Goal: Task Accomplishment & Management: Use online tool/utility

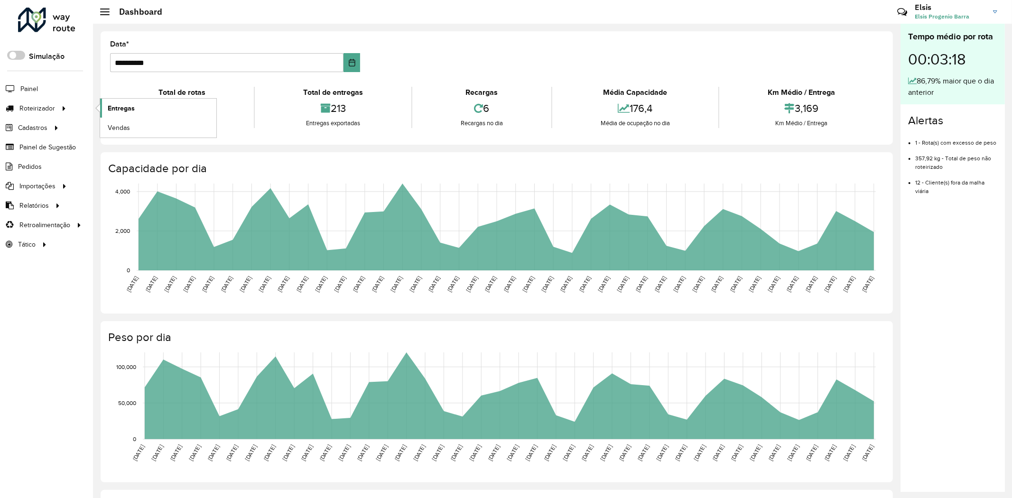
click at [114, 106] on span "Entregas" at bounding box center [121, 108] width 27 height 10
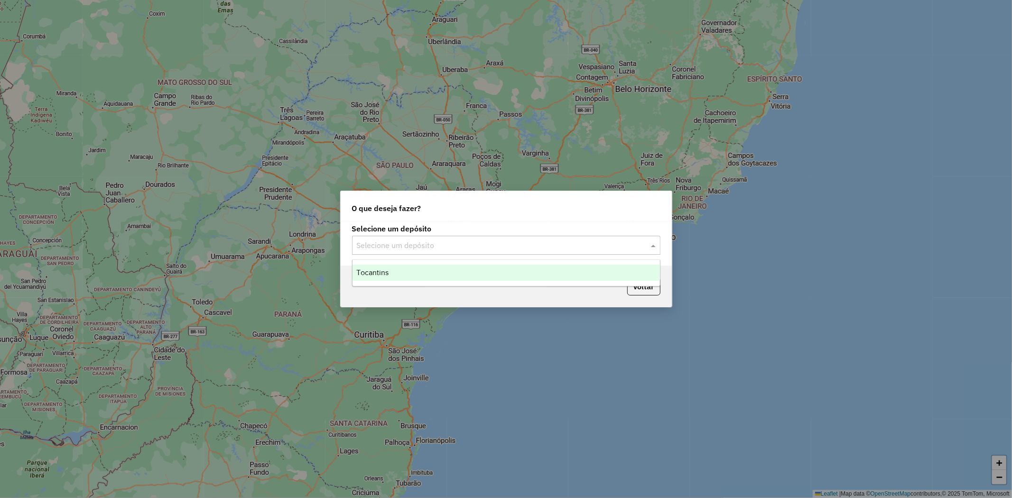
click at [493, 249] on input "text" at bounding box center [497, 245] width 280 height 11
click at [470, 272] on div "Tocantins" at bounding box center [506, 273] width 307 height 16
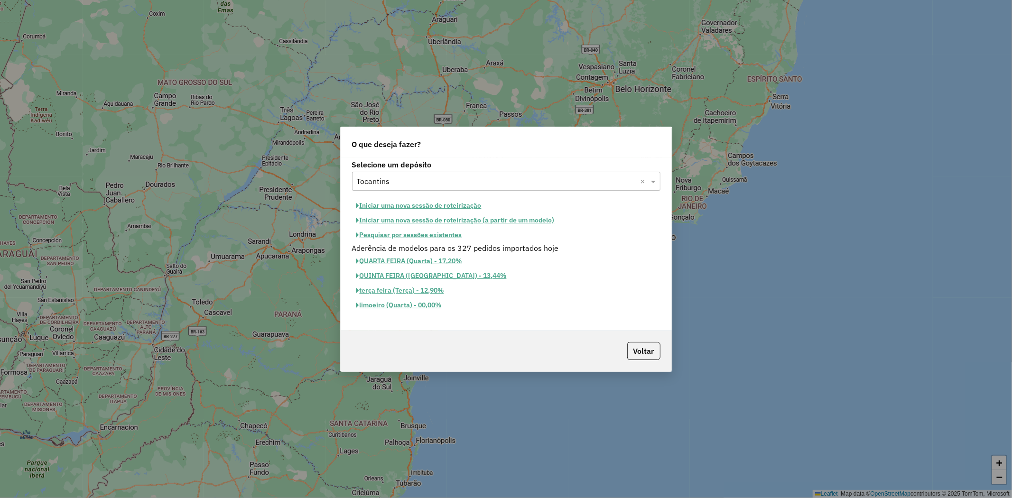
click at [435, 203] on button "Iniciar uma nova sessão de roteirização" at bounding box center [419, 205] width 134 height 15
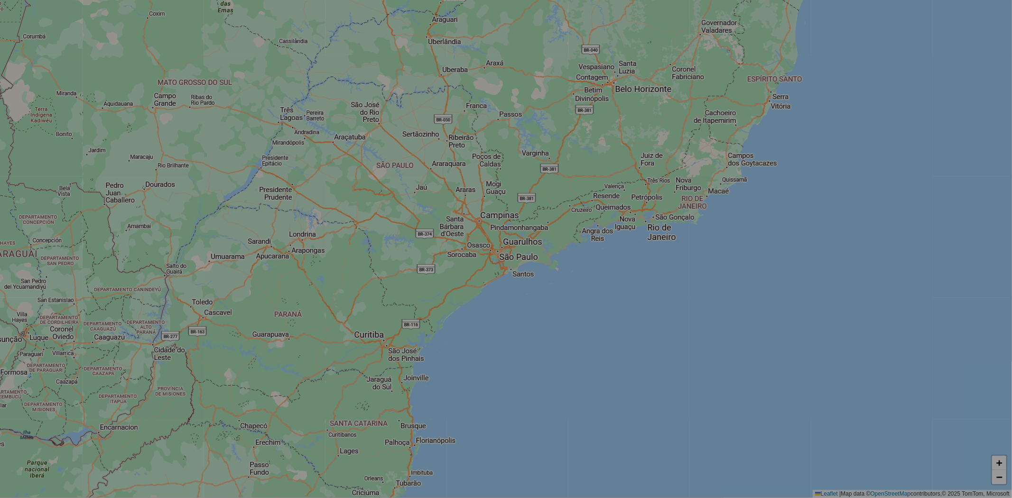
select select "*"
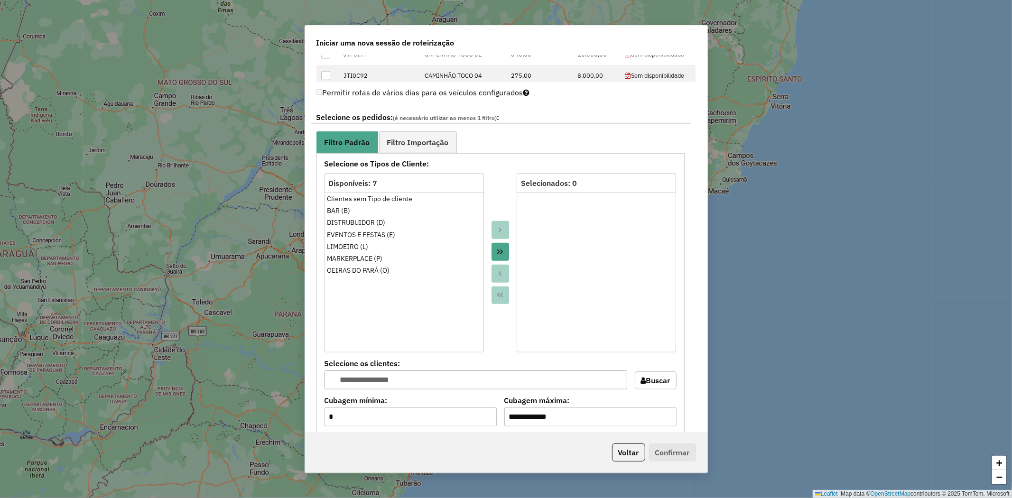
scroll to position [474, 0]
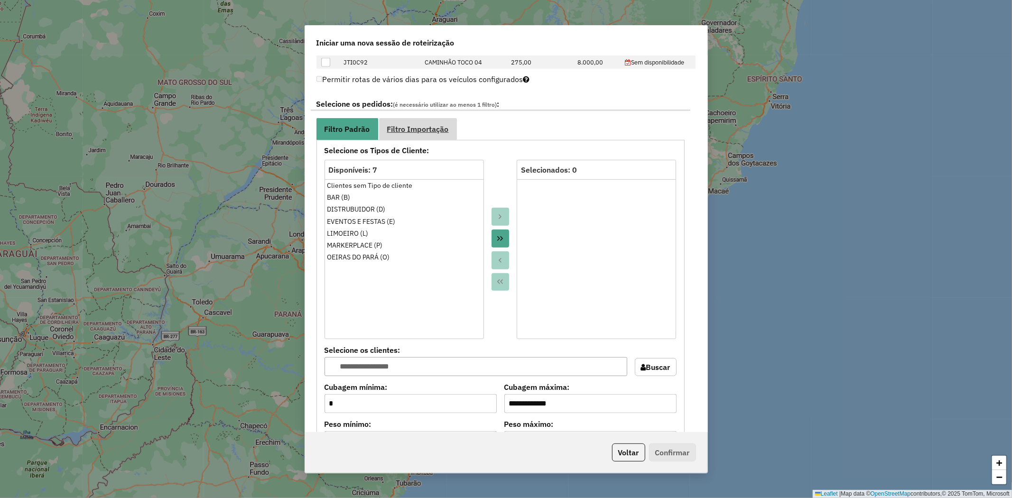
click at [422, 133] on link "Filtro Importação" at bounding box center [418, 128] width 78 height 21
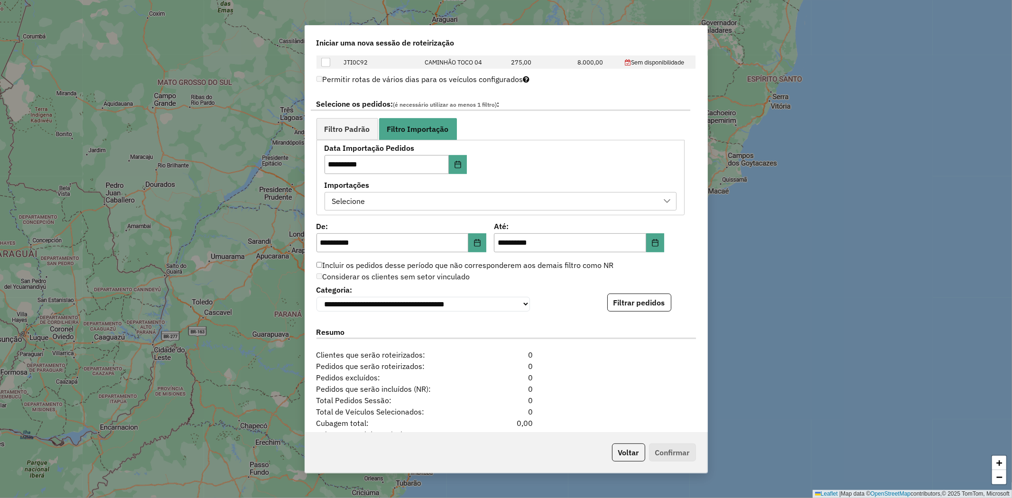
click at [567, 206] on div "Selecione" at bounding box center [493, 202] width 329 height 18
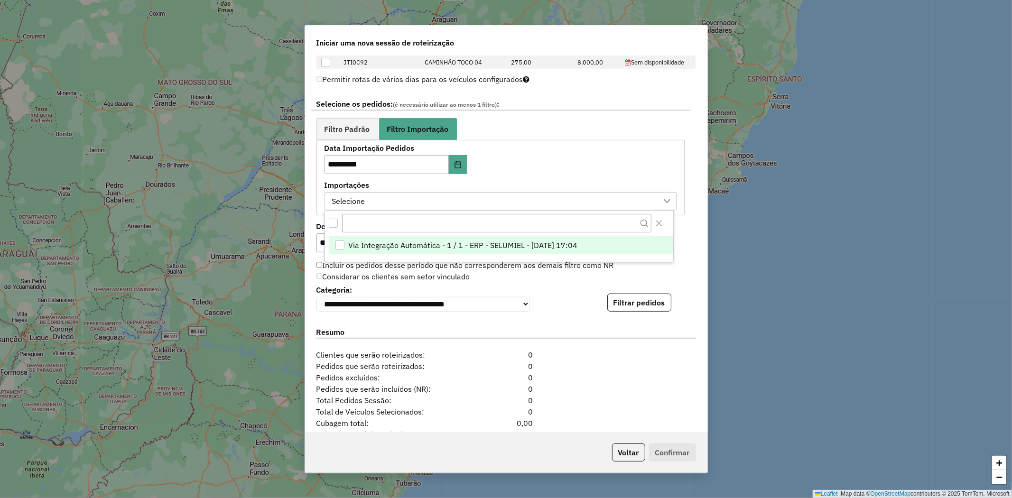
click at [473, 248] on span "Via Integração Automática - 1 / 1 - ERP - SELUMIEL - 15/08/2025 17:04" at bounding box center [463, 245] width 229 height 11
click at [353, 127] on span "Filtro Padrão" at bounding box center [348, 129] width 46 height 8
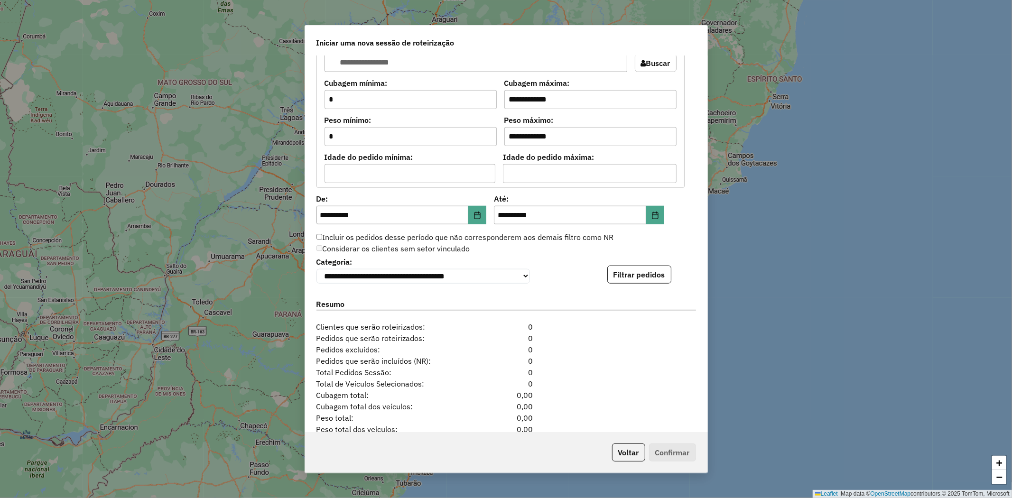
scroll to position [790, 0]
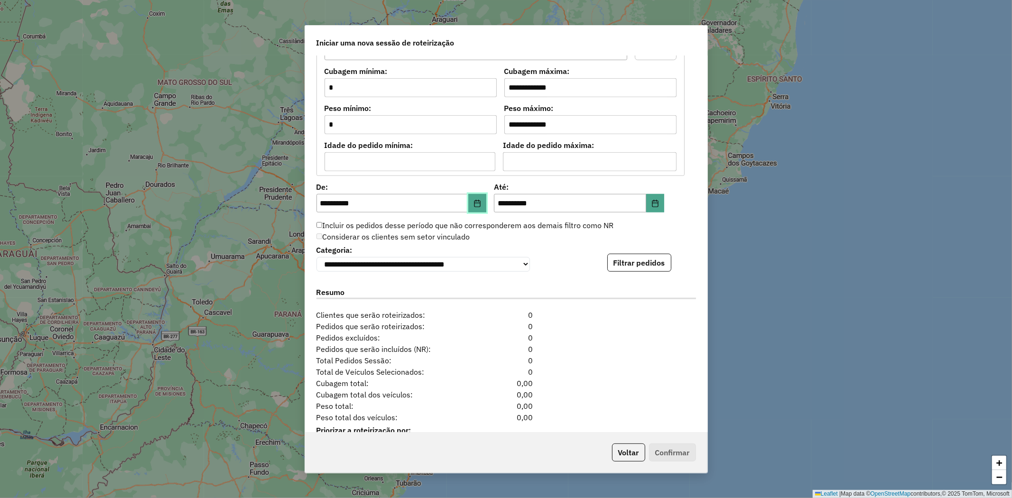
click at [480, 206] on icon "Choose Date" at bounding box center [478, 204] width 8 height 8
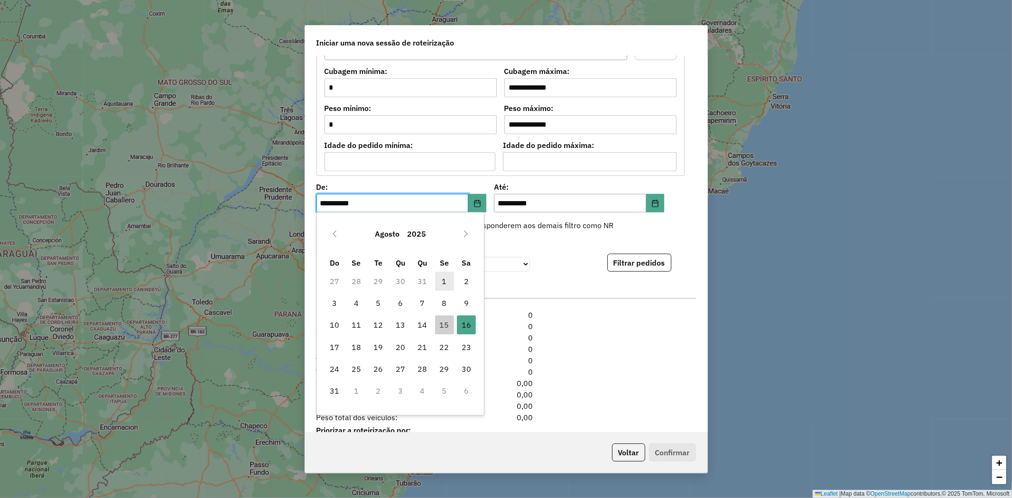
click at [443, 280] on span "1" at bounding box center [444, 281] width 19 height 19
type input "**********"
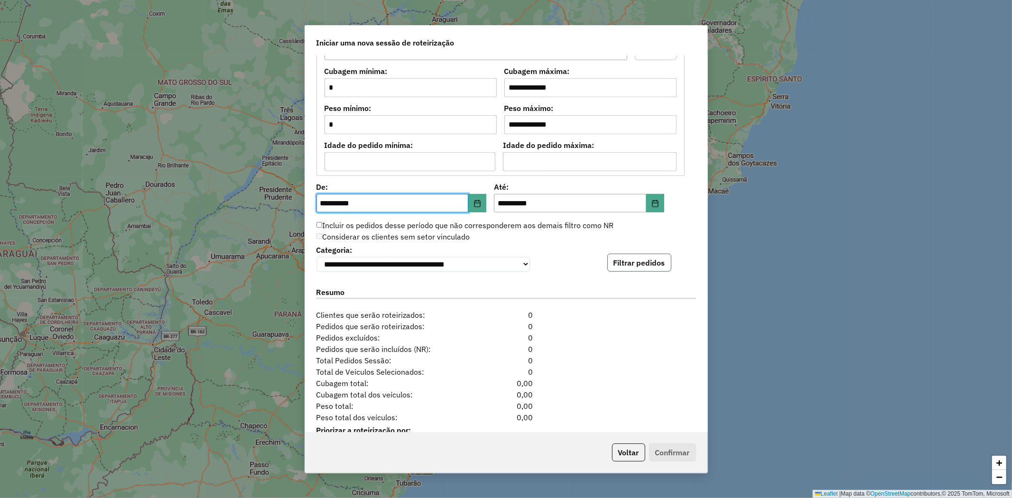
click at [621, 265] on button "Filtrar pedidos" at bounding box center [639, 263] width 64 height 18
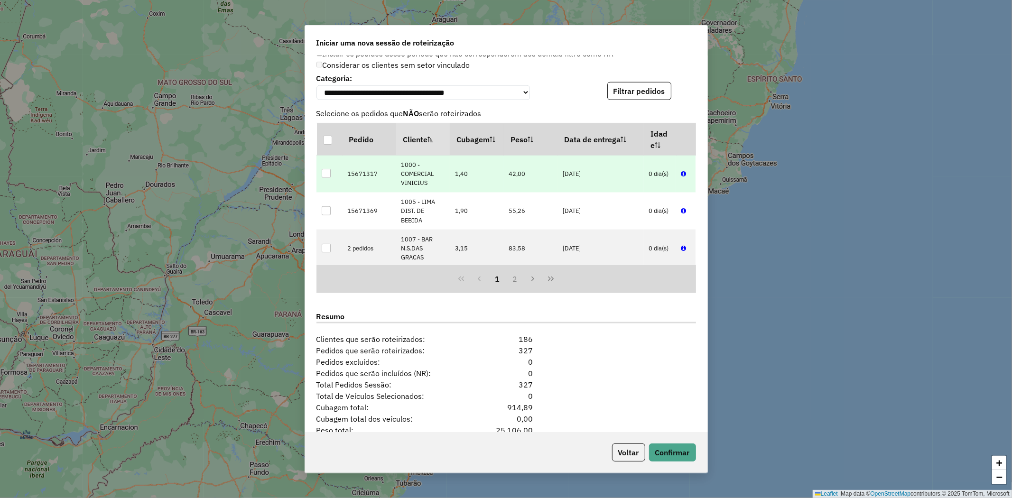
scroll to position [1022, 0]
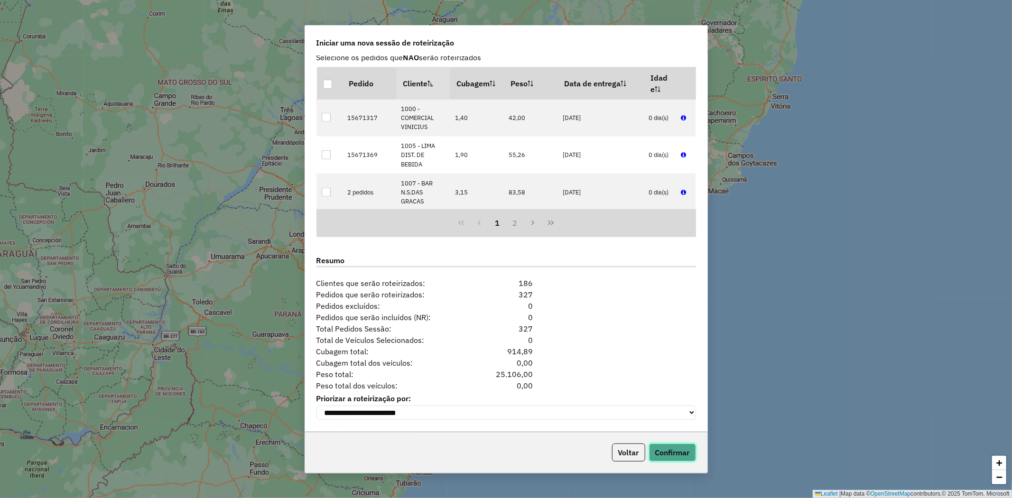
click at [668, 457] on button "Confirmar" at bounding box center [672, 453] width 47 height 18
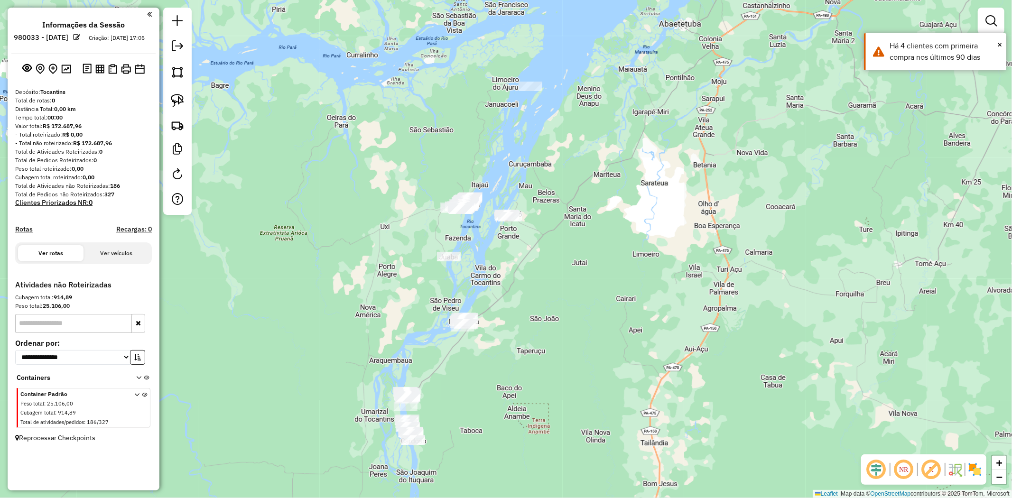
drag, startPoint x: 359, startPoint y: 374, endPoint x: 311, endPoint y: 295, distance: 92.2
click at [304, 304] on div "Janela de atendimento Grade de atendimento Capacidade Transportadoras Veículos …" at bounding box center [506, 249] width 1012 height 498
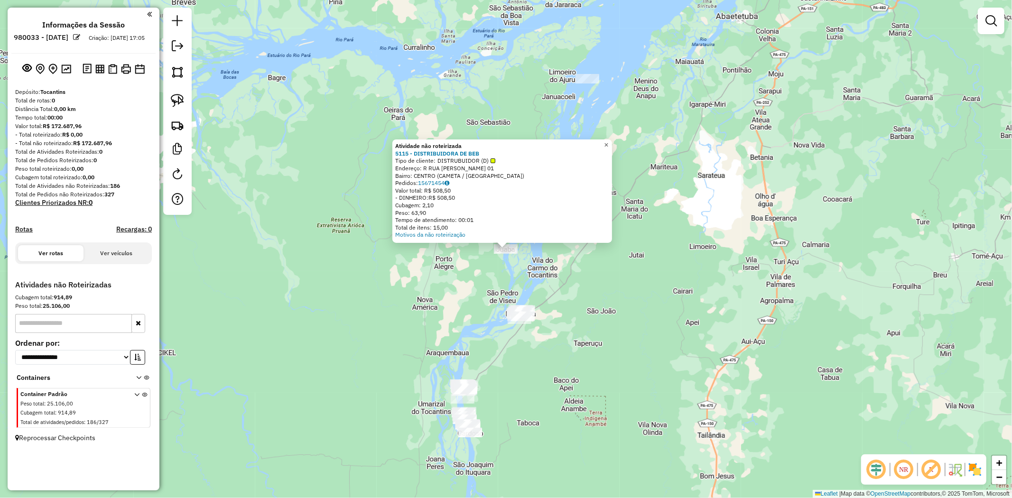
click at [608, 141] on span "×" at bounding box center [606, 145] width 4 height 8
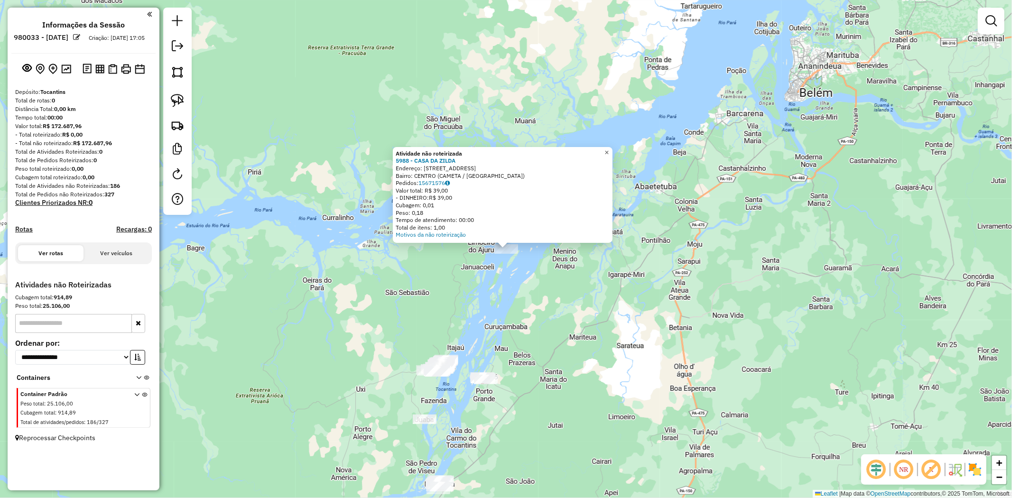
click at [613, 149] on link "×" at bounding box center [606, 152] width 11 height 11
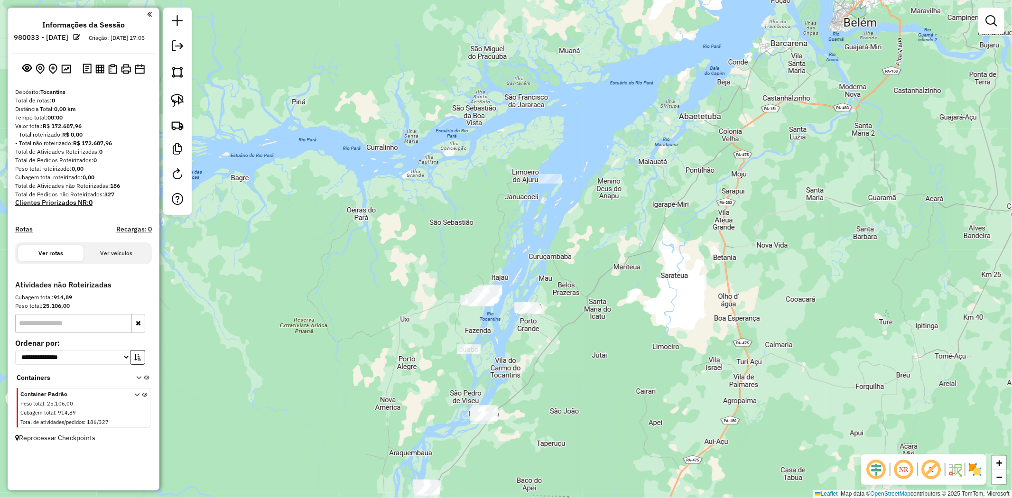
drag, startPoint x: 532, startPoint y: 264, endPoint x: 577, endPoint y: 192, distance: 85.0
click at [577, 192] on div "Janela de atendimento Grade de atendimento Capacidade Transportadoras Veículos …" at bounding box center [506, 249] width 1012 height 498
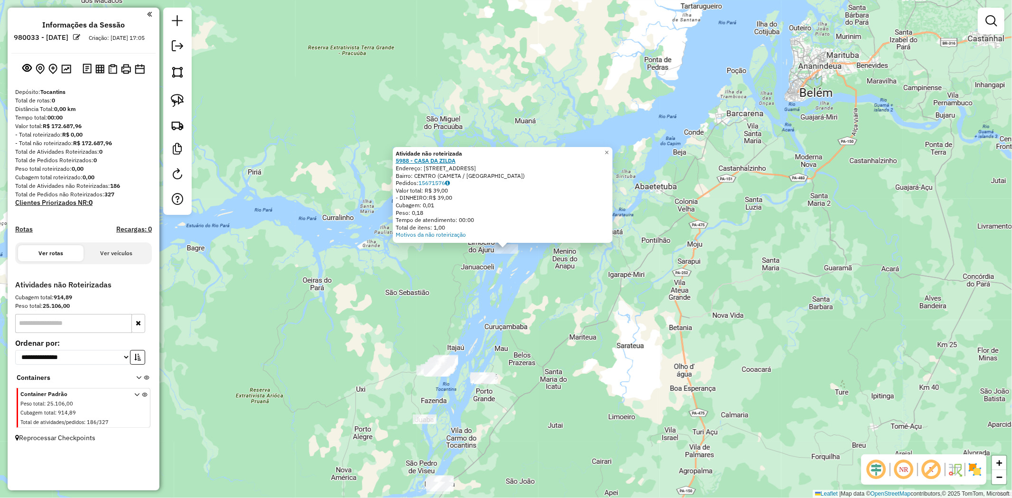
click at [442, 163] on strong "5988 - CASA DA ZILDA" at bounding box center [426, 160] width 60 height 7
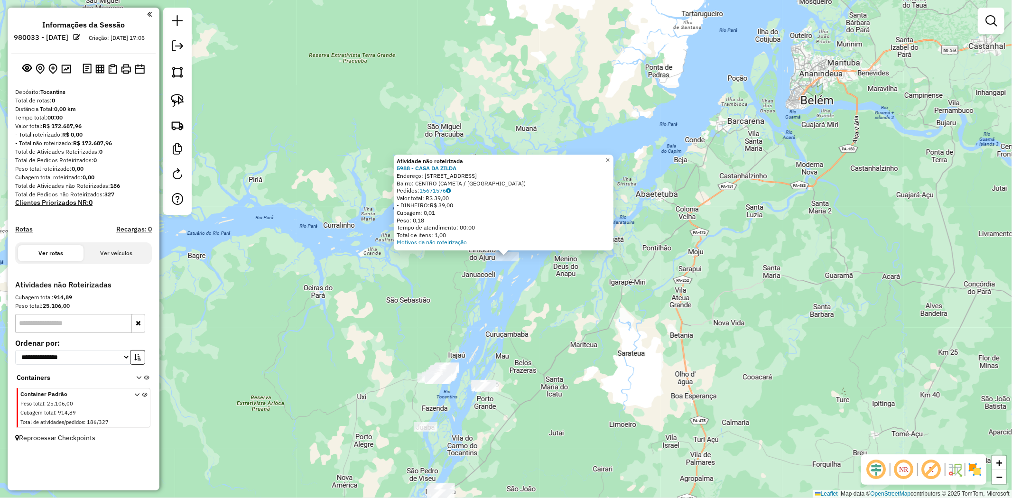
click at [610, 157] on span "×" at bounding box center [607, 160] width 4 height 8
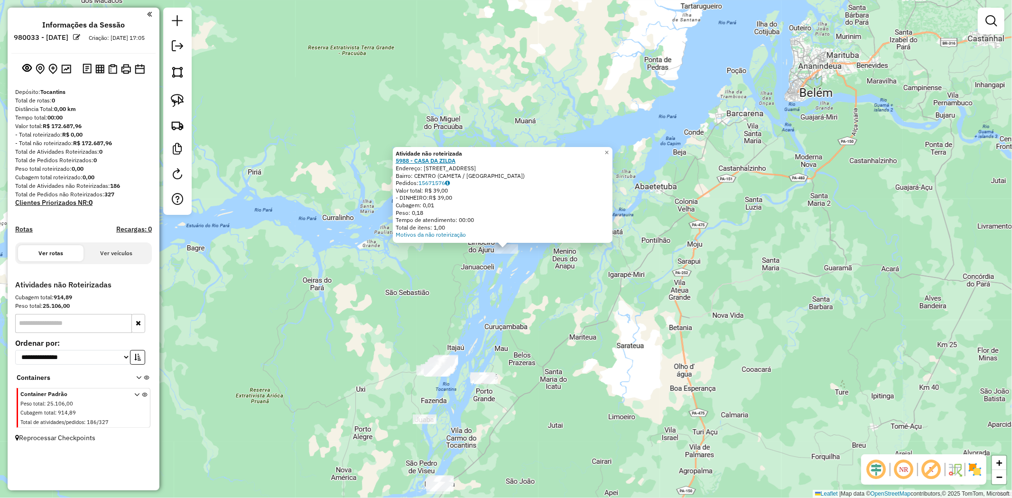
click at [437, 164] on strong "5988 - CASA DA ZILDA" at bounding box center [426, 160] width 60 height 7
click at [437, 162] on strong "5988 - CASA DA ZILDA" at bounding box center [426, 160] width 60 height 7
click at [609, 151] on span "×" at bounding box center [606, 153] width 4 height 8
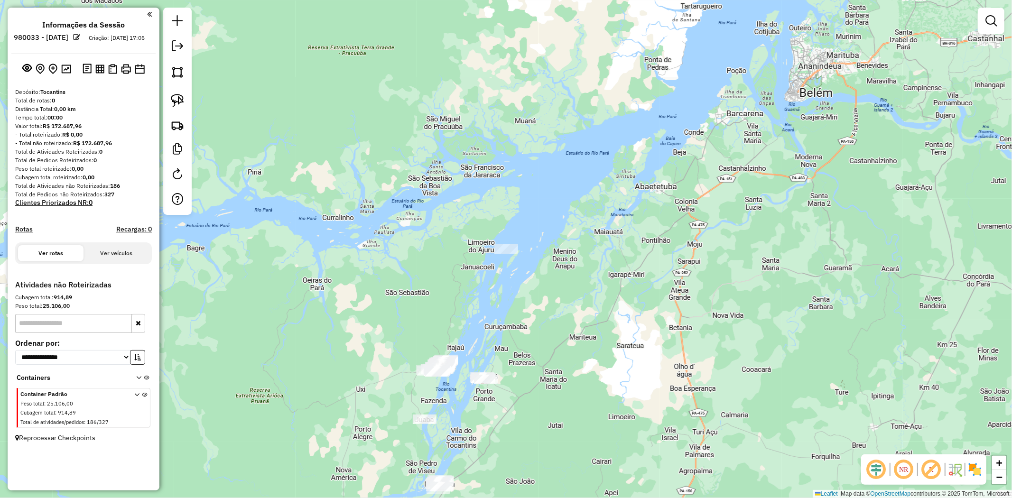
drag, startPoint x: 381, startPoint y: 188, endPoint x: 380, endPoint y: 121, distance: 66.9
click at [380, 121] on div "Janela de atendimento Grade de atendimento Capacidade Transportadoras Veículos …" at bounding box center [506, 249] width 1012 height 498
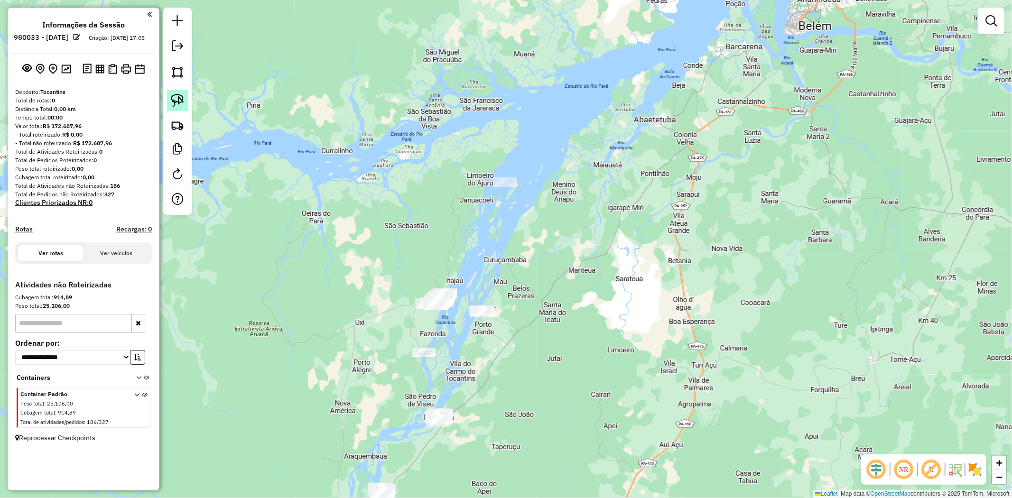
click at [171, 102] on img at bounding box center [177, 100] width 13 height 13
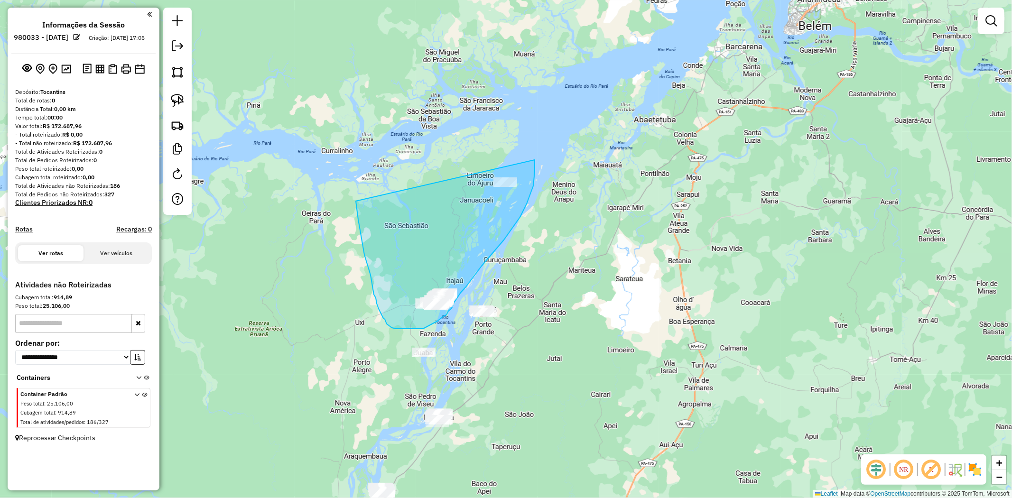
drag, startPoint x: 358, startPoint y: 220, endPoint x: 535, endPoint y: 160, distance: 186.4
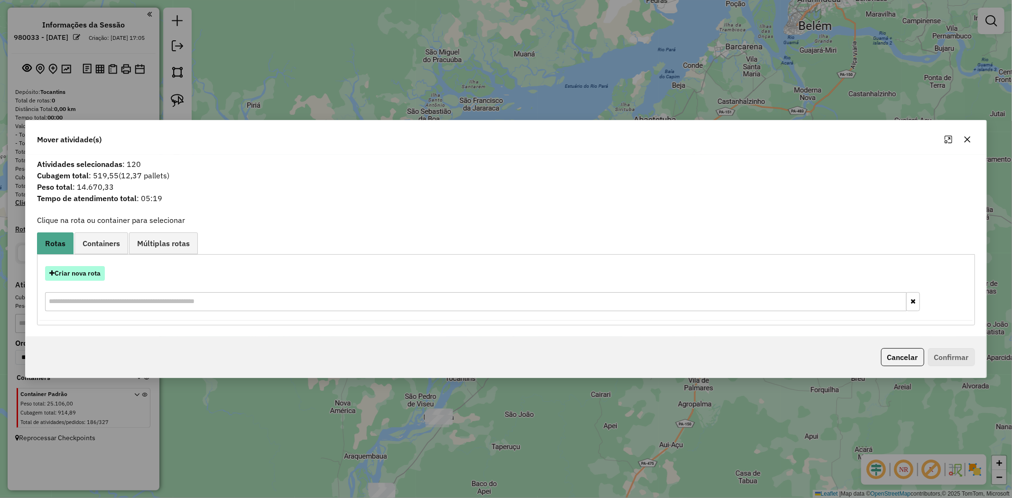
click at [101, 275] on button "Criar nova rota" at bounding box center [75, 273] width 60 height 15
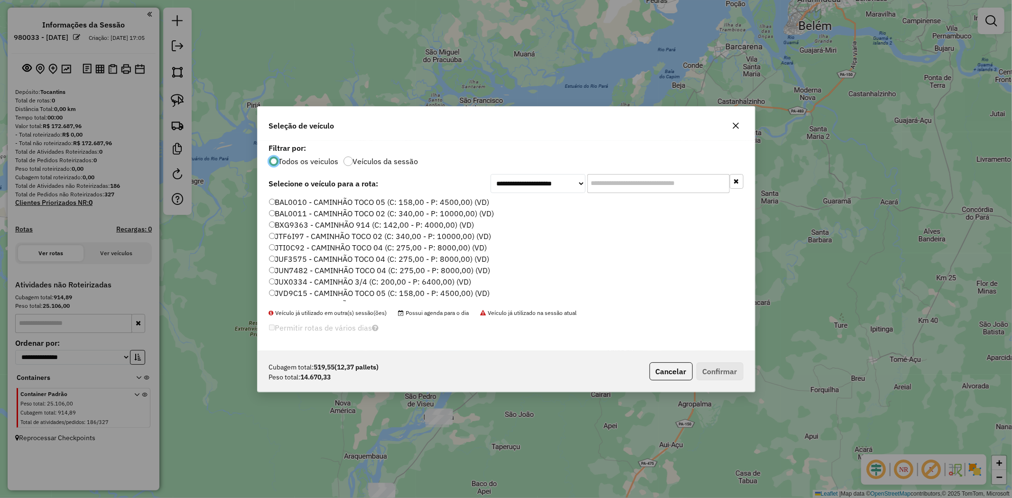
scroll to position [5, 2]
click at [353, 203] on label "BAL0010 - CAMINHÃO TOCO 05 (C: 158,00 - P: 4500,00) (VD)" at bounding box center [379, 201] width 221 height 11
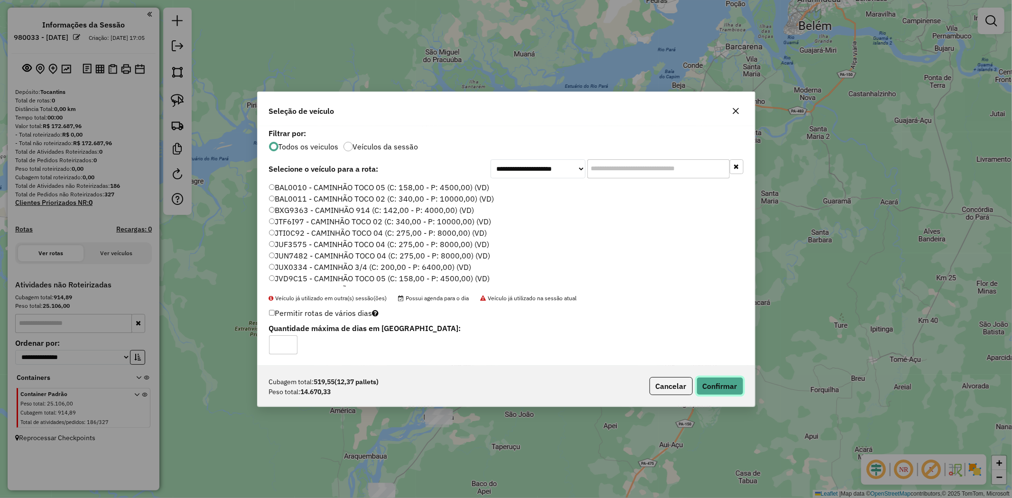
click at [709, 383] on button "Confirmar" at bounding box center [720, 386] width 47 height 18
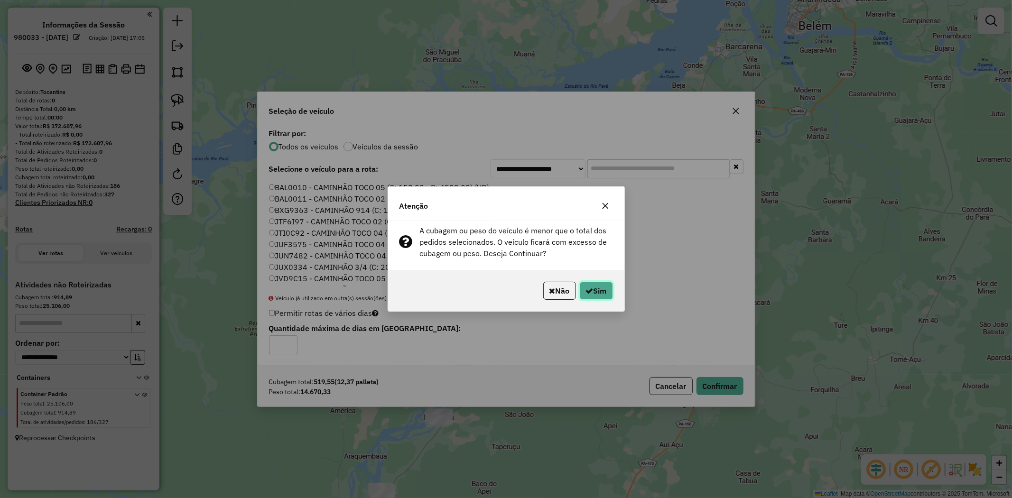
click at [598, 286] on button "Sim" at bounding box center [596, 291] width 33 height 18
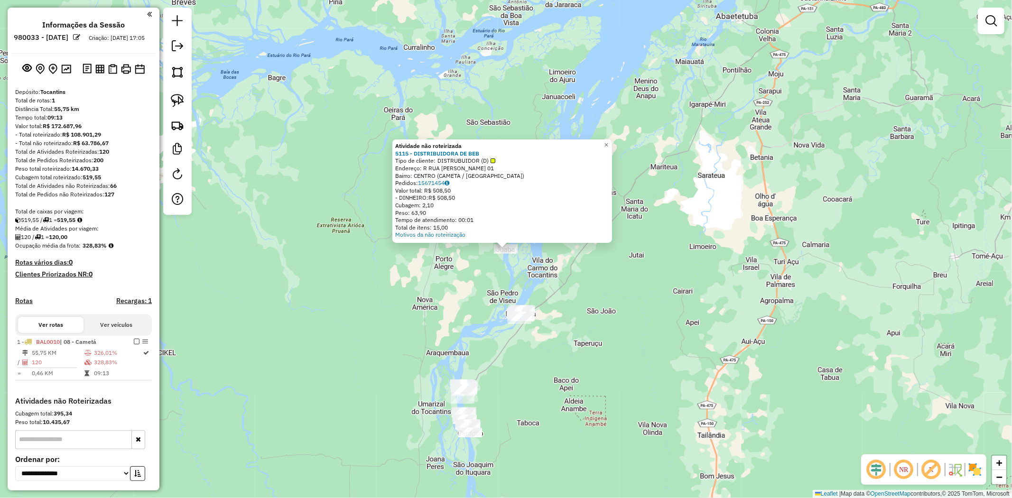
drag, startPoint x: 429, startPoint y: 167, endPoint x: 511, endPoint y: 167, distance: 82.1
click at [511, 167] on div "Endereço: R RUA [PERSON_NAME] 01" at bounding box center [502, 169] width 214 height 8
copy div "RUA VIRGILIO DE MENDONCA 0"
click at [608, 143] on span "×" at bounding box center [606, 145] width 4 height 8
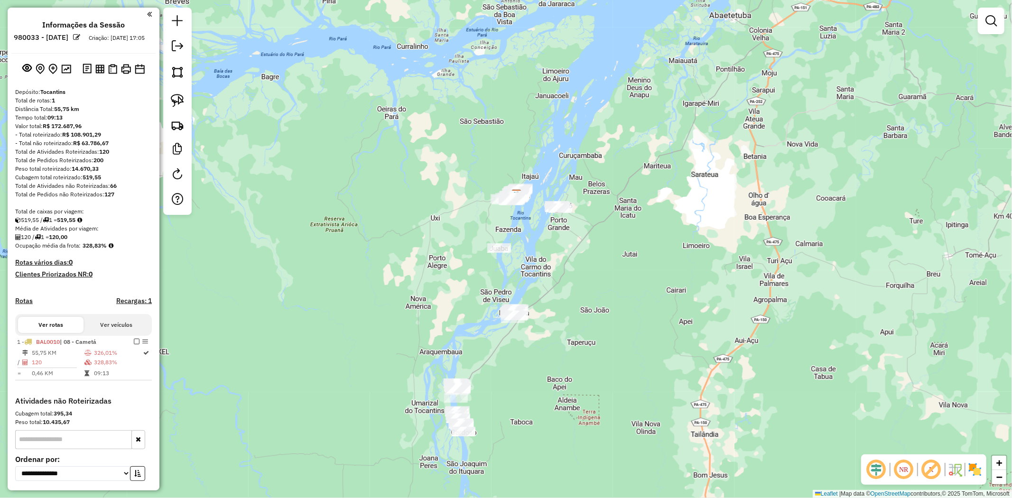
drag, startPoint x: 494, startPoint y: 218, endPoint x: 385, endPoint y: 225, distance: 109.3
click at [385, 225] on div "Janela de atendimento Grade de atendimento Capacidade Transportadoras Veículos …" at bounding box center [506, 249] width 1012 height 498
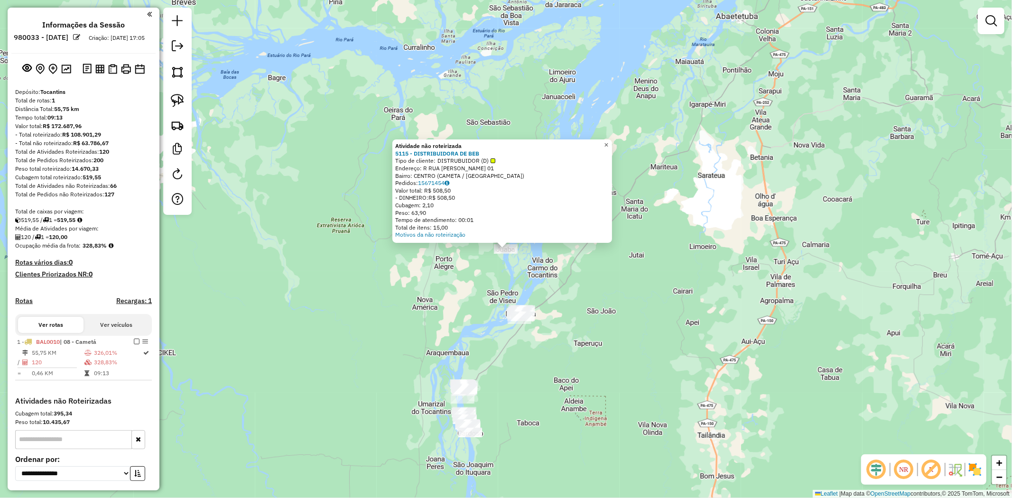
click at [608, 142] on span "×" at bounding box center [606, 145] width 4 height 8
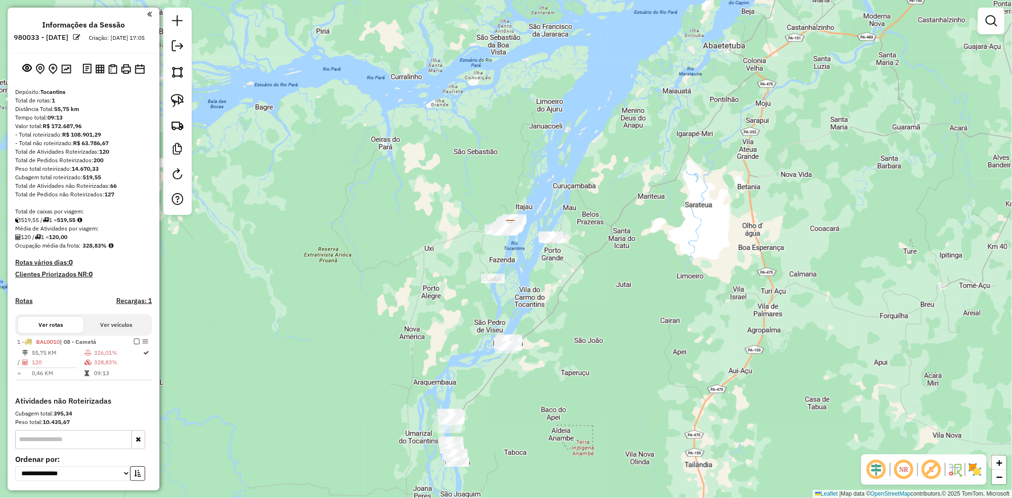
drag, startPoint x: 505, startPoint y: 230, endPoint x: 494, endPoint y: 257, distance: 29.2
click at [494, 257] on div "Janela de atendimento Grade de atendimento Capacidade Transportadoras Veículos …" at bounding box center [506, 249] width 1012 height 498
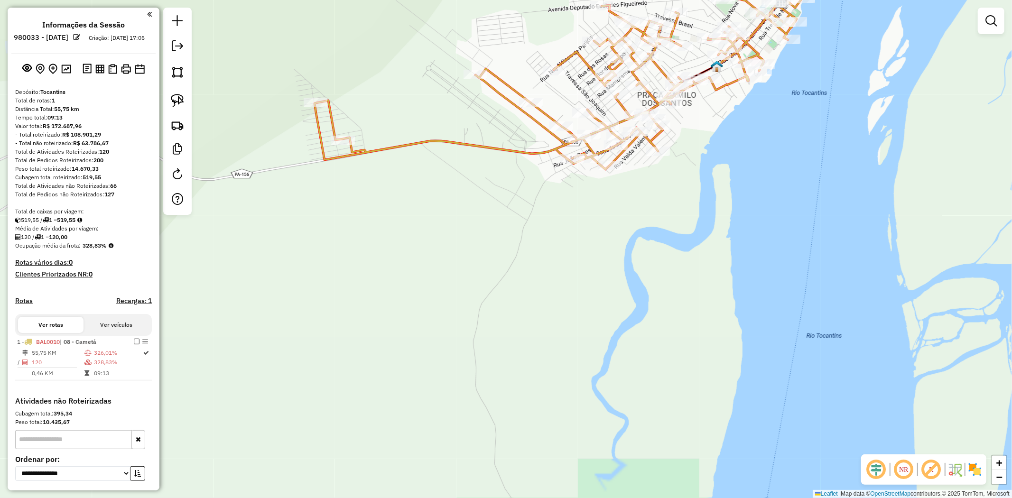
drag, startPoint x: 448, startPoint y: 81, endPoint x: 448, endPoint y: 121, distance: 40.3
click at [448, 121] on div "Janela de atendimento Grade de atendimento Capacidade Transportadoras Veículos …" at bounding box center [506, 249] width 1012 height 498
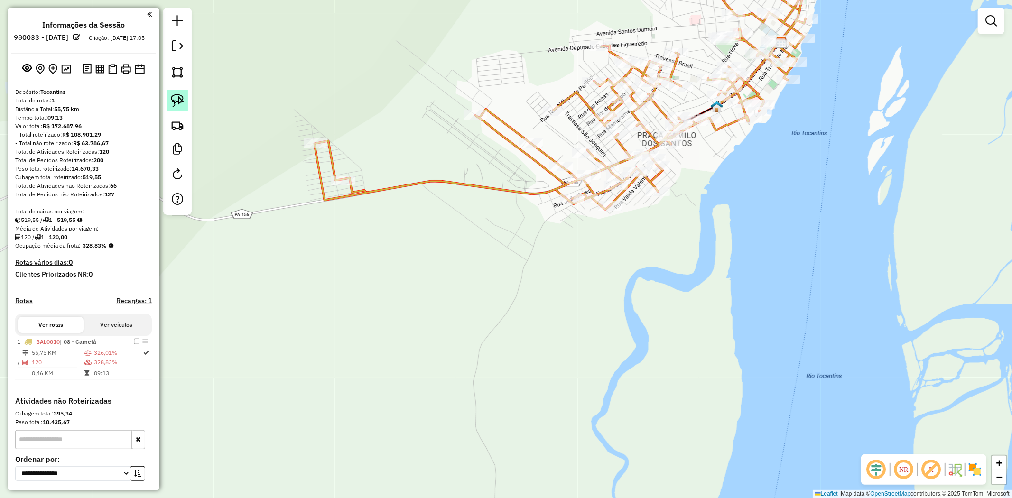
click at [172, 102] on img at bounding box center [177, 100] width 13 height 13
click at [998, 462] on span "+" at bounding box center [999, 463] width 6 height 12
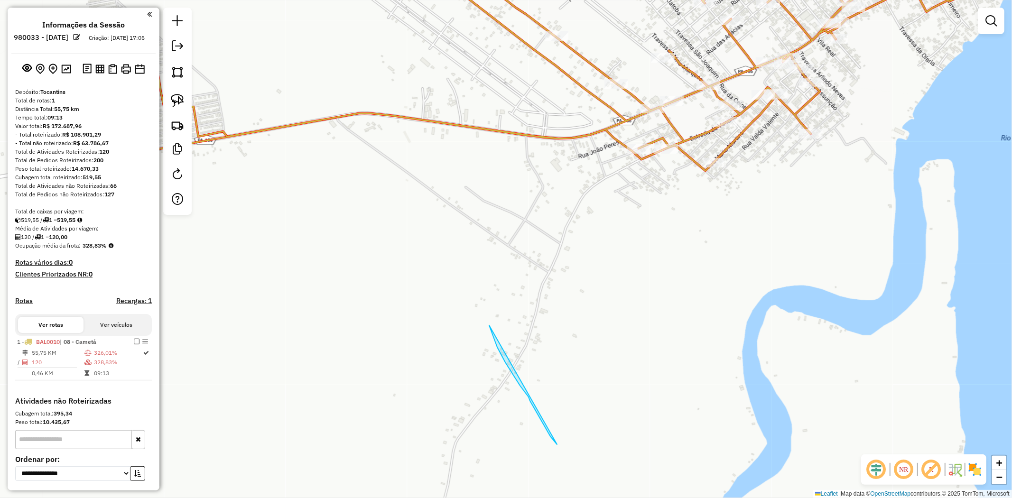
drag, startPoint x: 492, startPoint y: 333, endPoint x: 559, endPoint y: 447, distance: 132.3
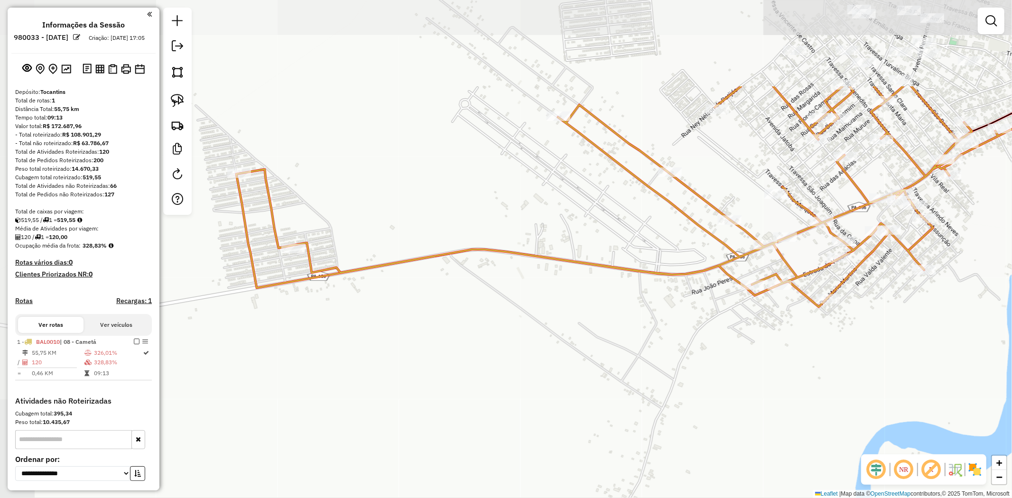
drag, startPoint x: 418, startPoint y: 261, endPoint x: 532, endPoint y: 397, distance: 177.2
click at [532, 397] on div "Janela de atendimento Grade de atendimento Capacidade Transportadoras Veículos …" at bounding box center [506, 249] width 1012 height 498
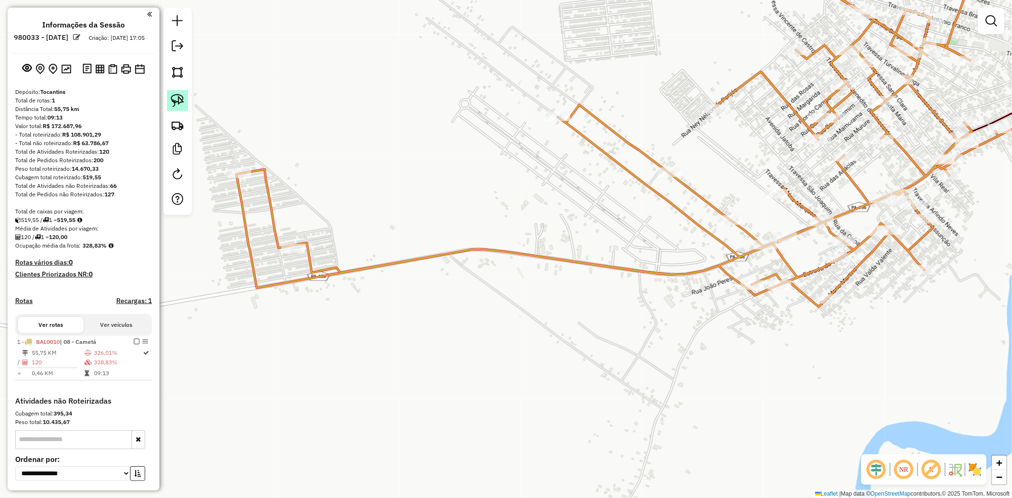
click at [173, 100] on img at bounding box center [177, 100] width 13 height 13
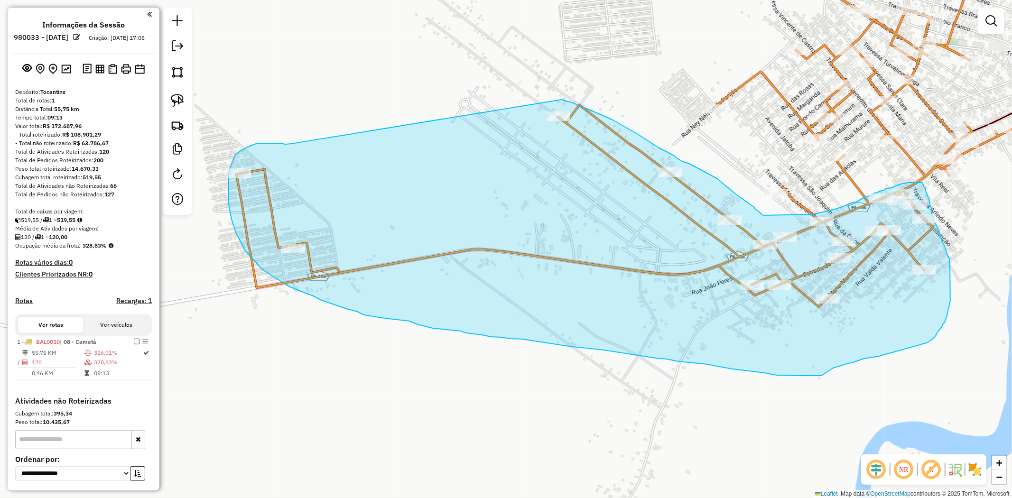
drag, startPoint x: 291, startPoint y: 144, endPoint x: 562, endPoint y: 100, distance: 274.0
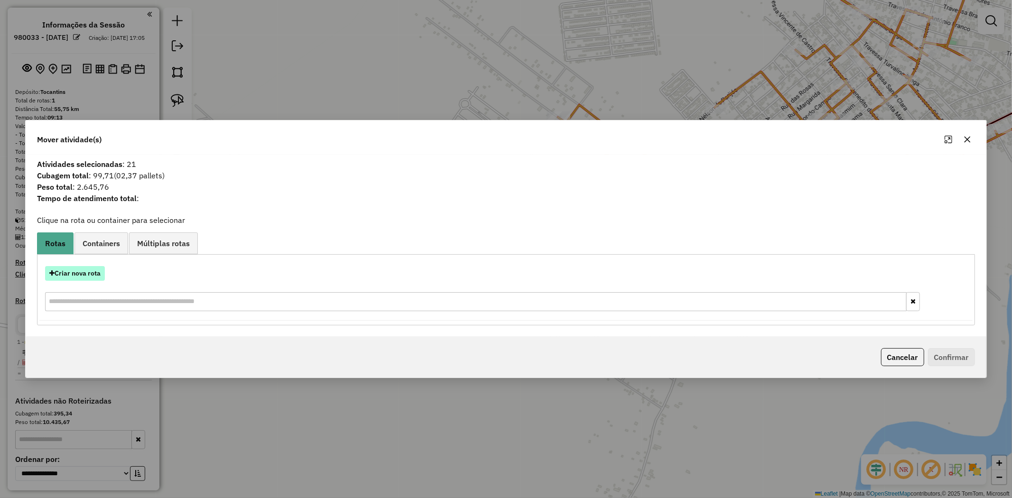
click at [81, 274] on button "Criar nova rota" at bounding box center [75, 273] width 60 height 15
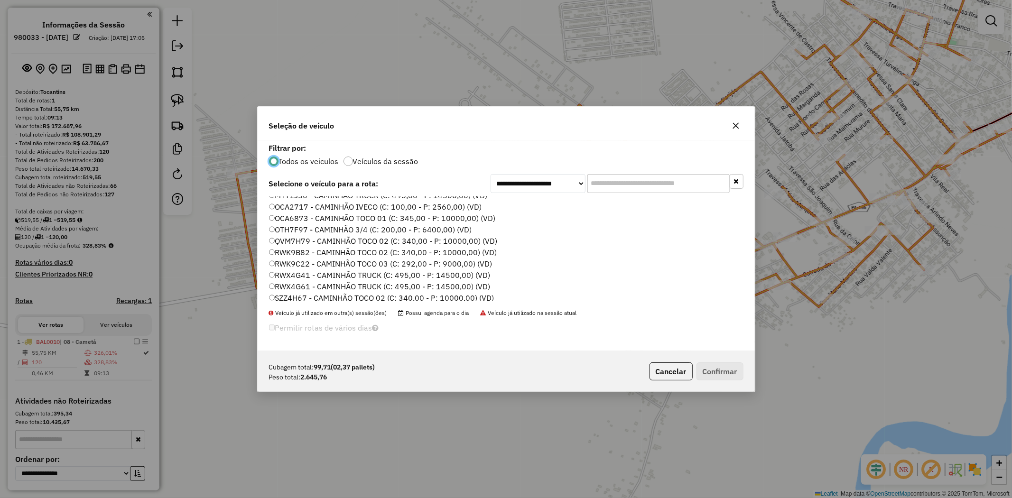
scroll to position [158, 0]
click at [305, 225] on label "RWK9B82 - CAMINHÃO TOCO 02 (C: 340,00 - P: 10000,00) (VD)" at bounding box center [383, 226] width 228 height 11
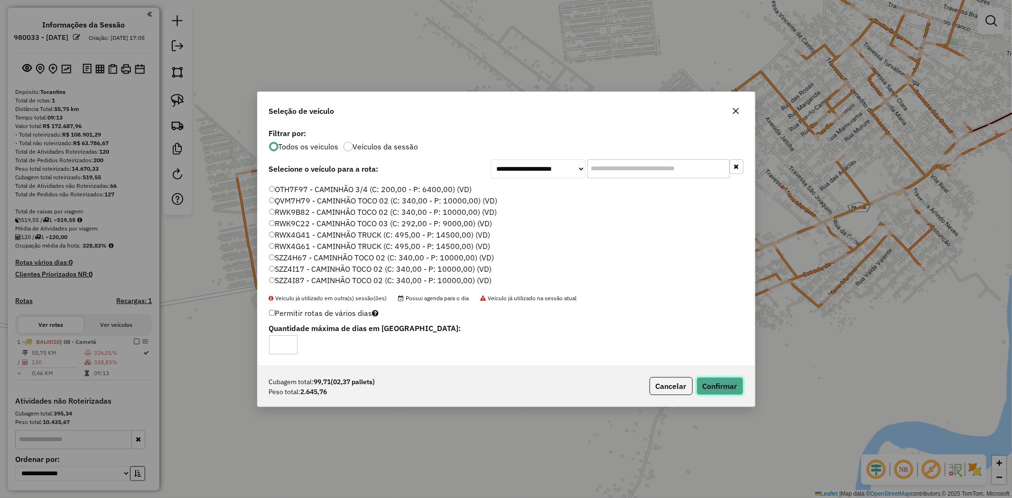
click at [741, 383] on button "Confirmar" at bounding box center [720, 386] width 47 height 18
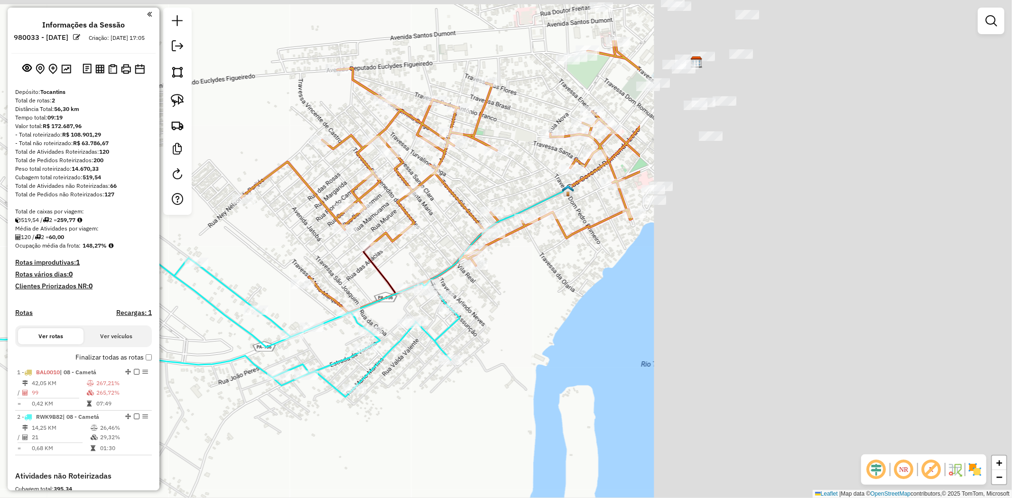
drag, startPoint x: 495, startPoint y: 242, endPoint x: 57, endPoint y: 323, distance: 445.3
click at [57, 323] on hb-router-mapa "Informações da Sessão 980033 - 16/08/2025 Criação: 15/08/2025 17:05 Depósito: T…" at bounding box center [506, 249] width 1012 height 498
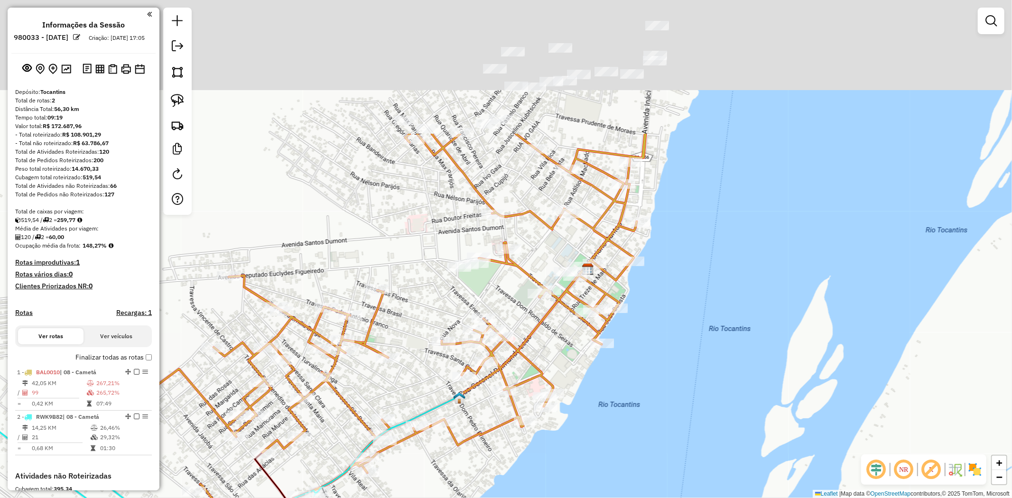
drag, startPoint x: 824, startPoint y: 188, endPoint x: 704, endPoint y: 405, distance: 247.9
click at [704, 405] on div "Janela de atendimento Grade de atendimento Capacidade Transportadoras Veículos …" at bounding box center [506, 249] width 1012 height 498
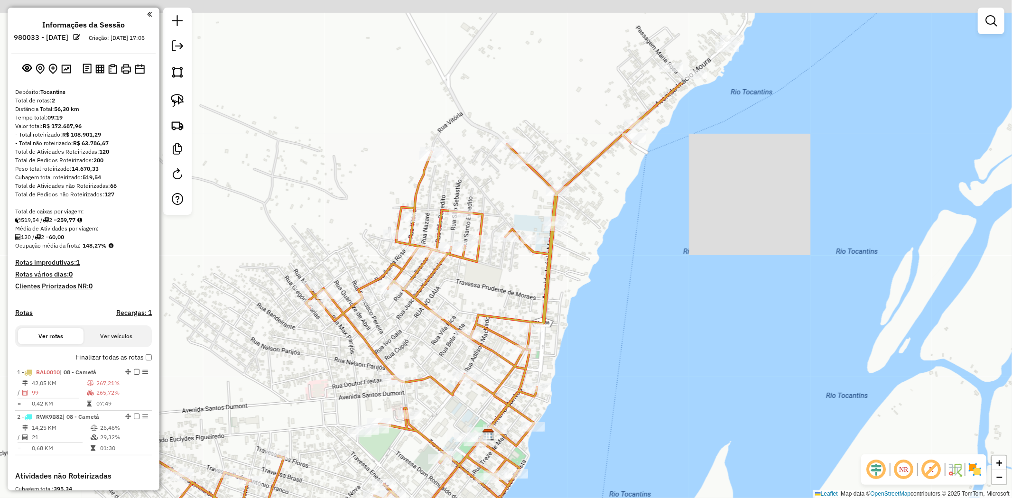
drag, startPoint x: 701, startPoint y: 234, endPoint x: 666, endPoint y: 301, distance: 75.3
click at [666, 301] on div "Janela de atendimento Grade de atendimento Capacidade Transportadoras Veículos …" at bounding box center [506, 249] width 1012 height 498
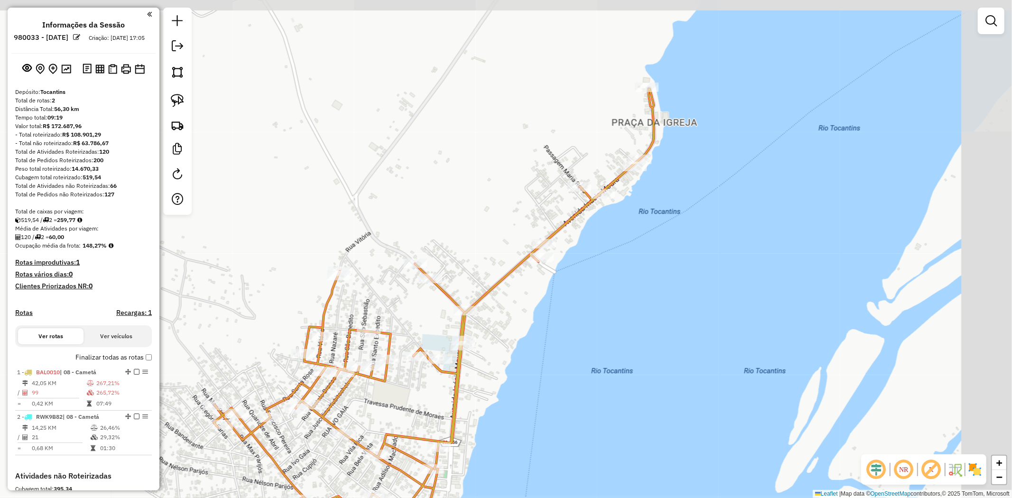
drag, startPoint x: 663, startPoint y: 216, endPoint x: 571, endPoint y: 330, distance: 146.7
click at [571, 330] on div "Janela de atendimento Grade de atendimento Capacidade Transportadoras Veículos …" at bounding box center [506, 249] width 1012 height 498
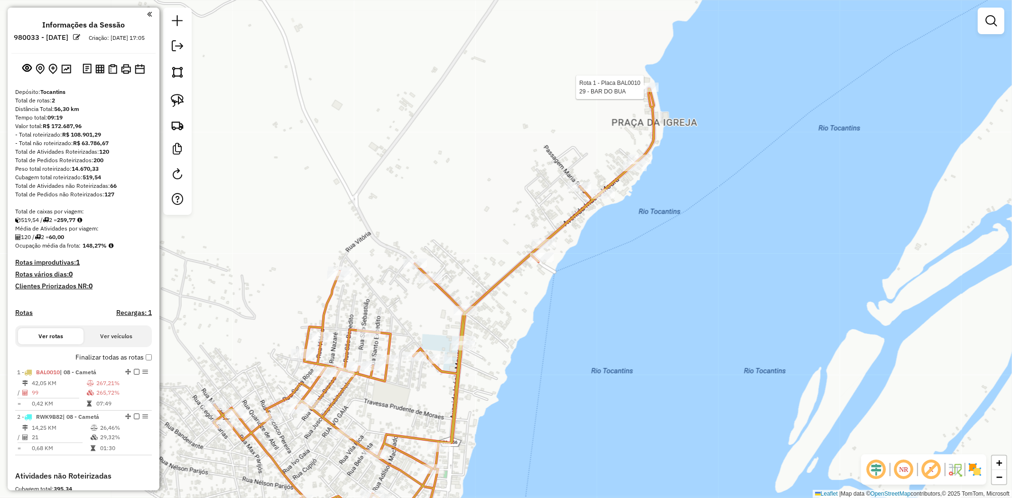
select select "**********"
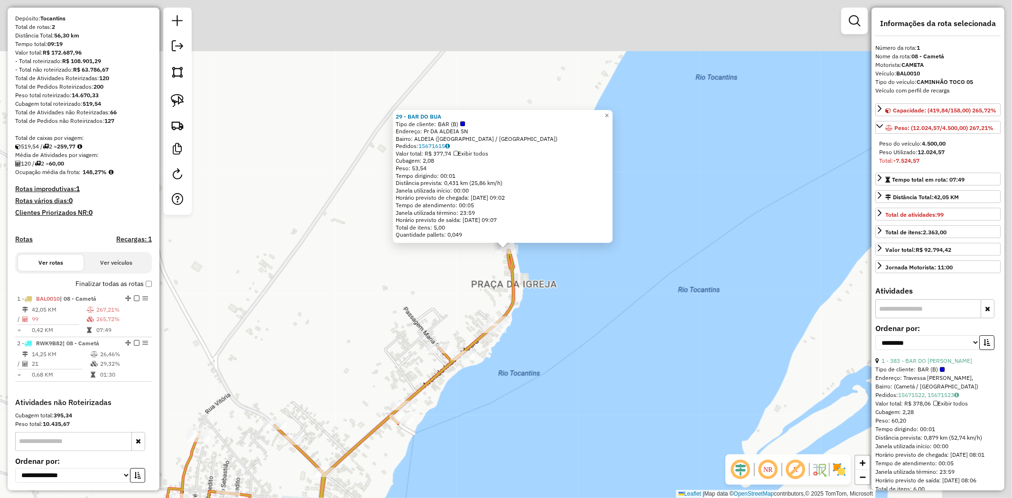
scroll to position [160, 0]
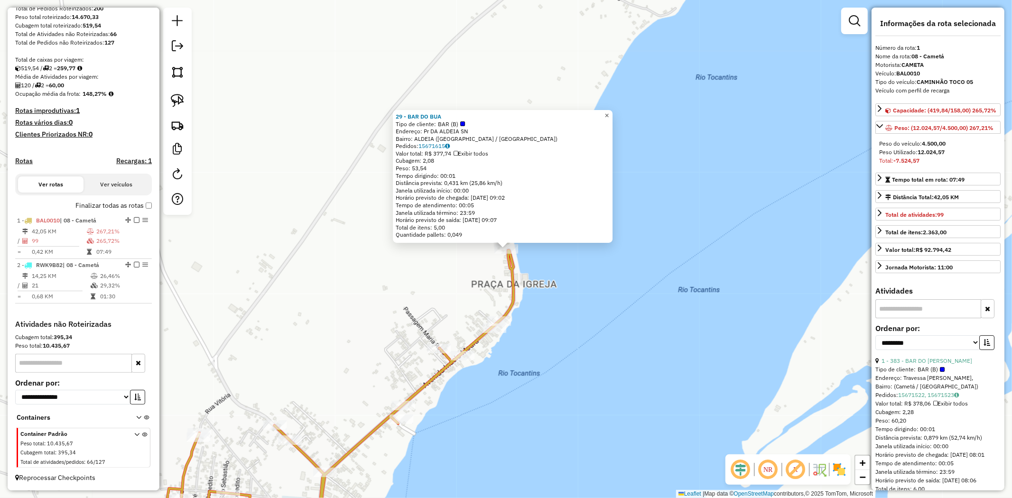
click at [609, 112] on span "×" at bounding box center [607, 116] width 4 height 8
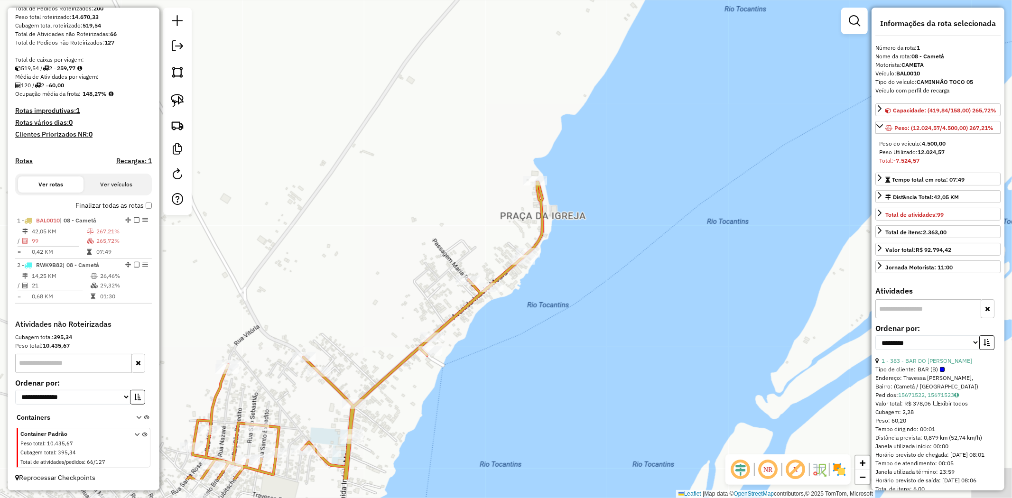
drag, startPoint x: 610, startPoint y: 304, endPoint x: 657, endPoint y: 149, distance: 162.1
click at [657, 149] on div "Janela de atendimento Grade de atendimento Capacidade Transportadoras Veículos …" at bounding box center [506, 249] width 1012 height 498
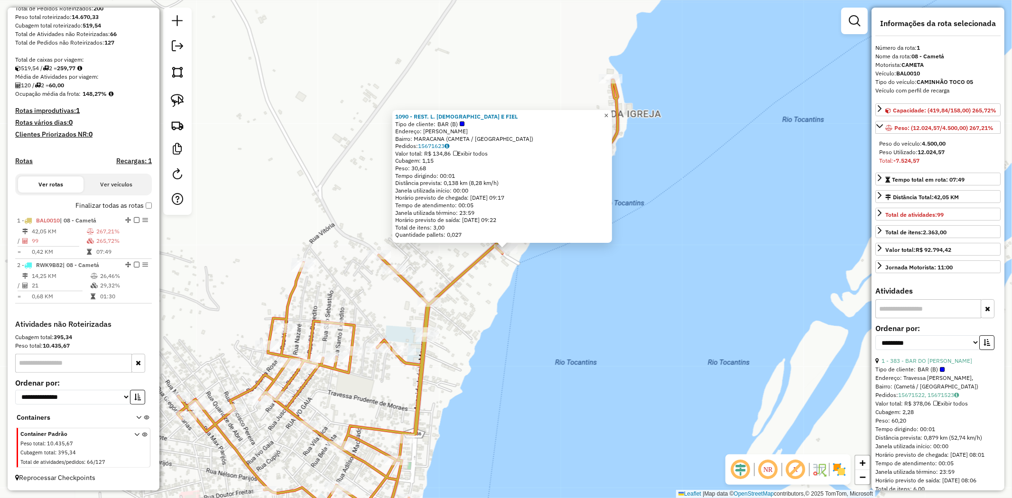
click at [608, 112] on span "×" at bounding box center [606, 116] width 4 height 8
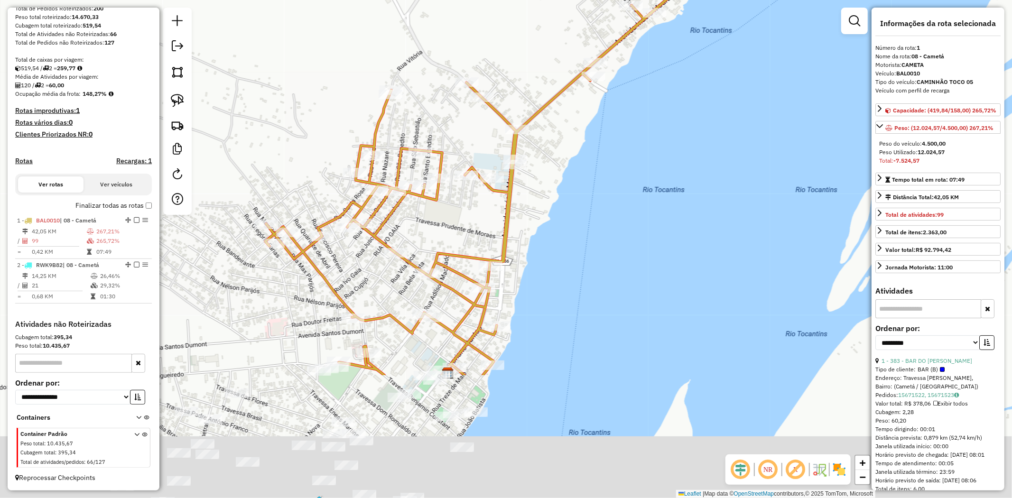
drag, startPoint x: 604, startPoint y: 300, endPoint x: 692, endPoint y: 127, distance: 193.7
click at [692, 127] on div "Janela de atendimento Grade de atendimento Capacidade Transportadoras Veículos …" at bounding box center [506, 249] width 1012 height 498
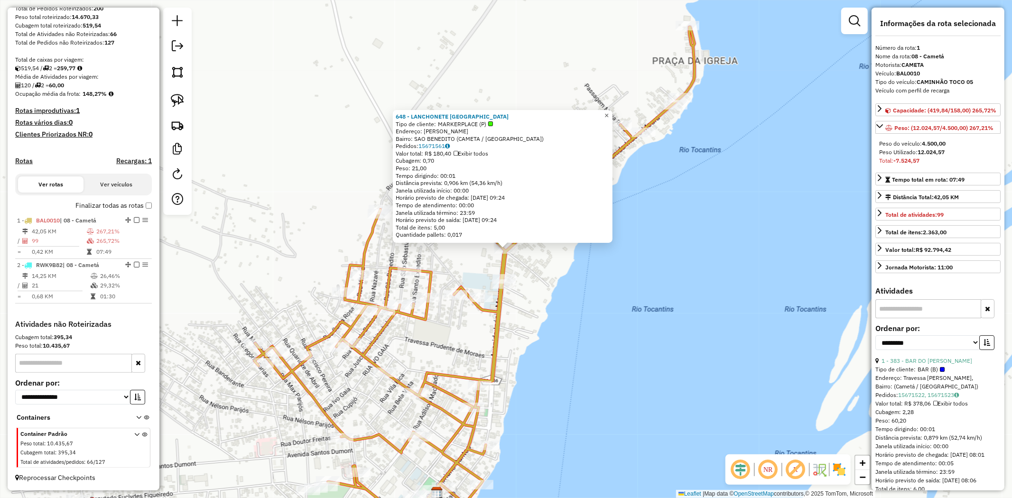
drag, startPoint x: 611, startPoint y: 108, endPoint x: 560, endPoint y: 225, distance: 127.7
click at [609, 112] on span "×" at bounding box center [606, 116] width 4 height 8
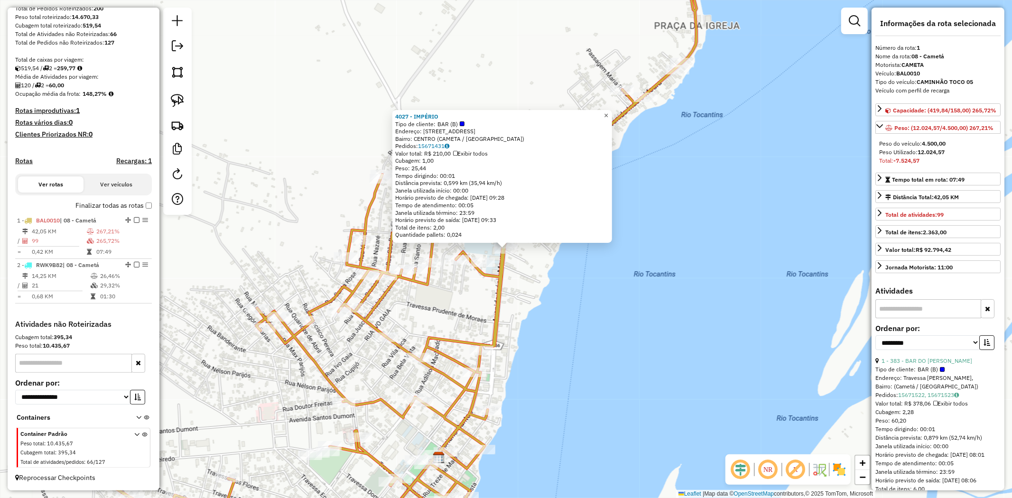
click at [608, 112] on span "×" at bounding box center [606, 116] width 4 height 8
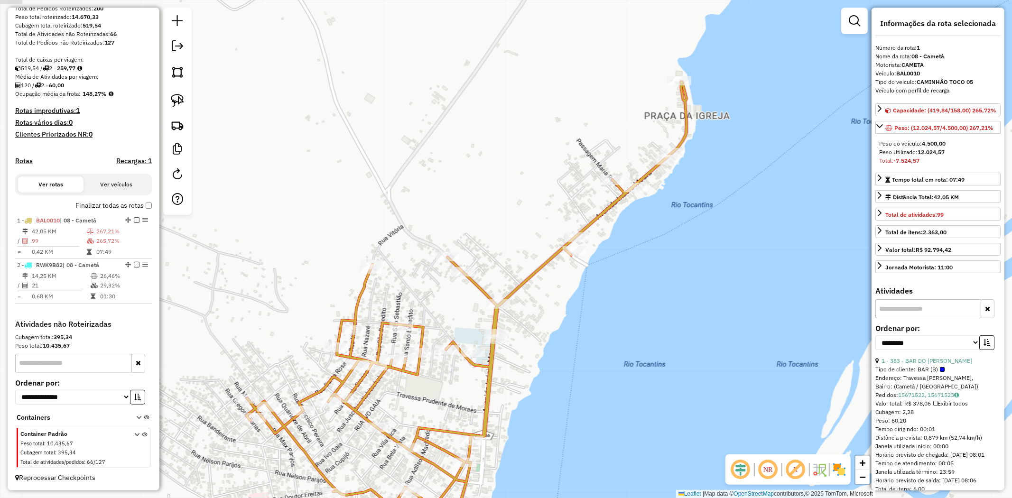
drag, startPoint x: 681, startPoint y: 177, endPoint x: 671, endPoint y: 253, distance: 77.5
click at [671, 253] on div "Janela de atendimento Grade de atendimento Capacidade Transportadoras Veículos …" at bounding box center [506, 249] width 1012 height 498
click at [174, 100] on img at bounding box center [177, 100] width 13 height 13
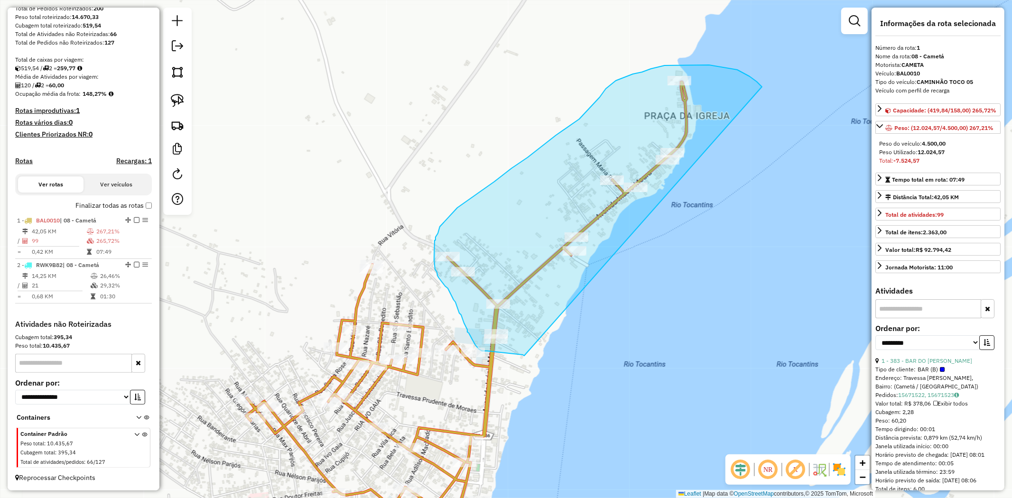
drag, startPoint x: 757, startPoint y: 82, endPoint x: 524, endPoint y: 356, distance: 359.5
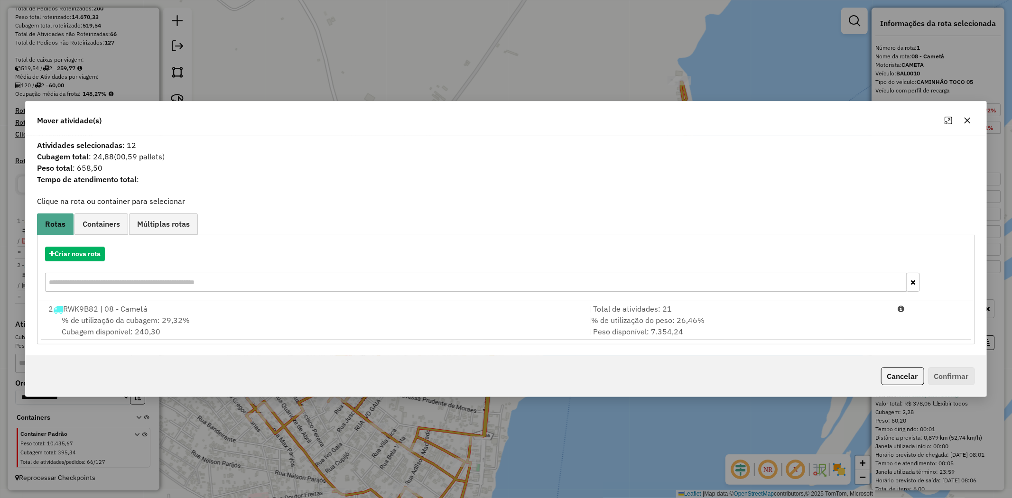
click at [969, 122] on icon "button" at bounding box center [967, 120] width 6 height 6
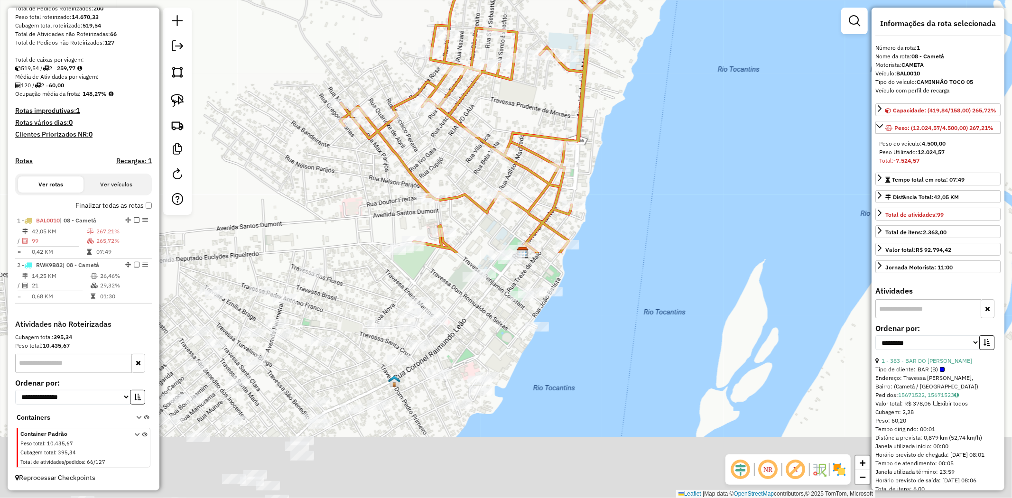
drag, startPoint x: 624, startPoint y: 337, endPoint x: 724, endPoint y: -3, distance: 354.6
click at [724, 0] on html "Aguarde... Pop-up bloqueado! Seu navegador bloqueou automáticamente a abertura …" at bounding box center [506, 249] width 1012 height 498
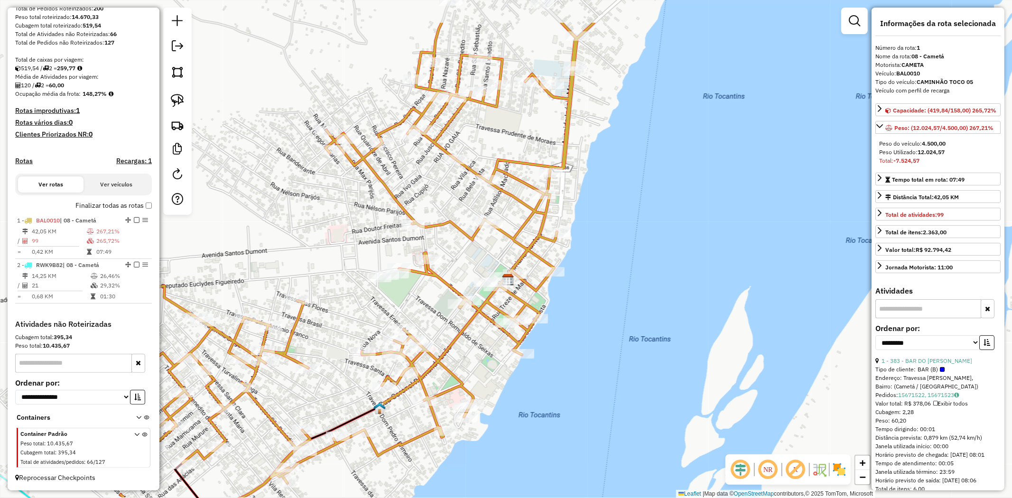
drag, startPoint x: 687, startPoint y: 69, endPoint x: 662, endPoint y: 158, distance: 92.1
click at [662, 158] on div "Janela de atendimento Grade de atendimento Capacidade Transportadoras Veículos …" at bounding box center [506, 249] width 1012 height 498
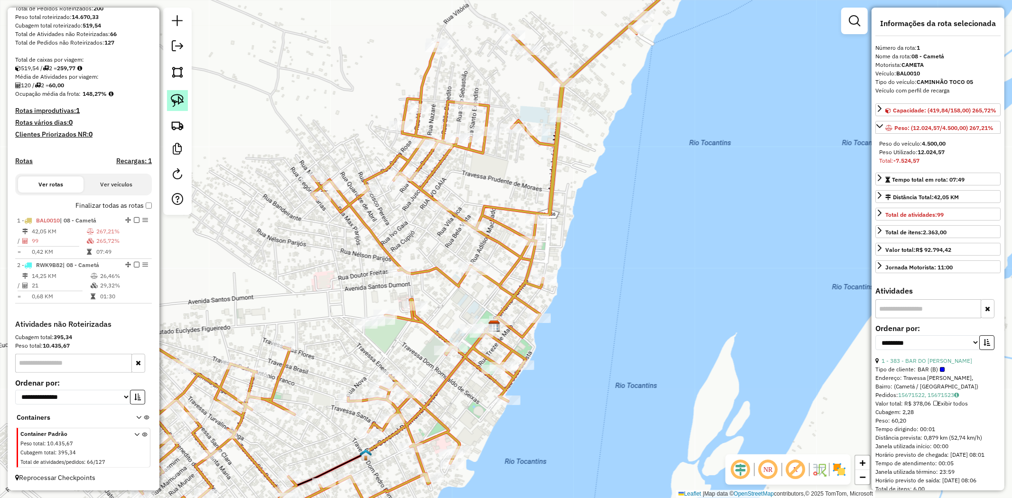
click at [179, 104] on img at bounding box center [177, 100] width 13 height 13
drag, startPoint x: 337, startPoint y: 288, endPoint x: 433, endPoint y: 301, distance: 96.2
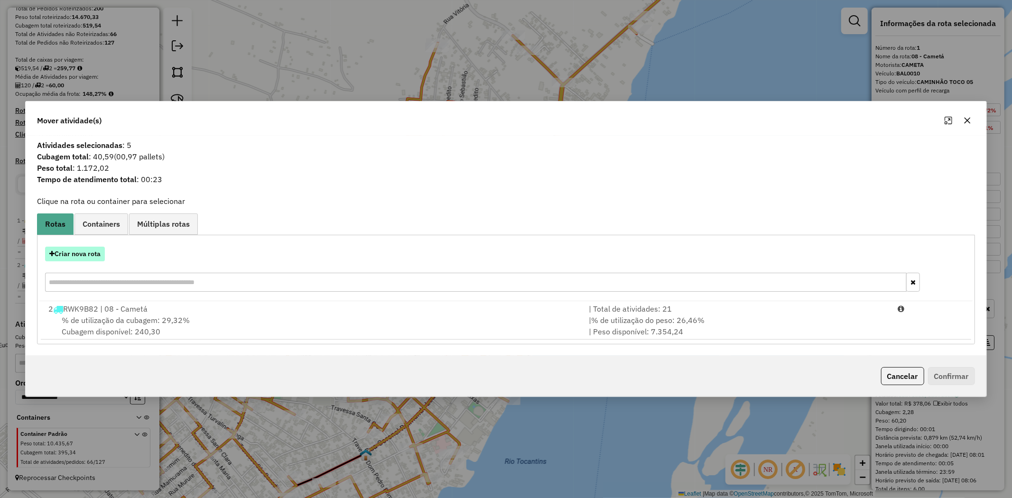
click at [96, 252] on button "Criar nova rota" at bounding box center [75, 254] width 60 height 15
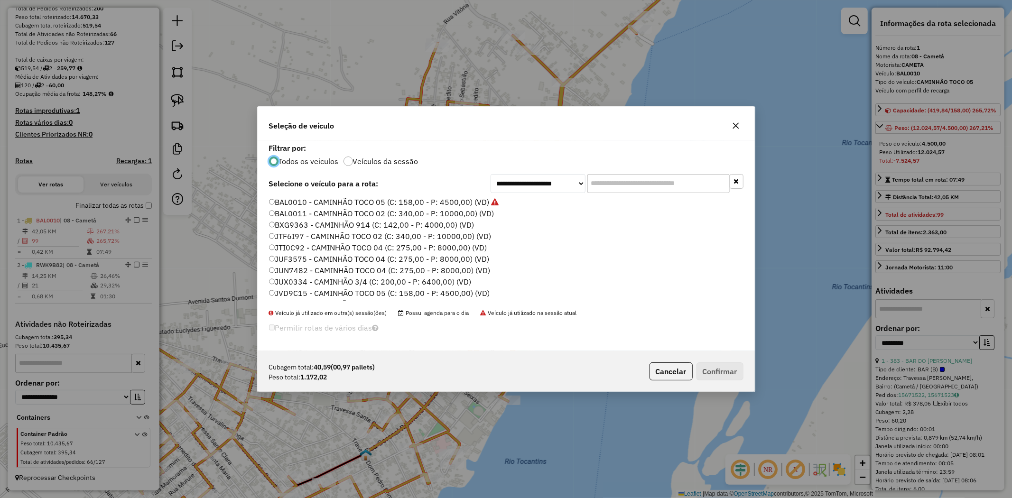
scroll to position [158, 0]
click at [293, 286] on label "SZZ4I17 - CAMINHÃO TOCO 02 (C: 340,00 - P: 10000,00) (VD)" at bounding box center [380, 283] width 223 height 11
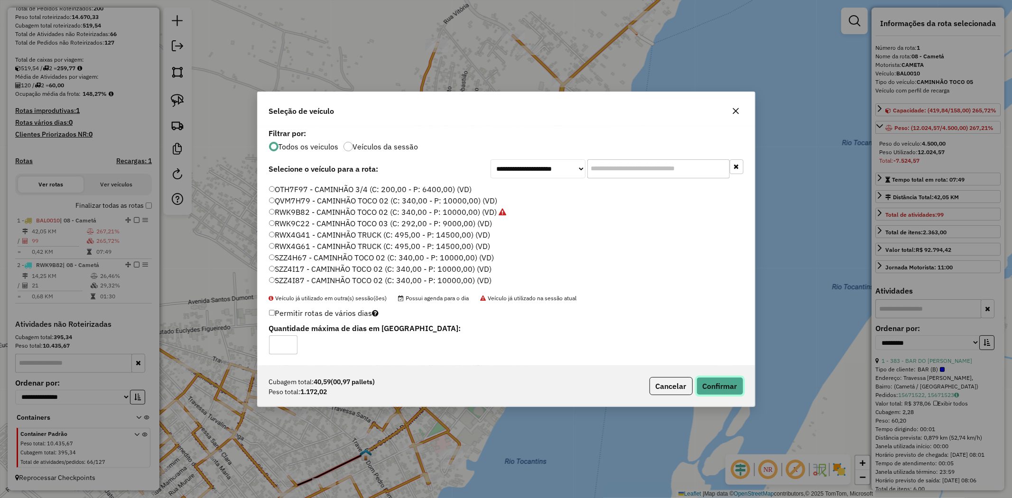
click at [715, 386] on button "Confirmar" at bounding box center [720, 386] width 47 height 18
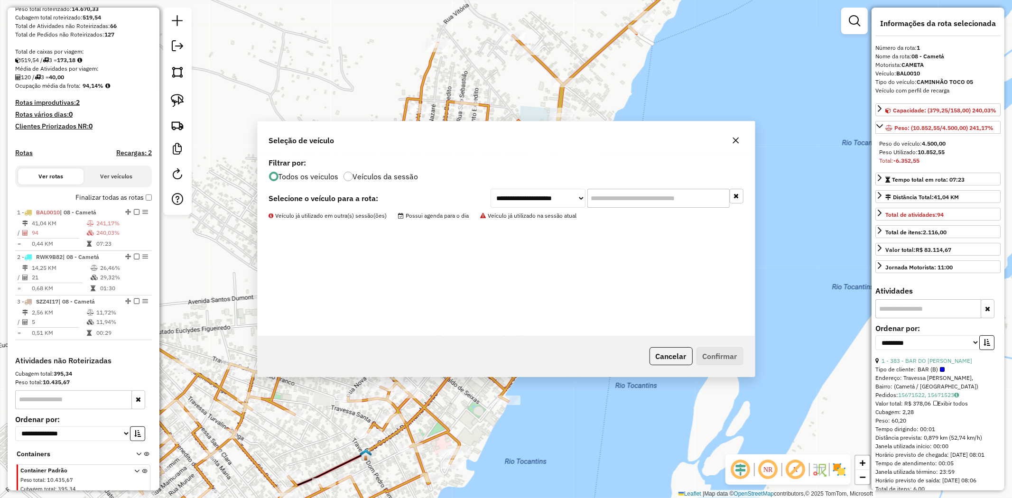
scroll to position [205, 0]
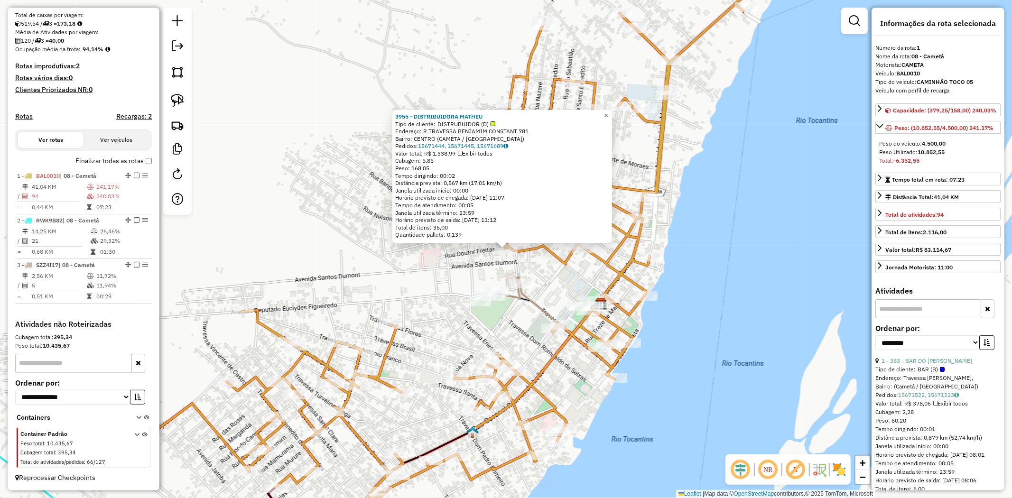
click at [612, 115] on link "×" at bounding box center [606, 115] width 11 height 11
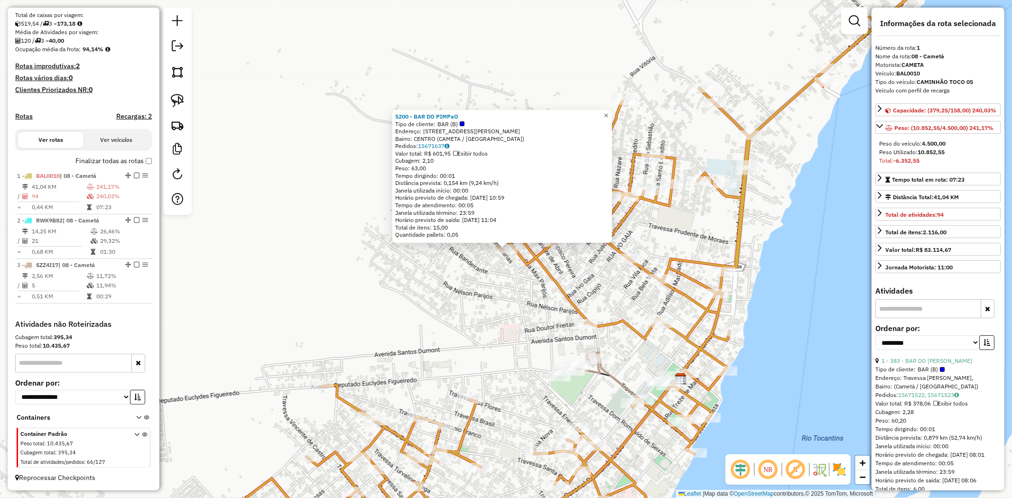
click at [608, 112] on span "×" at bounding box center [606, 116] width 4 height 8
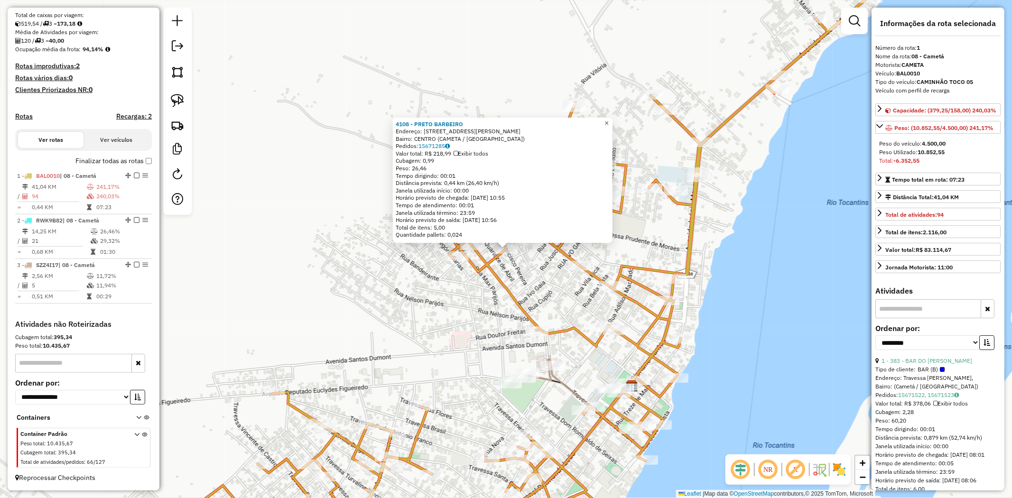
click at [613, 120] on link "×" at bounding box center [606, 123] width 11 height 11
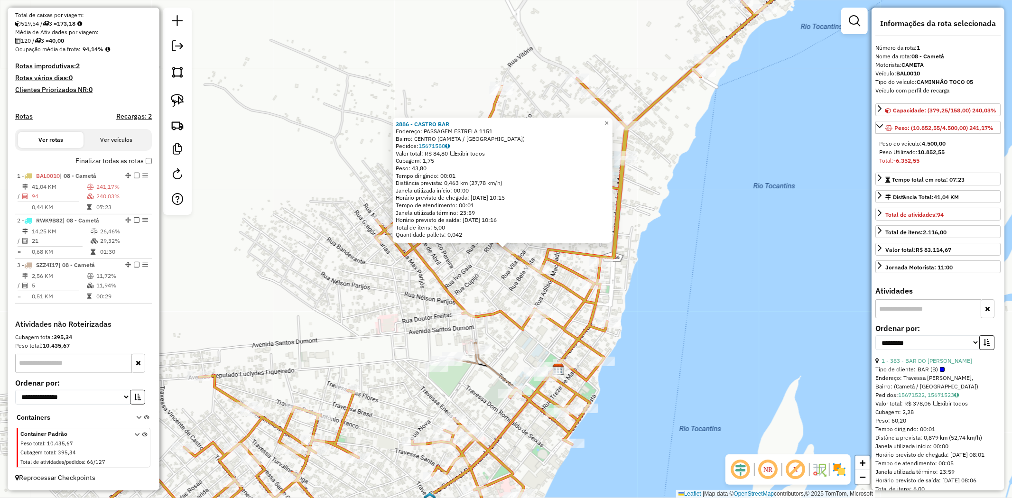
click at [609, 122] on span "×" at bounding box center [606, 123] width 4 height 8
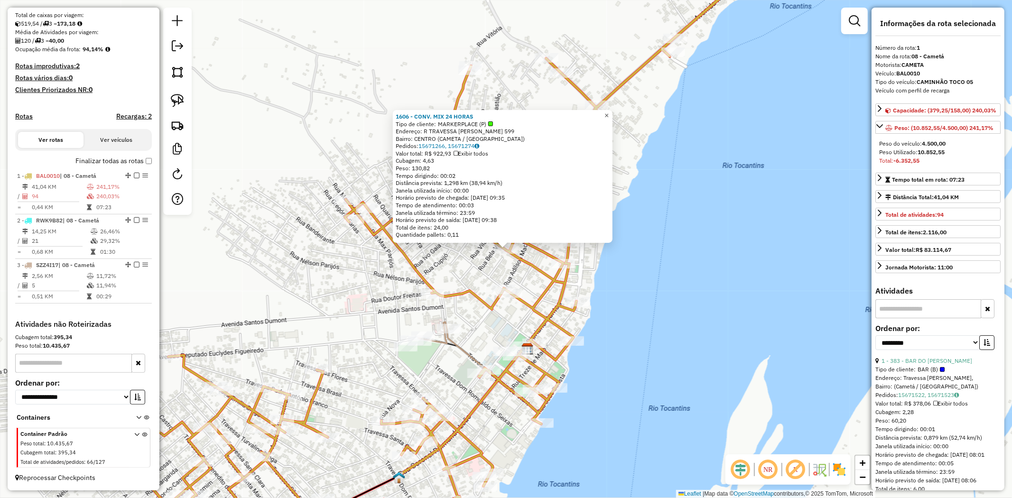
click at [609, 115] on span "×" at bounding box center [606, 116] width 4 height 8
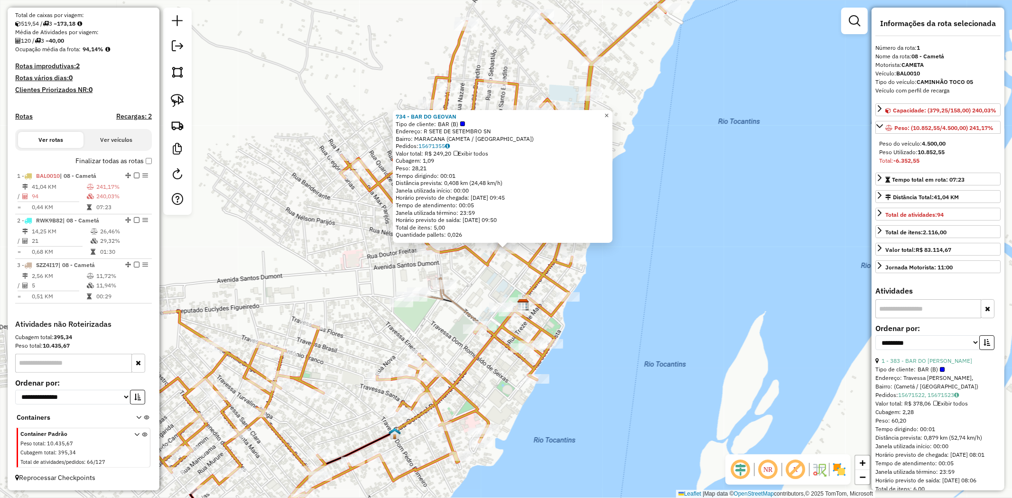
click at [609, 113] on span "×" at bounding box center [606, 116] width 4 height 8
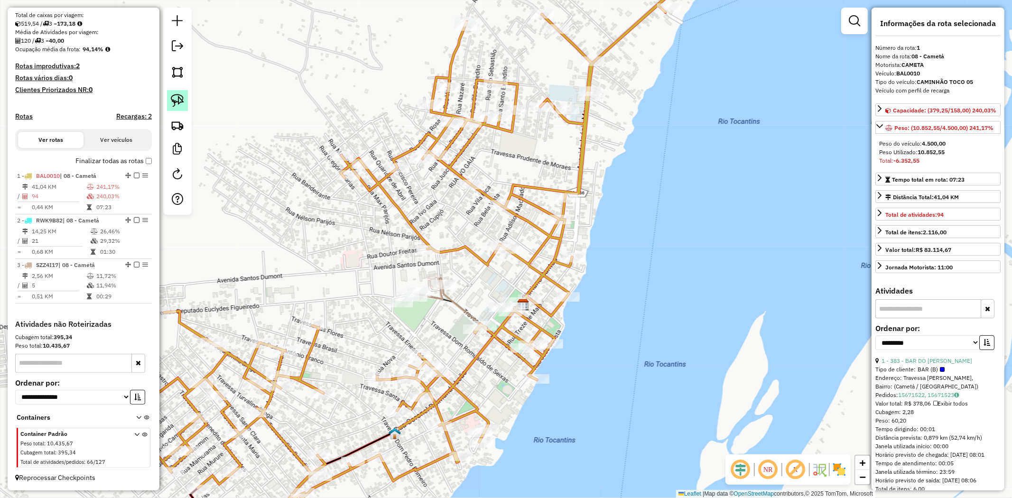
click at [182, 102] on img at bounding box center [177, 100] width 13 height 13
drag, startPoint x: 404, startPoint y: 237, endPoint x: 448, endPoint y: 252, distance: 46.7
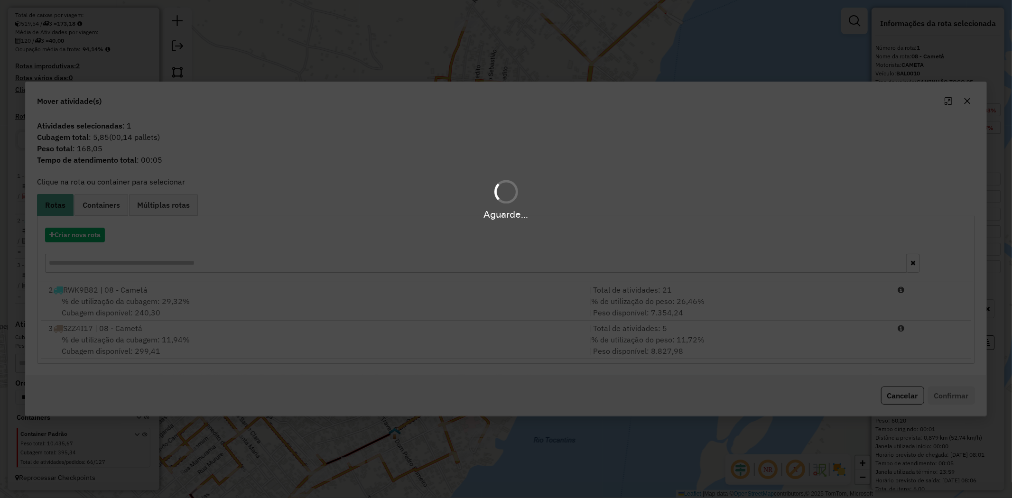
click at [452, 245] on hb-app "Aguarde... Pop-up bloqueado! Seu navegador bloqueou automáticamente a abertura …" at bounding box center [506, 249] width 1012 height 498
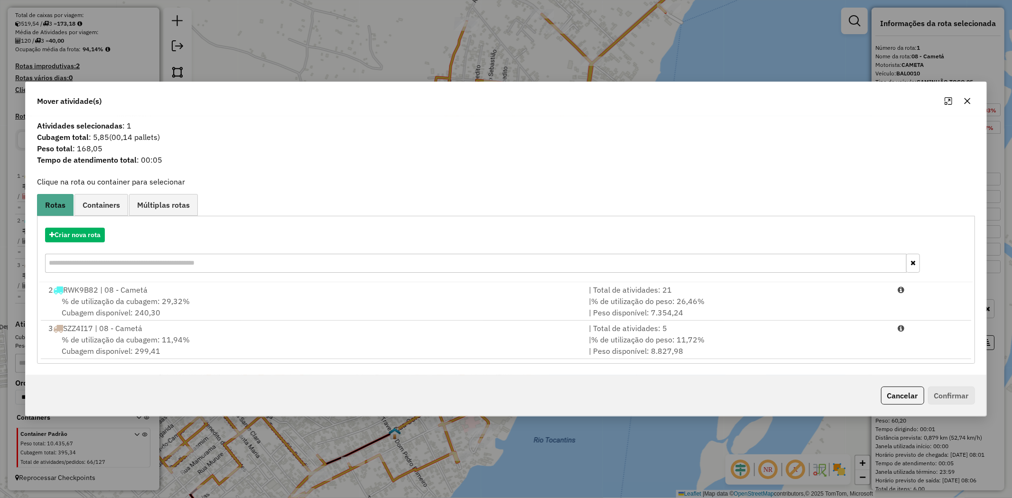
click at [112, 341] on span "% de utilização da cubagem: 11,94%" at bounding box center [126, 339] width 128 height 9
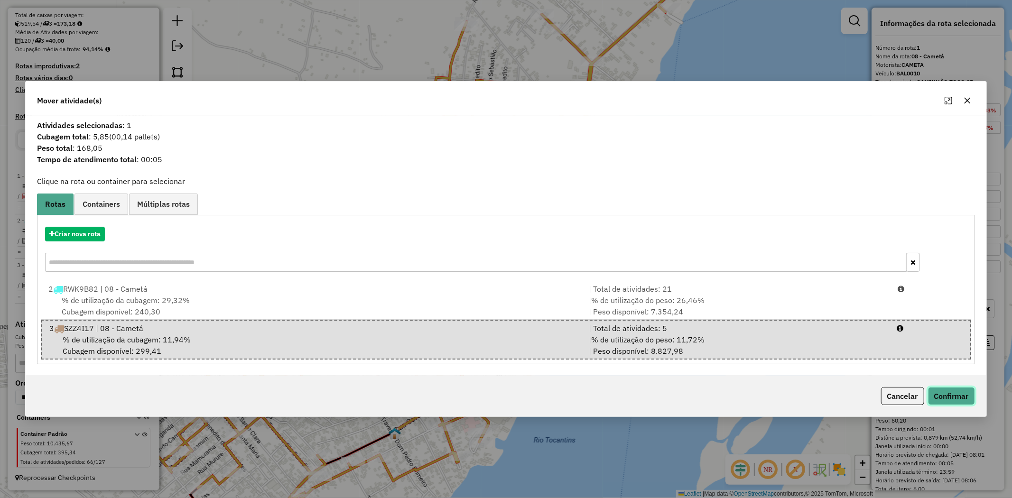
click at [951, 400] on button "Confirmar" at bounding box center [951, 396] width 47 height 18
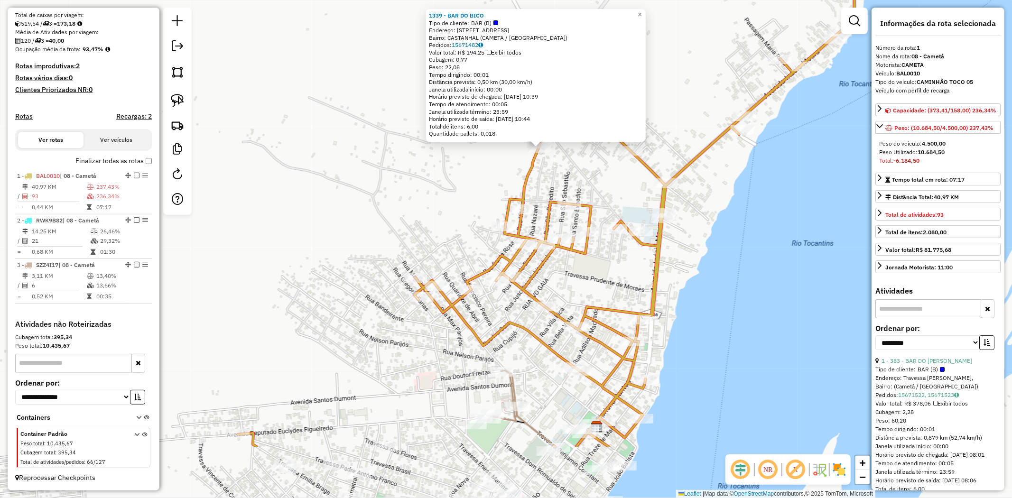
drag, startPoint x: 520, startPoint y: 277, endPoint x: 556, endPoint y: 164, distance: 118.0
click at [556, 164] on div "1339 - BAR DO BICO Tipo de cliente: BAR (B) Endereço: R Rua Vitoria 401 Bairro:…" at bounding box center [506, 249] width 1012 height 498
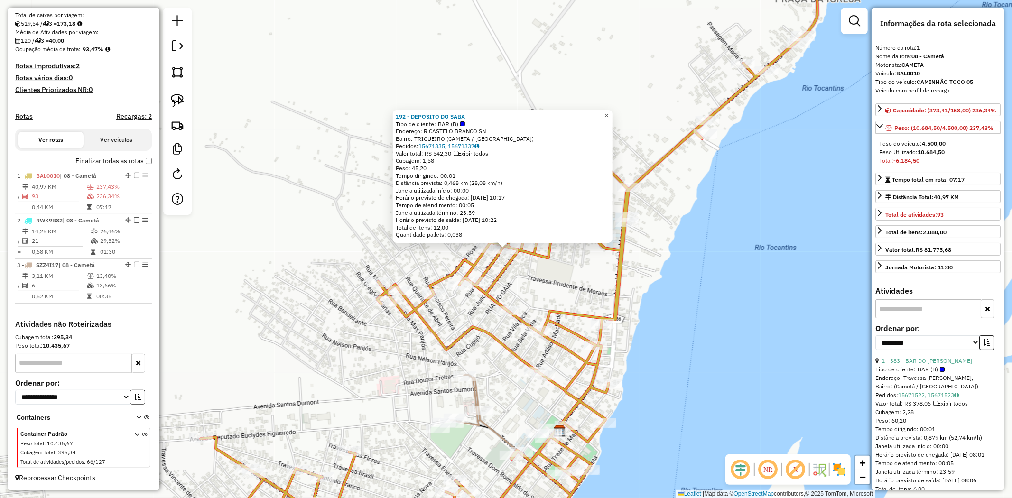
click at [609, 113] on span "×" at bounding box center [606, 116] width 4 height 8
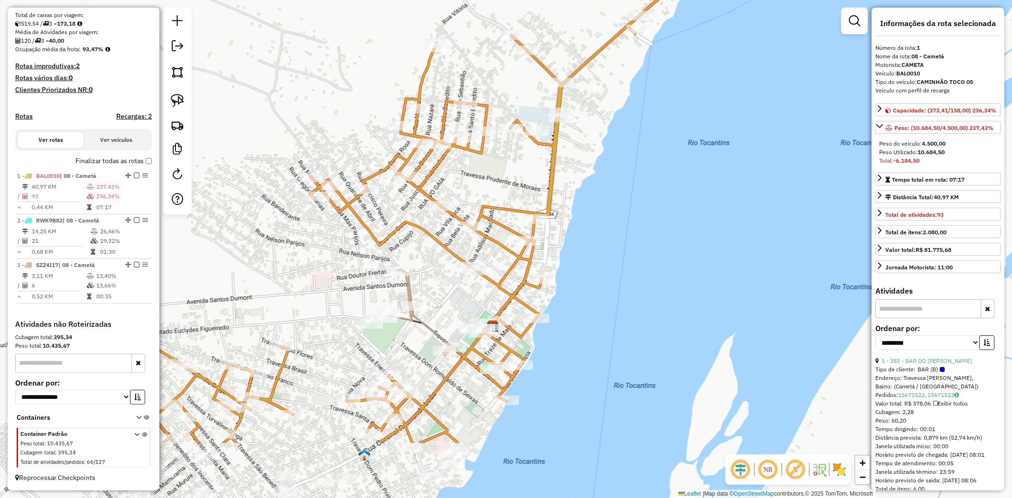
drag, startPoint x: 528, startPoint y: 283, endPoint x: 461, endPoint y: 178, distance: 124.4
click at [461, 178] on div "Janela de atendimento Grade de atendimento Capacidade Transportadoras Veículos …" at bounding box center [506, 249] width 1012 height 498
click at [443, 214] on icon at bounding box center [376, 249] width 677 height 598
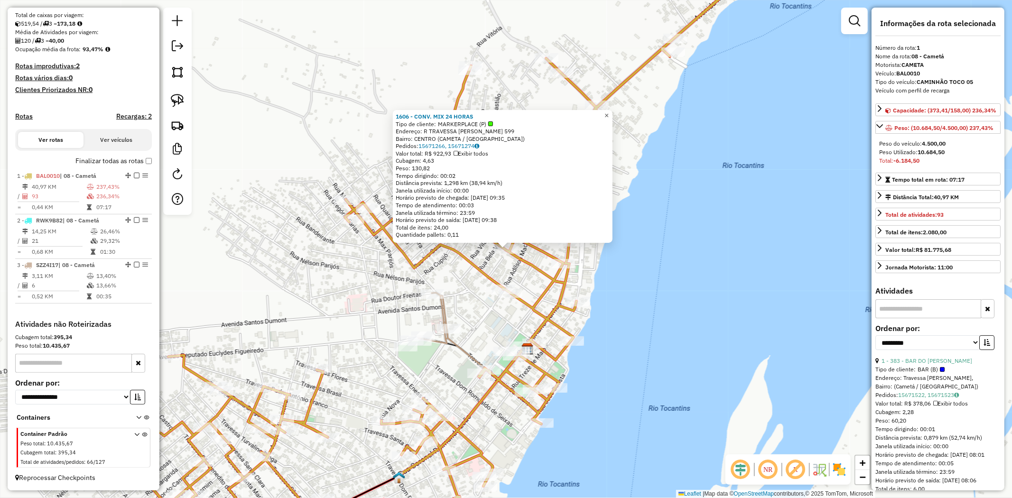
click at [613, 110] on link "×" at bounding box center [606, 115] width 11 height 11
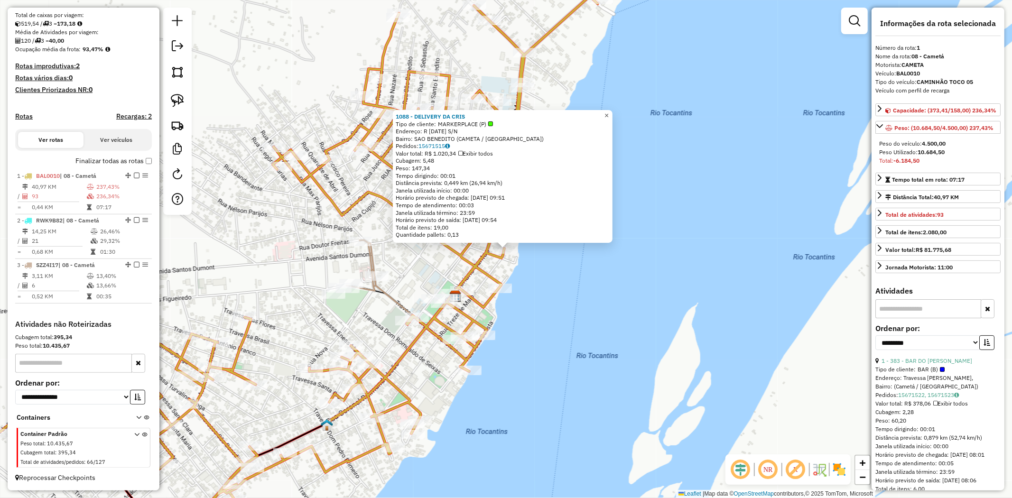
click at [608, 113] on link "×" at bounding box center [606, 115] width 11 height 11
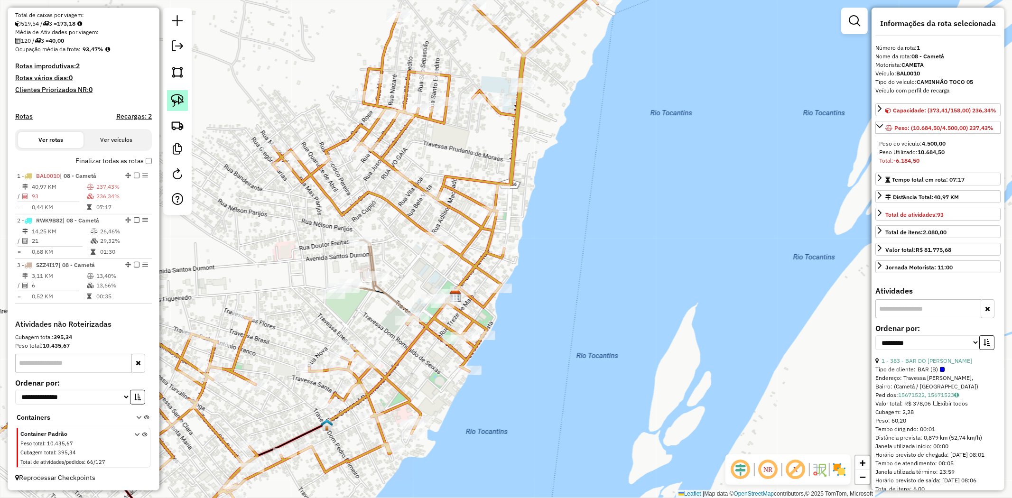
click at [176, 98] on img at bounding box center [177, 100] width 13 height 13
drag, startPoint x: 552, startPoint y: 211, endPoint x: 517, endPoint y: 264, distance: 63.4
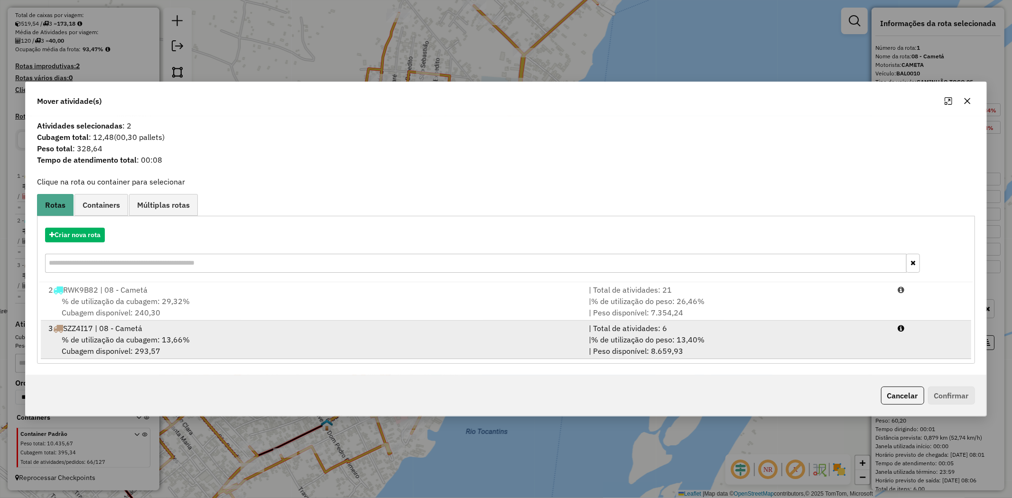
click at [95, 337] on span "% de utilização da cubagem: 13,66%" at bounding box center [126, 339] width 128 height 9
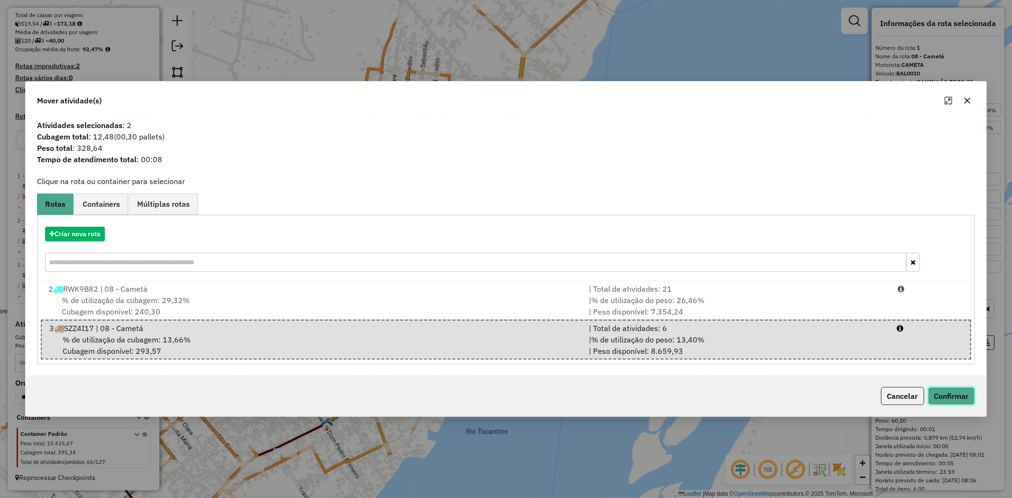
click at [969, 397] on button "Confirmar" at bounding box center [951, 396] width 47 height 18
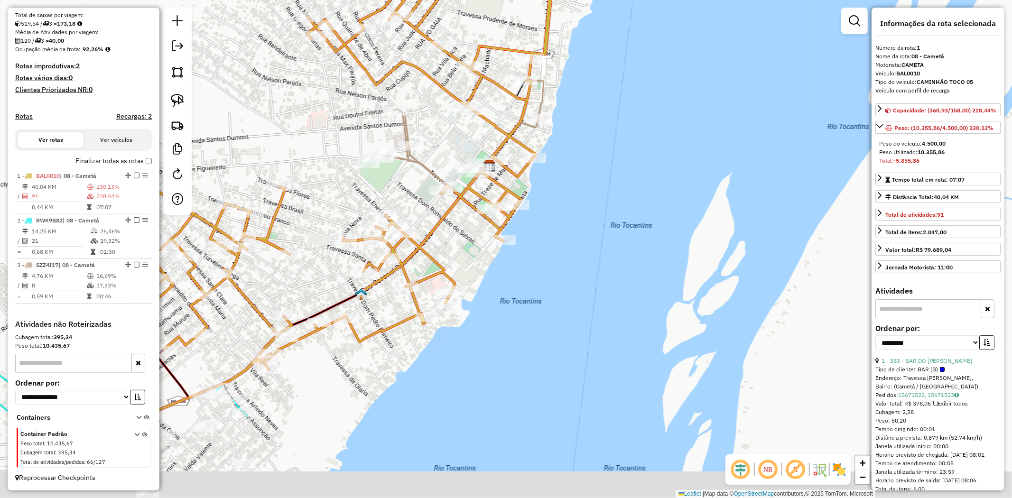
drag, startPoint x: 603, startPoint y: 233, endPoint x: 628, endPoint y: 126, distance: 110.3
click at [628, 126] on div "Janela de atendimento Grade de atendimento Capacidade Transportadoras Veículos …" at bounding box center [506, 249] width 1012 height 498
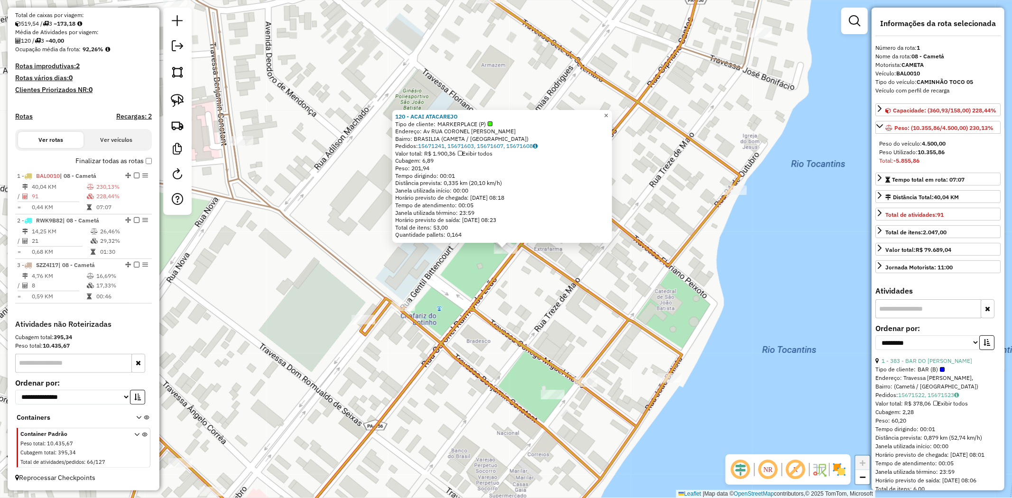
click at [608, 112] on link "×" at bounding box center [606, 115] width 11 height 11
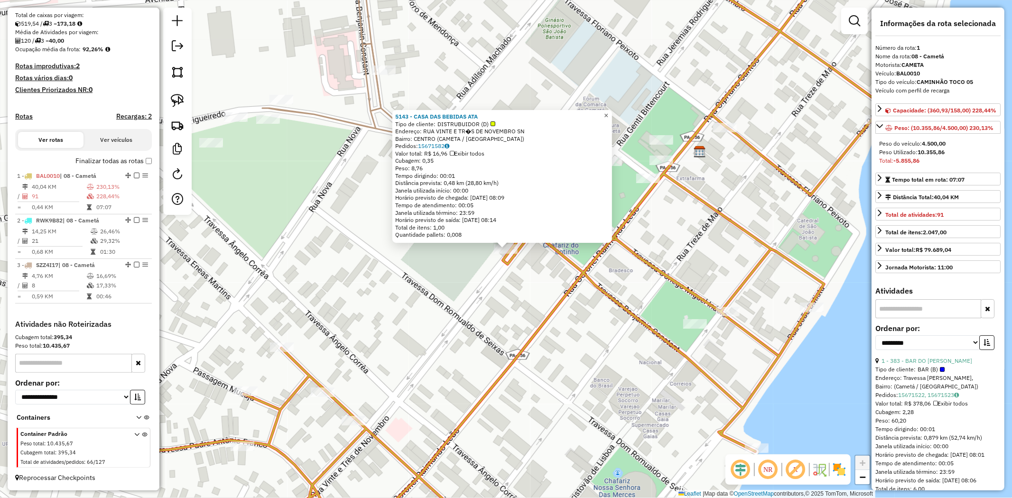
click at [608, 112] on span "×" at bounding box center [606, 116] width 4 height 8
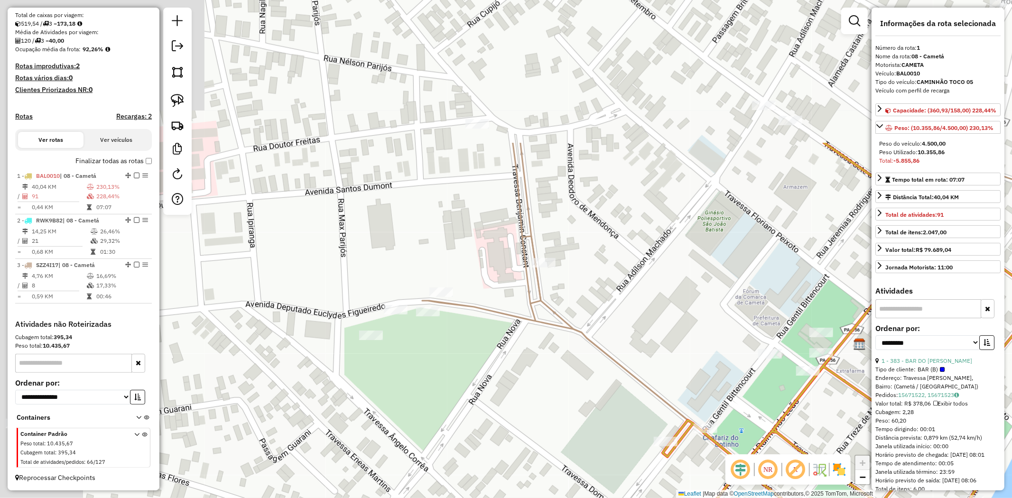
drag, startPoint x: 481, startPoint y: 132, endPoint x: 675, endPoint y: 246, distance: 224.6
click at [675, 247] on div "Janela de atendimento Grade de atendimento Capacidade Transportadoras Veículos …" at bounding box center [506, 249] width 1012 height 498
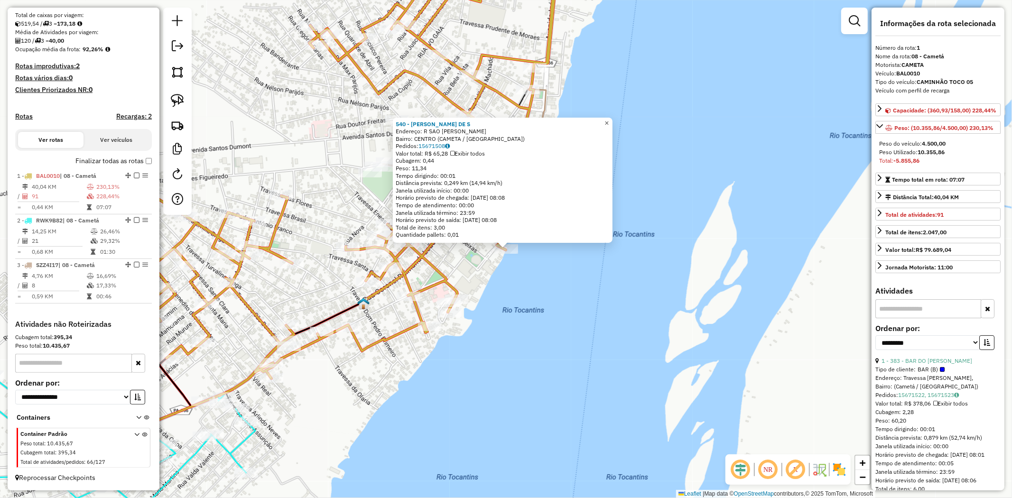
click at [610, 121] on link "×" at bounding box center [606, 123] width 11 height 11
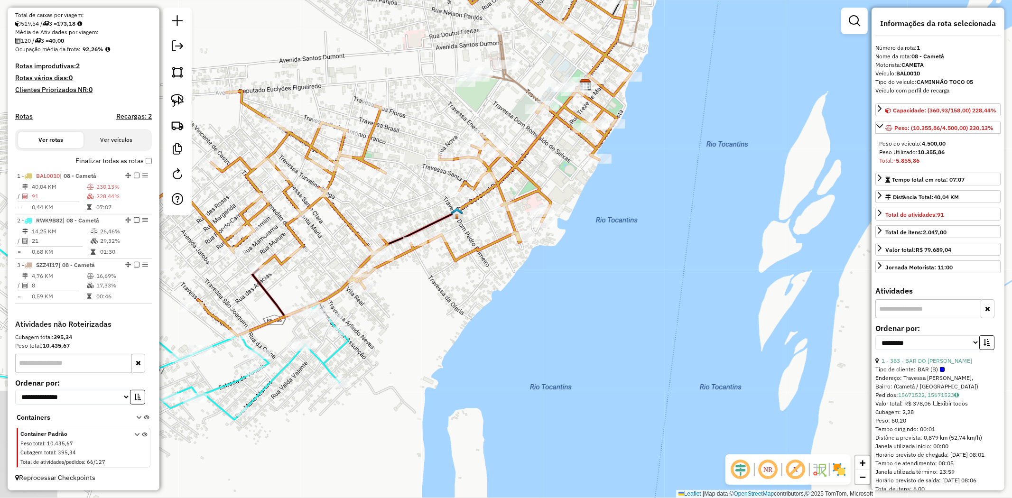
drag, startPoint x: 435, startPoint y: 233, endPoint x: 532, endPoint y: 139, distance: 134.9
click at [532, 139] on icon at bounding box center [391, 98] width 522 height 476
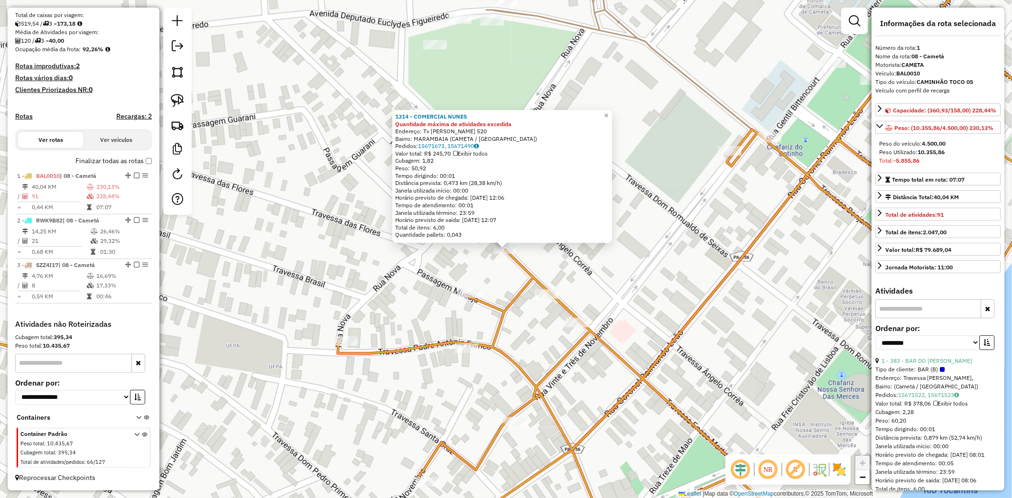
click at [548, 288] on icon at bounding box center [503, 249] width 1208 height 598
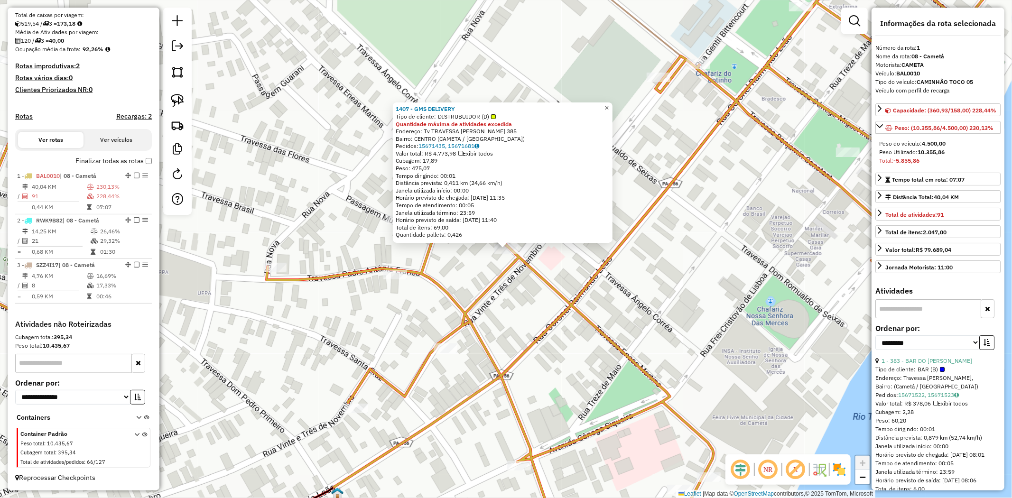
click at [613, 105] on link "×" at bounding box center [606, 107] width 11 height 11
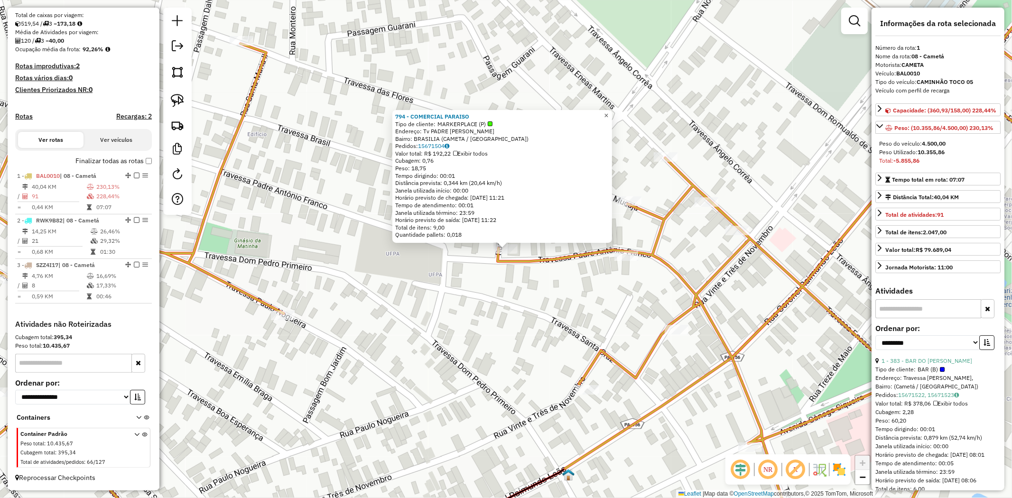
click at [608, 112] on span "×" at bounding box center [606, 116] width 4 height 8
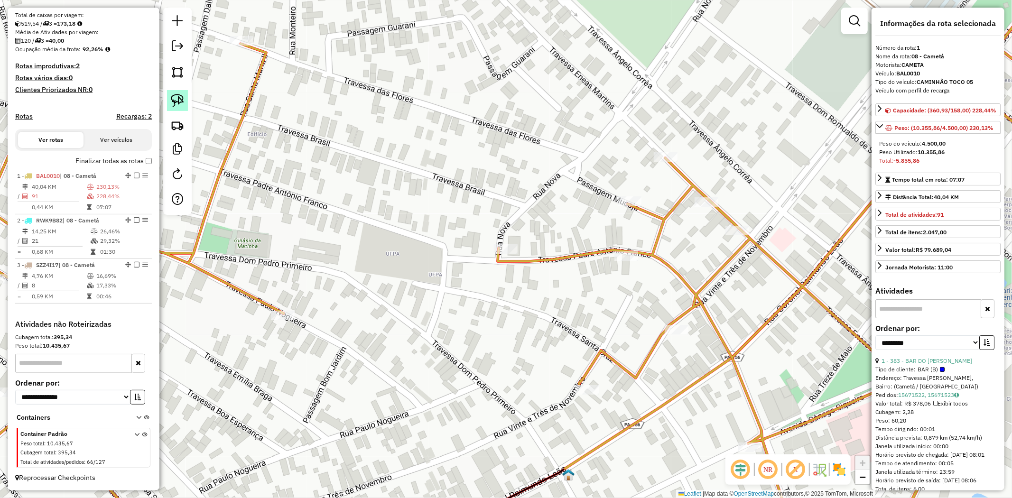
click at [180, 103] on img at bounding box center [177, 100] width 13 height 13
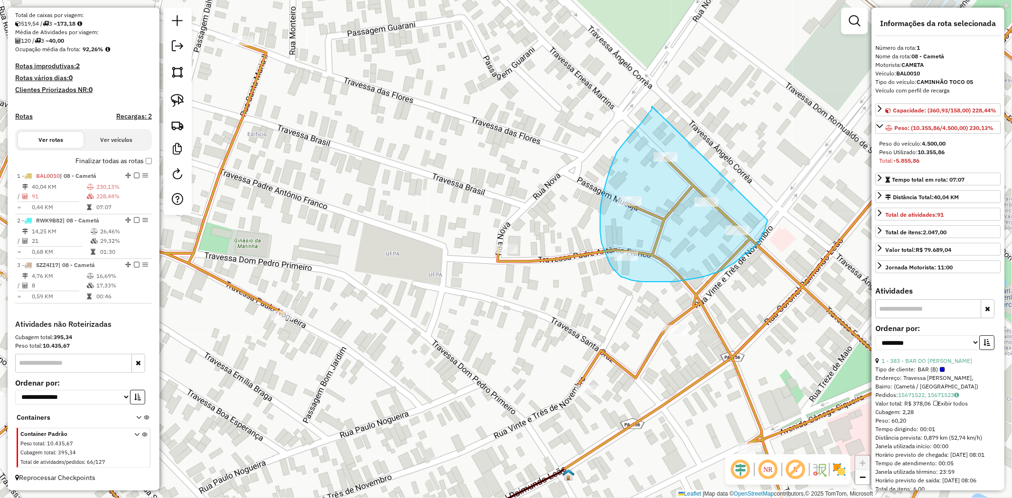
drag, startPoint x: 652, startPoint y: 106, endPoint x: 769, endPoint y: 210, distance: 156.3
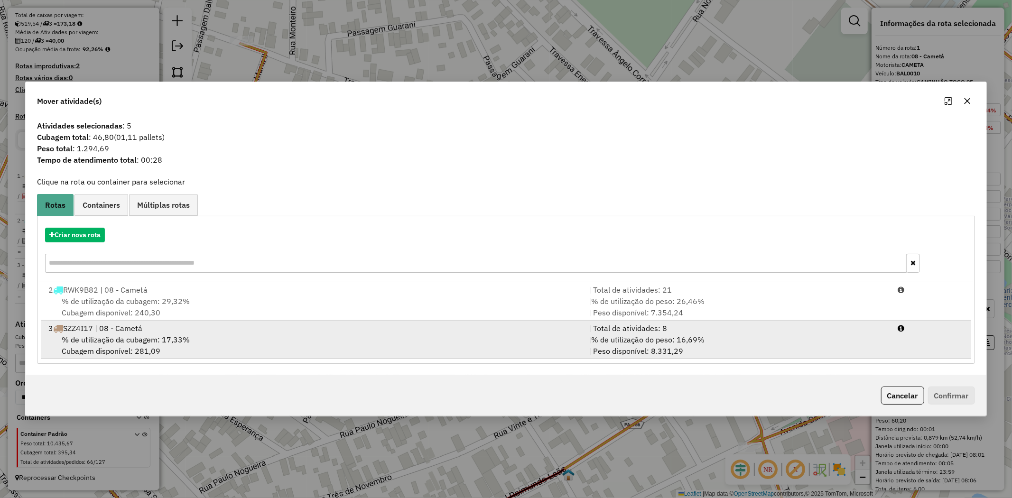
click at [125, 333] on div "3 SZZ4I17 | 08 - Cametá" at bounding box center [313, 328] width 540 height 11
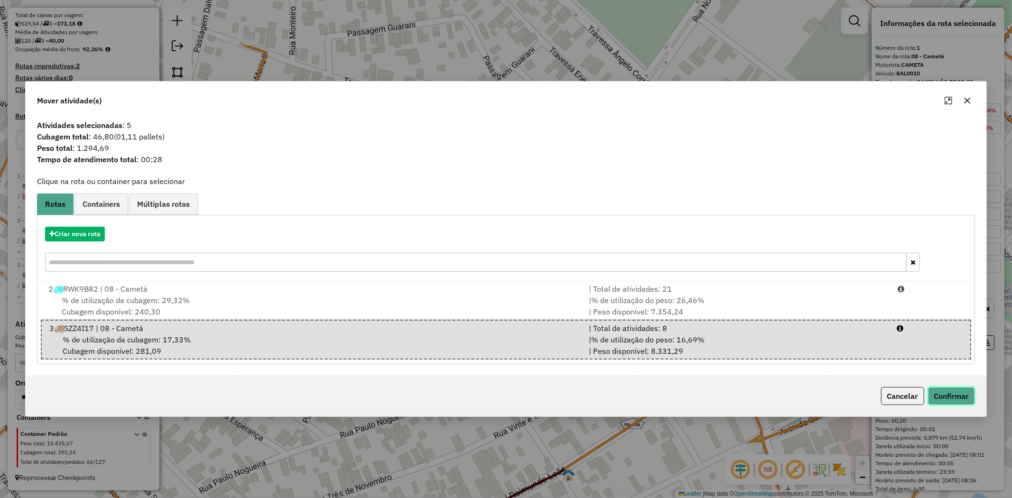
click at [970, 391] on button "Confirmar" at bounding box center [951, 396] width 47 height 18
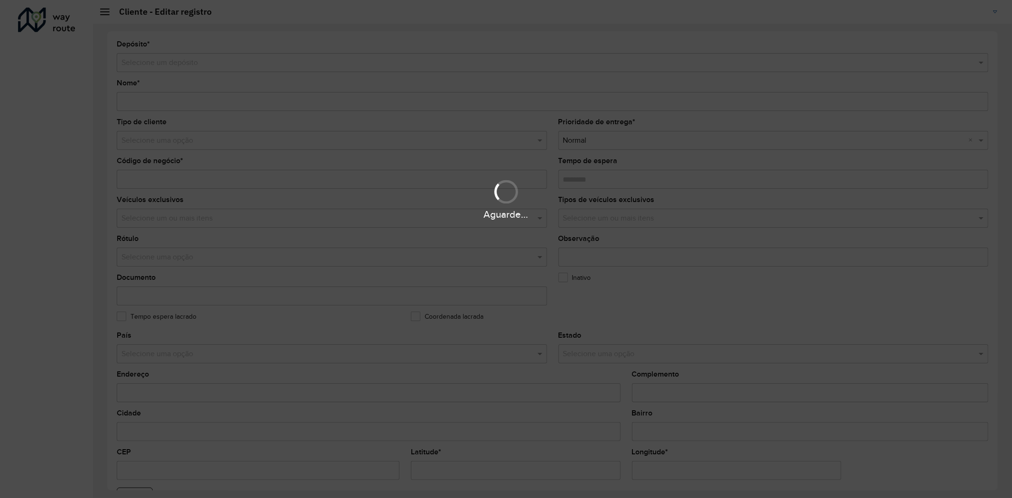
type input "**********"
type input "****"
type input "********"
type input "**********"
type input "******"
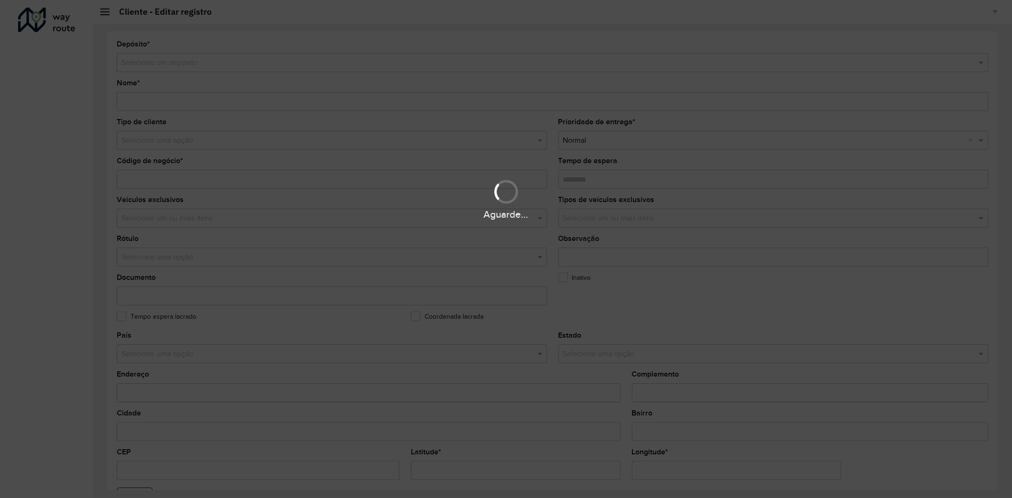
type input "******"
type input "*********"
type input "**********"
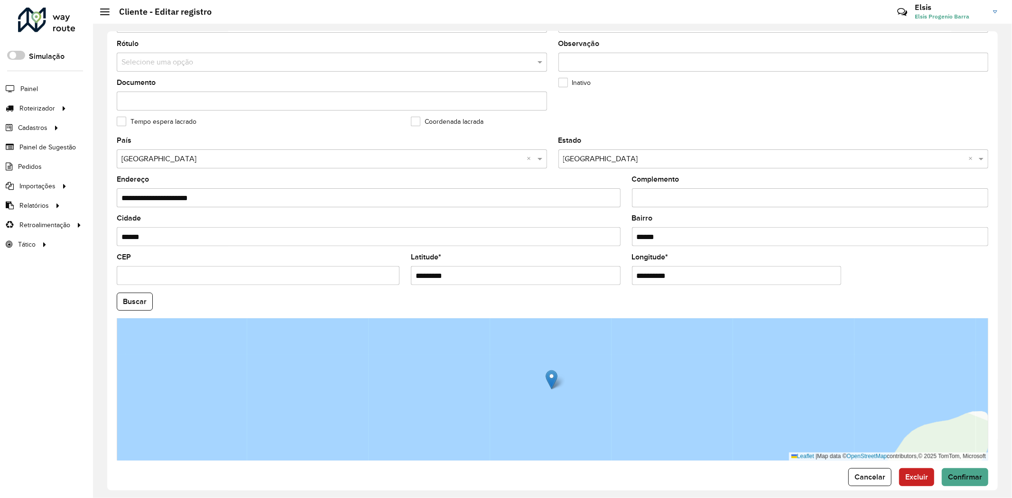
scroll to position [210, 0]
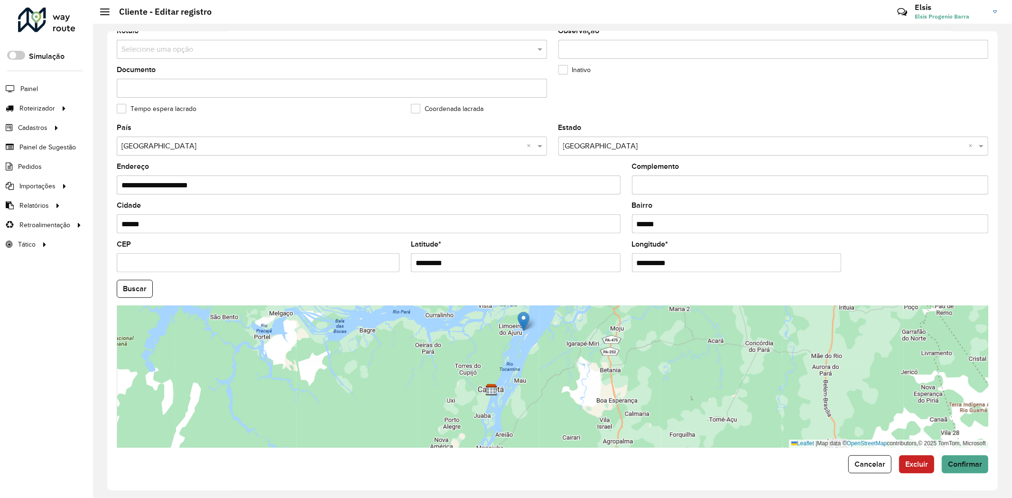
click at [525, 325] on img at bounding box center [524, 321] width 12 height 19
drag, startPoint x: 523, startPoint y: 320, endPoint x: 488, endPoint y: 383, distance: 71.8
click at [117, 306] on div at bounding box center [117, 306] width 0 height 0
type input "**********"
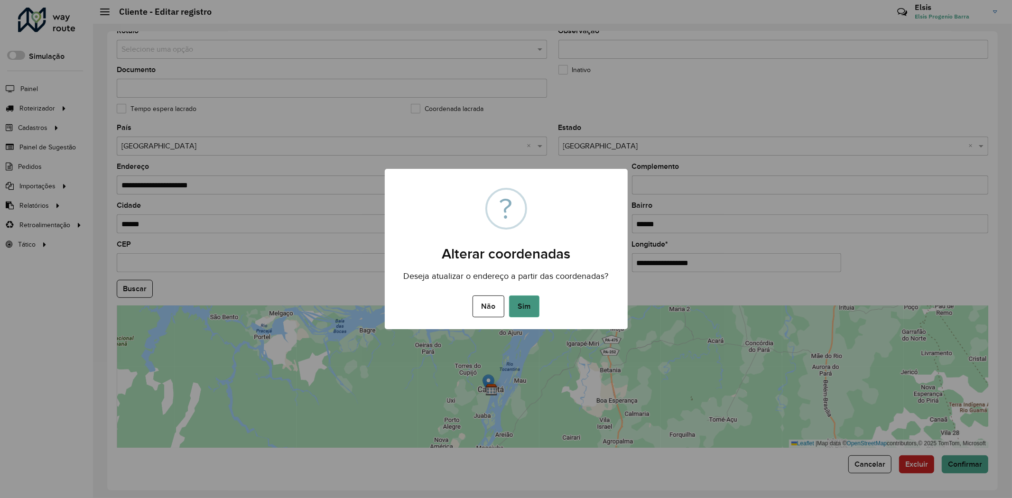
click at [522, 306] on button "Sim" at bounding box center [524, 307] width 30 height 22
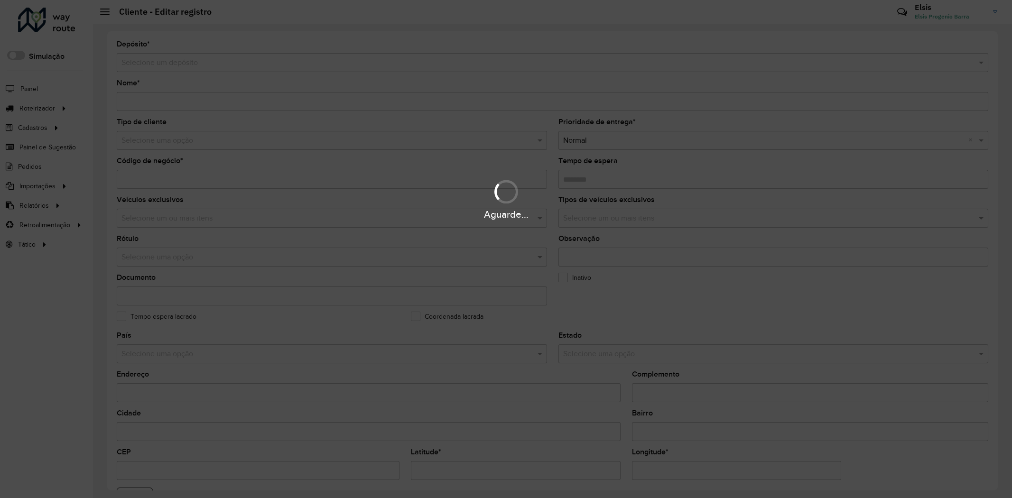
type input "**********"
type input "****"
type input "********"
type input "**********"
type input "******"
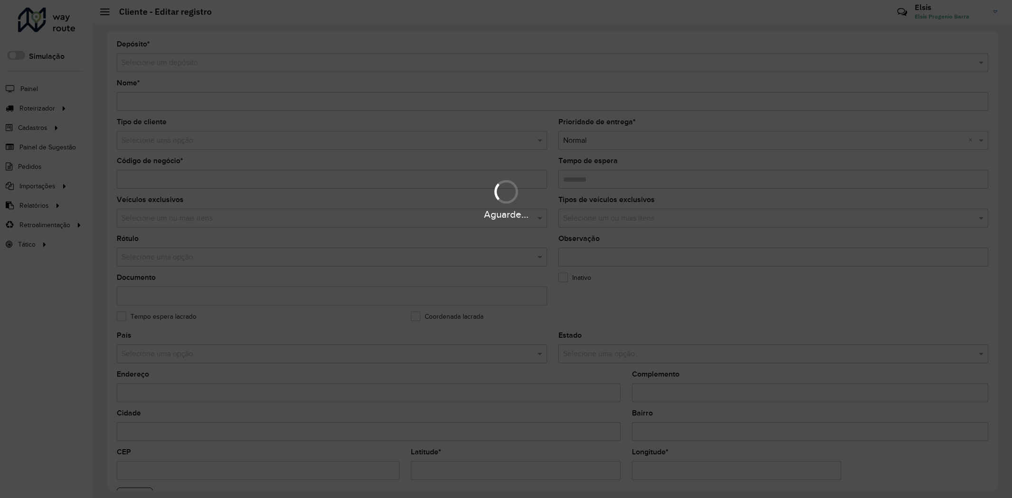
type input "******"
type input "*********"
type input "**********"
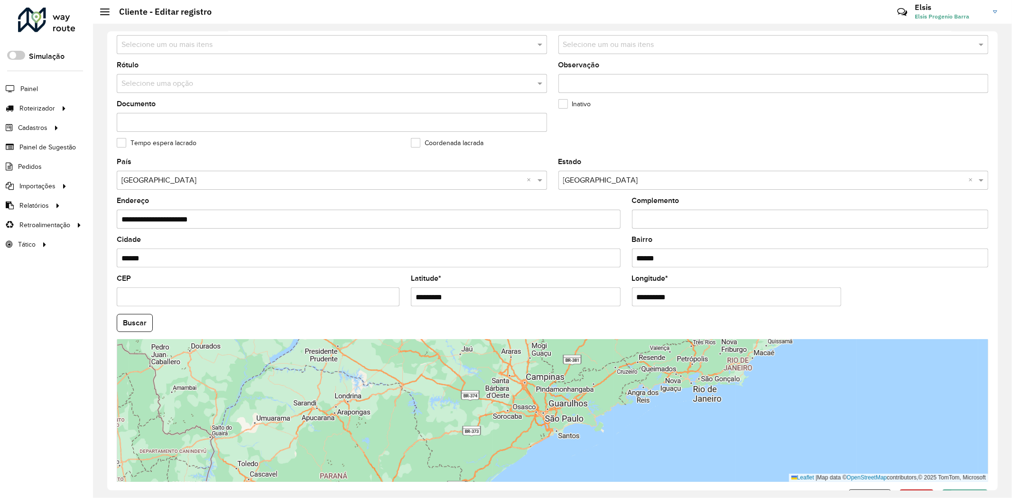
scroll to position [210, 0]
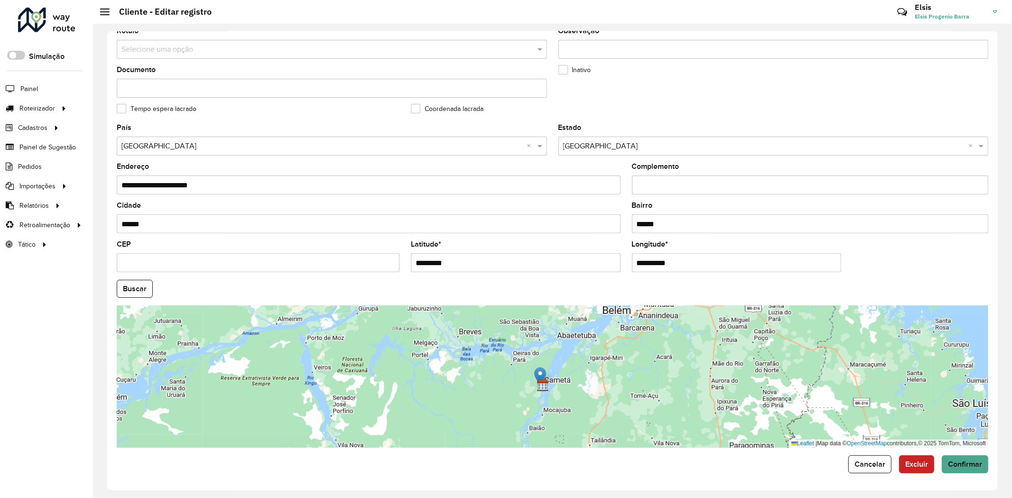
drag, startPoint x: 559, startPoint y: 349, endPoint x: 540, endPoint y: 379, distance: 35.4
click at [117, 306] on div at bounding box center [117, 306] width 0 height 0
type input "**********"
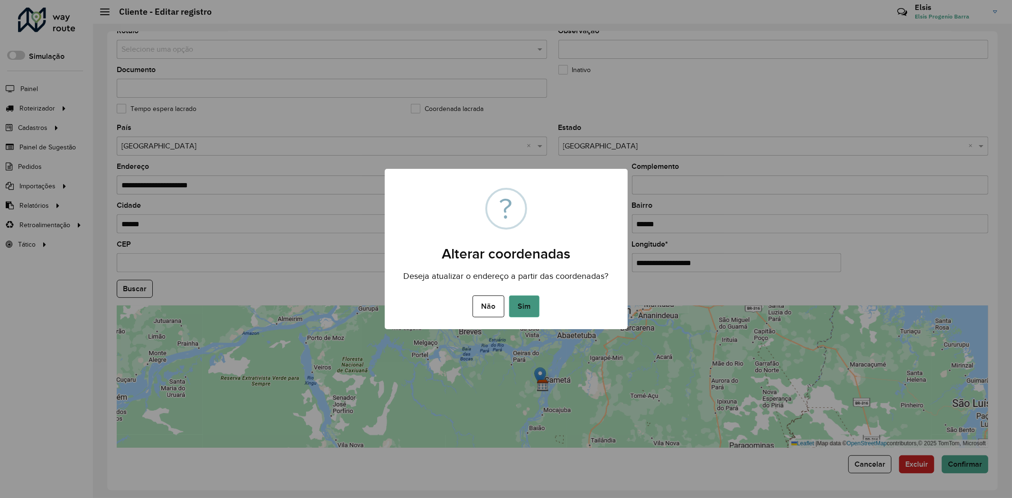
click at [514, 304] on button "Sim" at bounding box center [524, 307] width 30 height 22
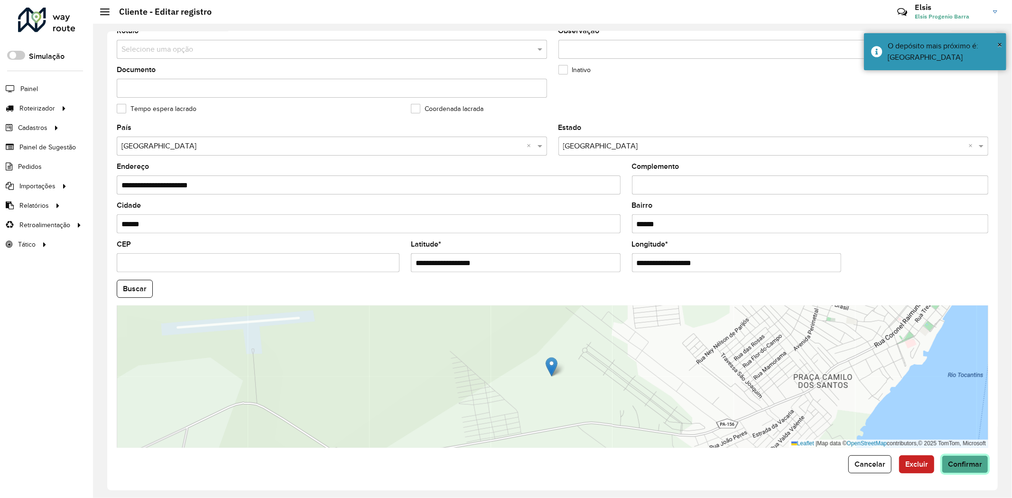
click at [967, 461] on span "Confirmar" at bounding box center [965, 464] width 34 height 8
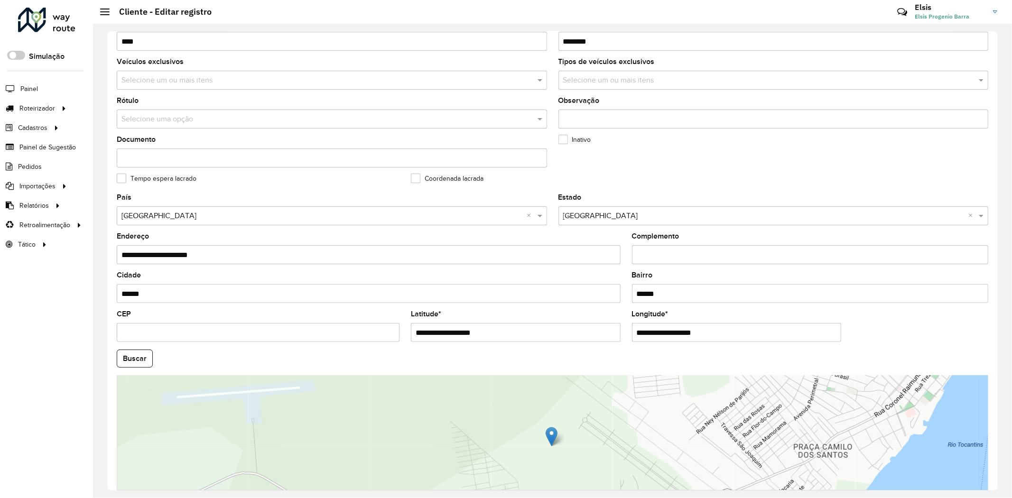
scroll to position [210, 0]
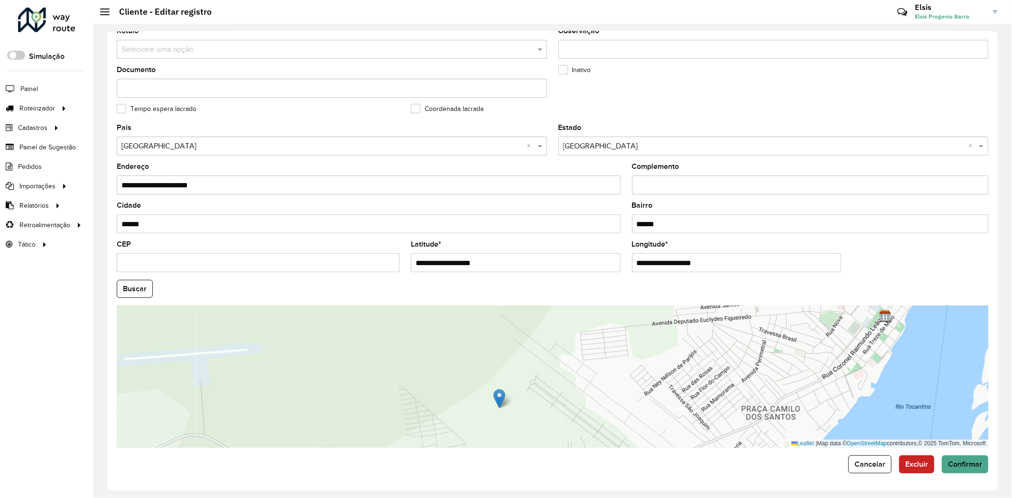
drag, startPoint x: 613, startPoint y: 334, endPoint x: 560, endPoint y: 361, distance: 59.4
click at [560, 361] on div "Leaflet | Map data © OpenStreetMap contributors,© 2025 TomTom, Microsoft" at bounding box center [553, 377] width 872 height 142
drag, startPoint x: 500, startPoint y: 399, endPoint x: 693, endPoint y: 348, distance: 199.6
click at [693, 348] on img at bounding box center [693, 348] width 12 height 19
type input "**********"
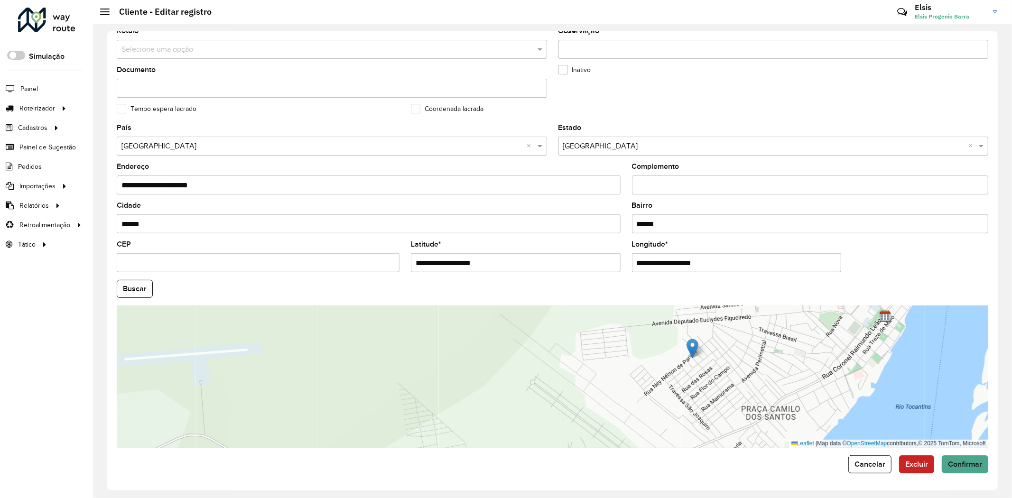
type input "**********"
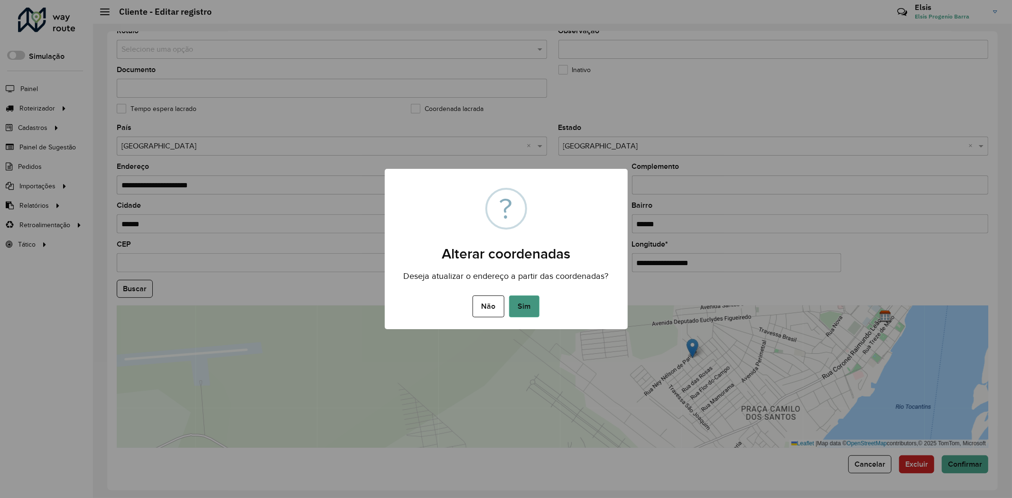
click at [522, 302] on button "Sim" at bounding box center [524, 307] width 30 height 22
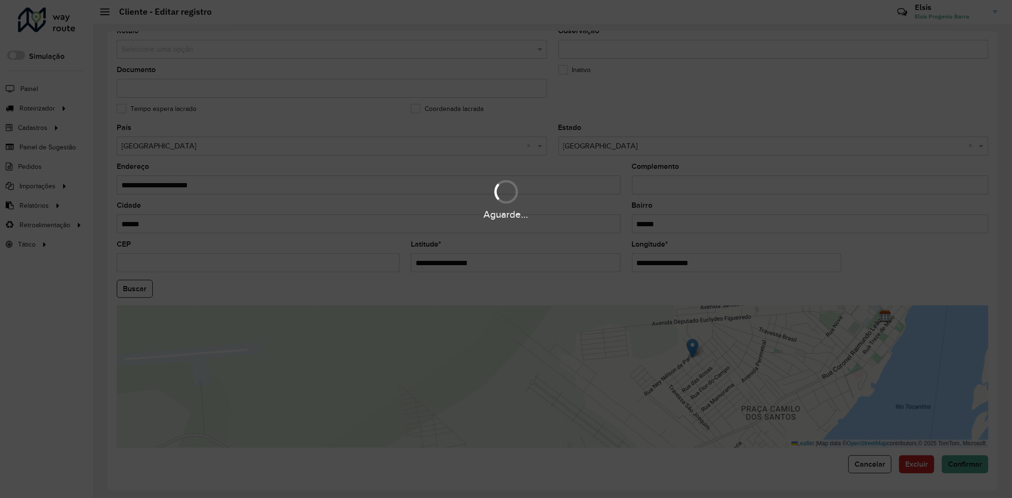
type input "**********"
type input "******"
type input "*********"
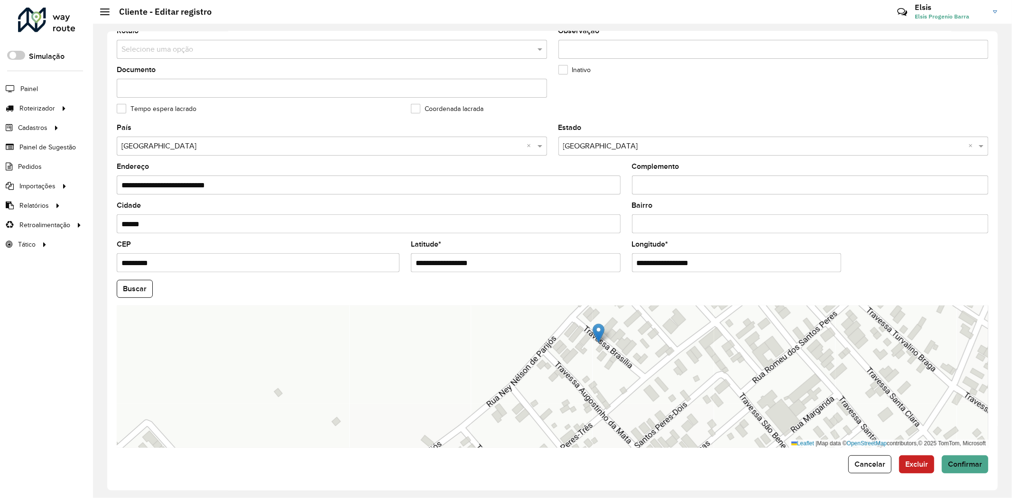
drag, startPoint x: 556, startPoint y: 357, endPoint x: 600, endPoint y: 334, distance: 49.2
click at [600, 334] on img at bounding box center [599, 333] width 12 height 19
type input "**********"
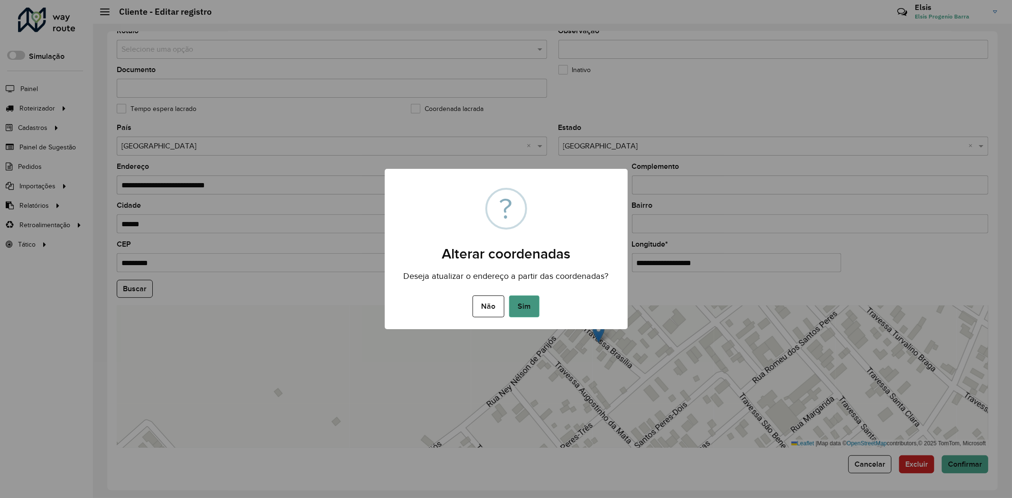
click at [521, 299] on button "Sim" at bounding box center [524, 307] width 30 height 22
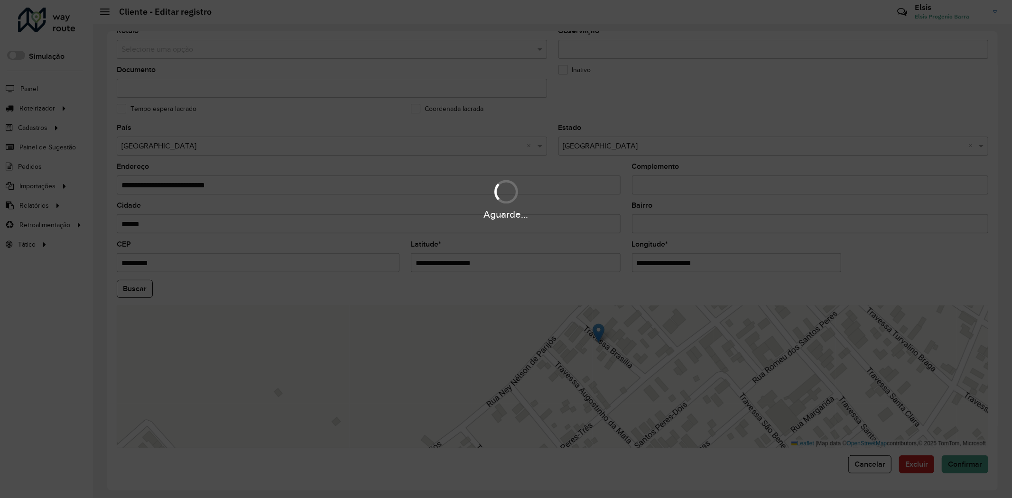
type input "**********"
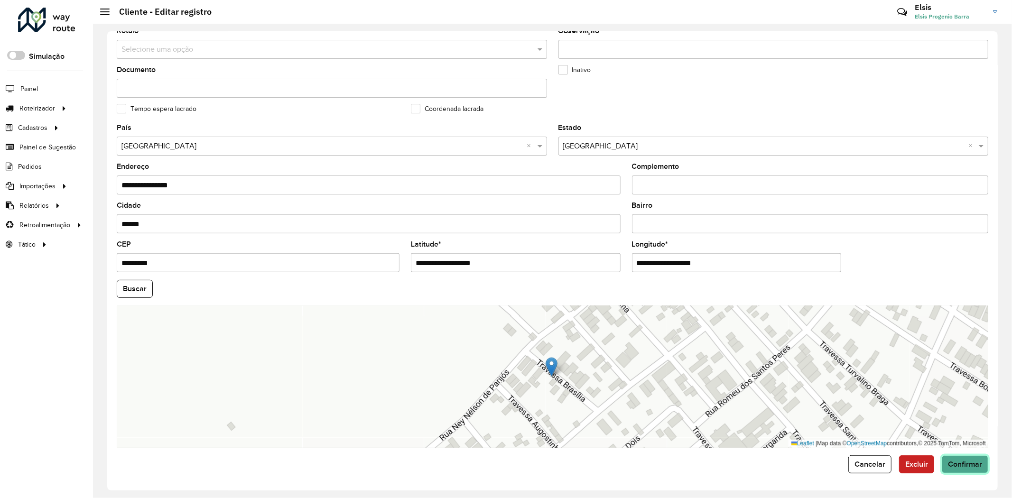
click at [960, 465] on span "Confirmar" at bounding box center [965, 464] width 34 height 8
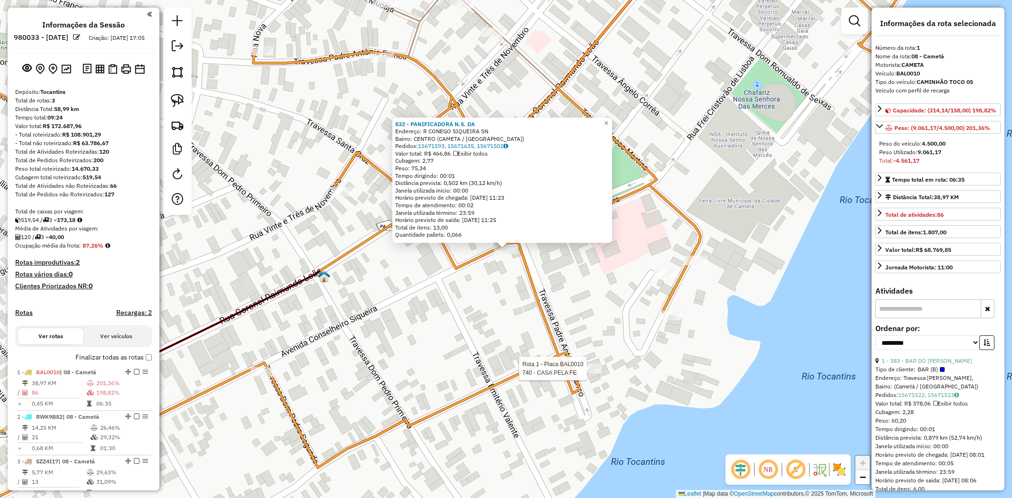
select select "**********"
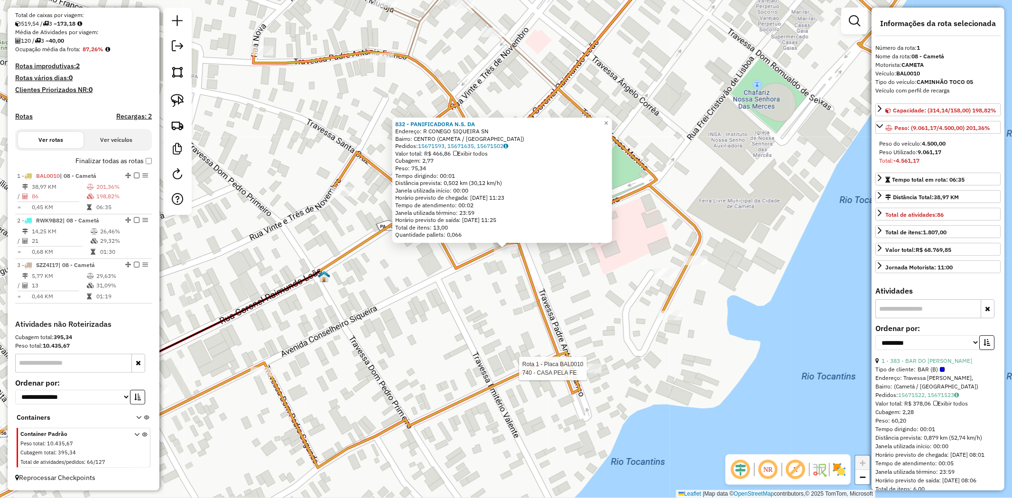
click at [589, 373] on div at bounding box center [590, 368] width 24 height 9
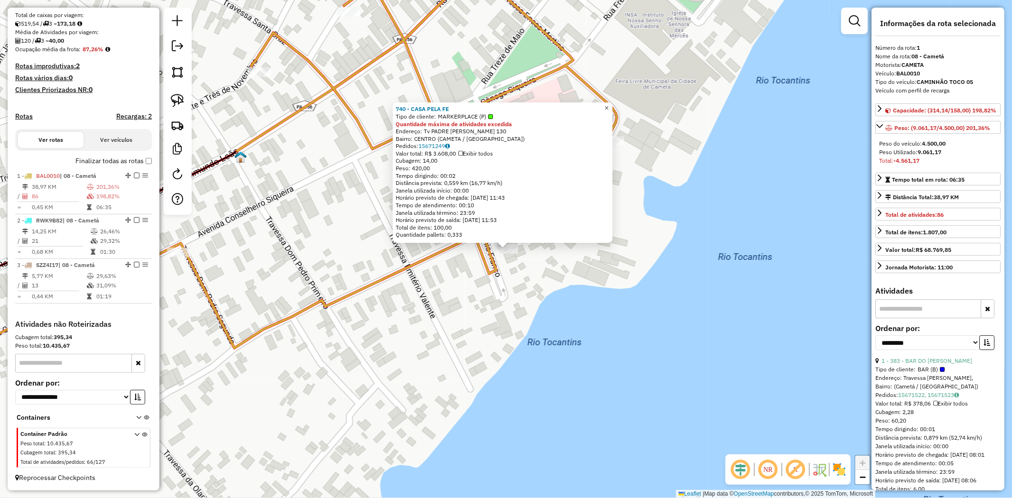
click at [609, 105] on span "×" at bounding box center [606, 108] width 4 height 8
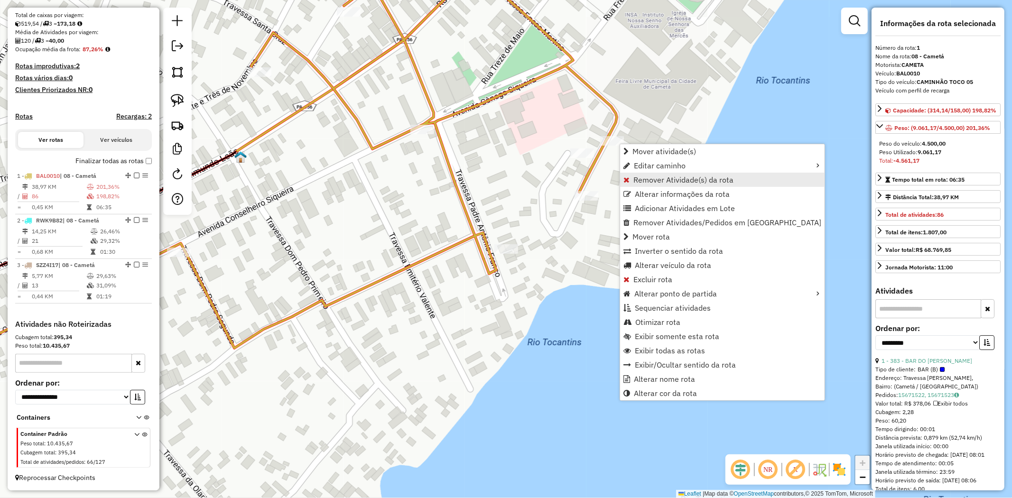
click at [662, 182] on span "Remover Atividade(s) da rota" at bounding box center [683, 180] width 100 height 8
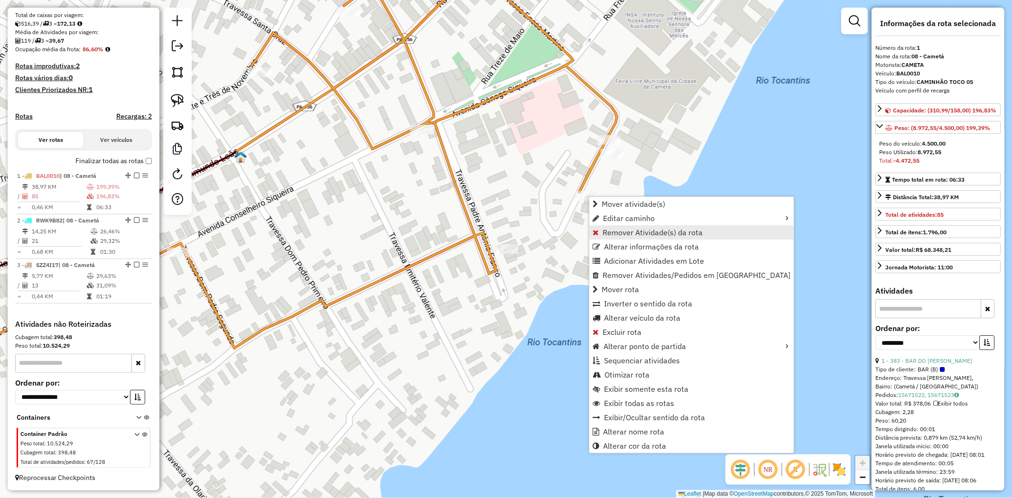
click at [624, 230] on span "Remover Atividade(s) da rota" at bounding box center [653, 233] width 100 height 8
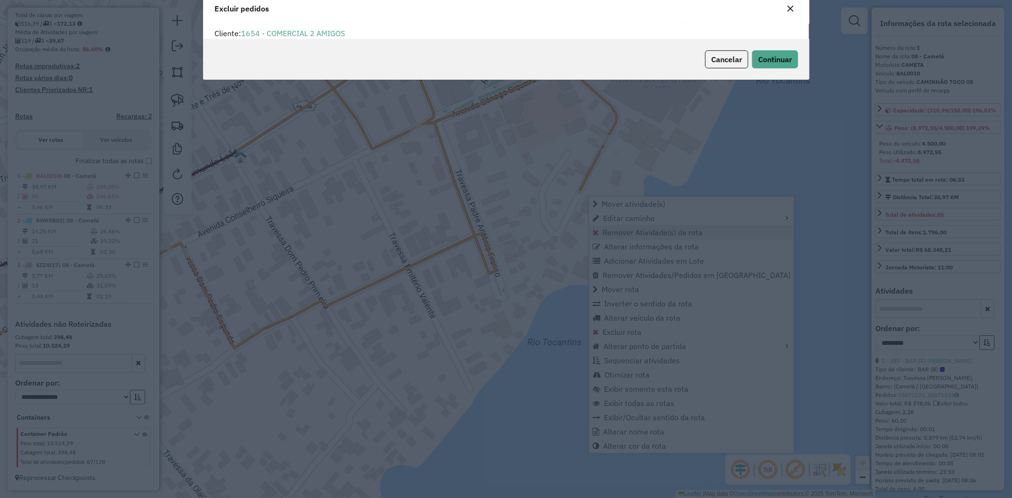
scroll to position [0, 0]
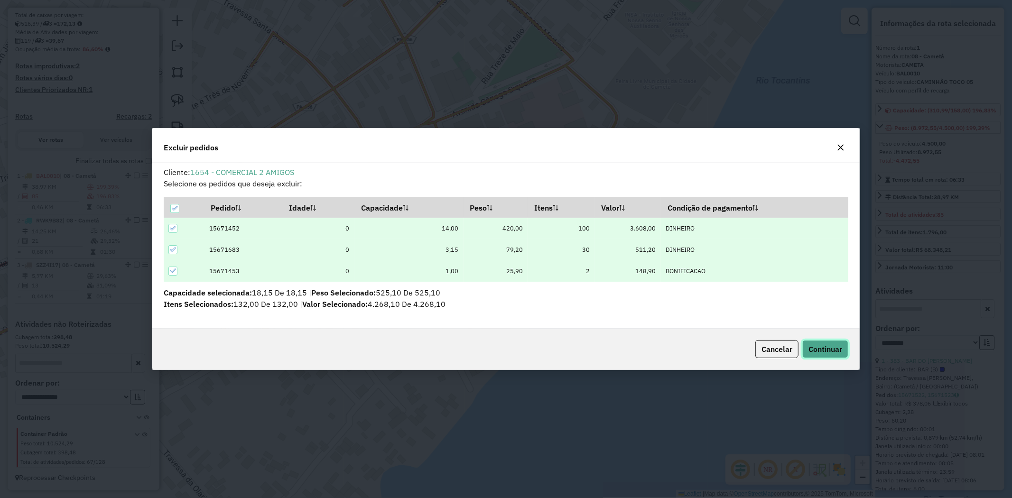
click at [820, 349] on span "Continuar" at bounding box center [826, 348] width 34 height 9
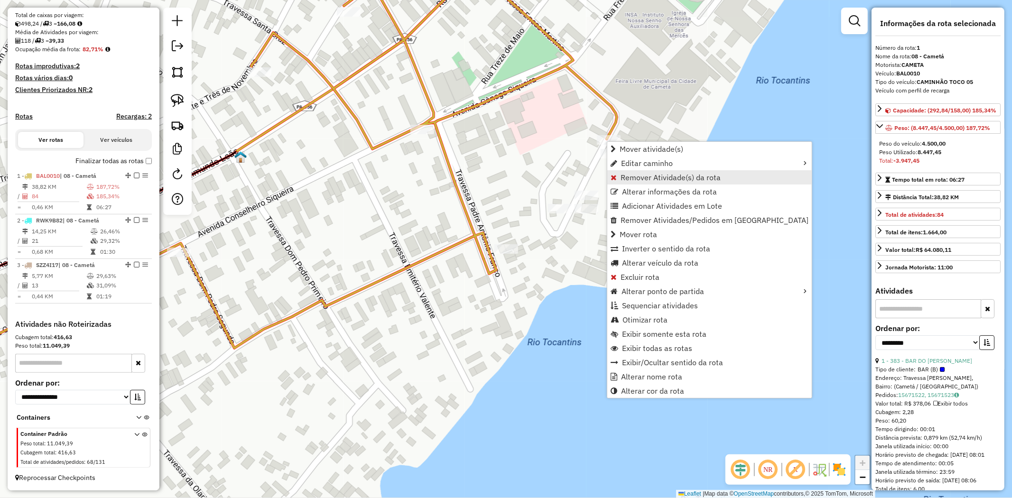
click at [646, 177] on span "Remover Atividade(s) da rota" at bounding box center [671, 178] width 100 height 8
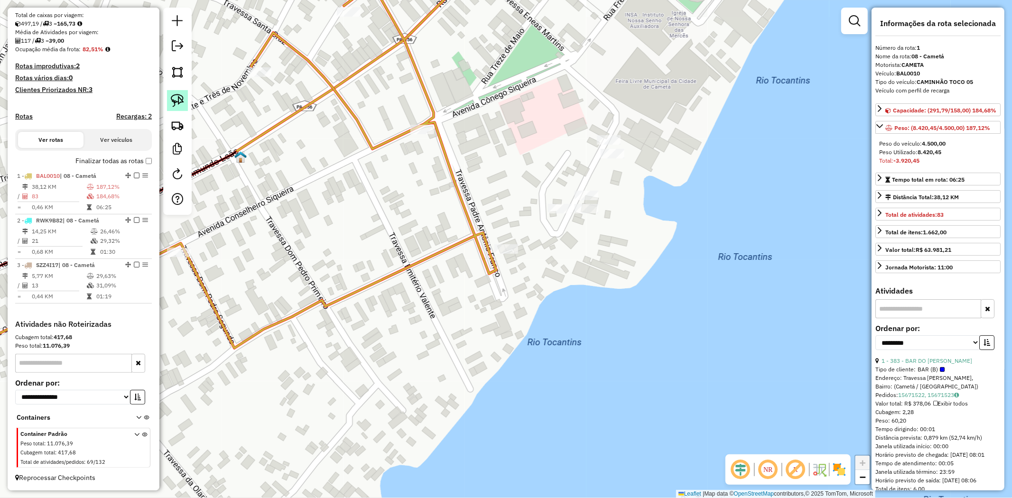
click at [176, 101] on img at bounding box center [177, 100] width 13 height 13
drag, startPoint x: 515, startPoint y: 264, endPoint x: 457, endPoint y: 257, distance: 57.8
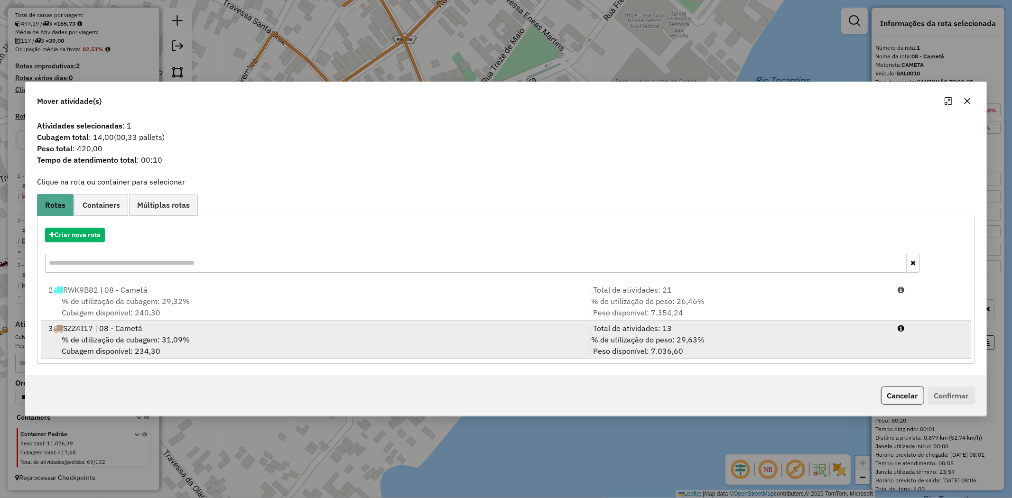
click at [139, 335] on span "% de utilização da cubagem: 31,09%" at bounding box center [126, 339] width 128 height 9
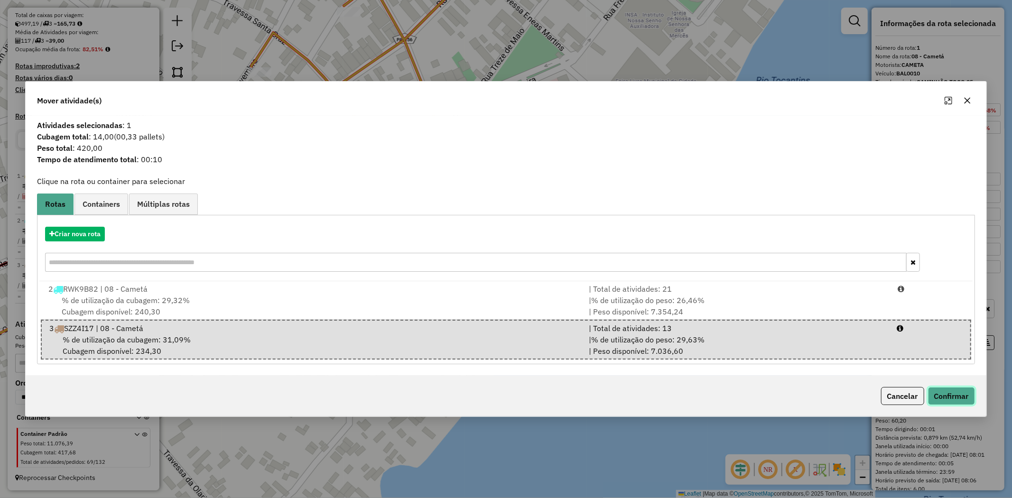
click at [962, 396] on button "Confirmar" at bounding box center [951, 396] width 47 height 18
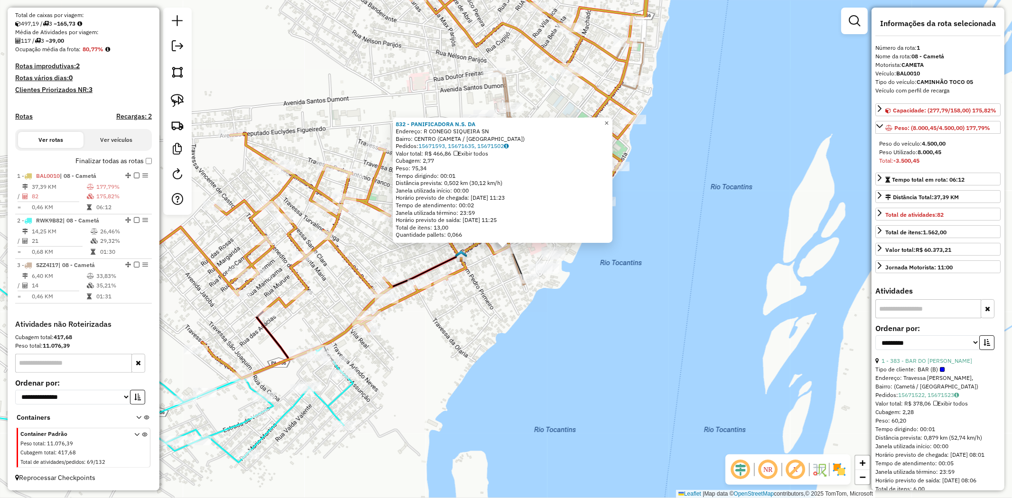
click at [613, 122] on link "×" at bounding box center [606, 123] width 11 height 11
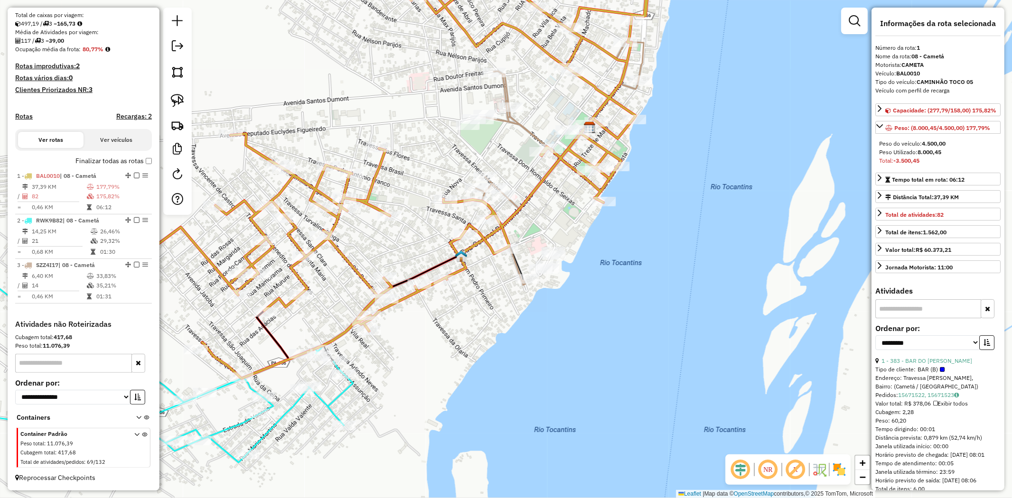
click at [487, 214] on icon at bounding box center [394, 164] width 518 height 428
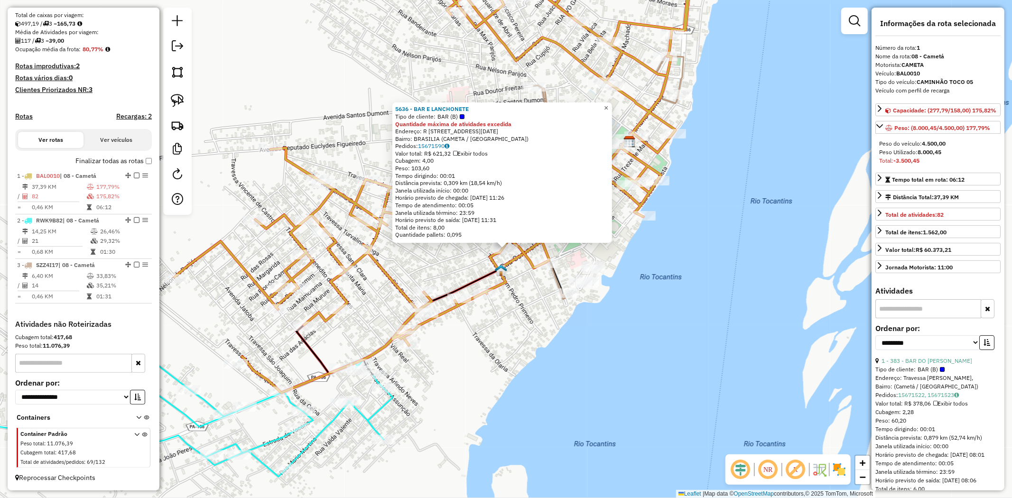
click at [608, 106] on span "×" at bounding box center [606, 108] width 4 height 8
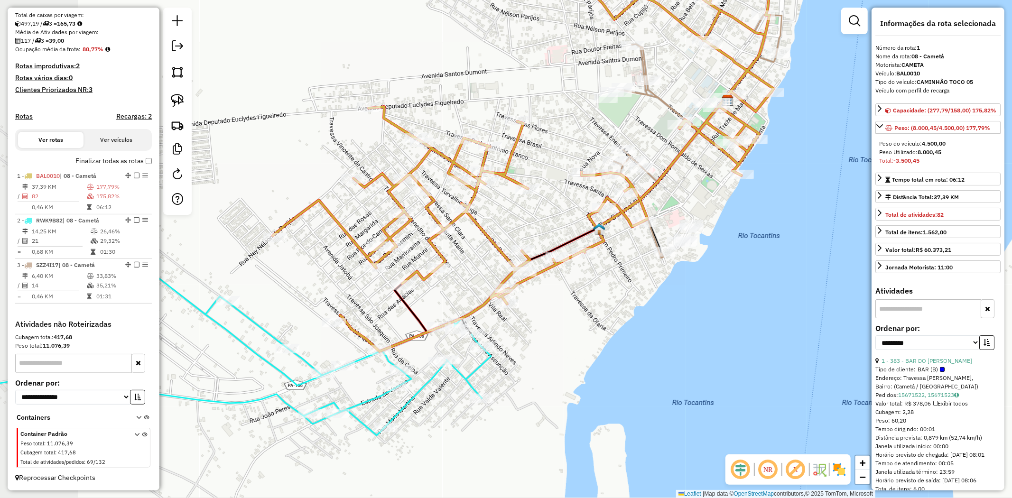
drag, startPoint x: 451, startPoint y: 193, endPoint x: 549, endPoint y: 152, distance: 106.5
click at [549, 152] on div "Janela de atendimento Grade de atendimento Capacidade Transportadoras Veículos …" at bounding box center [506, 249] width 1012 height 498
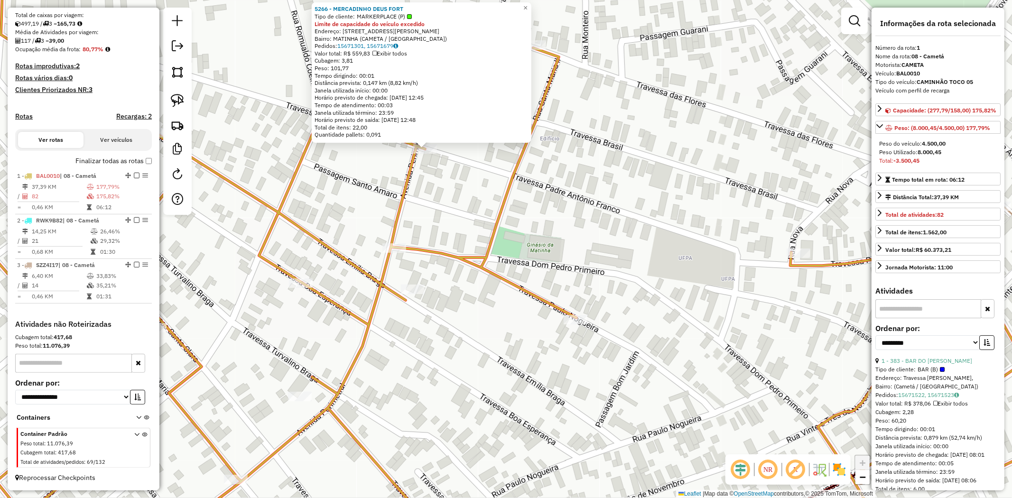
click at [568, 314] on icon at bounding box center [506, 270] width 1215 height 558
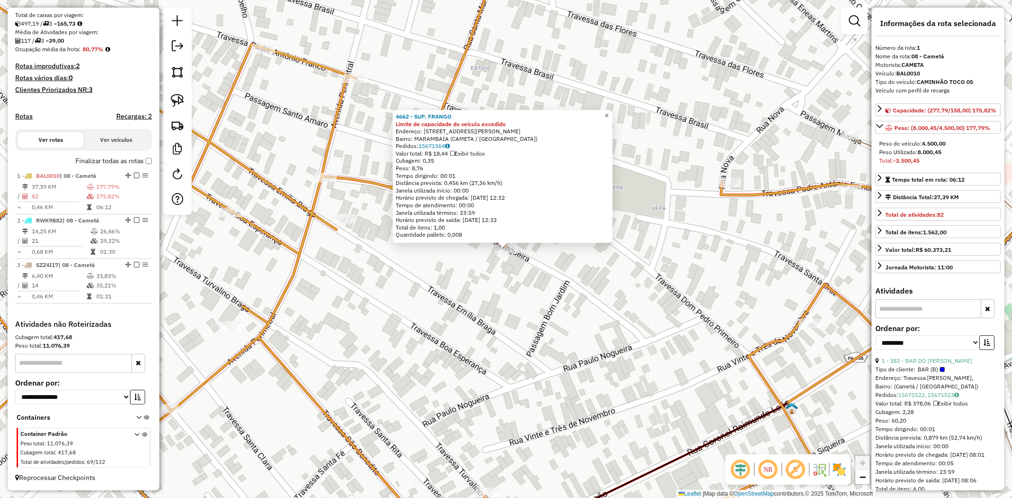
click at [609, 112] on span "×" at bounding box center [606, 116] width 4 height 8
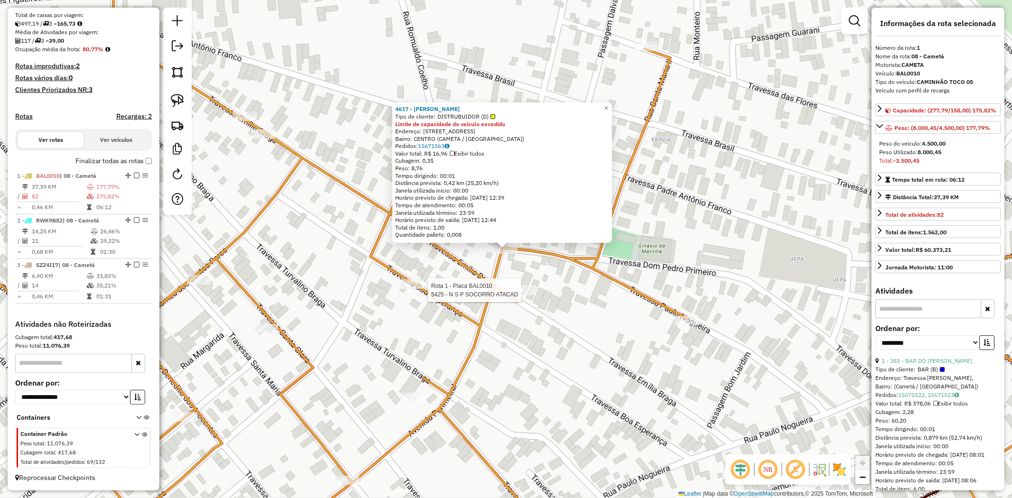
click at [526, 295] on div at bounding box center [524, 290] width 24 height 9
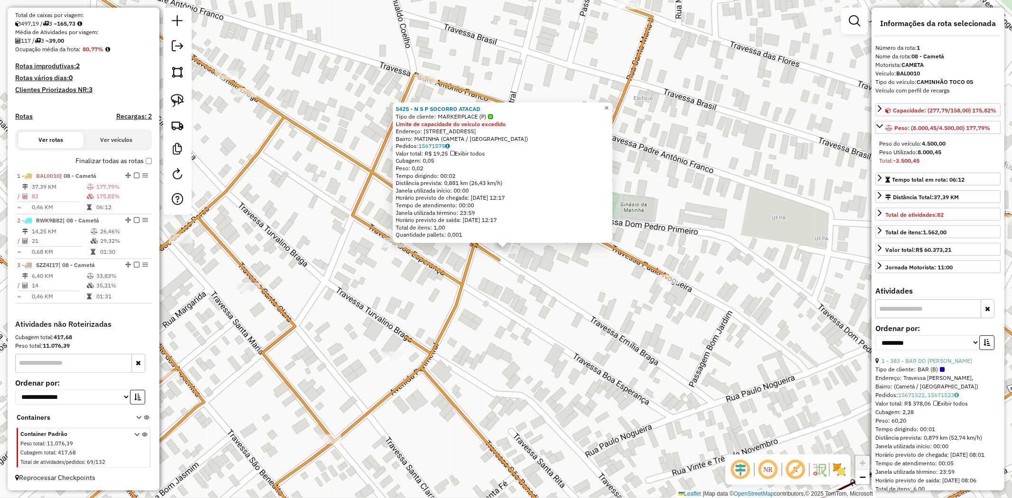
click at [609, 104] on span "×" at bounding box center [606, 108] width 4 height 8
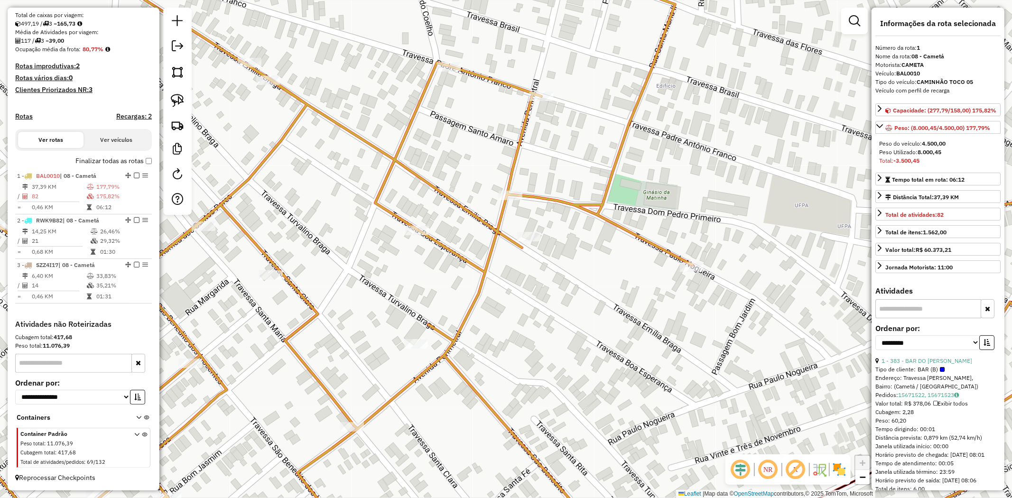
drag, startPoint x: 554, startPoint y: 220, endPoint x: 620, endPoint y: 174, distance: 80.3
click at [620, 174] on div "Janela de atendimento Grade de atendimento Capacidade Transportadoras Veículos …" at bounding box center [506, 249] width 1012 height 498
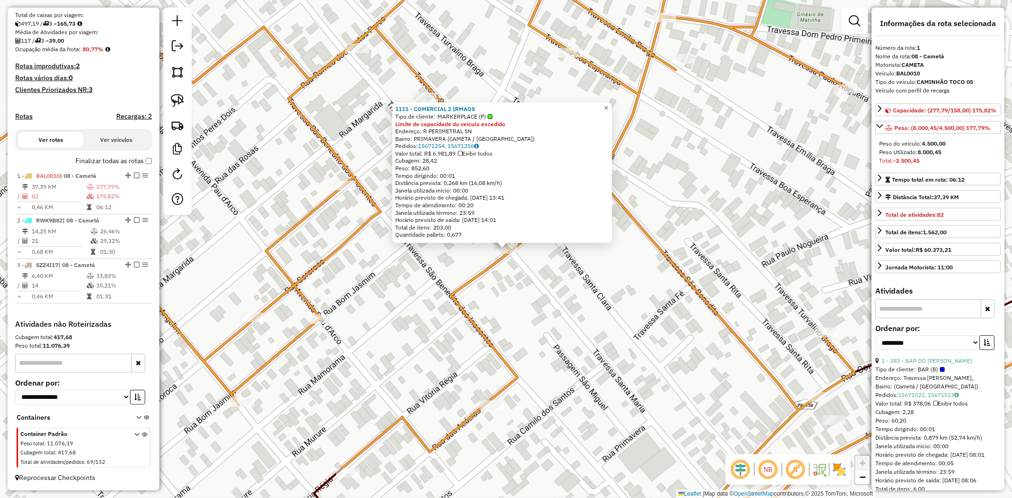
click at [608, 104] on span "×" at bounding box center [606, 108] width 4 height 8
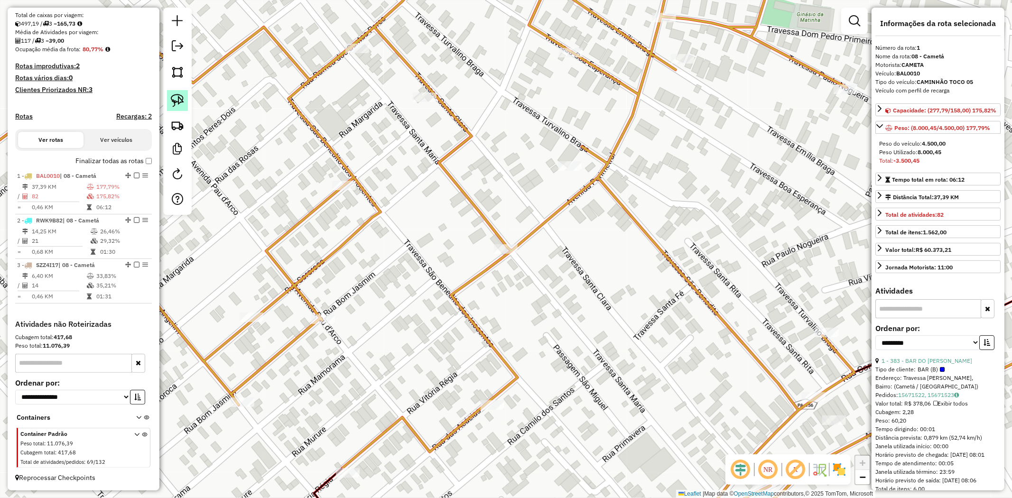
click at [176, 94] on img at bounding box center [177, 100] width 13 height 13
drag, startPoint x: 440, startPoint y: 194, endPoint x: 552, endPoint y: 249, distance: 125.4
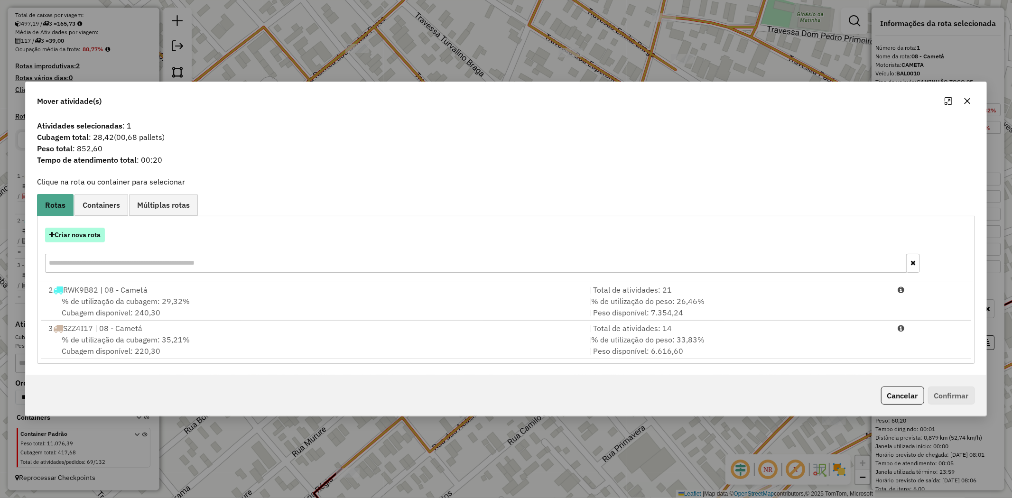
click at [85, 236] on button "Criar nova rota" at bounding box center [75, 235] width 60 height 15
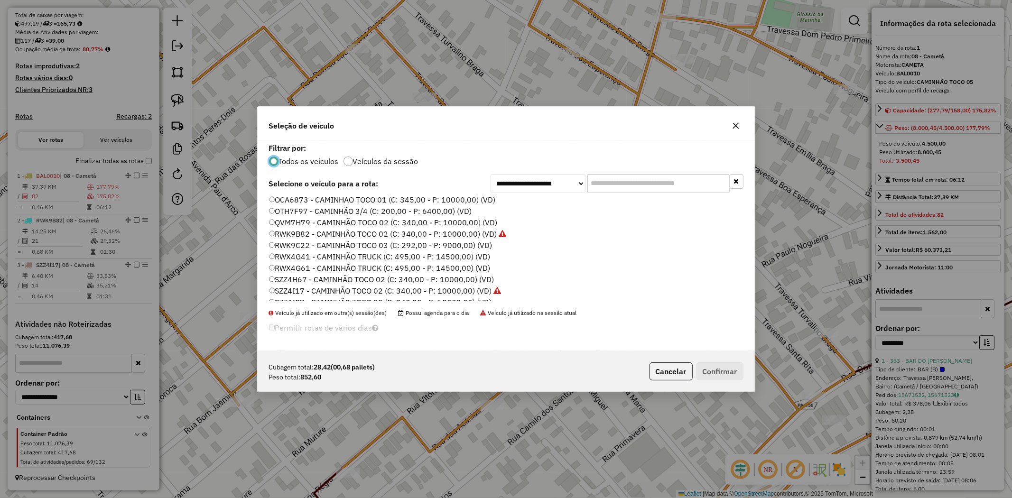
scroll to position [158, 0]
click at [734, 127] on icon "button" at bounding box center [736, 125] width 6 height 6
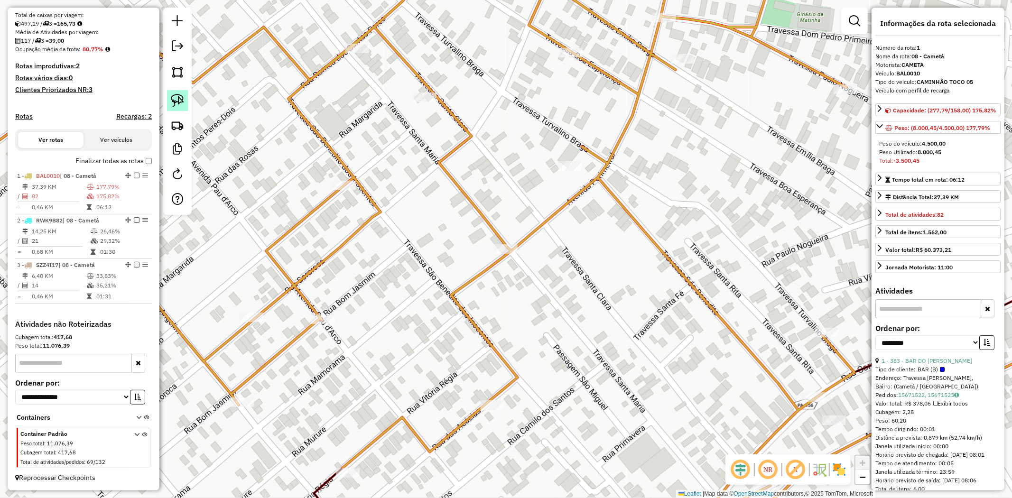
click at [171, 103] on img at bounding box center [177, 100] width 13 height 13
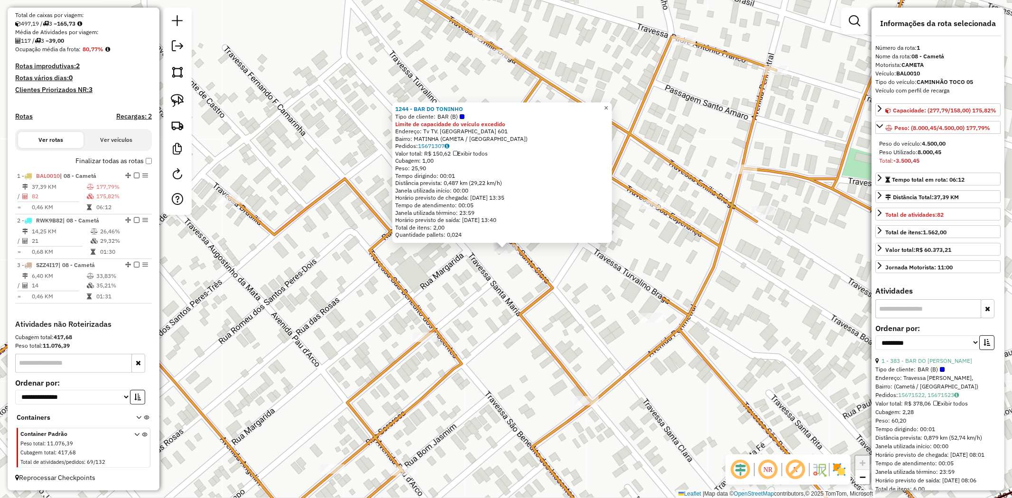
click at [608, 104] on span "×" at bounding box center [606, 108] width 4 height 8
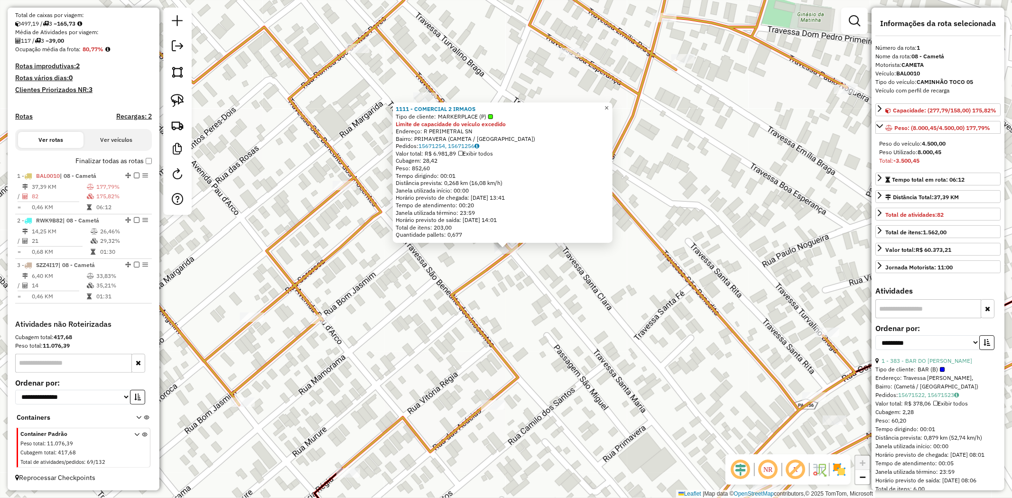
drag, startPoint x: 616, startPoint y: 105, endPoint x: 486, endPoint y: 105, distance: 130.0
click at [613, 105] on link "×" at bounding box center [606, 107] width 11 height 11
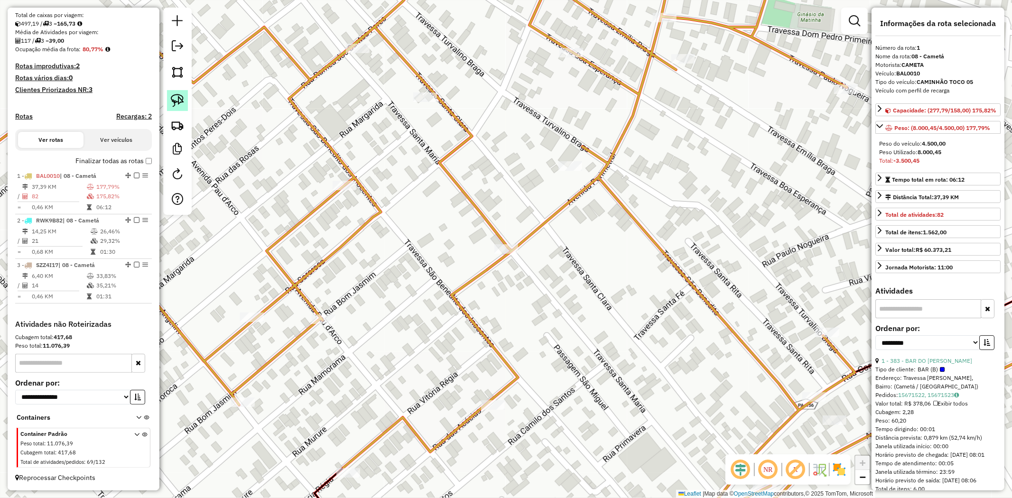
click at [173, 103] on img at bounding box center [177, 100] width 13 height 13
drag, startPoint x: 503, startPoint y: 199, endPoint x: 561, endPoint y: 271, distance: 91.8
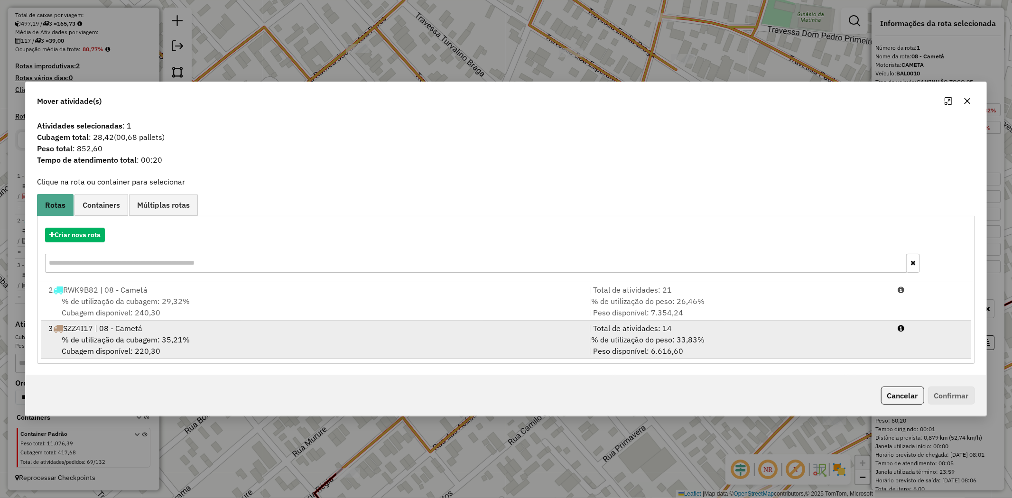
click at [175, 338] on span "% de utilização da cubagem: 35,21%" at bounding box center [126, 339] width 128 height 9
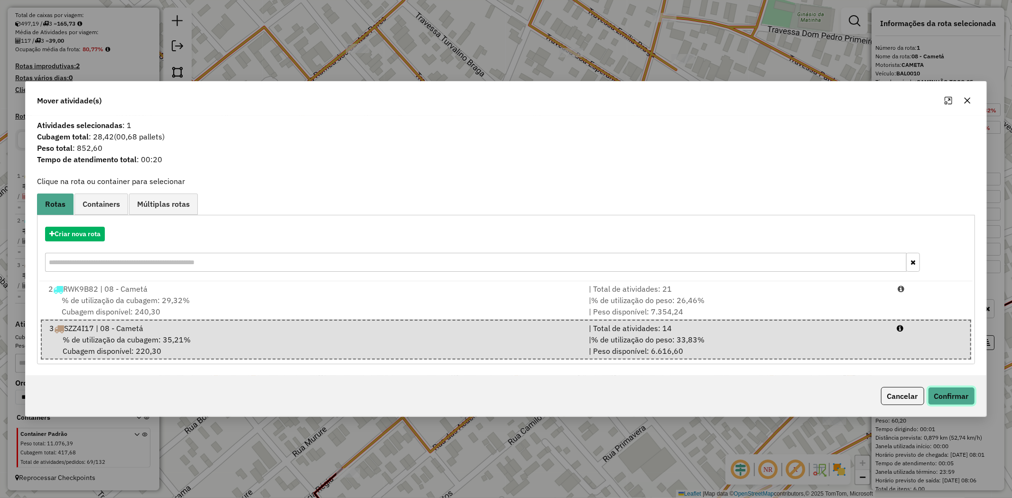
click at [940, 392] on button "Confirmar" at bounding box center [951, 396] width 47 height 18
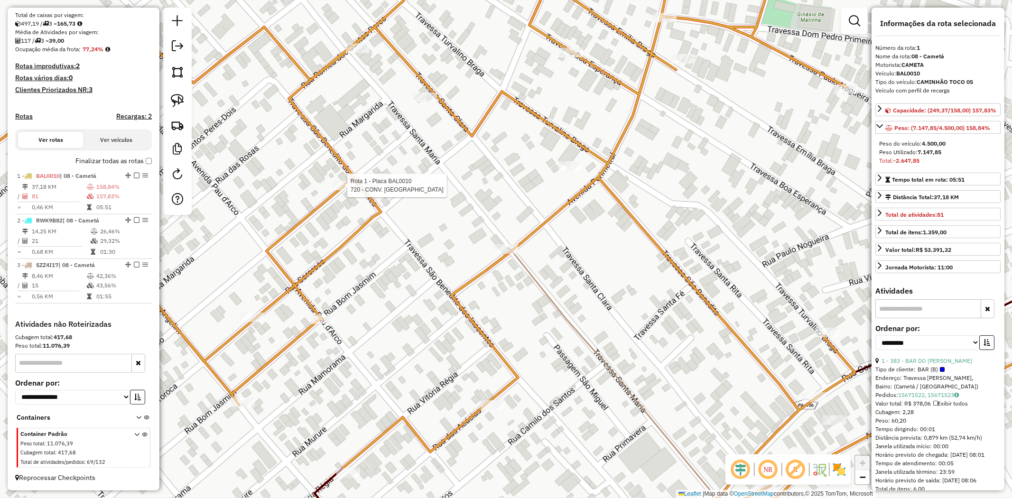
click at [339, 190] on div at bounding box center [345, 185] width 24 height 9
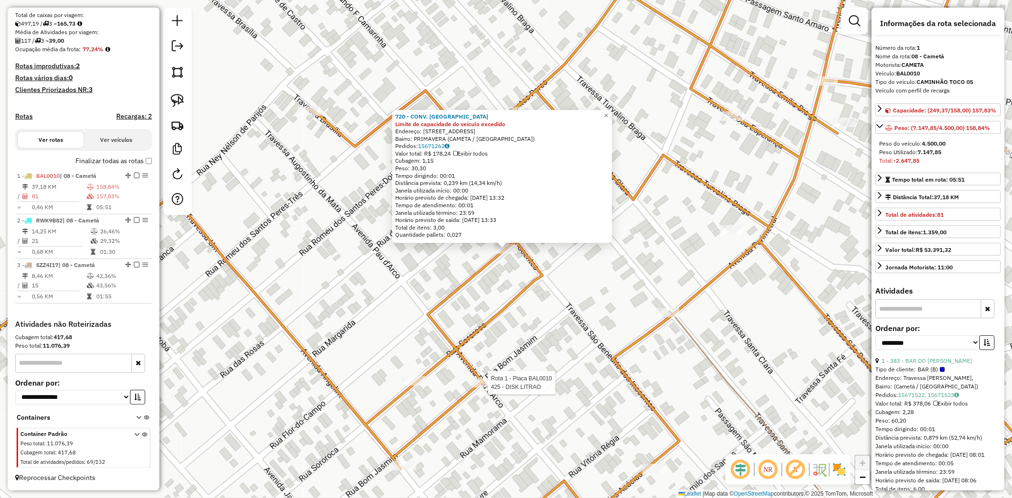
click at [490, 388] on div at bounding box center [485, 382] width 24 height 9
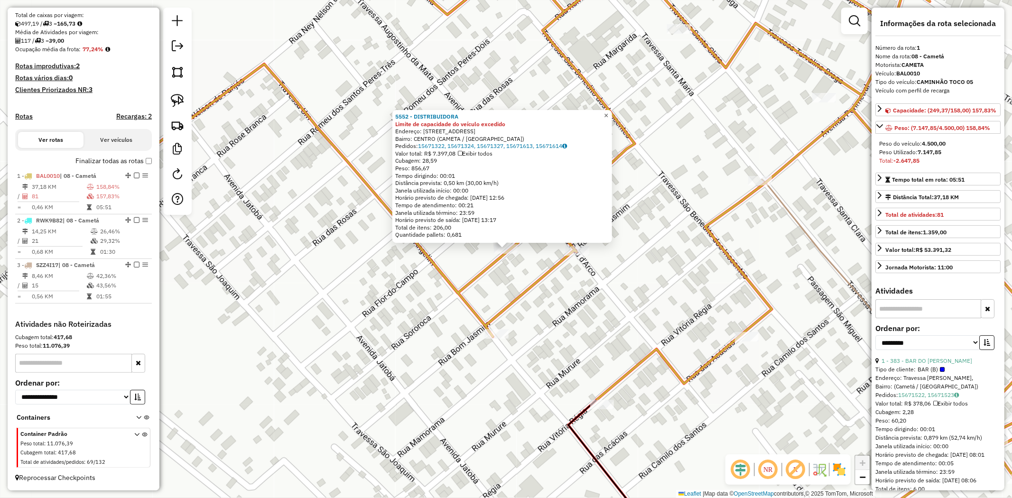
click at [608, 112] on span "×" at bounding box center [606, 116] width 4 height 8
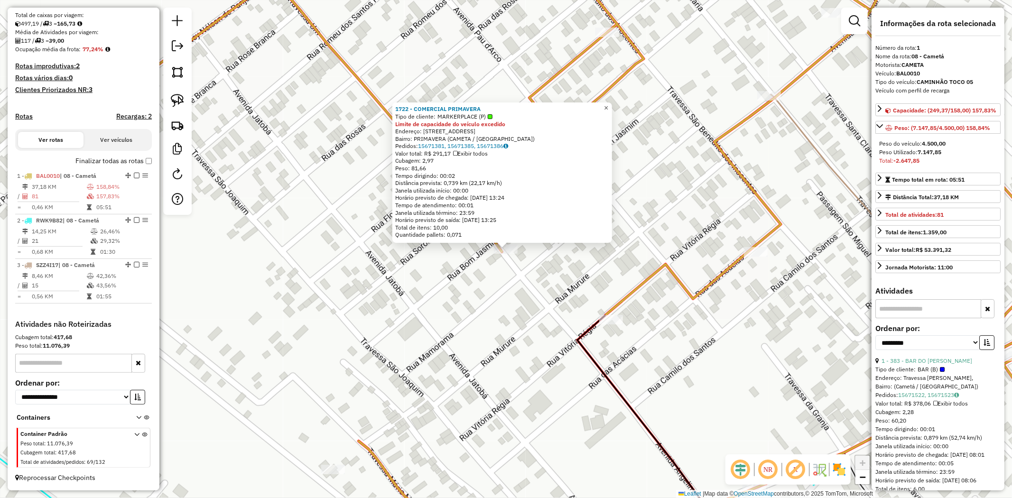
drag, startPoint x: 613, startPoint y: 108, endPoint x: 563, endPoint y: 107, distance: 49.8
click at [608, 107] on span "×" at bounding box center [606, 108] width 4 height 8
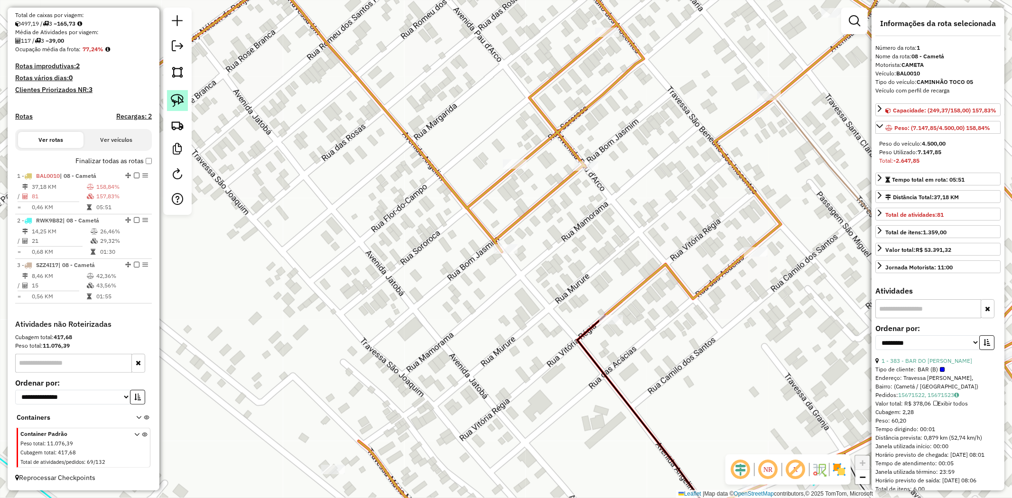
click at [183, 101] on img at bounding box center [177, 100] width 13 height 13
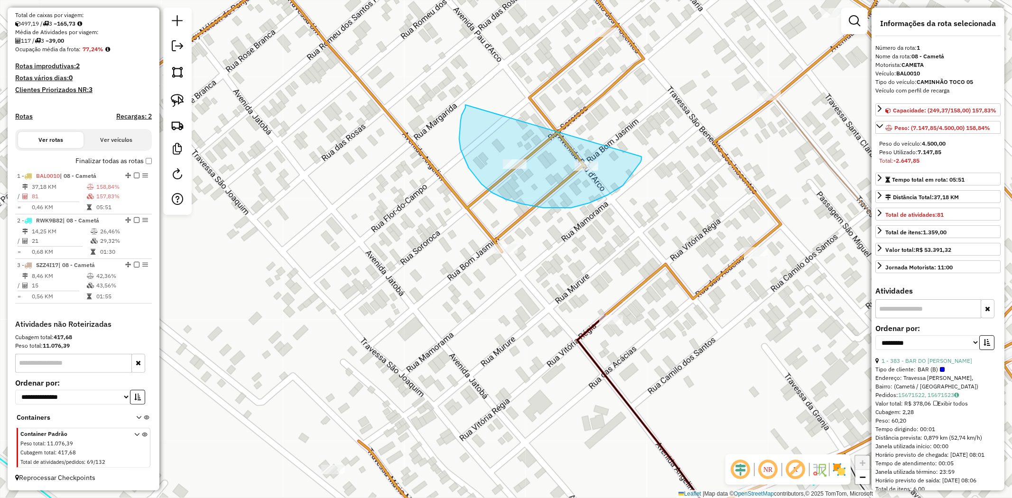
drag, startPoint x: 465, startPoint y: 106, endPoint x: 642, endPoint y: 157, distance: 183.1
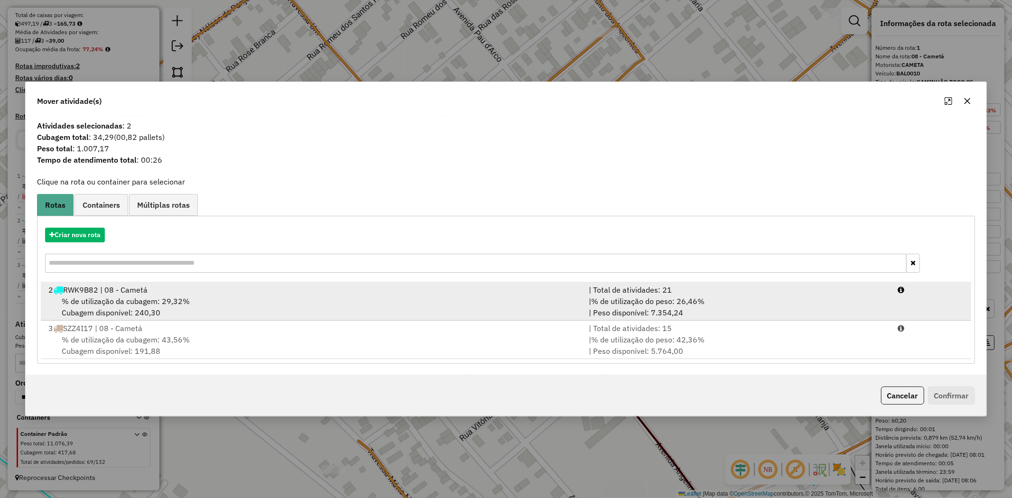
click at [100, 306] on div "% de utilização da cubagem: 29,32% Cubagem disponível: 240,30" at bounding box center [313, 307] width 540 height 23
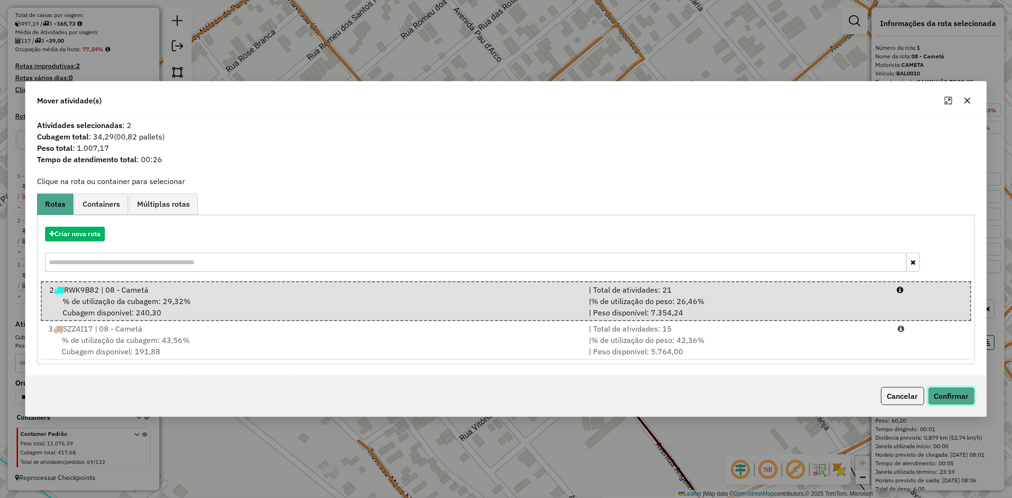
click at [961, 400] on button "Confirmar" at bounding box center [951, 396] width 47 height 18
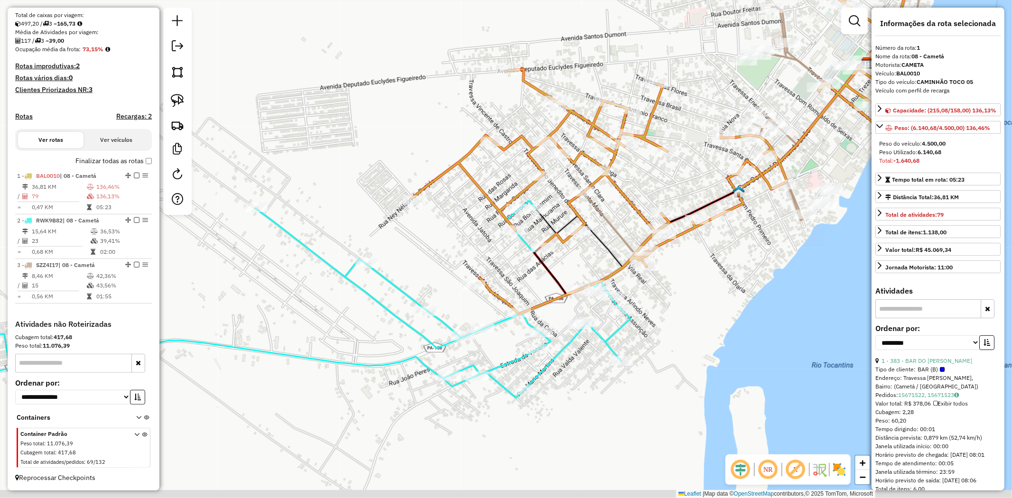
drag, startPoint x: 500, startPoint y: 343, endPoint x: 582, endPoint y: 247, distance: 125.8
click at [582, 247] on div "Janela de atendimento Grade de atendimento Capacidade Transportadoras Veículos …" at bounding box center [506, 249] width 1012 height 498
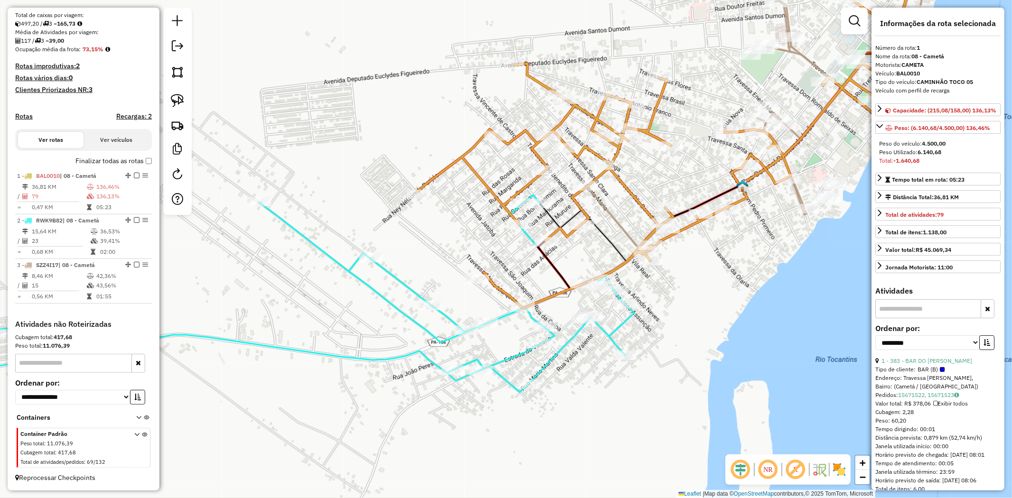
click at [405, 192] on div "Janela de atendimento Grade de atendimento Capacidade Transportadoras Veículos …" at bounding box center [506, 249] width 1012 height 498
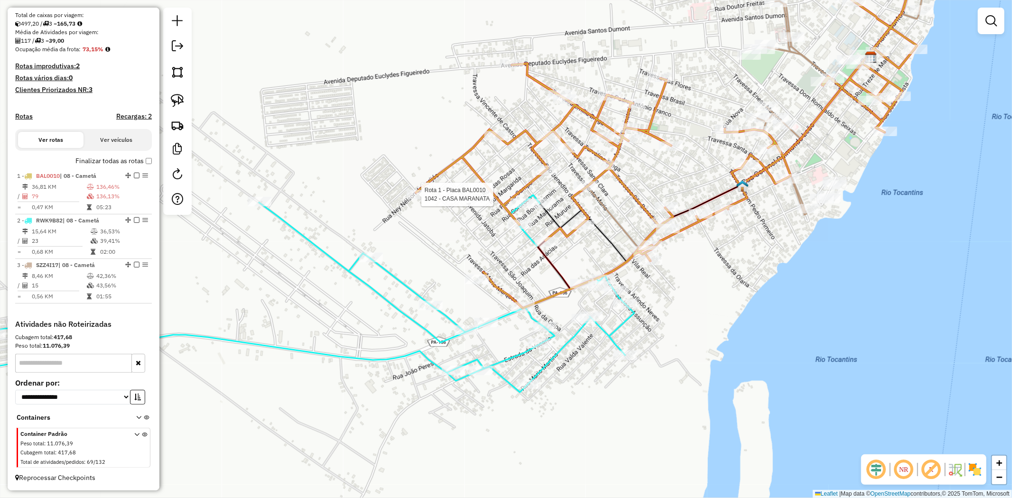
select select "**********"
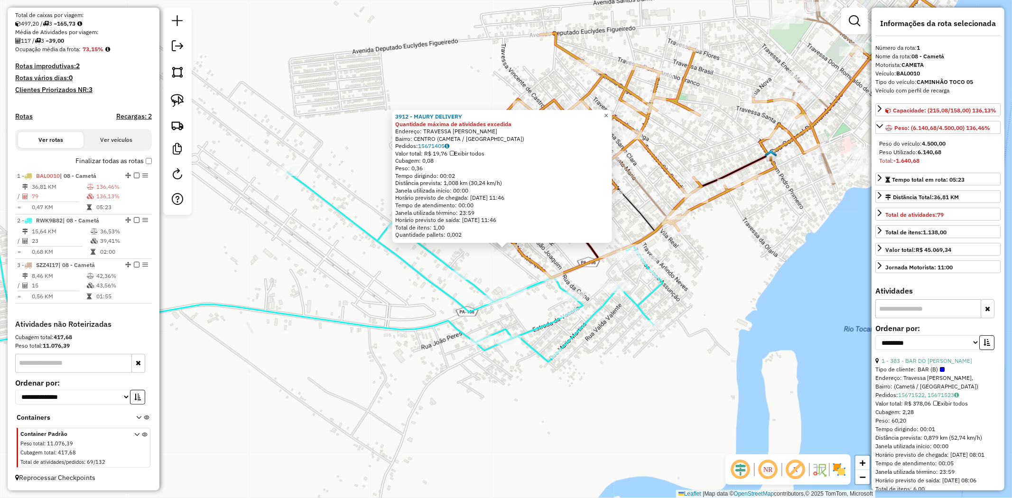
click at [608, 113] on span "×" at bounding box center [606, 116] width 4 height 8
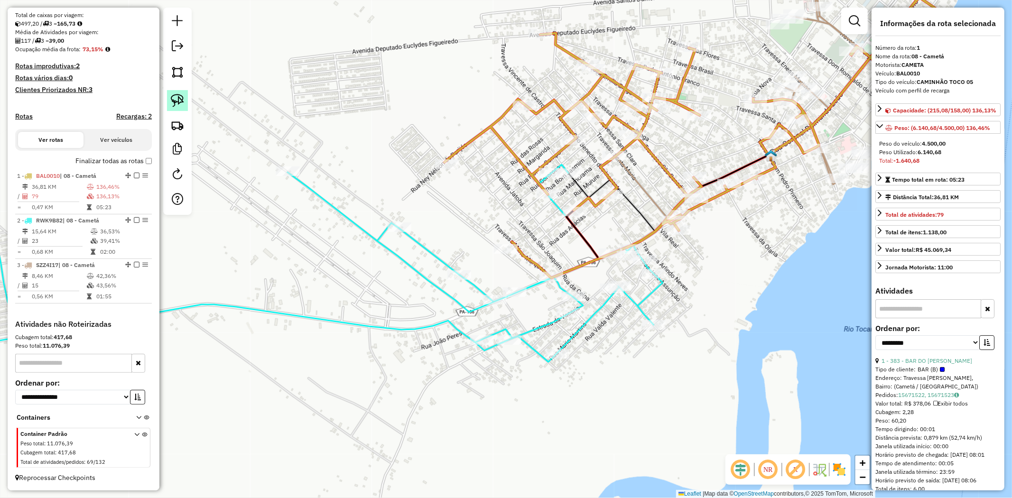
click at [169, 102] on link at bounding box center [177, 100] width 21 height 21
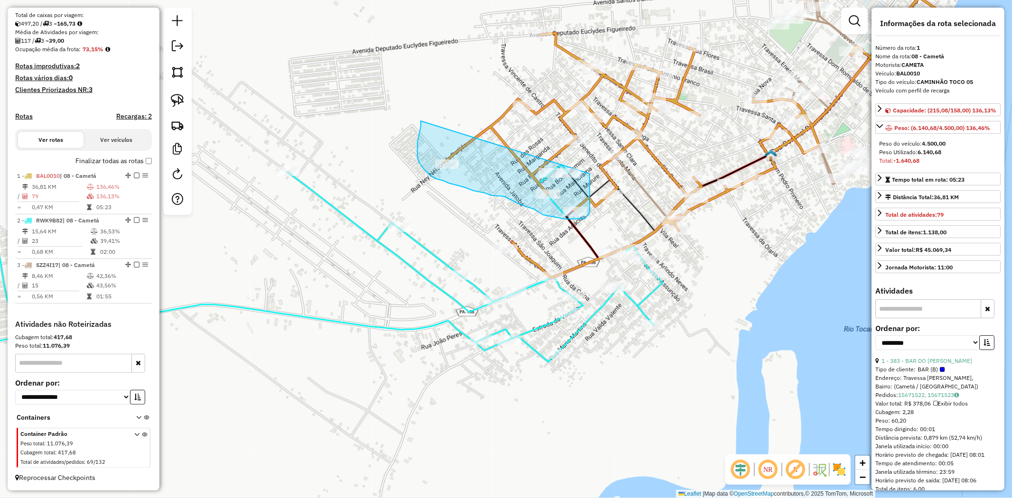
drag, startPoint x: 421, startPoint y: 121, endPoint x: 590, endPoint y: 174, distance: 176.8
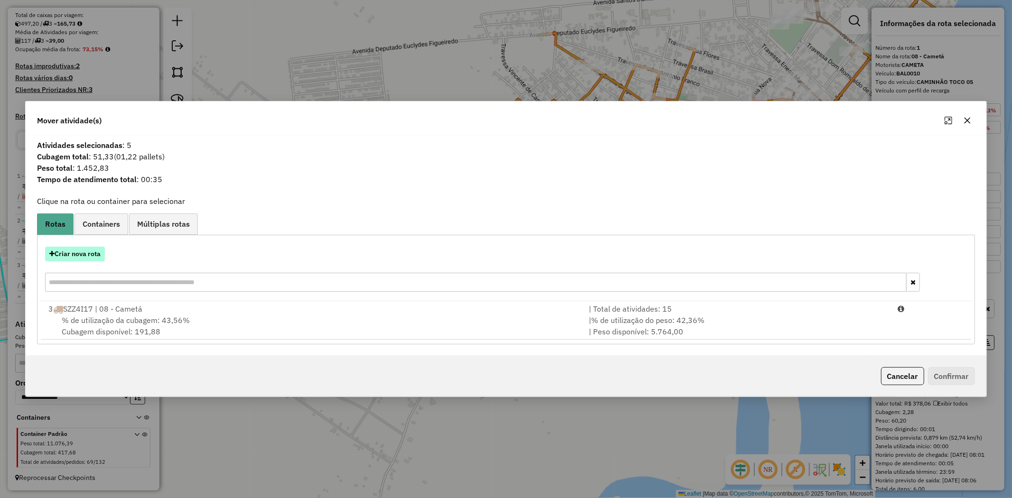
click at [91, 256] on button "Criar nova rota" at bounding box center [75, 254] width 60 height 15
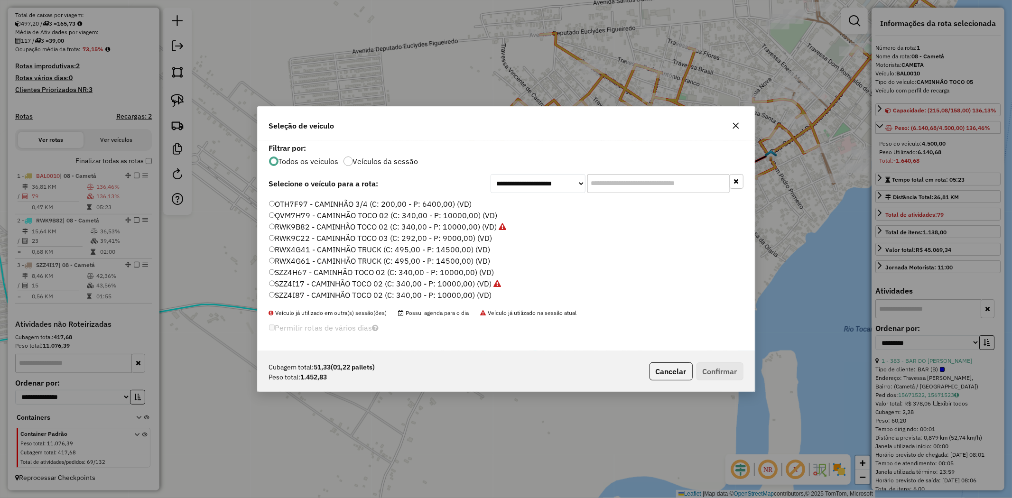
click at [439, 218] on label "QVM7H79 - CAMINHÃO TOCO 02 (C: 340,00 - P: 10000,00) (VD)" at bounding box center [383, 215] width 229 height 11
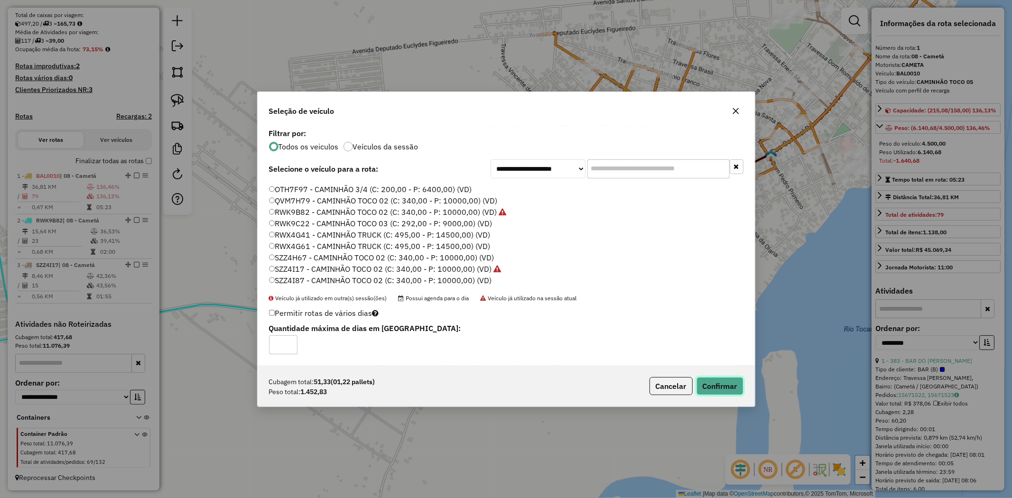
click at [703, 385] on button "Confirmar" at bounding box center [720, 386] width 47 height 18
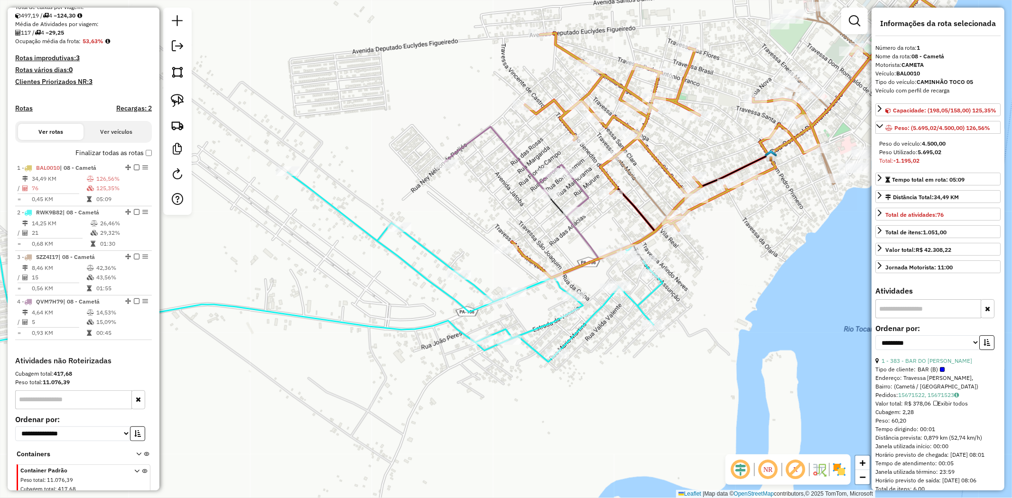
scroll to position [249, 0]
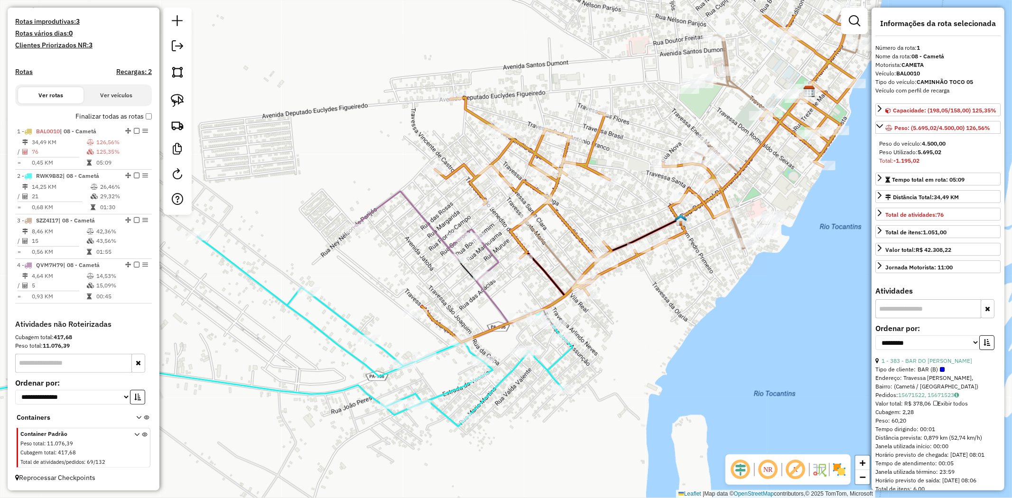
drag, startPoint x: 478, startPoint y: 198, endPoint x: 388, endPoint y: 263, distance: 110.9
click at [388, 263] on div "Janela de atendimento Grade de atendimento Capacidade Transportadoras Veículos …" at bounding box center [506, 249] width 1012 height 498
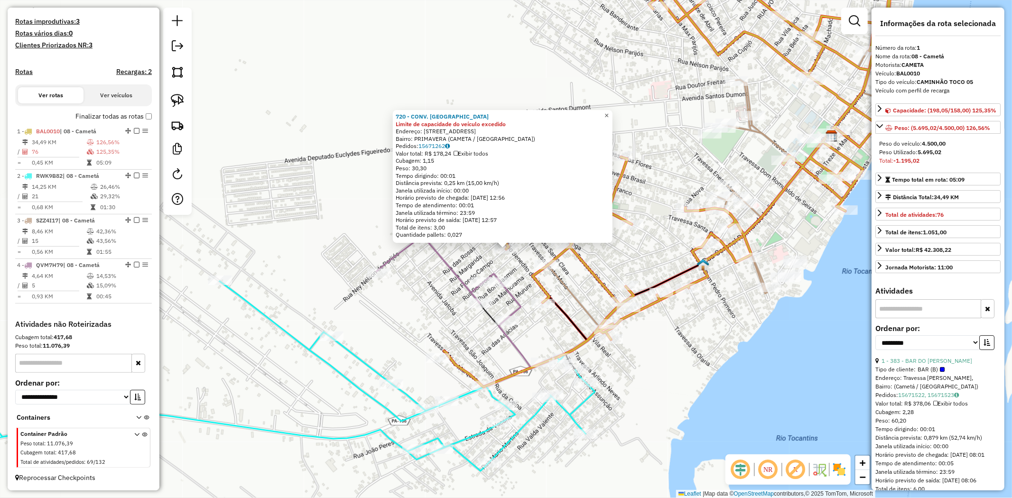
click at [609, 112] on span "×" at bounding box center [606, 116] width 4 height 8
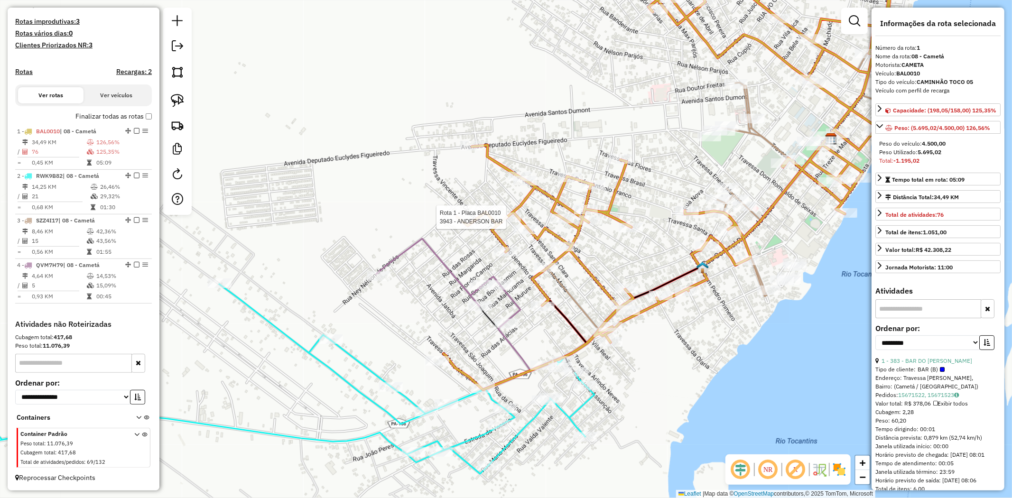
click at [506, 212] on icon at bounding box center [669, 171] width 451 height 437
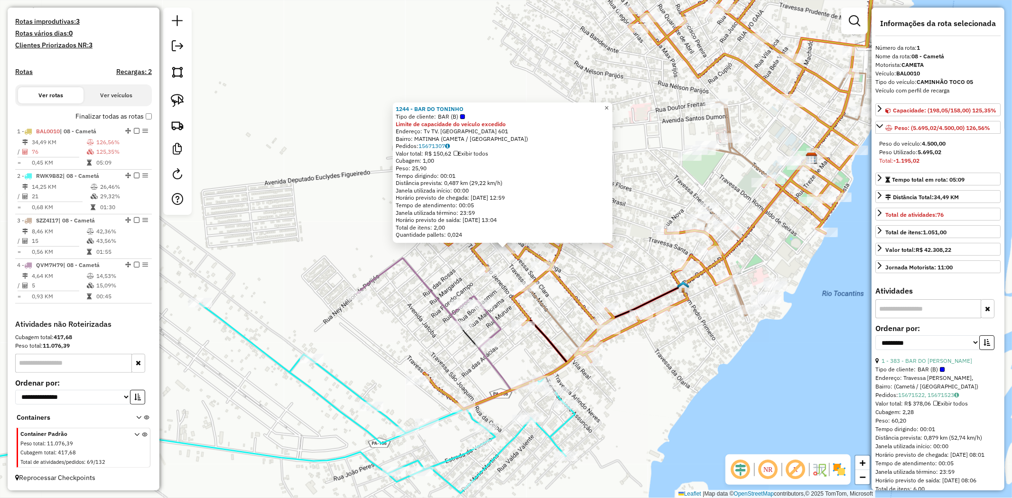
click at [609, 106] on span "×" at bounding box center [606, 108] width 4 height 8
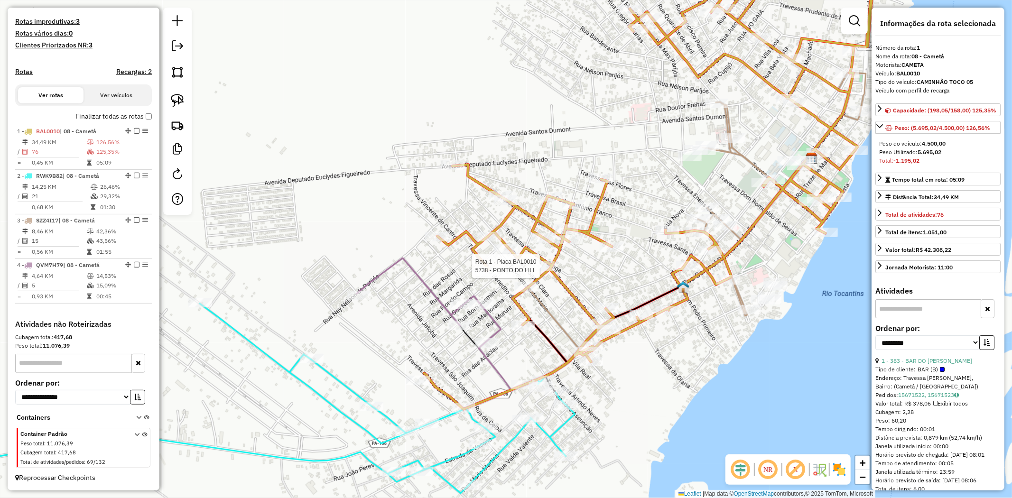
click at [547, 271] on div at bounding box center [543, 265] width 24 height 9
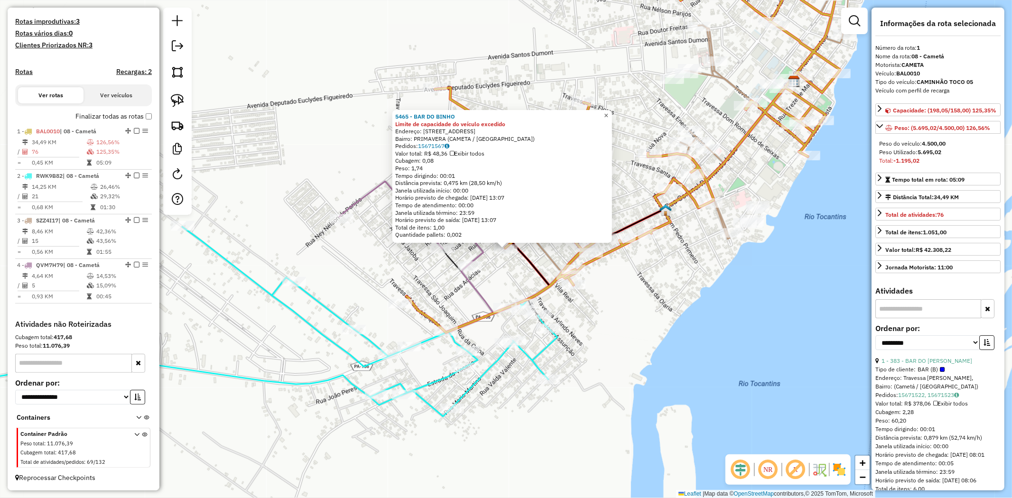
click at [608, 115] on span "×" at bounding box center [606, 116] width 4 height 8
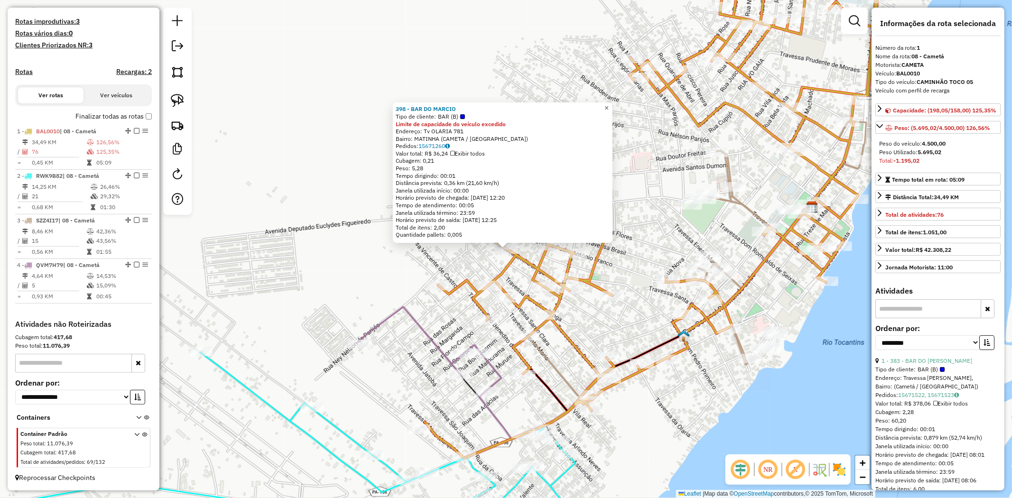
click at [609, 104] on span "×" at bounding box center [606, 108] width 4 height 8
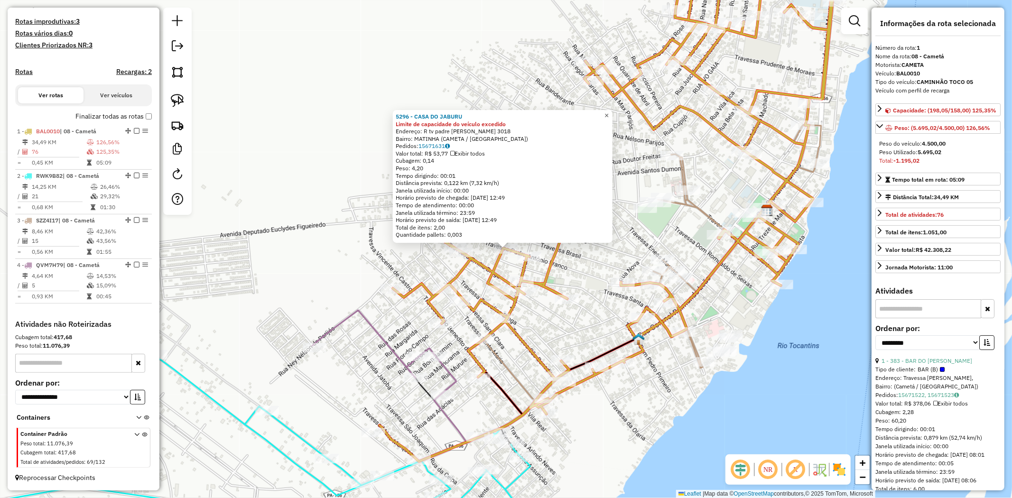
click at [609, 115] on span "×" at bounding box center [606, 116] width 4 height 8
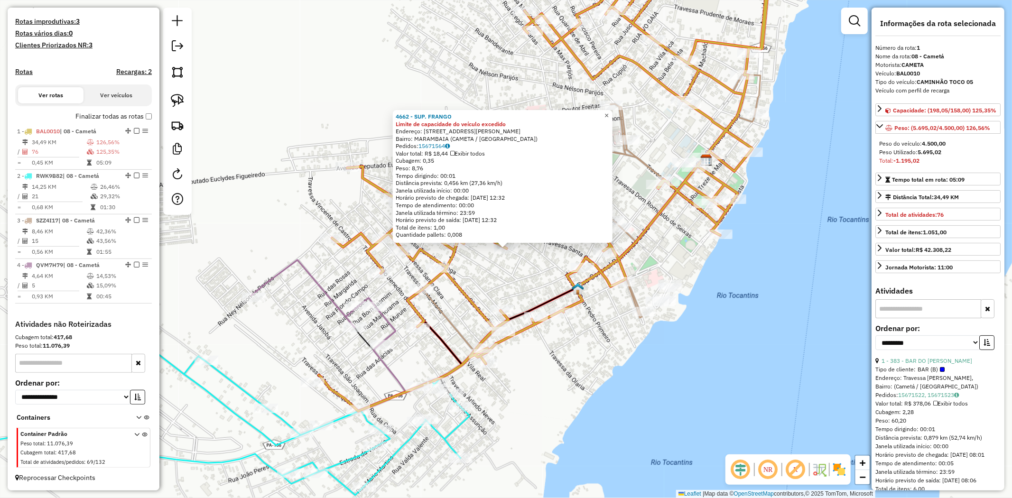
click at [609, 112] on span "×" at bounding box center [606, 116] width 4 height 8
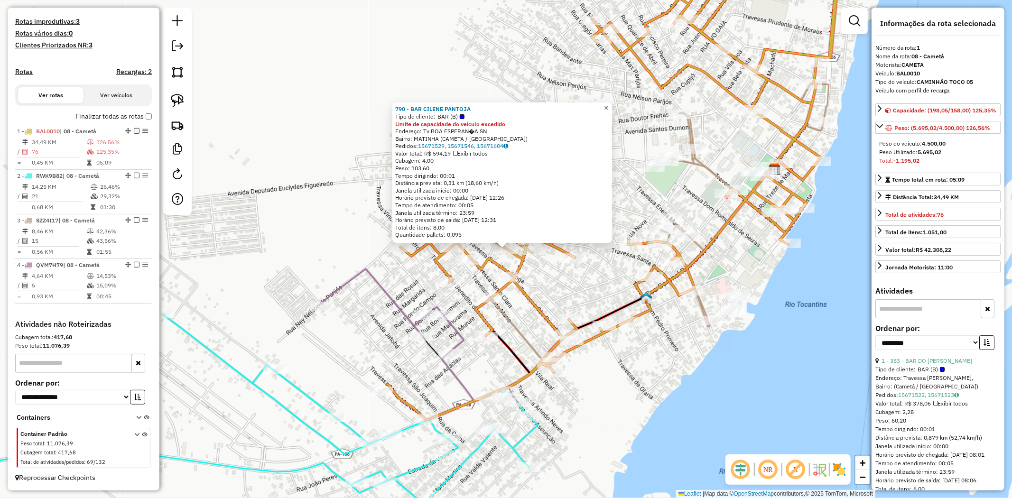
click at [608, 104] on span "×" at bounding box center [606, 108] width 4 height 8
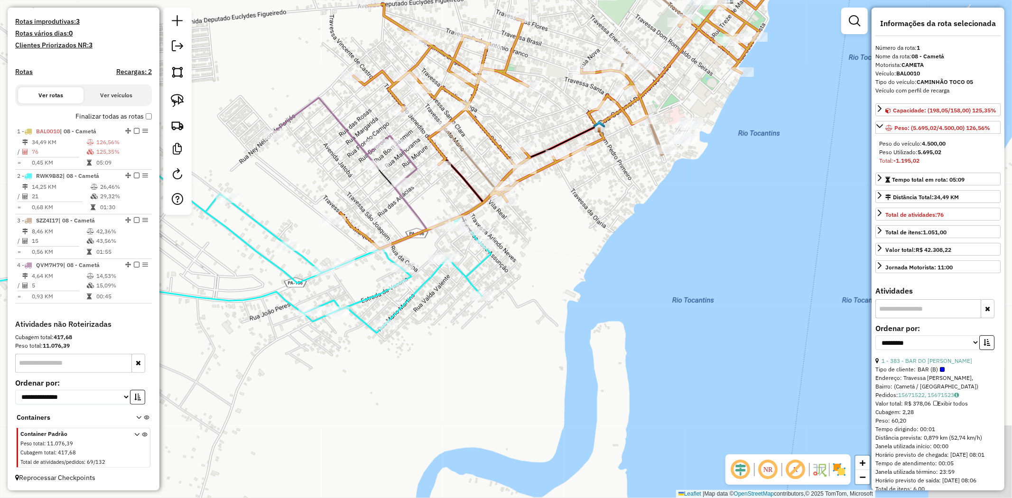
drag, startPoint x: 525, startPoint y: 305, endPoint x: 478, endPoint y: 131, distance: 179.4
click at [478, 131] on div "Janela de atendimento Grade de atendimento Capacidade Transportadoras Veículos …" at bounding box center [506, 249] width 1012 height 498
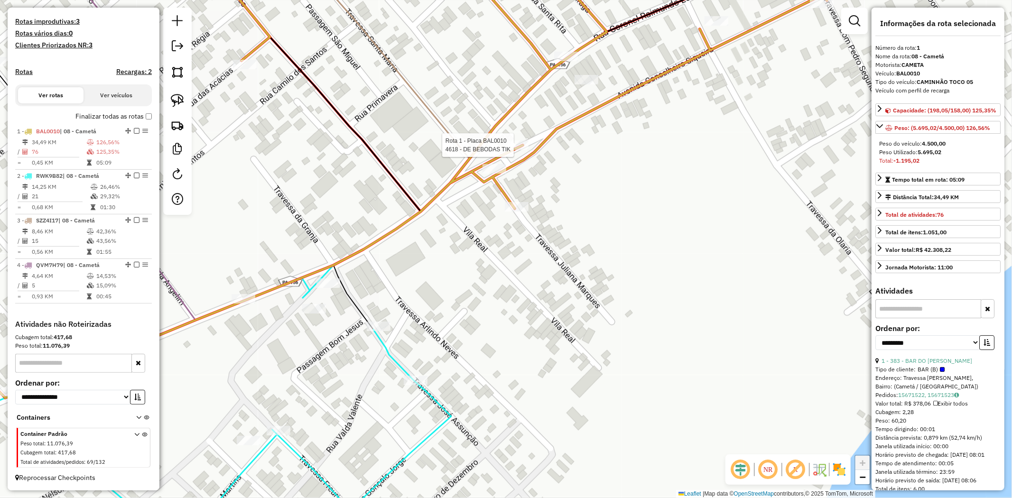
click at [516, 150] on div at bounding box center [517, 144] width 24 height 9
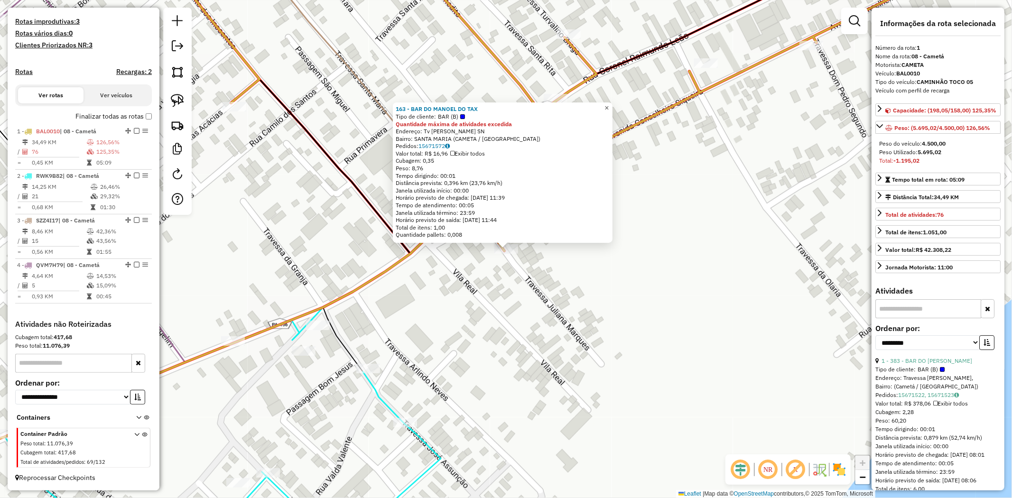
click at [609, 104] on span "×" at bounding box center [606, 108] width 4 height 8
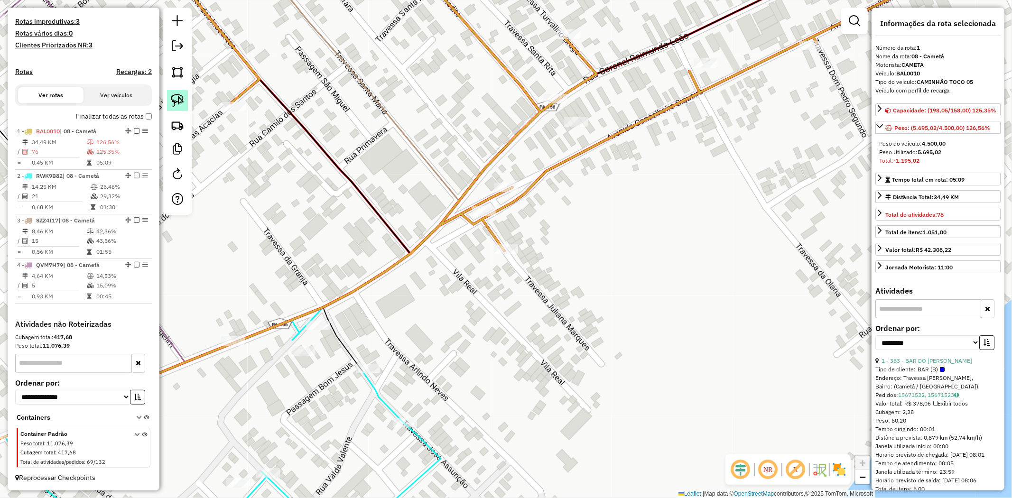
click at [175, 105] on img at bounding box center [177, 100] width 13 height 13
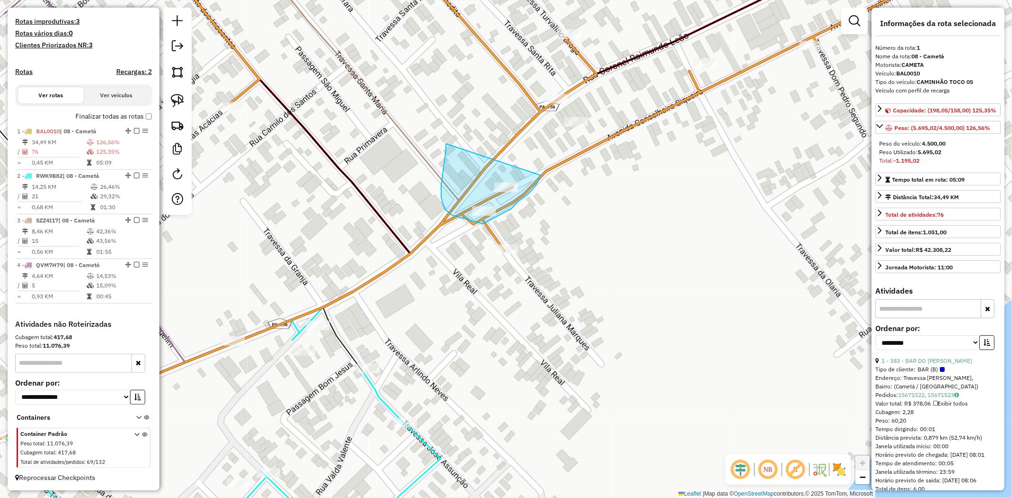
drag, startPoint x: 446, startPoint y: 145, endPoint x: 541, endPoint y: 176, distance: 100.1
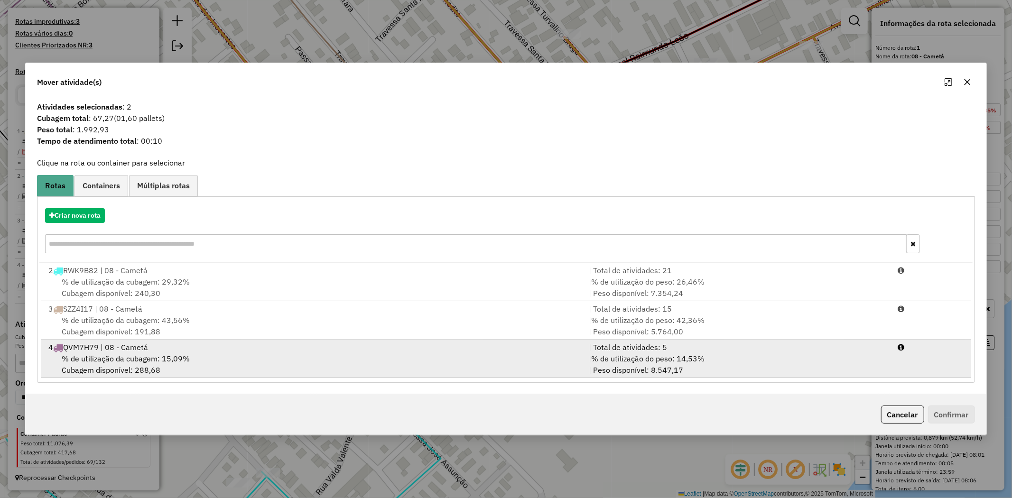
click at [125, 361] on span "% de utilização da cubagem: 15,09%" at bounding box center [126, 358] width 128 height 9
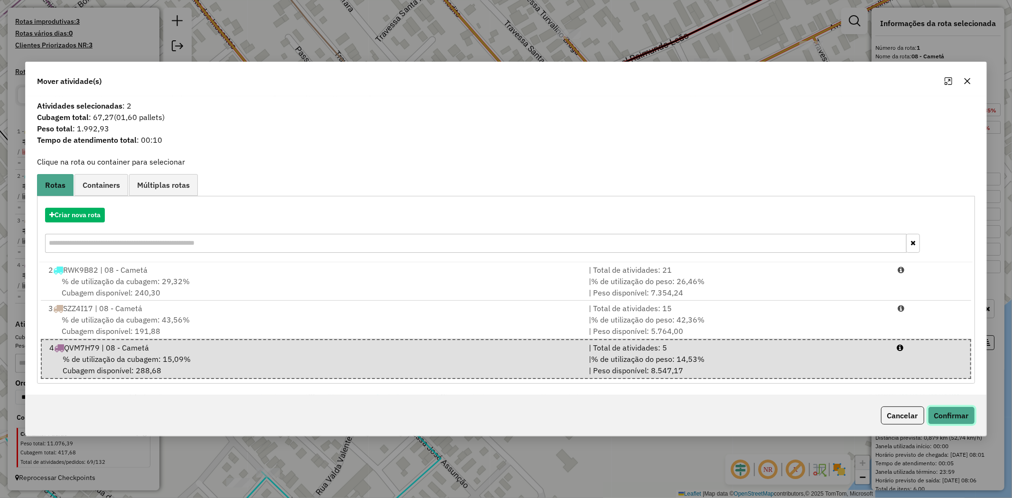
click at [950, 411] on button "Confirmar" at bounding box center [951, 416] width 47 height 18
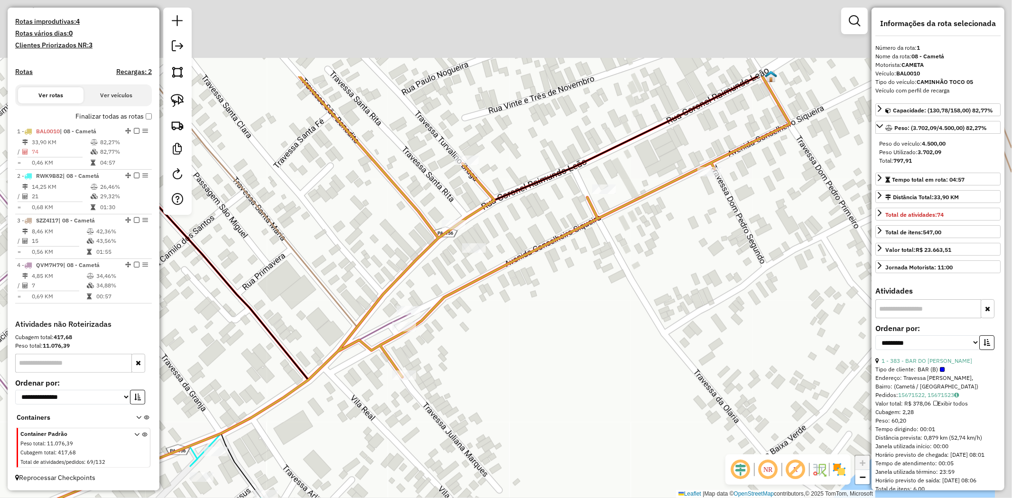
drag, startPoint x: 587, startPoint y: 155, endPoint x: 483, endPoint y: 283, distance: 165.3
click at [483, 283] on icon at bounding box center [293, 321] width 993 height 490
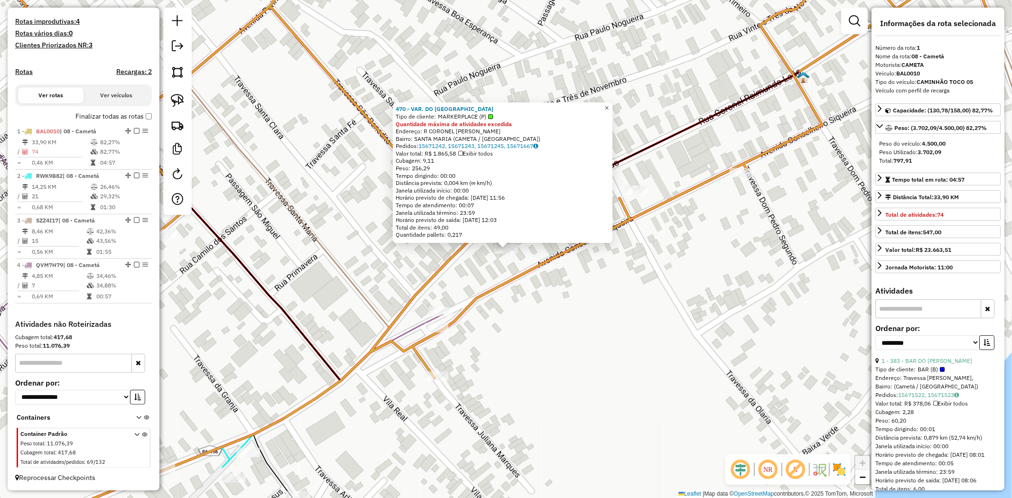
click at [609, 107] on span "×" at bounding box center [606, 108] width 4 height 8
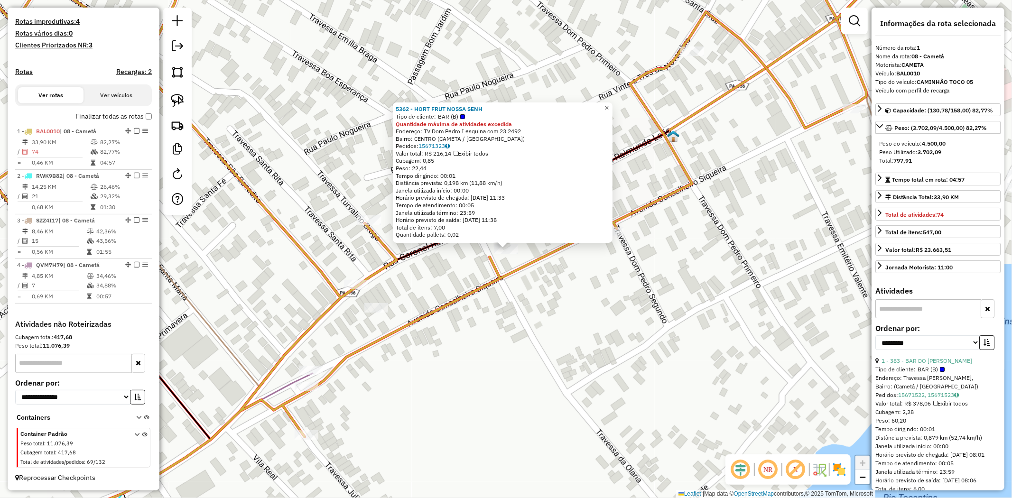
click at [609, 104] on span "×" at bounding box center [606, 108] width 4 height 8
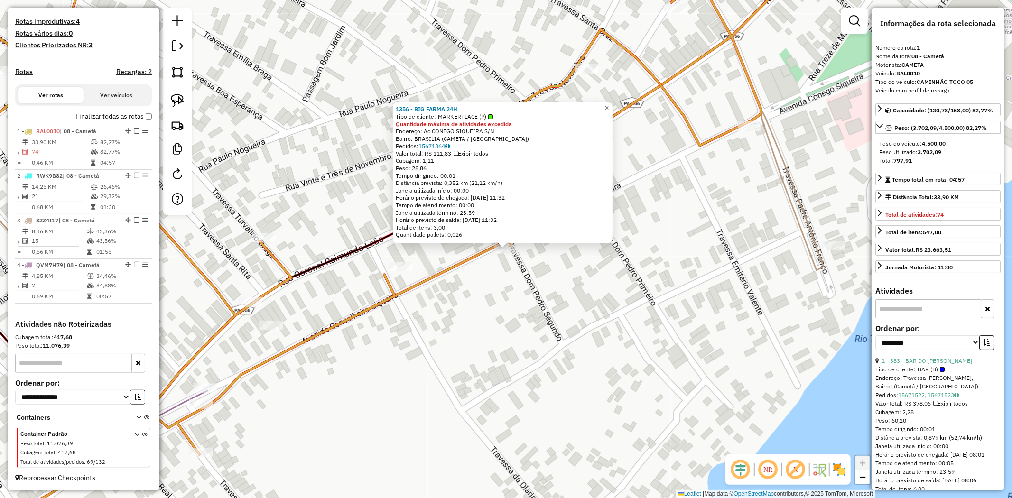
click at [609, 104] on span "×" at bounding box center [606, 108] width 4 height 8
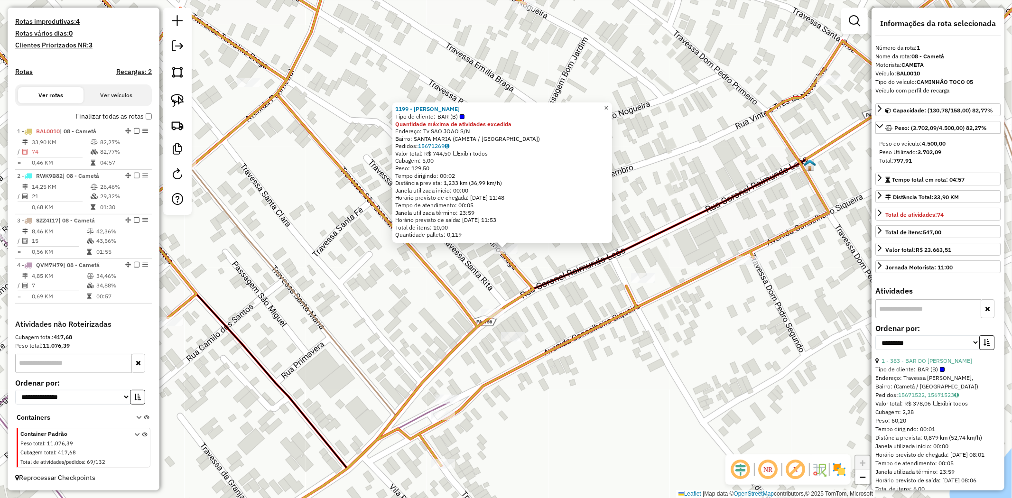
click at [608, 105] on span "×" at bounding box center [606, 108] width 4 height 8
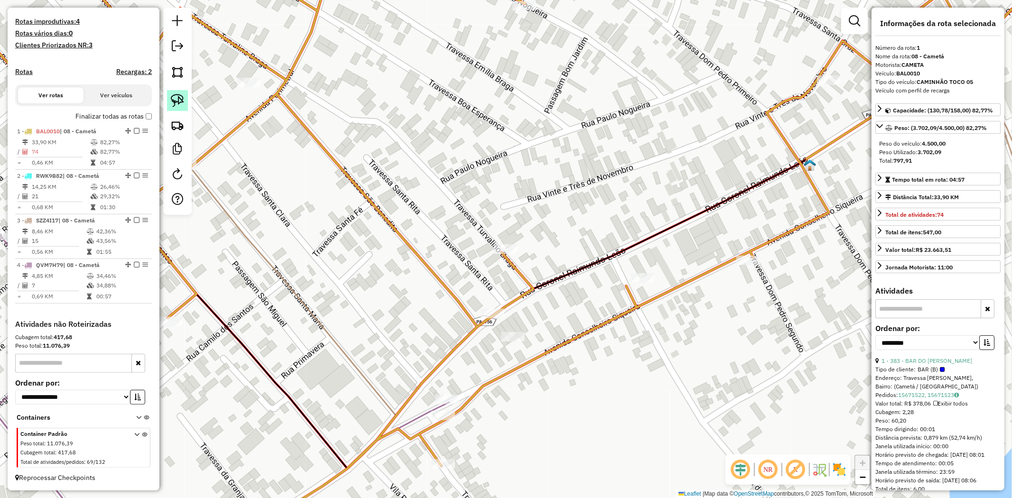
click at [172, 105] on img at bounding box center [177, 100] width 13 height 13
drag, startPoint x: 532, startPoint y: 328, endPoint x: 522, endPoint y: 353, distance: 26.4
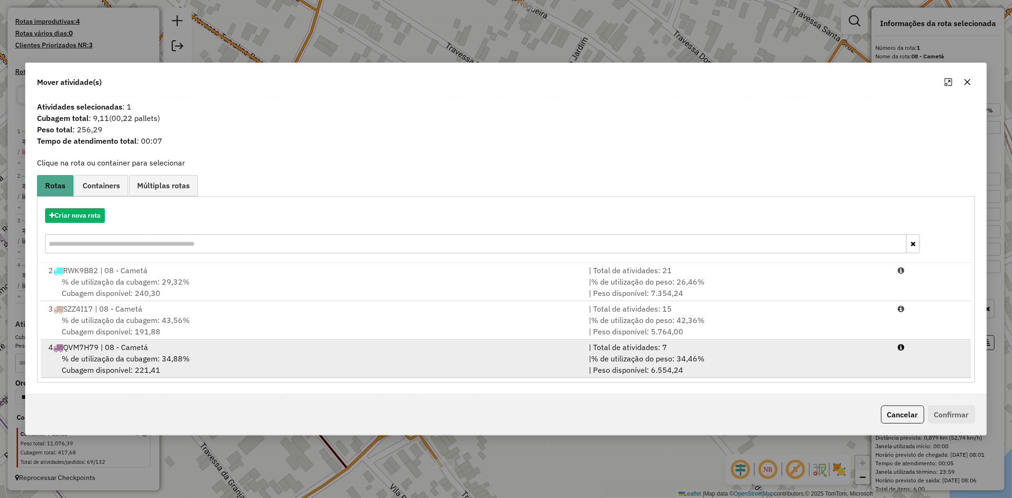
click at [125, 355] on span "% de utilização da cubagem: 34,88%" at bounding box center [126, 358] width 128 height 9
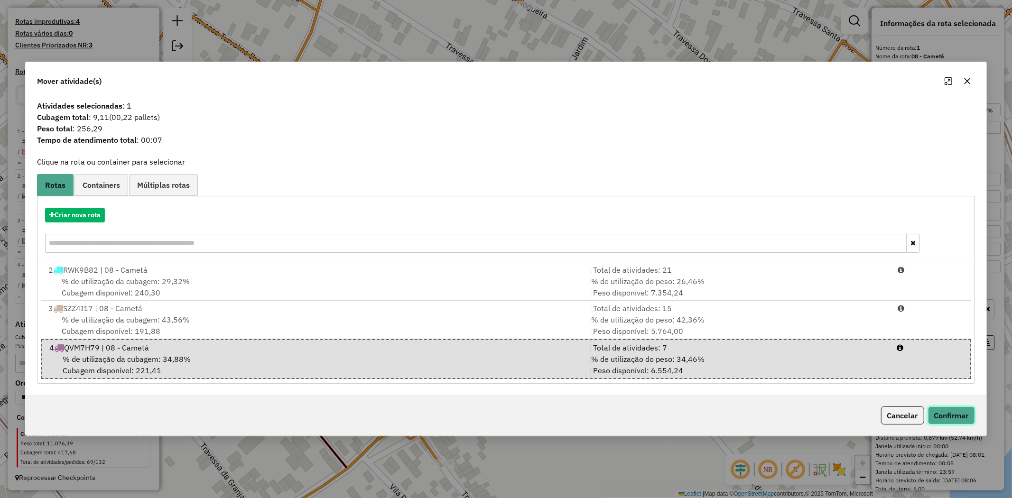
click at [951, 415] on button "Confirmar" at bounding box center [951, 416] width 47 height 18
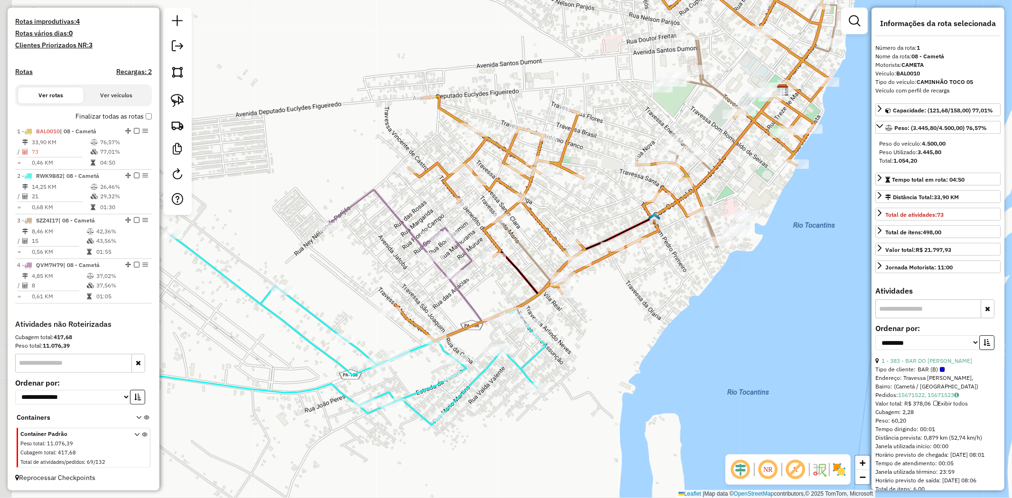
drag, startPoint x: 433, startPoint y: 235, endPoint x: 613, endPoint y: 198, distance: 183.5
click at [613, 198] on div "Janela de atendimento Grade de atendimento Capacidade Transportadoras Veículos …" at bounding box center [506, 249] width 1012 height 498
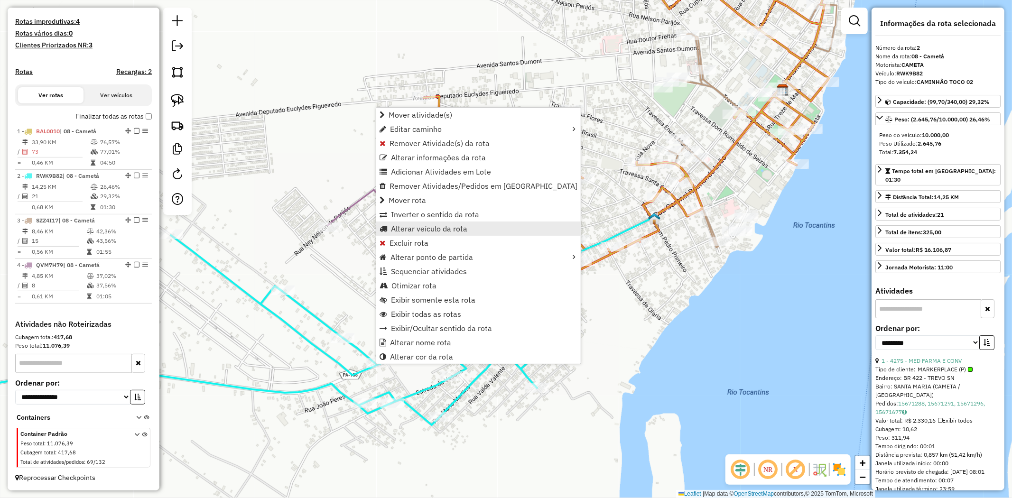
click at [425, 226] on span "Alterar veículo da rota" at bounding box center [429, 229] width 76 height 8
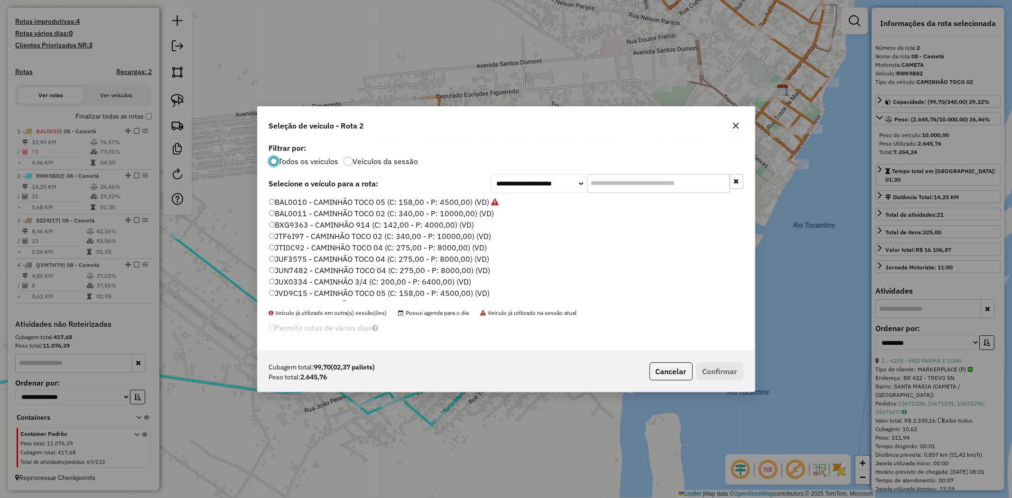
scroll to position [158, 0]
click at [304, 238] on label "RWK9C22 - CAMINHÃO TOCO 03 (C: 292,00 - P: 9000,00) (VD)" at bounding box center [380, 237] width 223 height 11
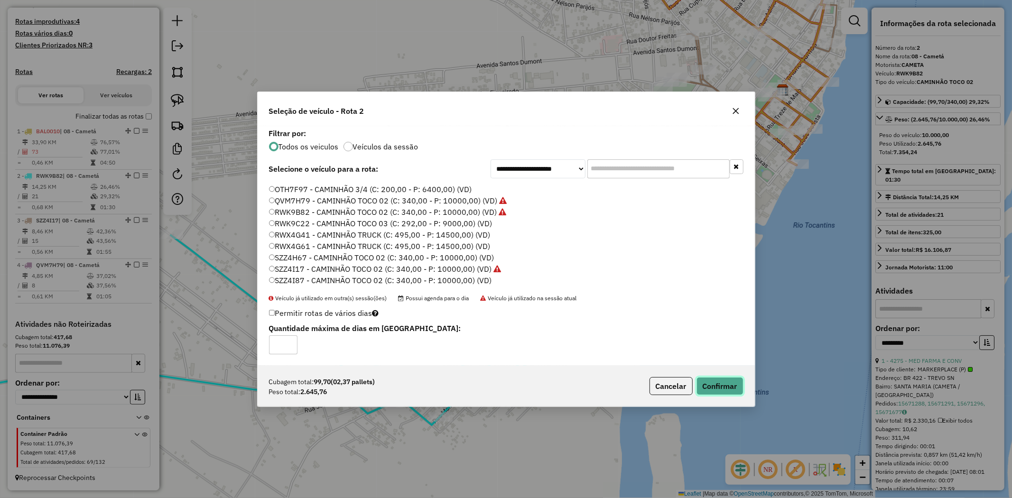
click at [719, 390] on button "Confirmar" at bounding box center [720, 386] width 47 height 18
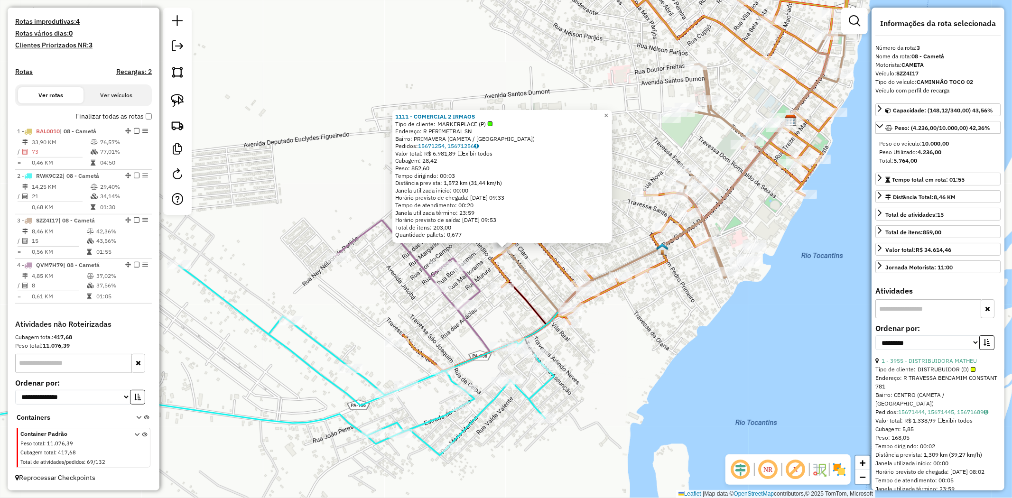
click at [608, 113] on span "×" at bounding box center [606, 116] width 4 height 8
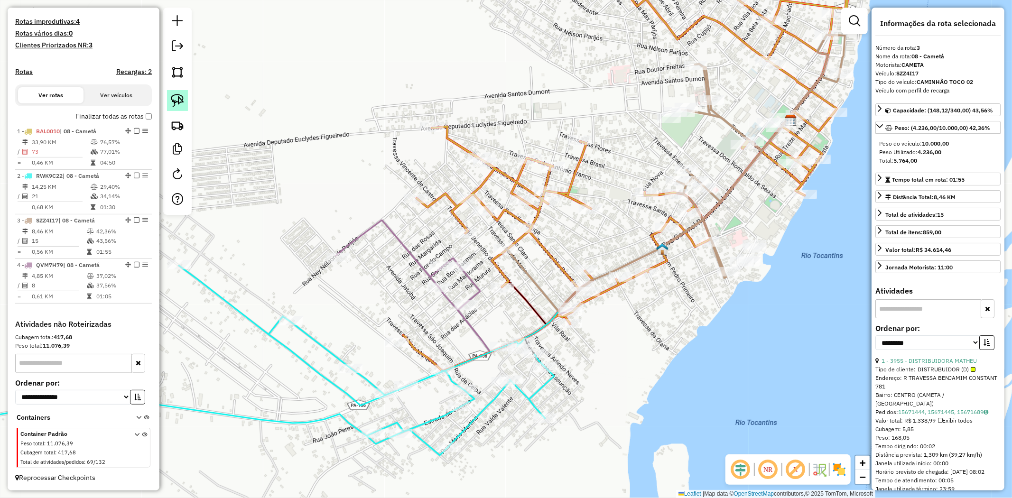
click at [184, 105] on img at bounding box center [177, 100] width 13 height 13
drag, startPoint x: 530, startPoint y: 256, endPoint x: 492, endPoint y: 261, distance: 38.7
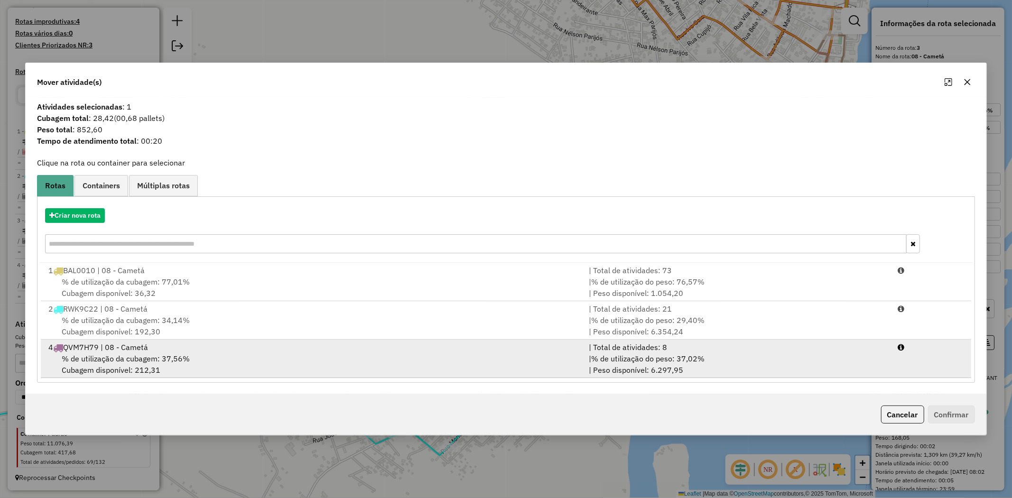
click at [108, 354] on span "% de utilização da cubagem: 37,56%" at bounding box center [126, 358] width 128 height 9
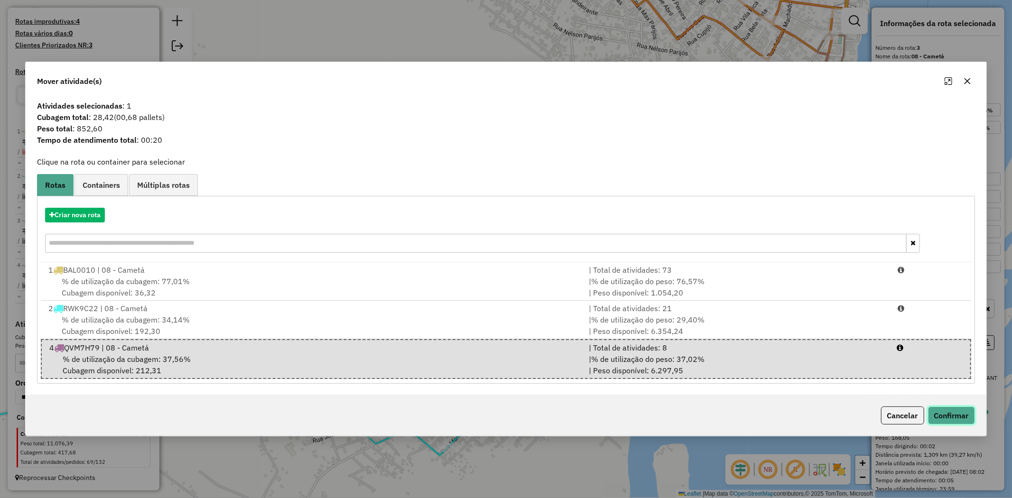
click at [950, 420] on button "Confirmar" at bounding box center [951, 416] width 47 height 18
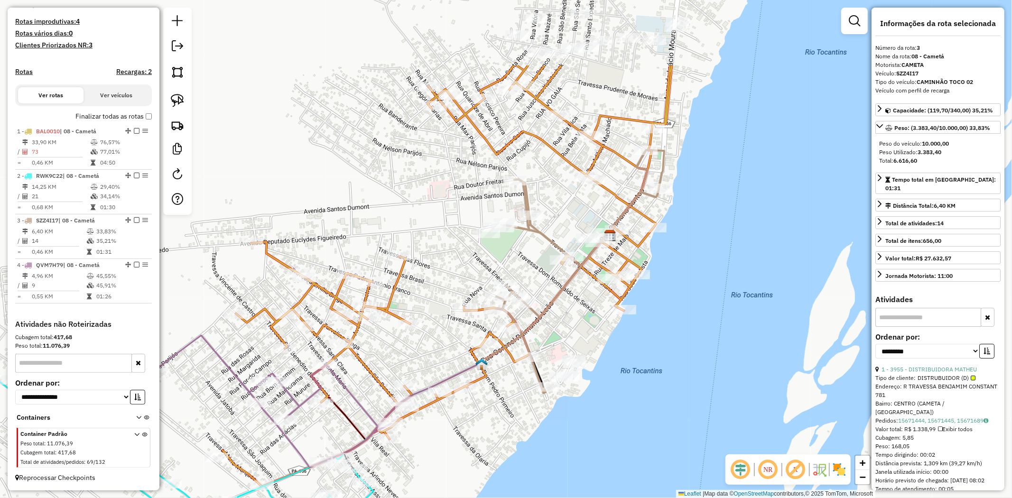
drag, startPoint x: 569, startPoint y: 239, endPoint x: 392, endPoint y: 344, distance: 205.7
click at [392, 344] on div "Janela de atendimento Grade de atendimento Capacidade Transportadoras Veículos …" at bounding box center [506, 249] width 1012 height 498
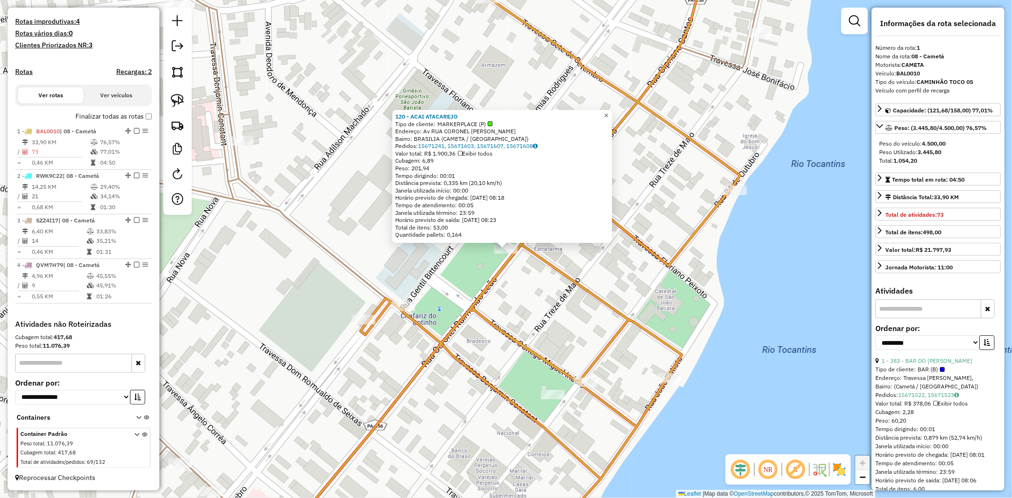
click at [608, 112] on span "×" at bounding box center [606, 116] width 4 height 8
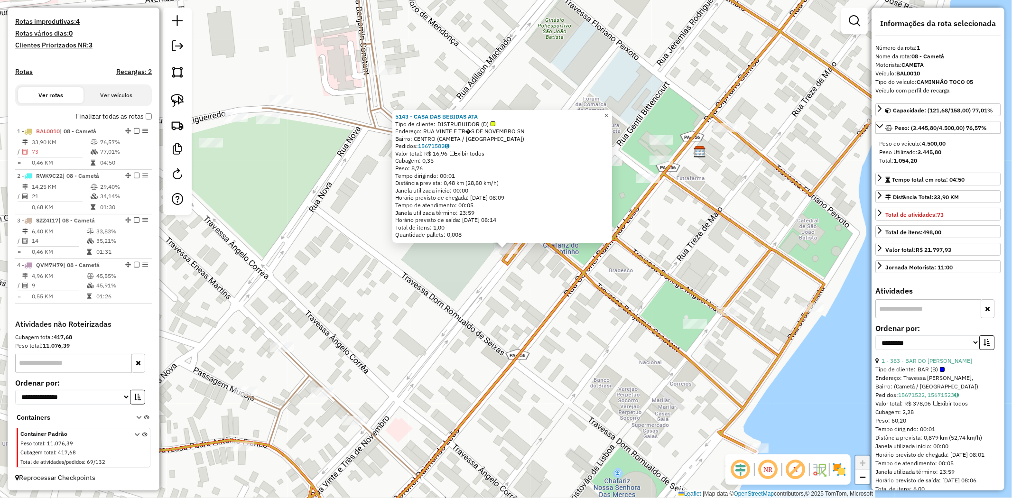
click at [608, 114] on span "×" at bounding box center [606, 116] width 4 height 8
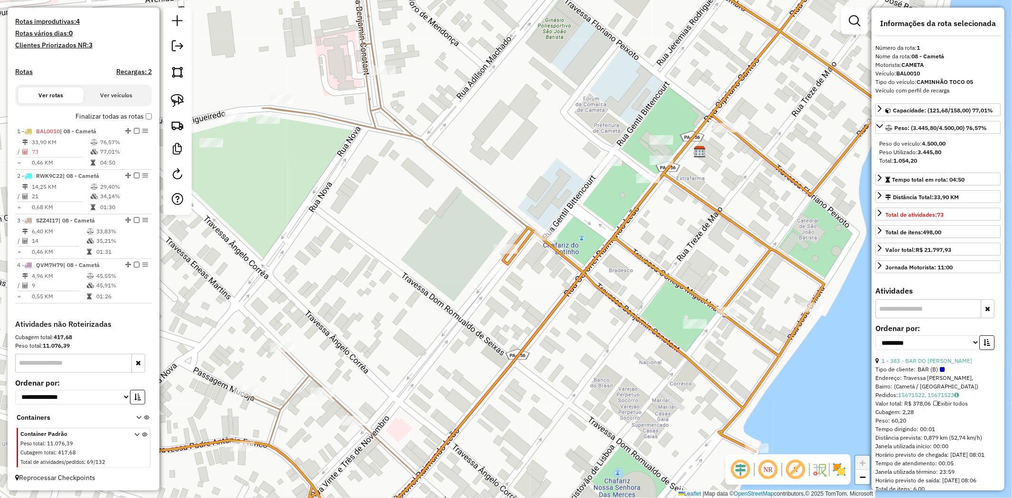
drag, startPoint x: 407, startPoint y: 130, endPoint x: 534, endPoint y: 178, distance: 136.2
click at [534, 178] on icon at bounding box center [569, 249] width 653 height 598
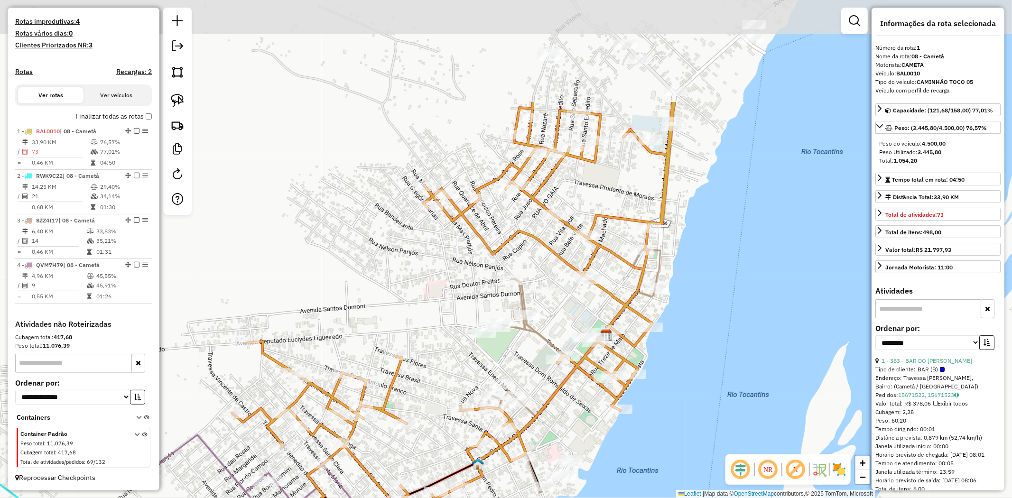
drag, startPoint x: 541, startPoint y: 117, endPoint x: 540, endPoint y: 269, distance: 151.8
click at [540, 269] on div "Janela de atendimento Grade de atendimento Capacidade Transportadoras Veículos …" at bounding box center [506, 249] width 1012 height 498
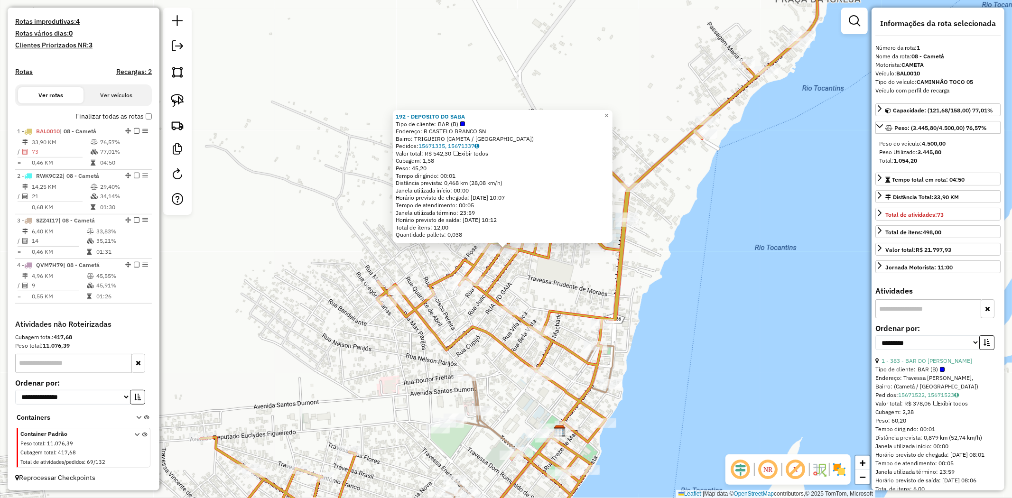
click at [614, 105] on div "192 - DEPOSITO DO SABA Tipo de cliente: BAR (B) Endereço: R CASTELO BRANCO SN B…" at bounding box center [506, 249] width 1012 height 498
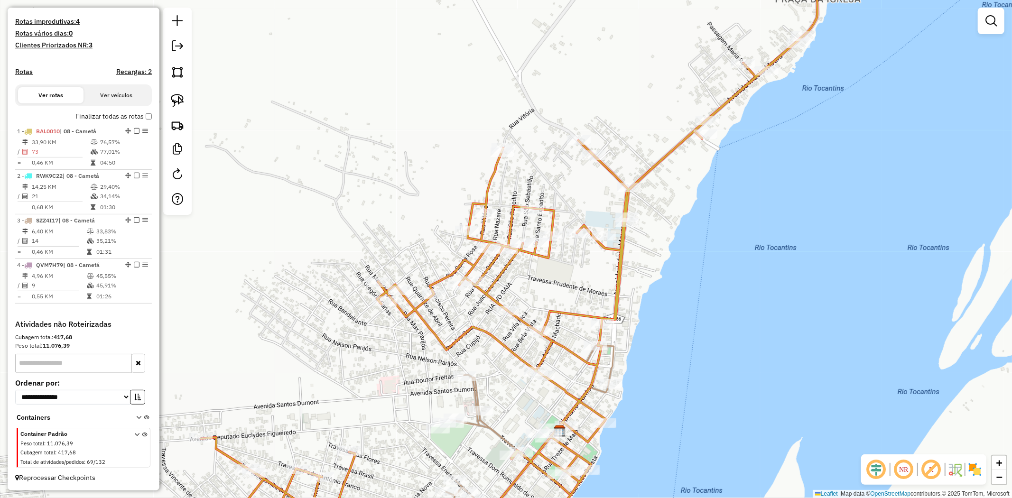
click at [611, 114] on div "Janela de atendimento Grade de atendimento Capacidade Transportadoras Veículos …" at bounding box center [506, 249] width 1012 height 498
select select "**********"
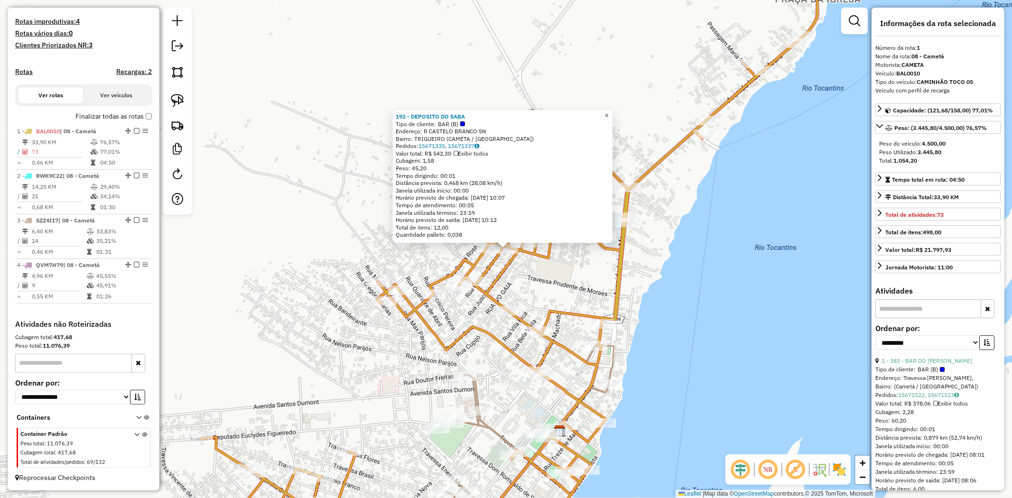
click at [609, 113] on span "×" at bounding box center [606, 116] width 4 height 8
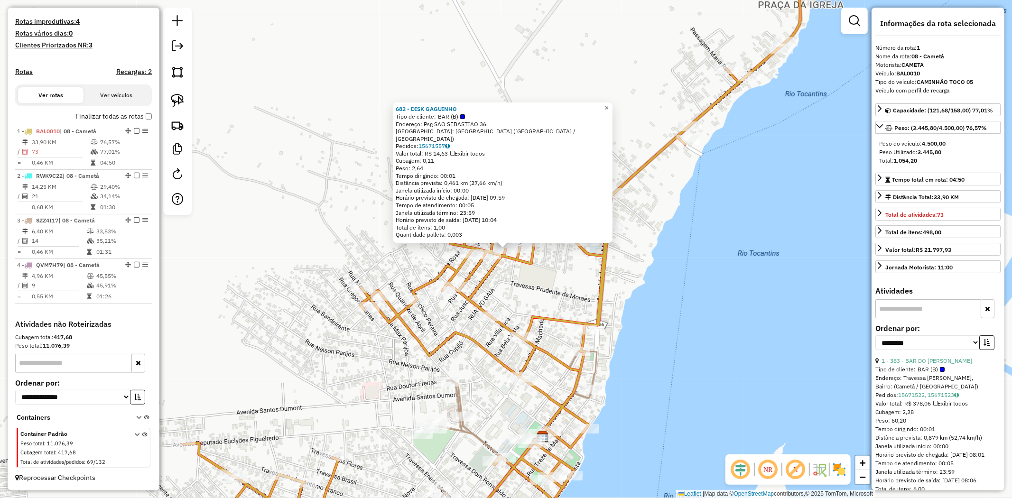
click at [609, 110] on span "×" at bounding box center [606, 108] width 4 height 8
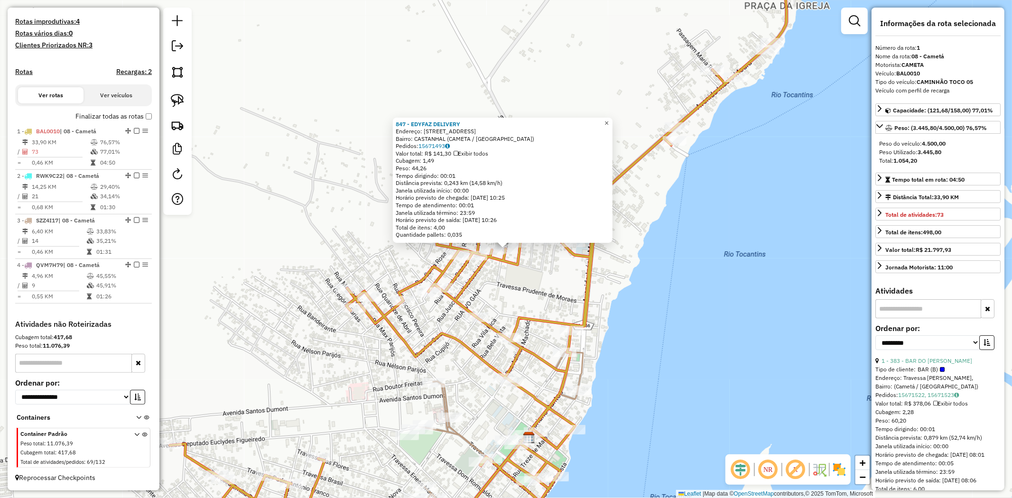
click at [609, 119] on span "×" at bounding box center [606, 123] width 4 height 8
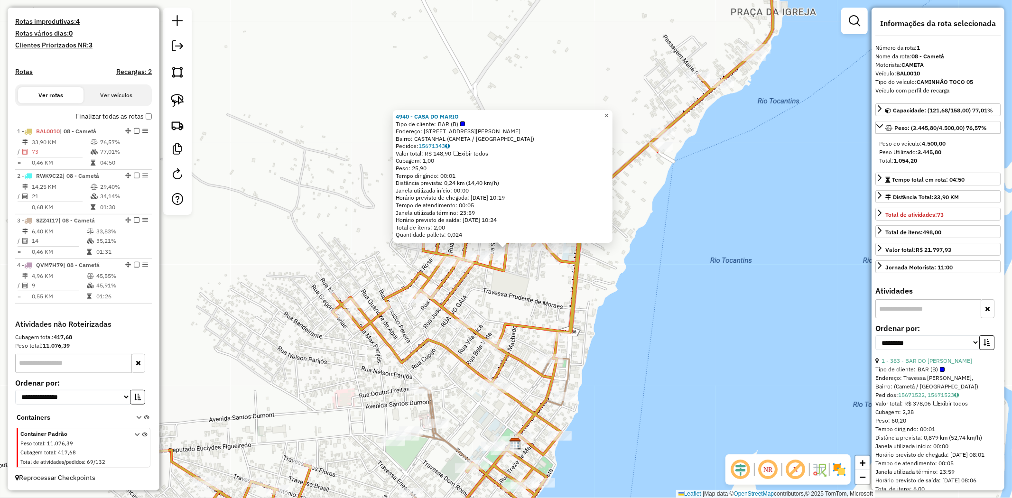
click at [609, 112] on span "×" at bounding box center [606, 116] width 4 height 8
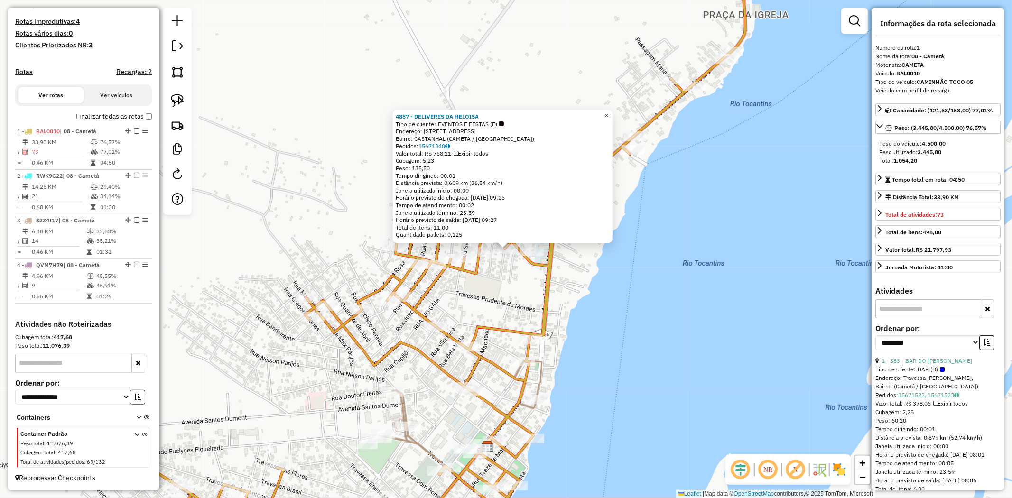
click at [609, 116] on span "×" at bounding box center [606, 116] width 4 height 8
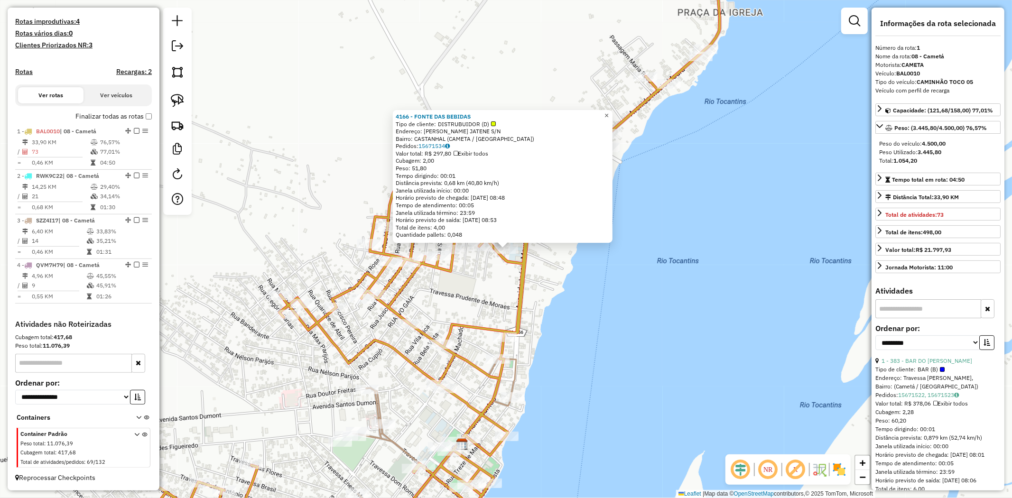
click at [613, 113] on link "×" at bounding box center [606, 115] width 11 height 11
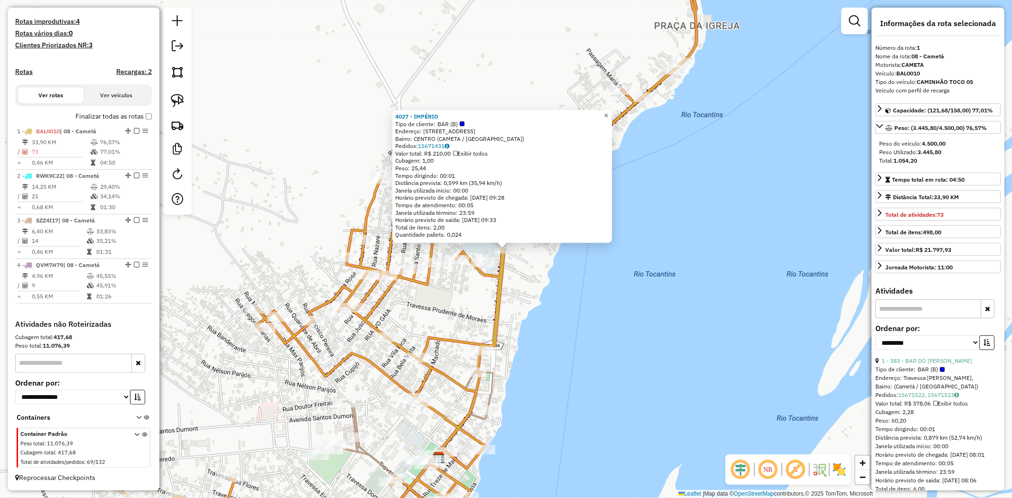
click at [608, 116] on span "×" at bounding box center [606, 116] width 4 height 8
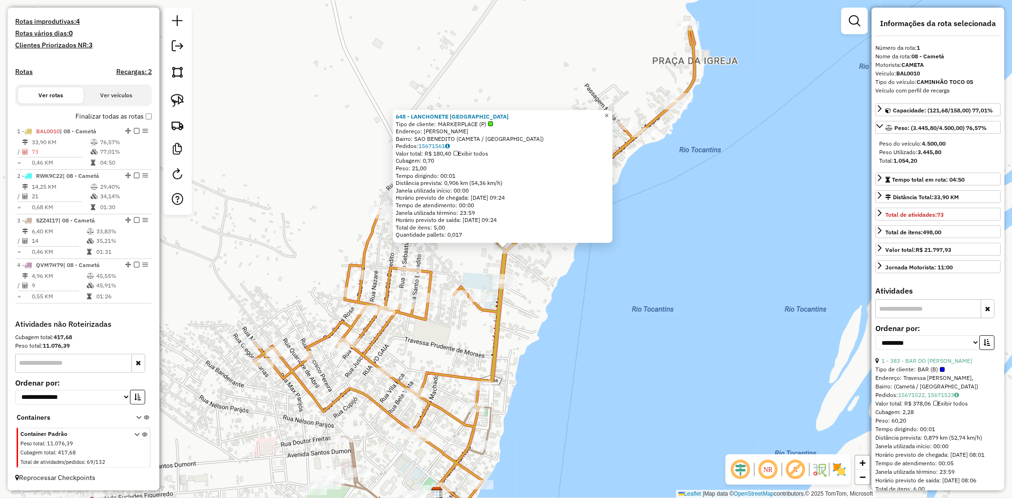
click at [609, 116] on span "×" at bounding box center [606, 116] width 4 height 8
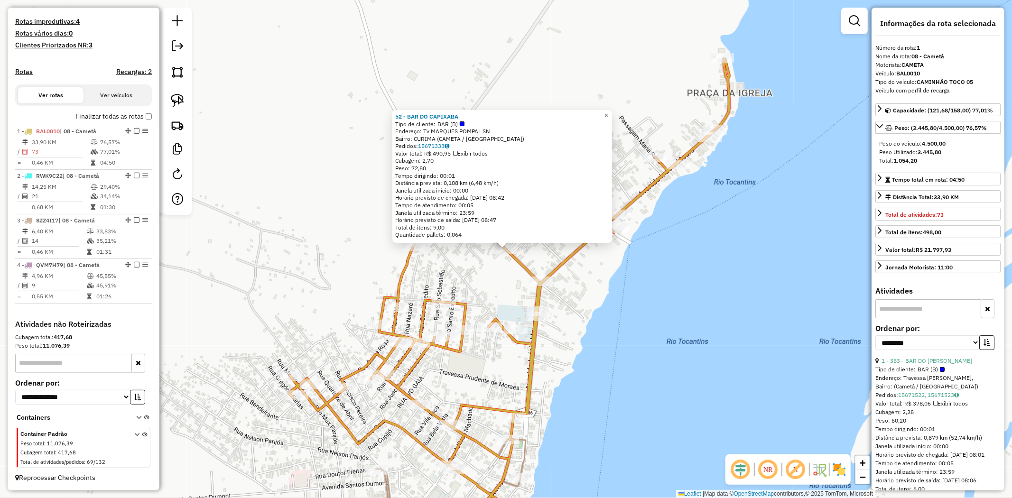
click at [612, 117] on link "×" at bounding box center [606, 115] width 11 height 11
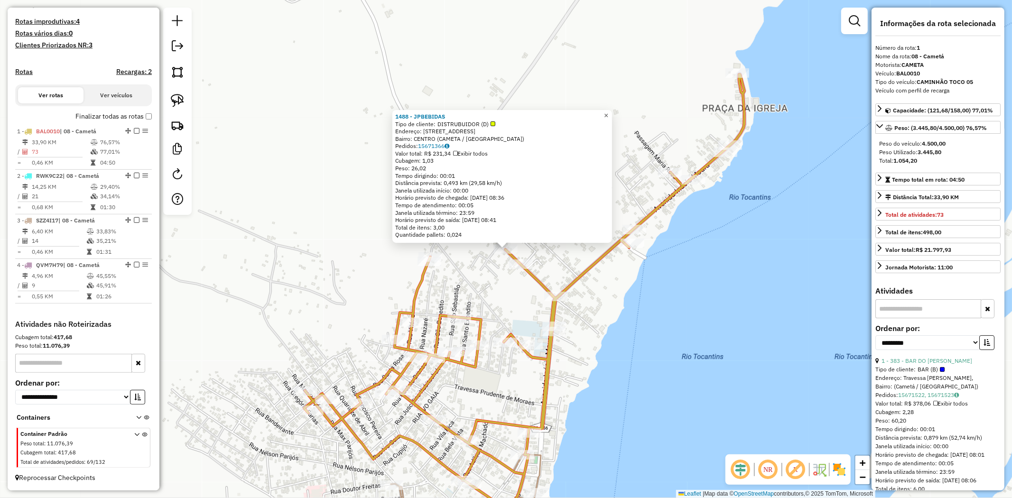
click at [608, 115] on span "×" at bounding box center [606, 116] width 4 height 8
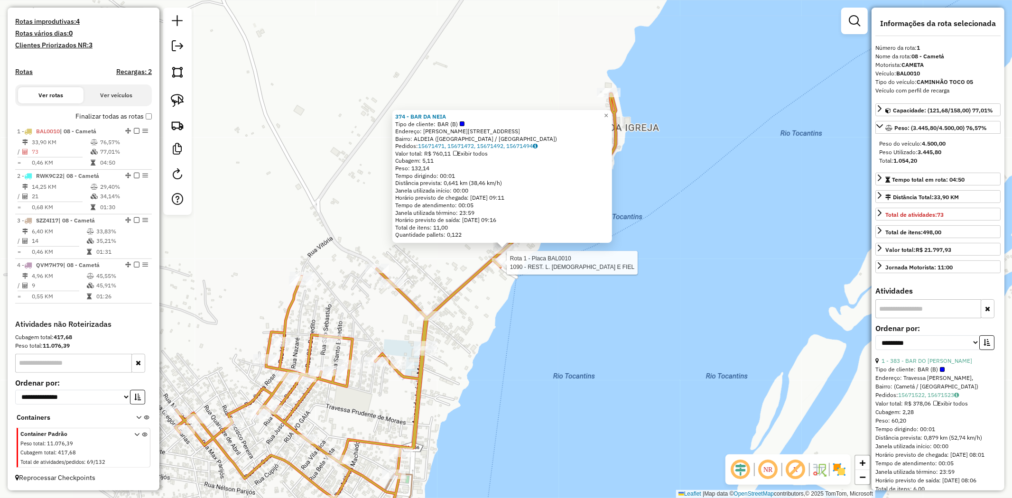
click at [506, 268] on div at bounding box center [504, 262] width 24 height 9
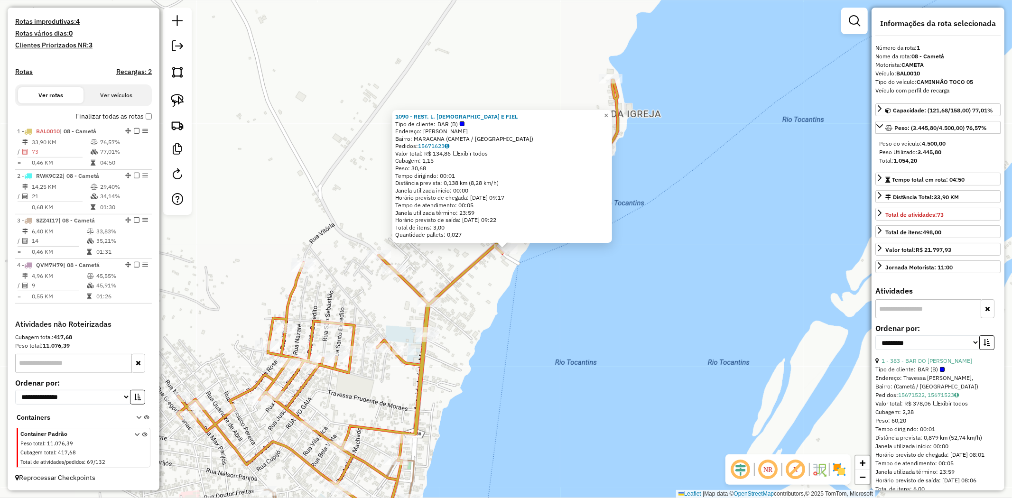
click at [608, 112] on span "×" at bounding box center [606, 116] width 4 height 8
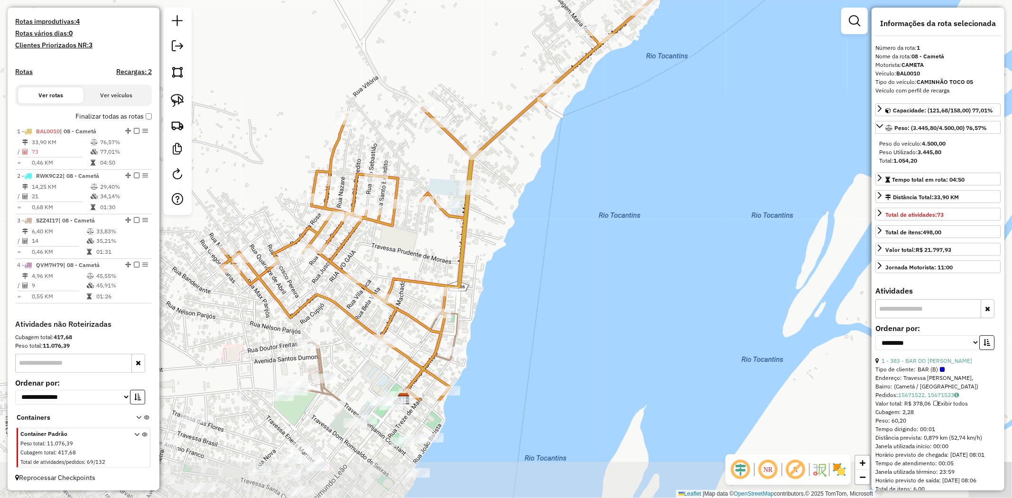
drag, startPoint x: 551, startPoint y: 362, endPoint x: 567, endPoint y: 299, distance: 65.3
click at [567, 299] on div "Janela de atendimento Grade de atendimento Capacidade Transportadoras Veículos …" at bounding box center [506, 249] width 1012 height 498
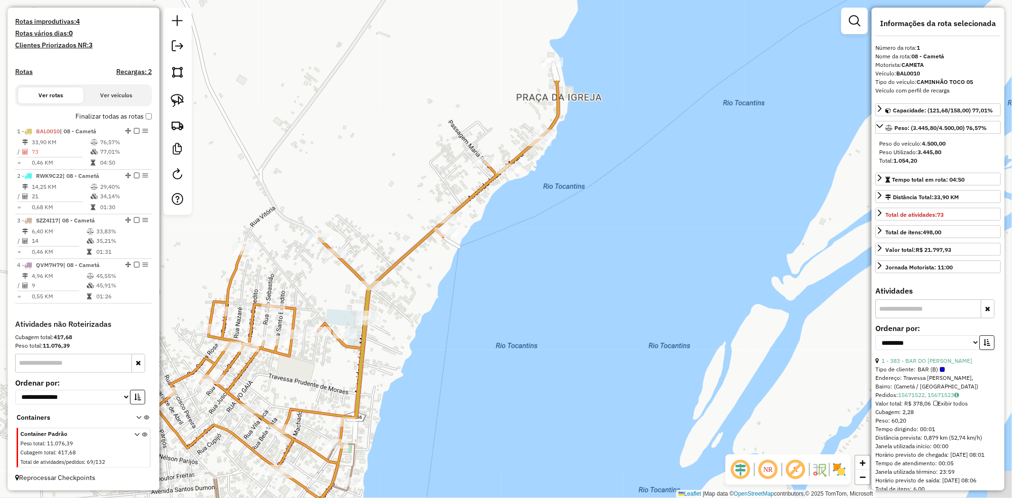
drag, startPoint x: 646, startPoint y: 203, endPoint x: 543, endPoint y: 334, distance: 166.9
click at [543, 334] on div "Janela de atendimento Grade de atendimento Capacidade Transportadoras Veículos …" at bounding box center [506, 249] width 1012 height 498
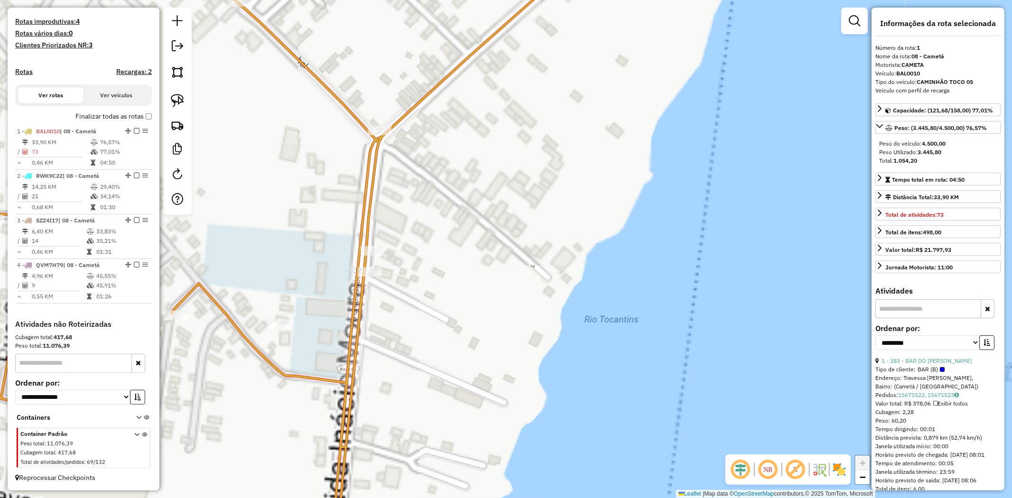
click at [377, 245] on div "Rota 1 - Placa BAL0010 4027 - IMPÉRIO Rota 1 - Placa BAL0010 4197 - DELIVERY DO…" at bounding box center [506, 249] width 1012 height 498
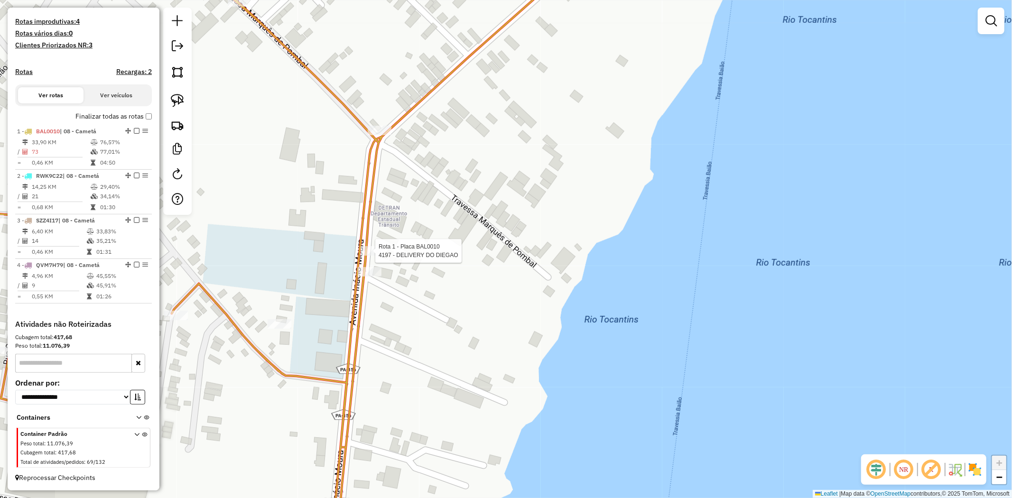
select select "**********"
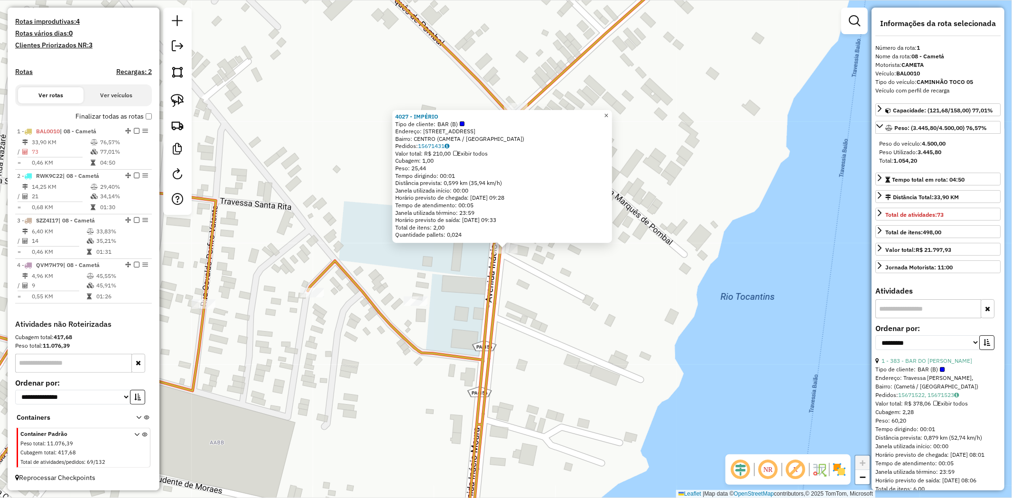
click at [612, 114] on link "×" at bounding box center [606, 115] width 11 height 11
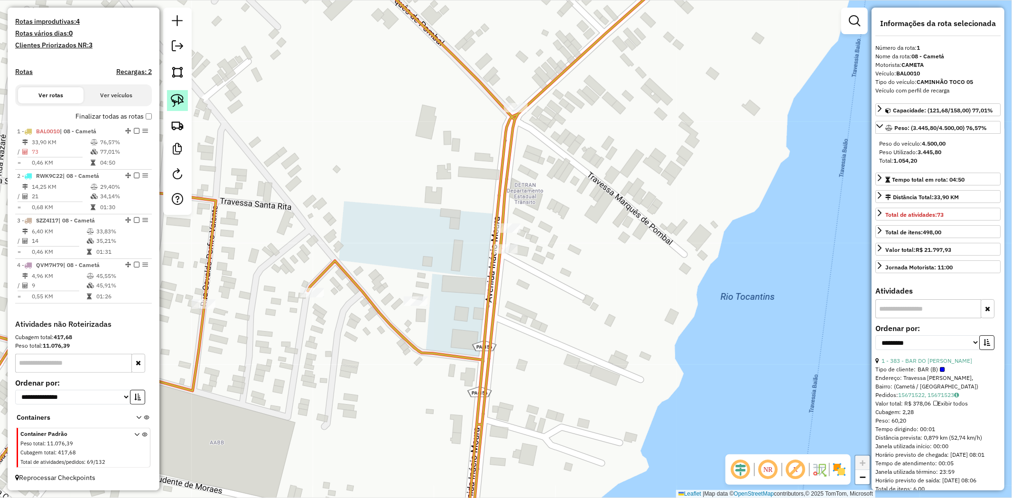
click at [173, 103] on img at bounding box center [177, 100] width 13 height 13
drag, startPoint x: 503, startPoint y: 201, endPoint x: 556, endPoint y: 261, distance: 80.0
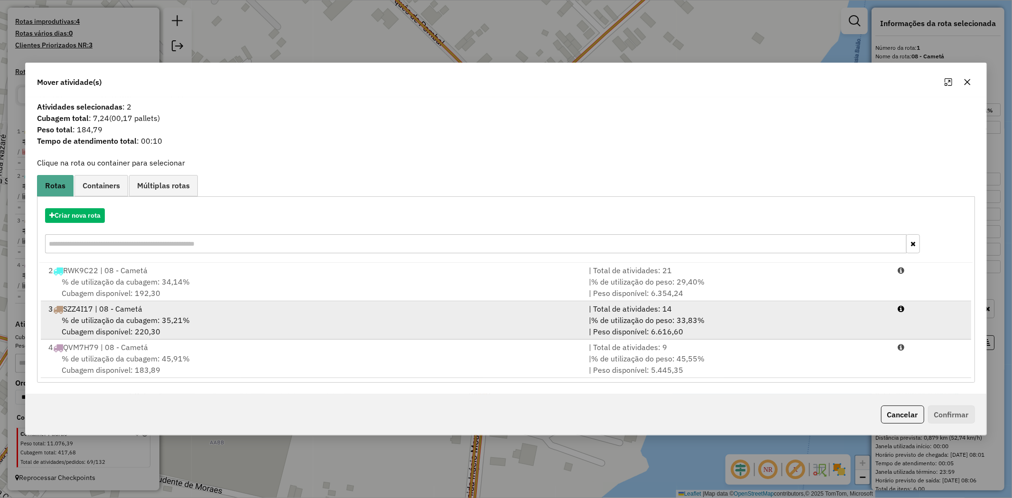
click at [130, 329] on div "% de utilização da cubagem: 35,21% Cubagem disponível: 220,30" at bounding box center [313, 326] width 540 height 23
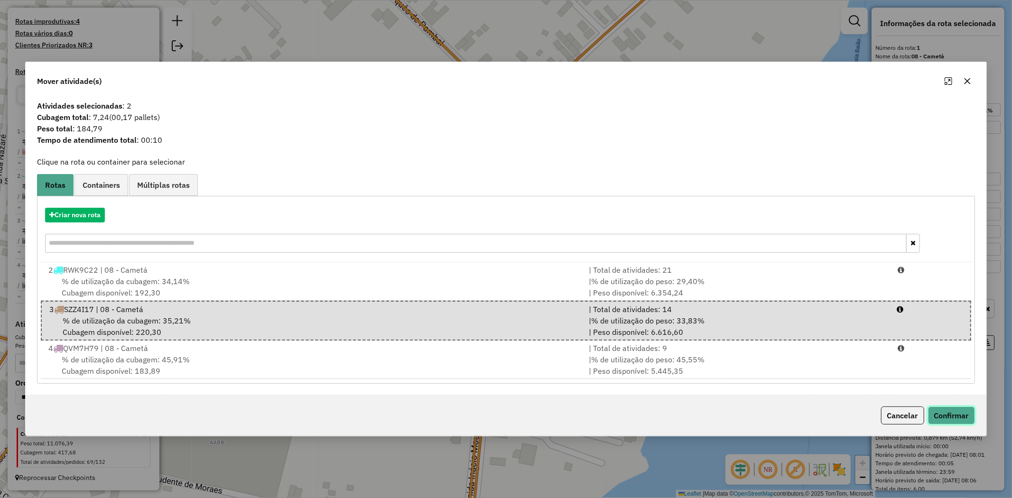
click at [936, 419] on button "Confirmar" at bounding box center [951, 416] width 47 height 18
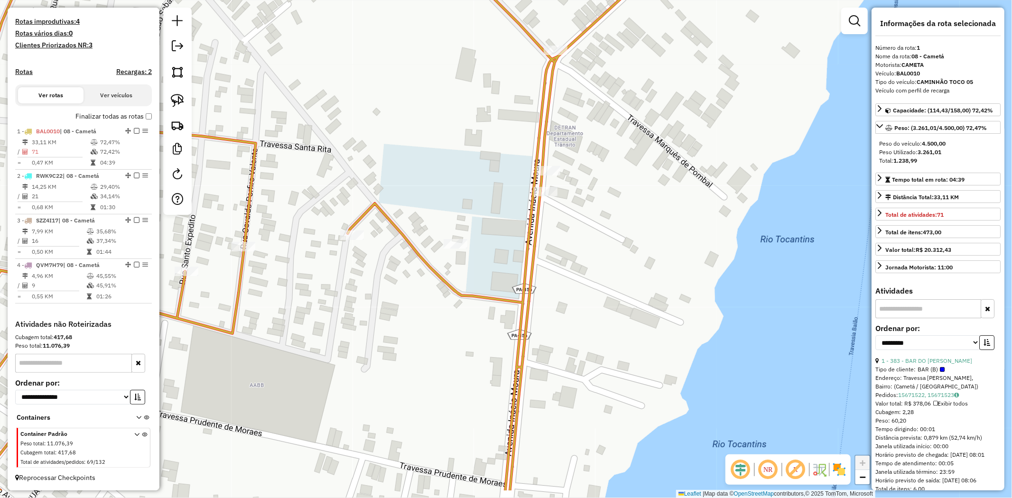
drag, startPoint x: 300, startPoint y: 435, endPoint x: 381, endPoint y: 285, distance: 170.0
click at [373, 302] on div "Janela de atendimento Grade de atendimento Capacidade Transportadoras Veículos …" at bounding box center [506, 249] width 1012 height 498
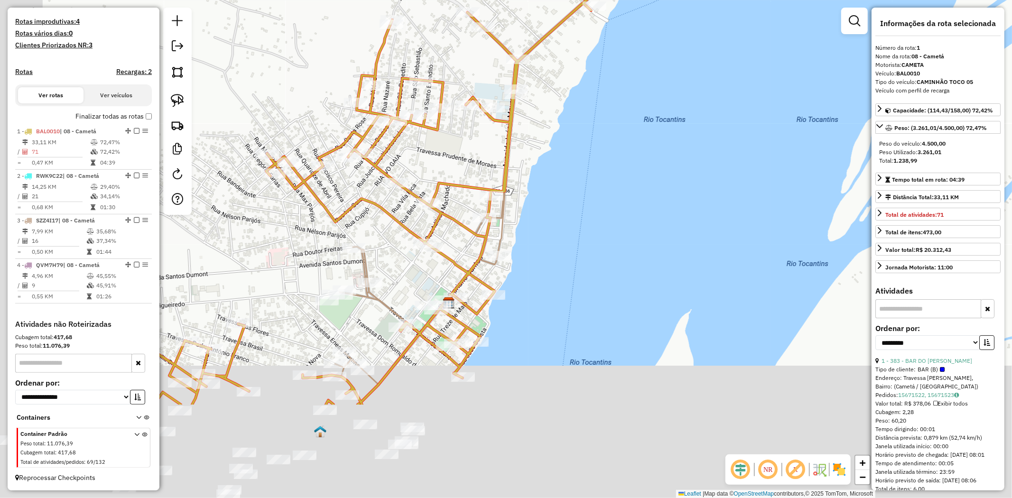
drag, startPoint x: 485, startPoint y: 320, endPoint x: 540, endPoint y: 208, distance: 125.0
click at [540, 208] on div "Janela de atendimento Grade de atendimento Capacidade Transportadoras Veículos …" at bounding box center [506, 249] width 1012 height 498
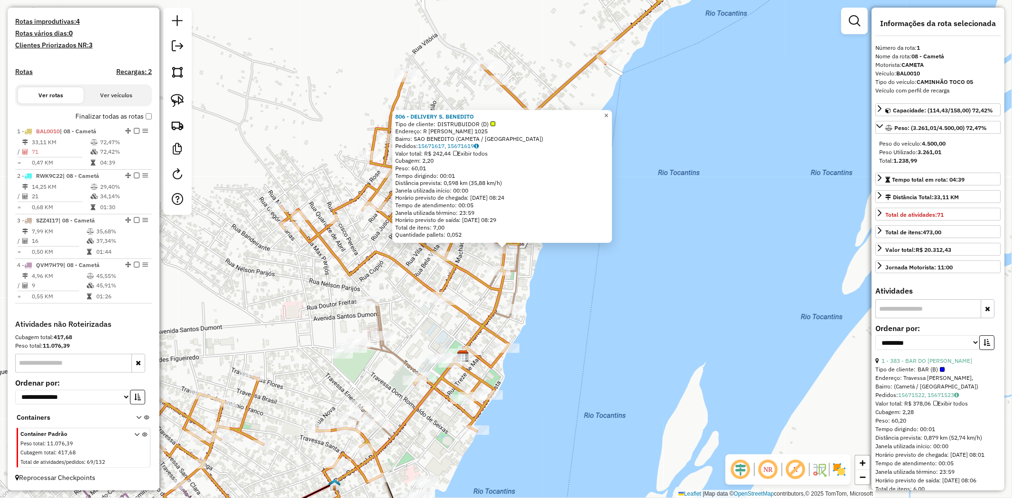
click at [608, 114] on span "×" at bounding box center [606, 116] width 4 height 8
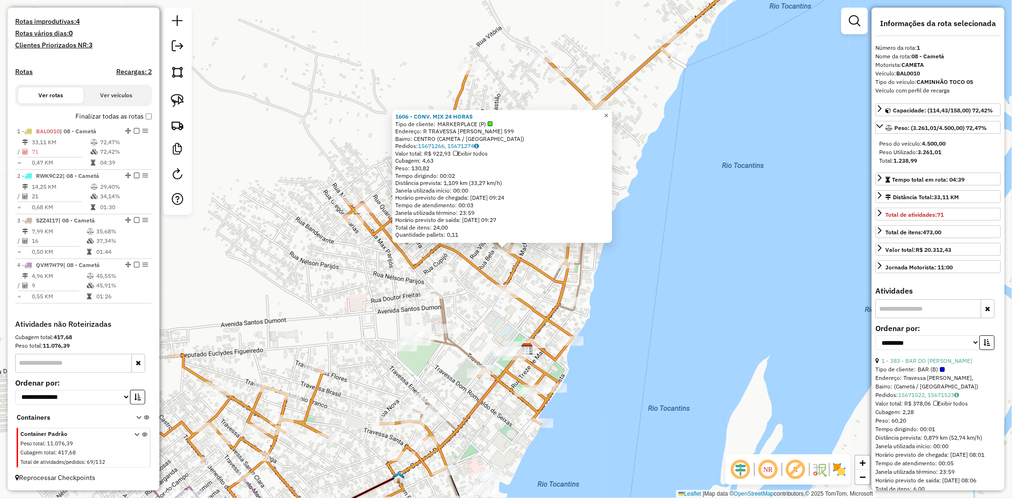
click at [608, 114] on span "×" at bounding box center [606, 116] width 4 height 8
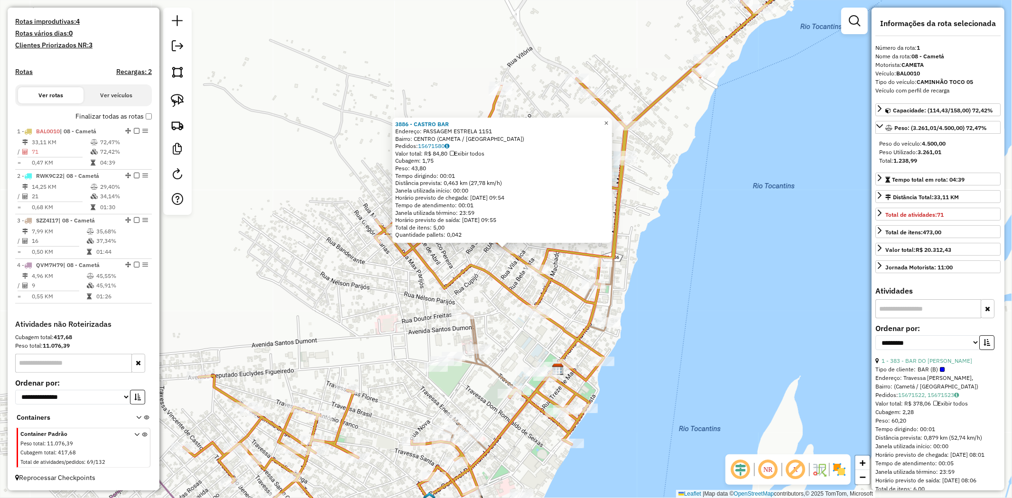
click at [612, 124] on link "×" at bounding box center [606, 123] width 11 height 11
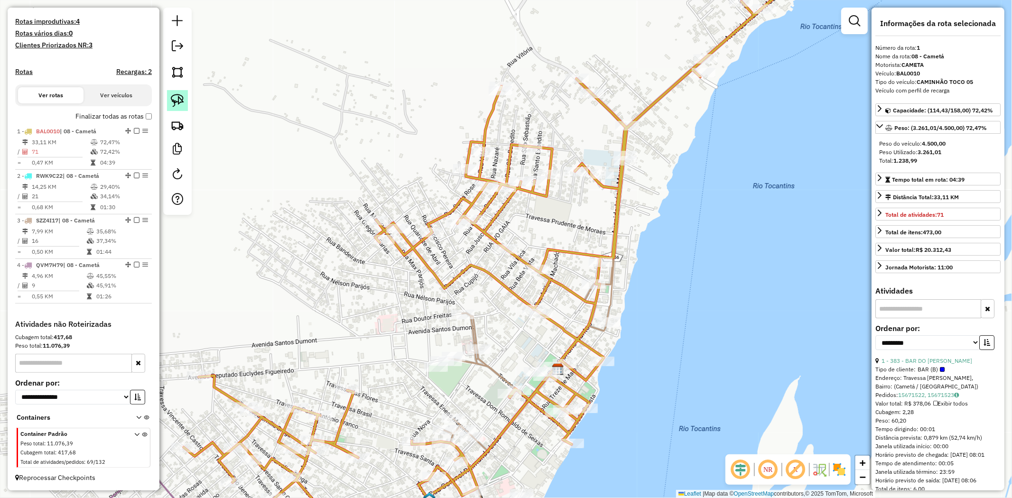
click at [182, 106] on img at bounding box center [177, 100] width 13 height 13
drag, startPoint x: 538, startPoint y: 250, endPoint x: 562, endPoint y: 263, distance: 28.0
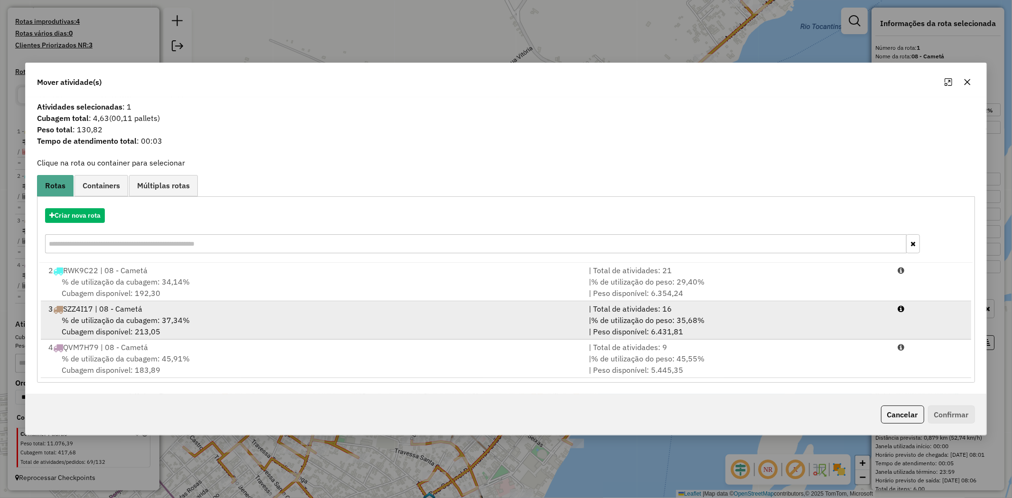
click at [130, 322] on span "% de utilização da cubagem: 37,34%" at bounding box center [126, 320] width 128 height 9
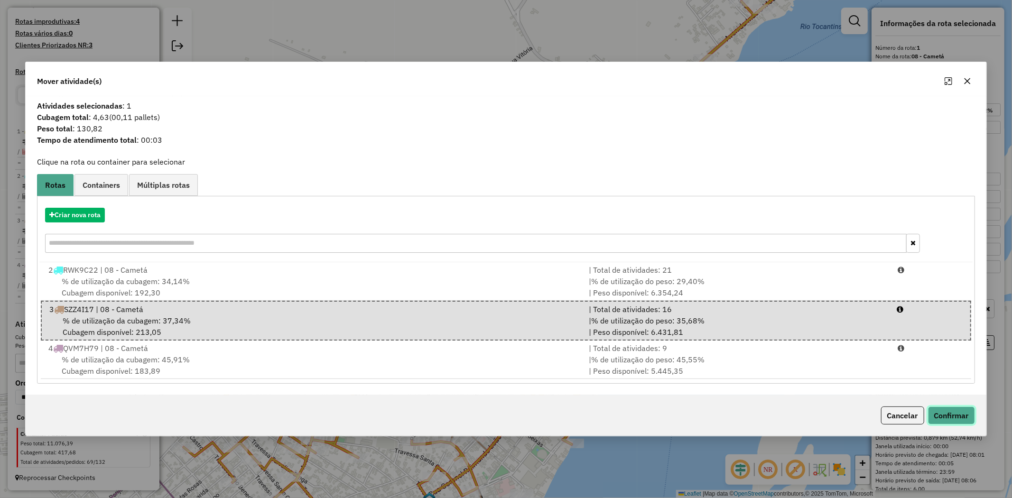
click at [943, 413] on button "Confirmar" at bounding box center [951, 416] width 47 height 18
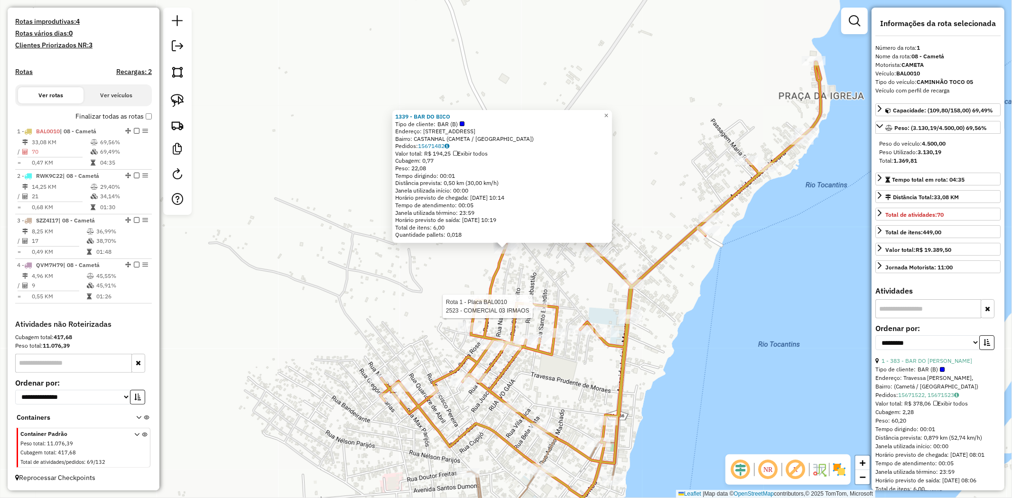
click at [538, 311] on div at bounding box center [536, 306] width 24 height 9
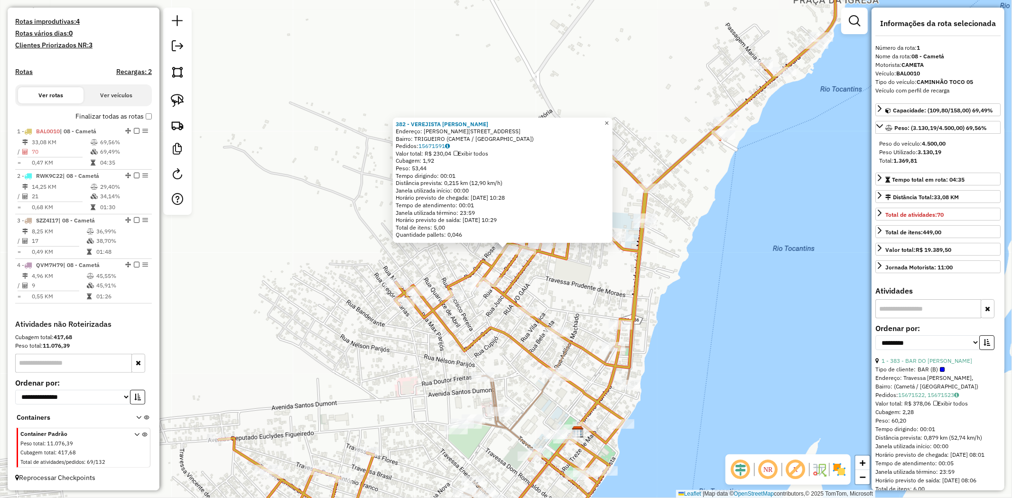
click at [609, 119] on span "×" at bounding box center [606, 123] width 4 height 8
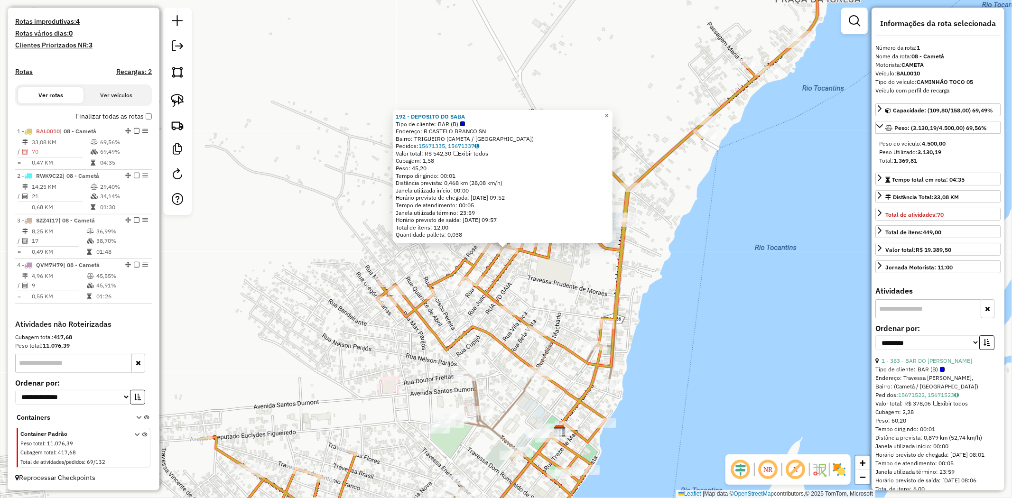
click at [609, 115] on span "×" at bounding box center [606, 116] width 4 height 8
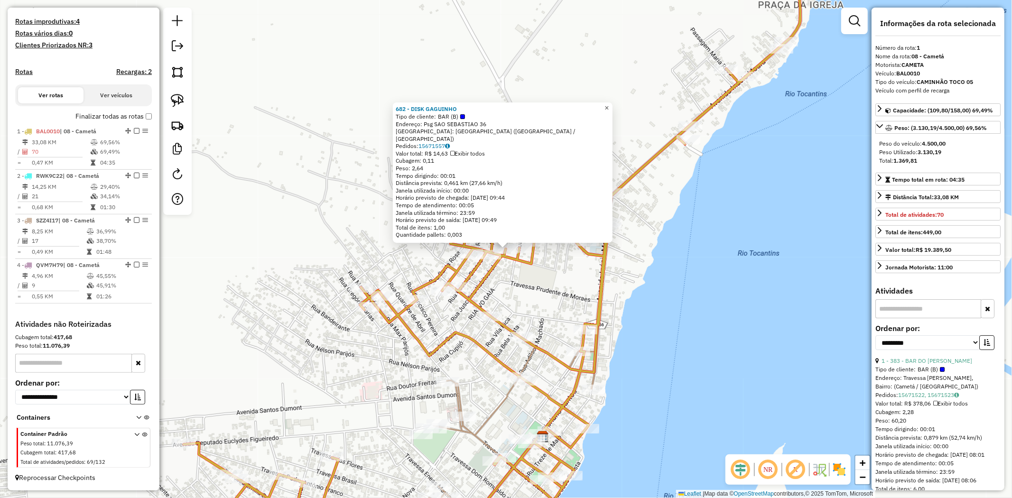
click at [609, 112] on span "×" at bounding box center [606, 108] width 4 height 8
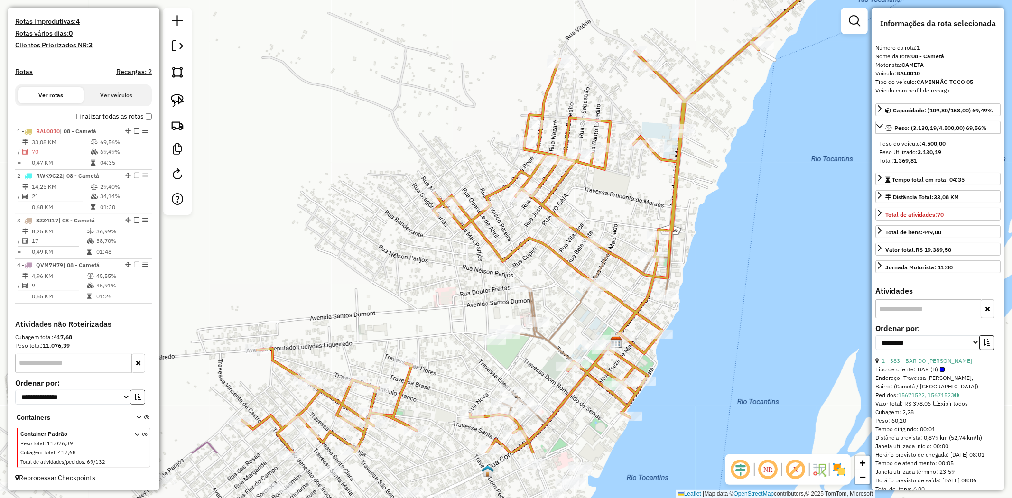
drag, startPoint x: 391, startPoint y: 247, endPoint x: 465, endPoint y: 153, distance: 119.7
click at [465, 153] on div "Janela de atendimento Grade de atendimento Capacidade Transportadoras Veículos …" at bounding box center [506, 249] width 1012 height 498
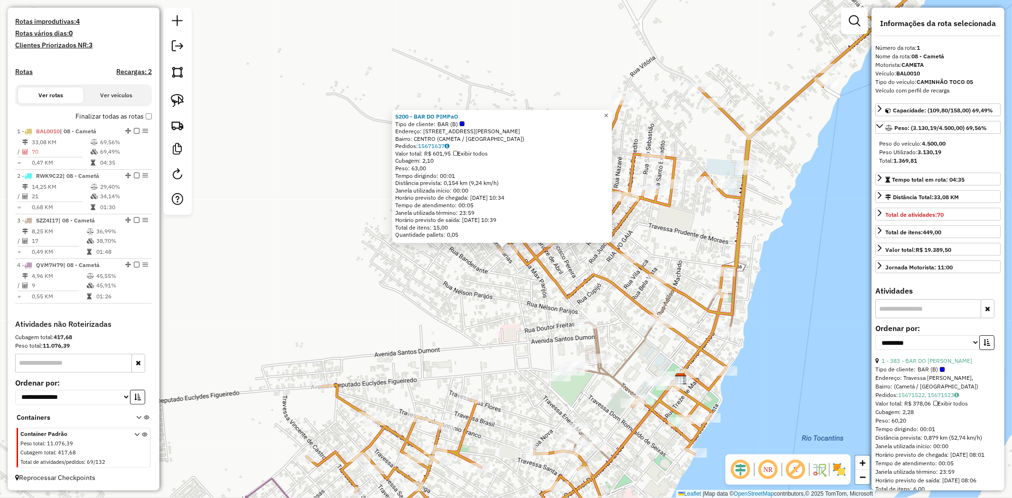
click at [612, 114] on link "×" at bounding box center [606, 115] width 11 height 11
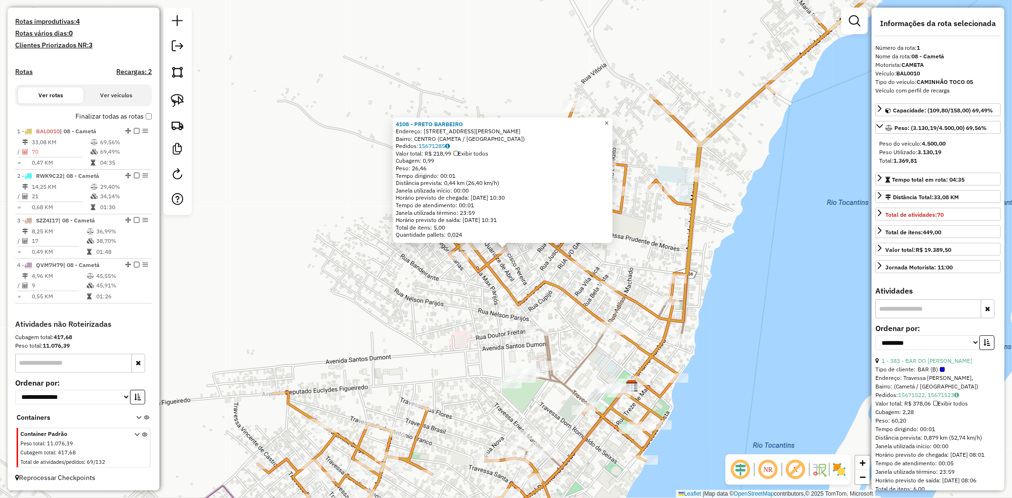
click at [609, 121] on span "×" at bounding box center [606, 123] width 4 height 8
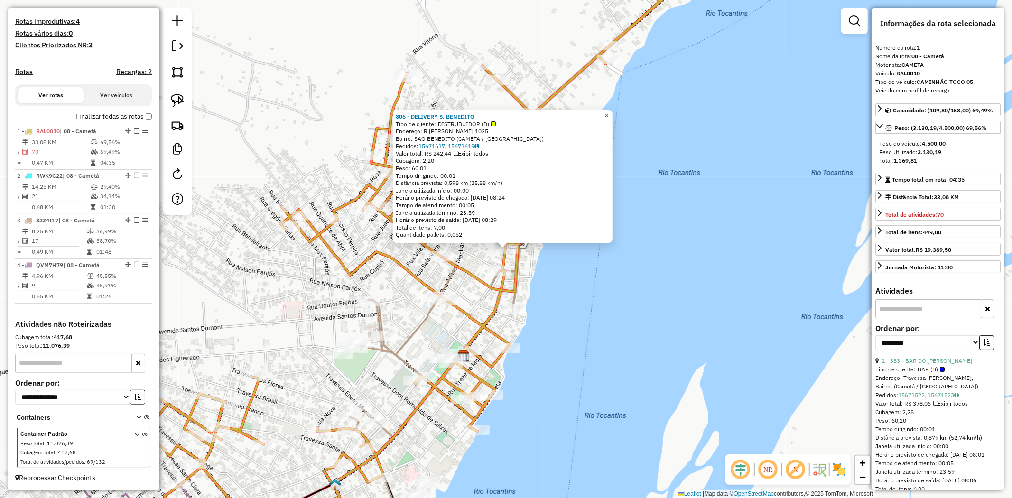
click at [609, 115] on span "×" at bounding box center [606, 116] width 4 height 8
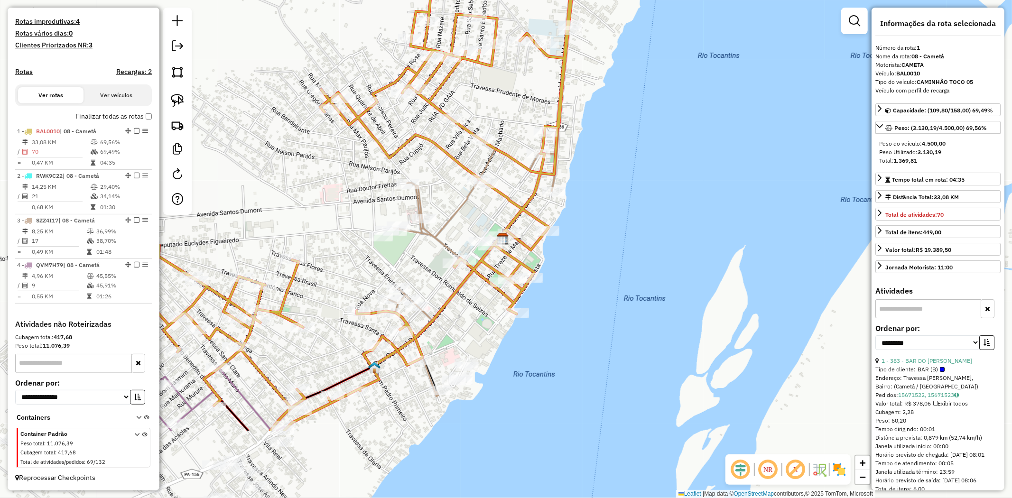
drag, startPoint x: 565, startPoint y: 341, endPoint x: 602, endPoint y: 230, distance: 116.4
click at [602, 230] on div "Janela de atendimento Grade de atendimento Capacidade Transportadoras Veículos …" at bounding box center [506, 249] width 1012 height 498
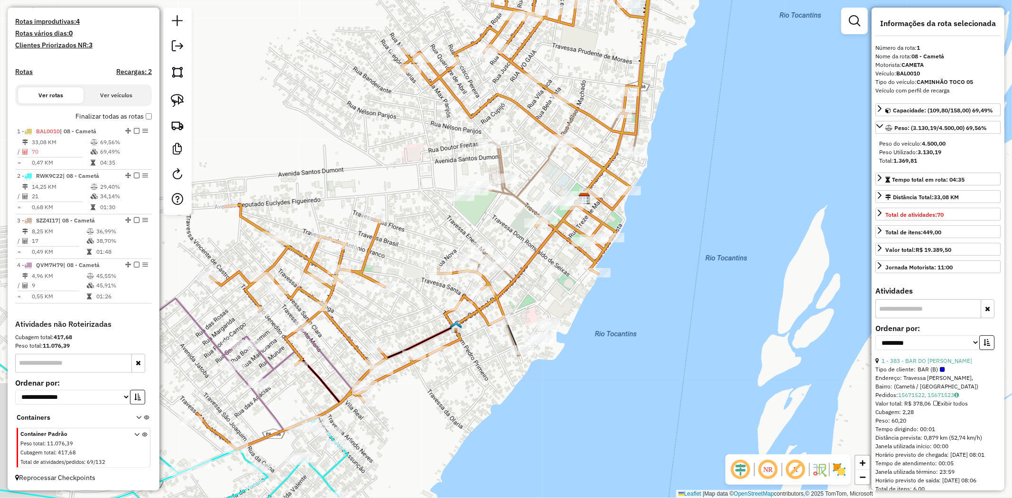
drag, startPoint x: 329, startPoint y: 282, endPoint x: 461, endPoint y: 210, distance: 150.1
click at [461, 210] on div "Janela de atendimento Grade de atendimento Capacidade Transportadoras Veículos …" at bounding box center [506, 249] width 1012 height 498
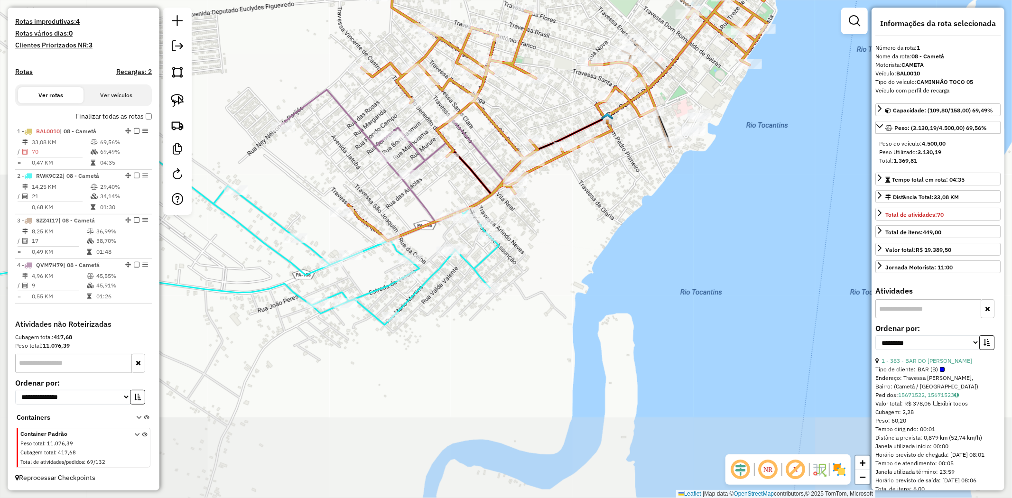
drag, startPoint x: 452, startPoint y: 409, endPoint x: 552, endPoint y: 234, distance: 201.3
click at [552, 234] on div "Janela de atendimento Grade de atendimento Capacidade Transportadoras Veículos …" at bounding box center [506, 249] width 1012 height 498
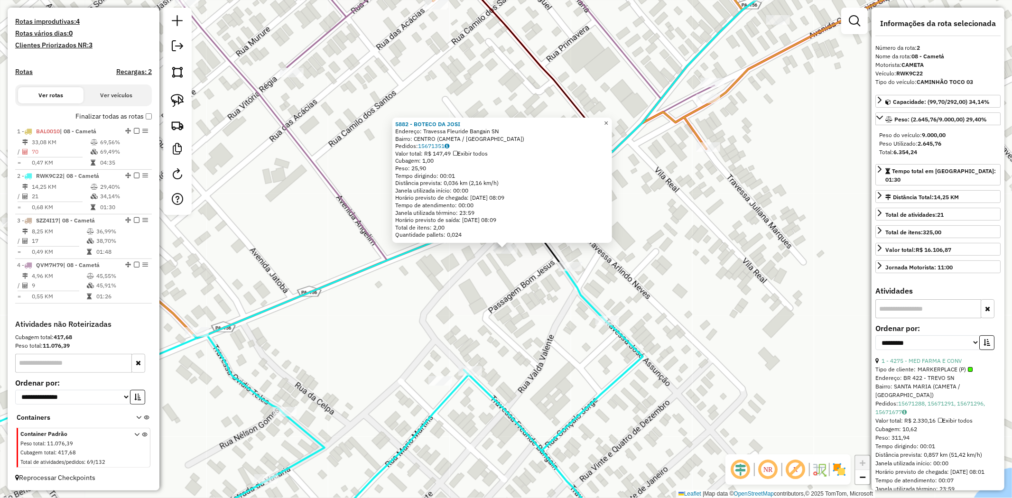
click at [608, 119] on span "×" at bounding box center [606, 123] width 4 height 8
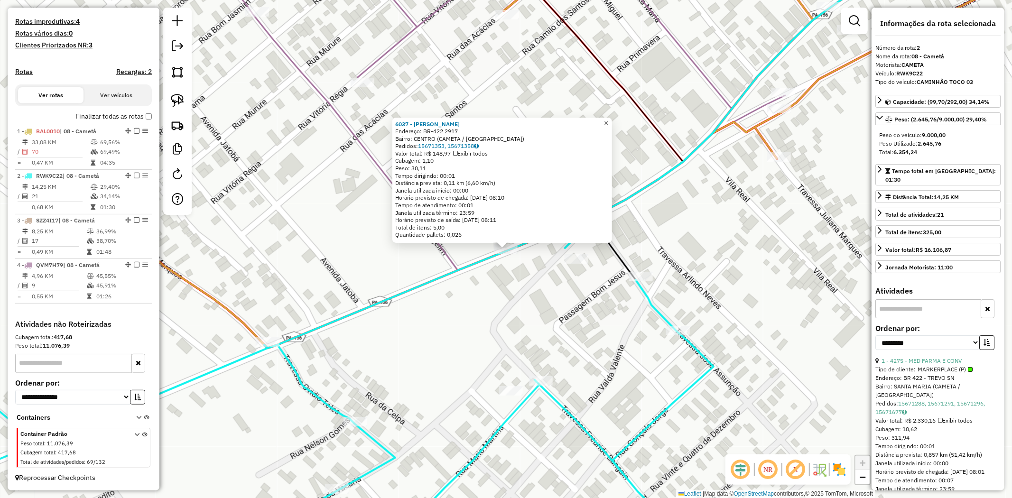
drag, startPoint x: 617, startPoint y: 123, endPoint x: 616, endPoint y: 149, distance: 25.2
click at [612, 122] on link "×" at bounding box center [606, 123] width 11 height 11
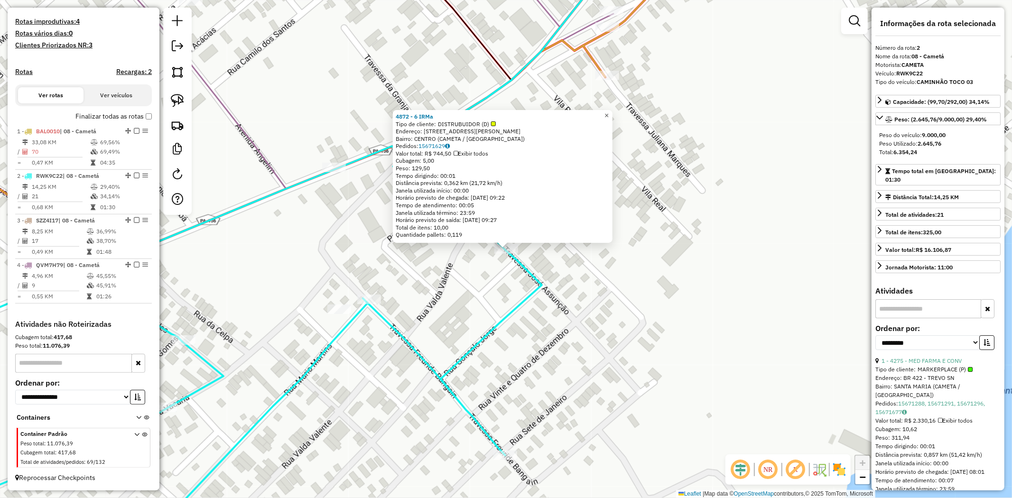
click at [609, 114] on span "×" at bounding box center [606, 116] width 4 height 8
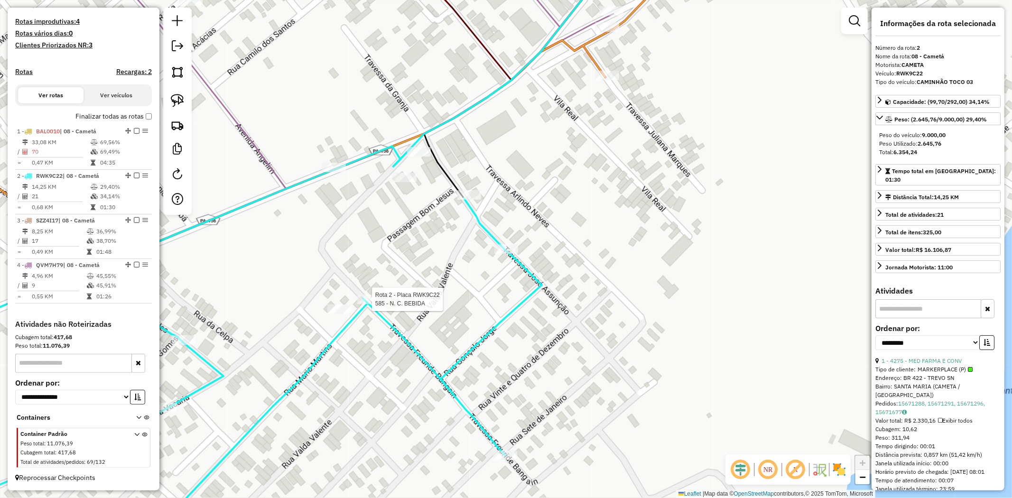
click at [373, 304] on div at bounding box center [369, 299] width 24 height 9
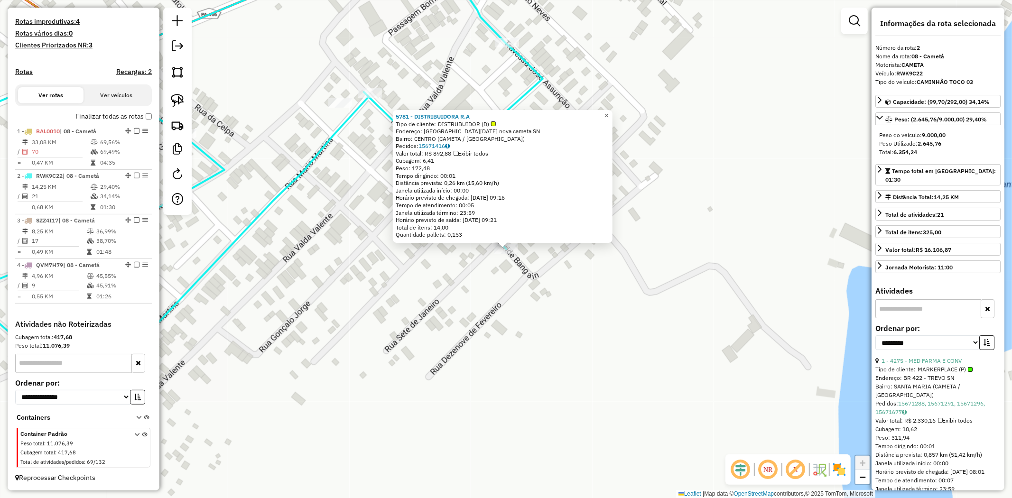
click at [609, 112] on span "×" at bounding box center [606, 116] width 4 height 8
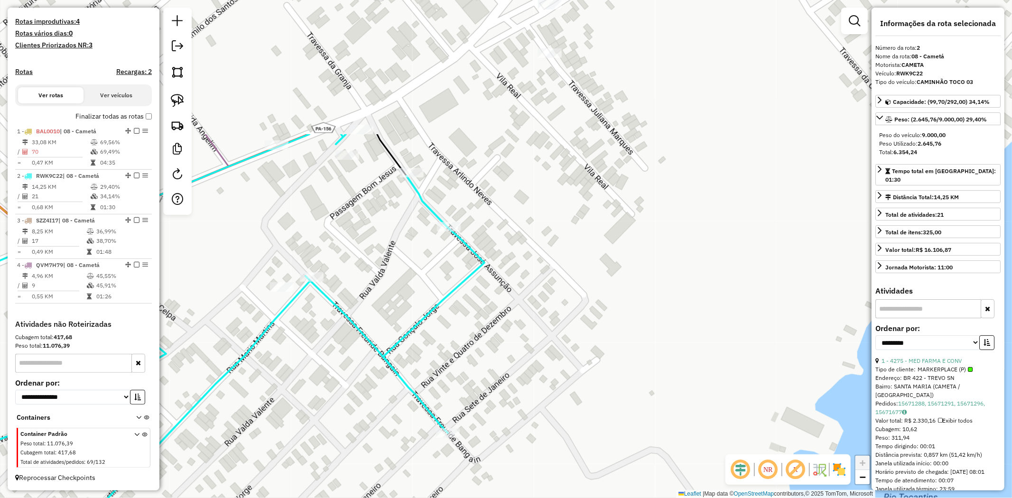
drag, startPoint x: 643, startPoint y: 262, endPoint x: 496, endPoint y: 475, distance: 259.2
click at [499, 469] on div "Janela de atendimento Grade de atendimento Capacidade Transportadoras Veículos …" at bounding box center [506, 249] width 1012 height 498
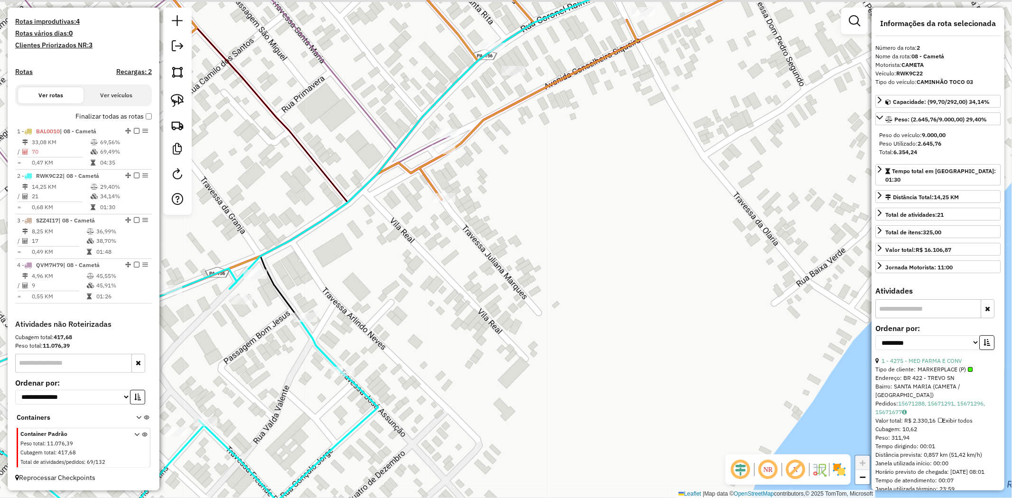
drag, startPoint x: 508, startPoint y: 199, endPoint x: 500, endPoint y: 482, distance: 282.4
click at [500, 482] on div "Janela de atendimento Grade de atendimento Capacidade Transportadoras Veículos …" at bounding box center [506, 249] width 1012 height 498
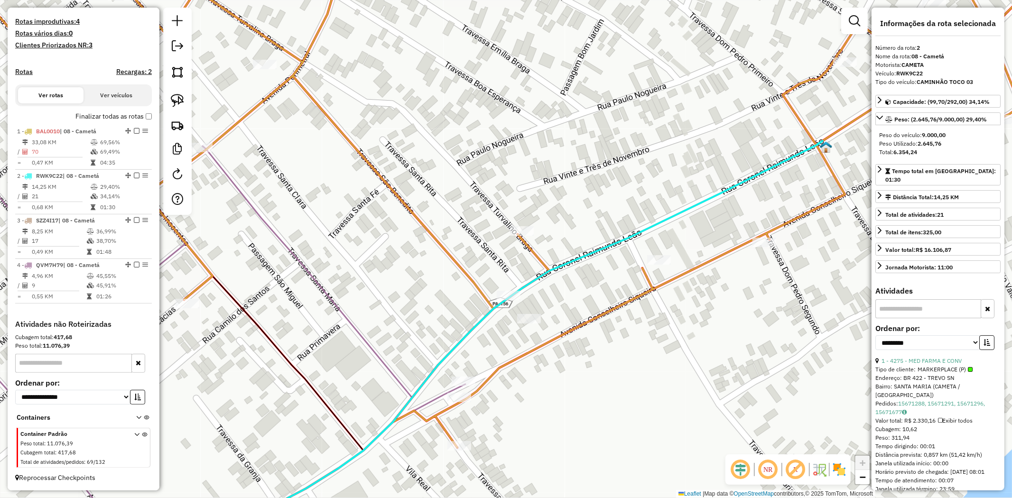
drag, startPoint x: 380, startPoint y: 390, endPoint x: 446, endPoint y: 310, distance: 104.4
click at [445, 311] on div "Janela de atendimento Grade de atendimento Capacidade Transportadoras Veículos …" at bounding box center [506, 249] width 1012 height 498
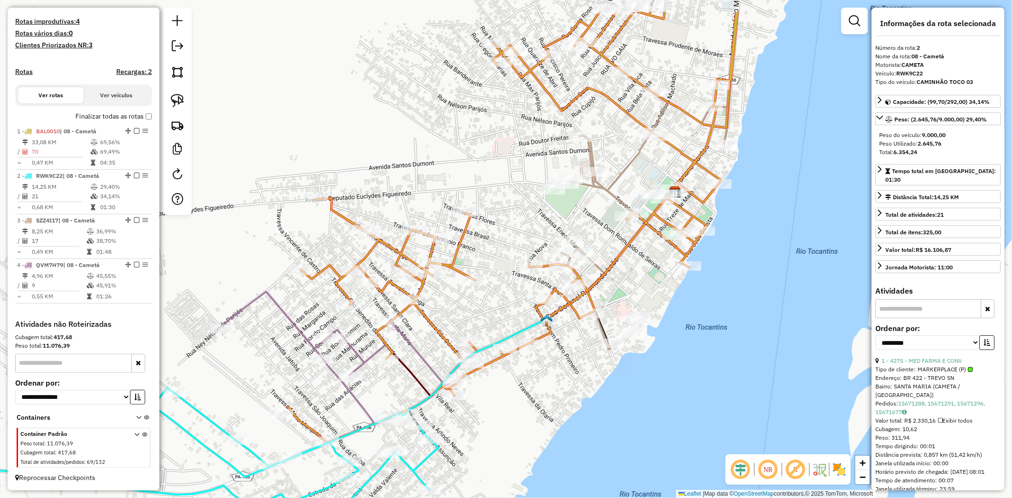
drag, startPoint x: 485, startPoint y: 265, endPoint x: 500, endPoint y: 302, distance: 40.3
click at [500, 302] on div "Janela de atendimento Grade de atendimento Capacidade Transportadoras Veículos …" at bounding box center [506, 249] width 1012 height 498
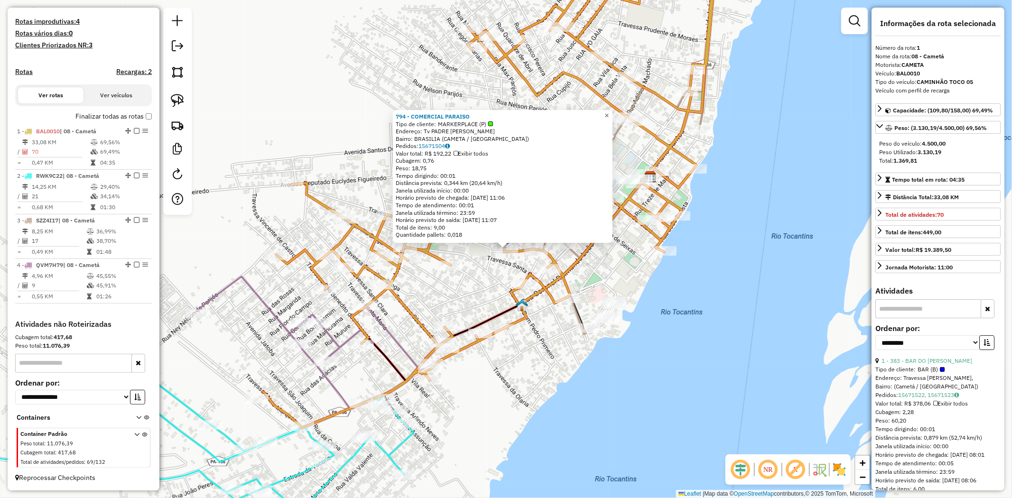
click at [609, 112] on span "×" at bounding box center [606, 116] width 4 height 8
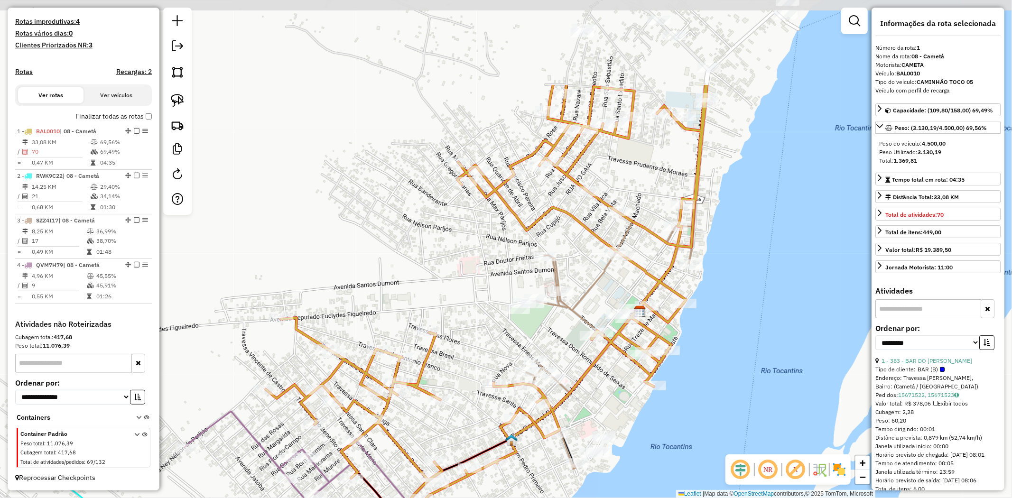
drag, startPoint x: 520, startPoint y: 97, endPoint x: 514, endPoint y: 216, distance: 119.7
click at [514, 216] on icon at bounding box center [479, 324] width 455 height 478
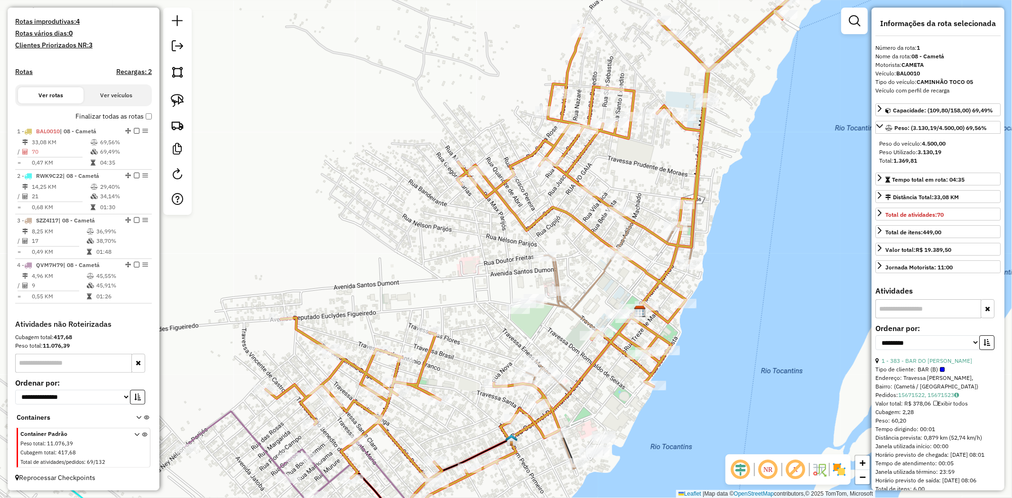
drag, startPoint x: 491, startPoint y: 246, endPoint x: 489, endPoint y: 254, distance: 8.3
click at [489, 254] on div "Janela de atendimento Grade de atendimento Capacidade Transportadoras Veículos …" at bounding box center [506, 249] width 1012 height 498
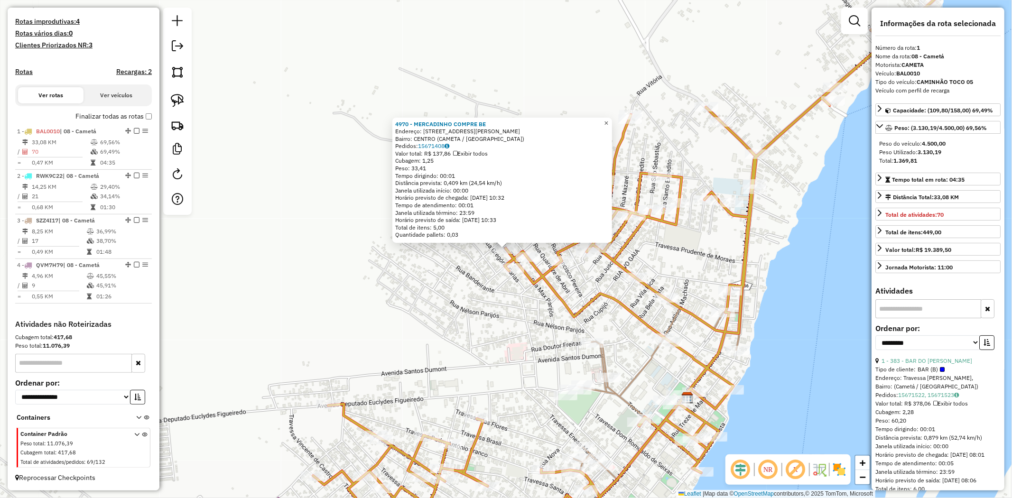
click at [608, 121] on span "×" at bounding box center [606, 123] width 4 height 8
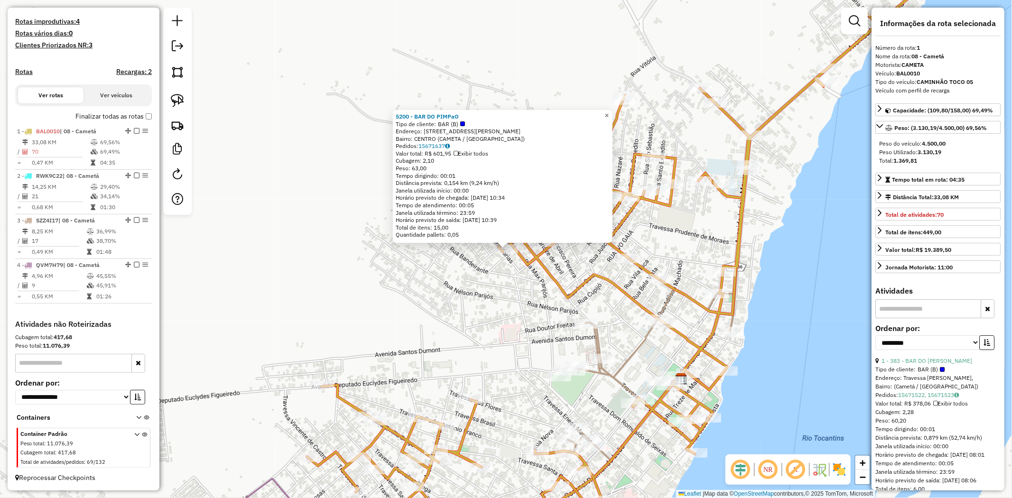
click at [609, 112] on span "×" at bounding box center [606, 116] width 4 height 8
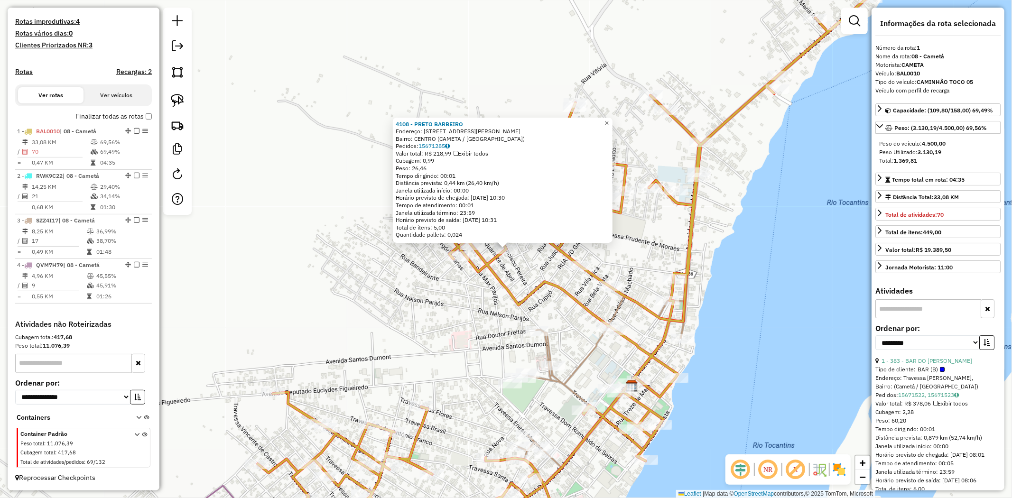
click at [609, 120] on span "×" at bounding box center [606, 123] width 4 height 8
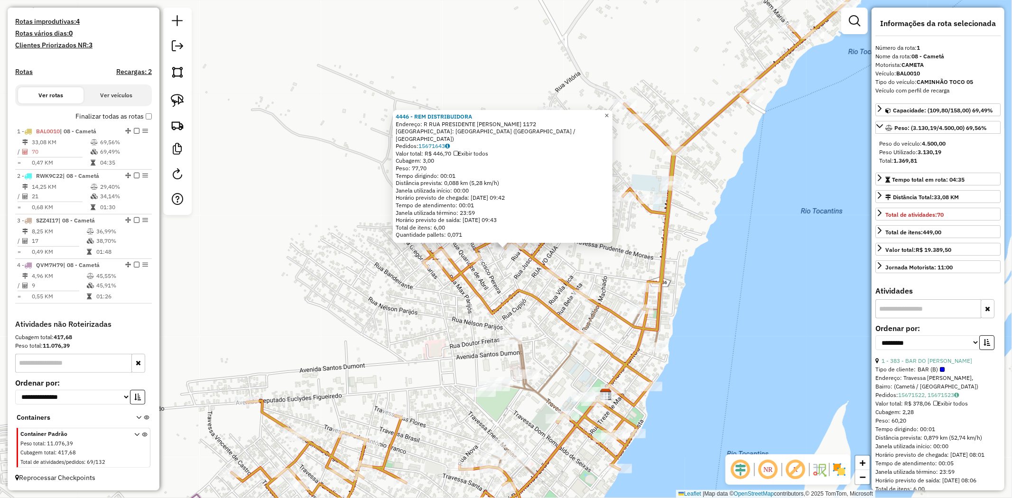
click at [609, 120] on span "×" at bounding box center [606, 116] width 4 height 8
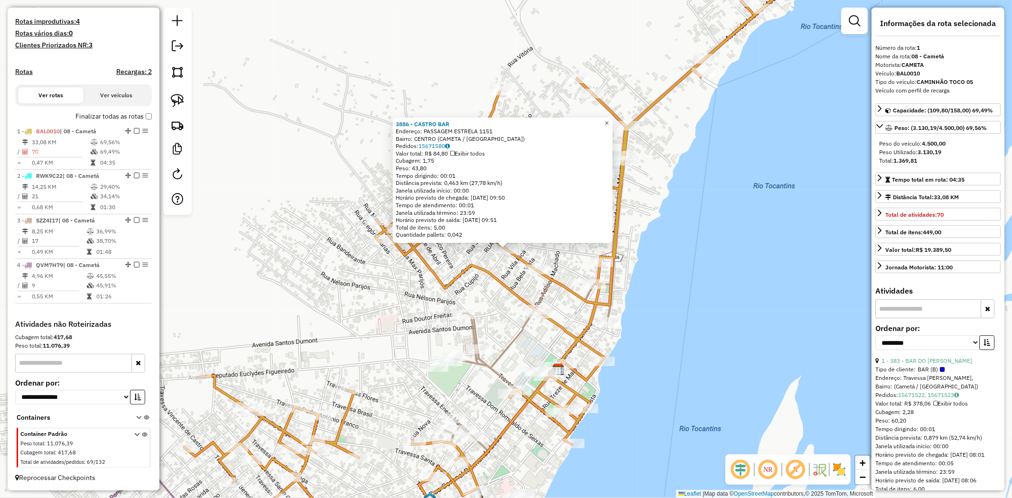
click at [609, 121] on span "×" at bounding box center [606, 123] width 4 height 8
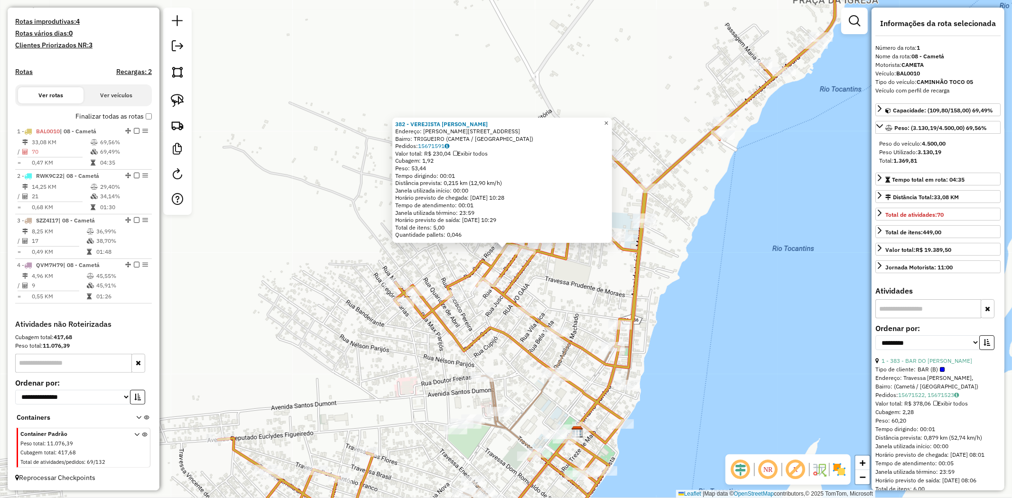
click at [608, 123] on span "×" at bounding box center [606, 123] width 4 height 8
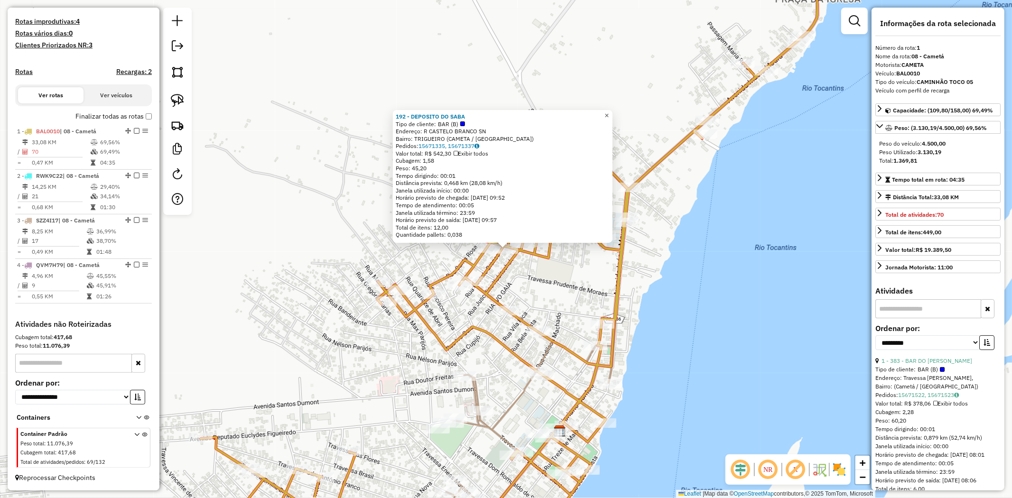
click at [609, 112] on span "×" at bounding box center [606, 116] width 4 height 8
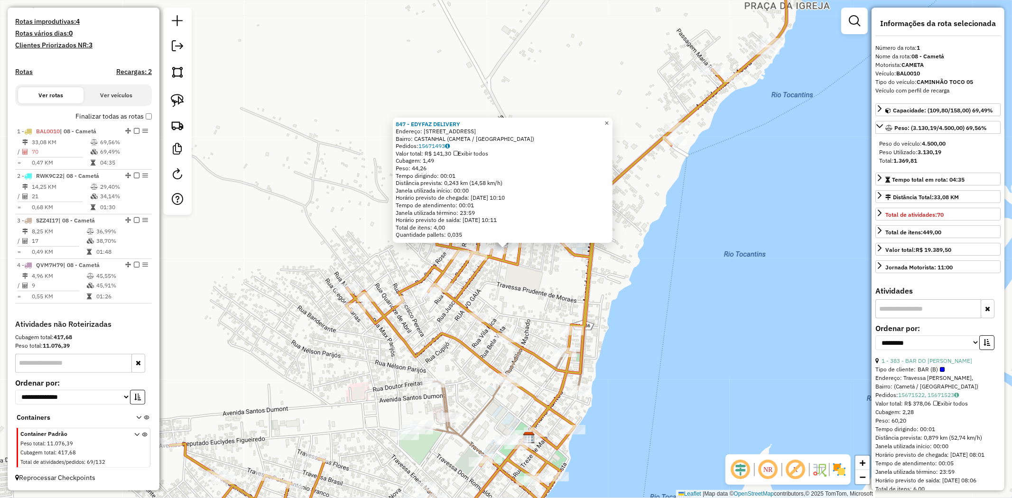
click at [609, 122] on span "×" at bounding box center [606, 123] width 4 height 8
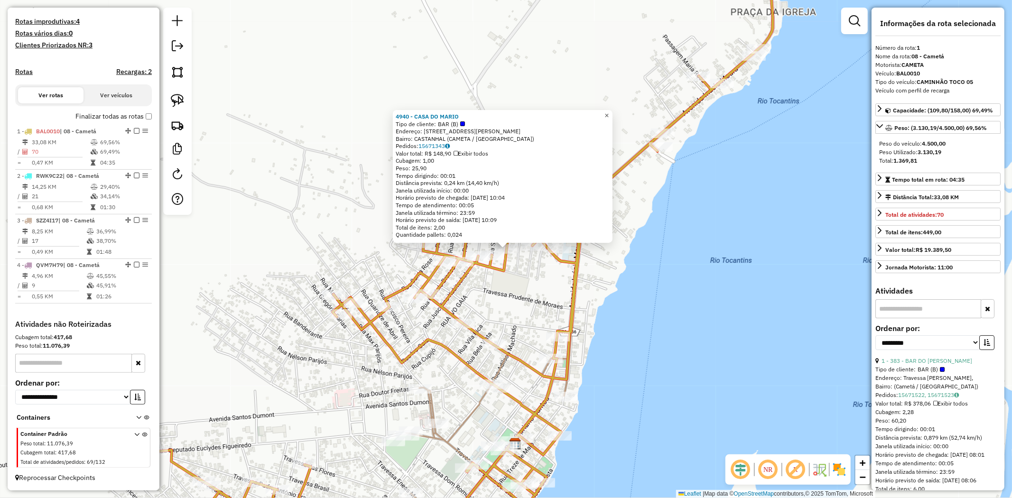
click at [609, 112] on span "×" at bounding box center [606, 116] width 4 height 8
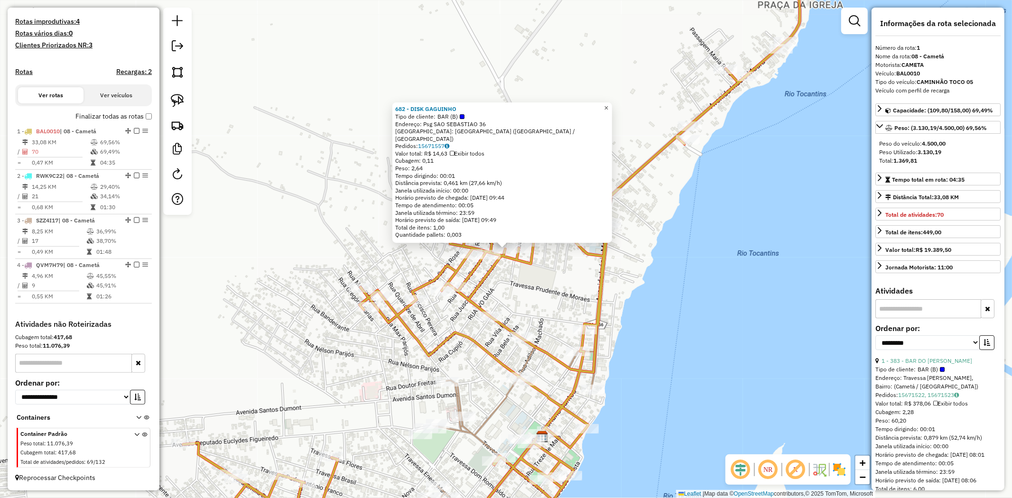
click at [608, 112] on span "×" at bounding box center [606, 108] width 4 height 8
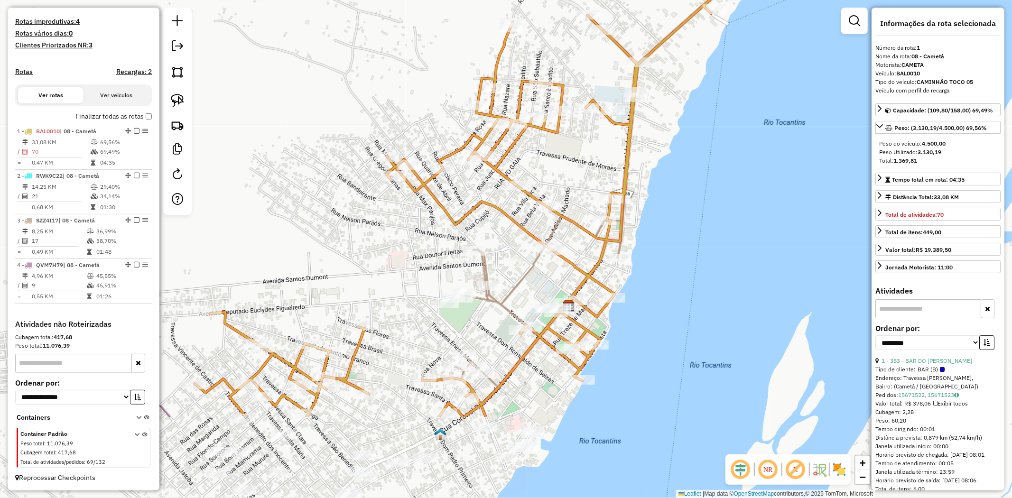
drag, startPoint x: 567, startPoint y: 304, endPoint x: 593, endPoint y: 161, distance: 145.1
click at [593, 161] on div "Janela de atendimento Grade de atendimento Capacidade Transportadoras Veículos …" at bounding box center [506, 249] width 1012 height 498
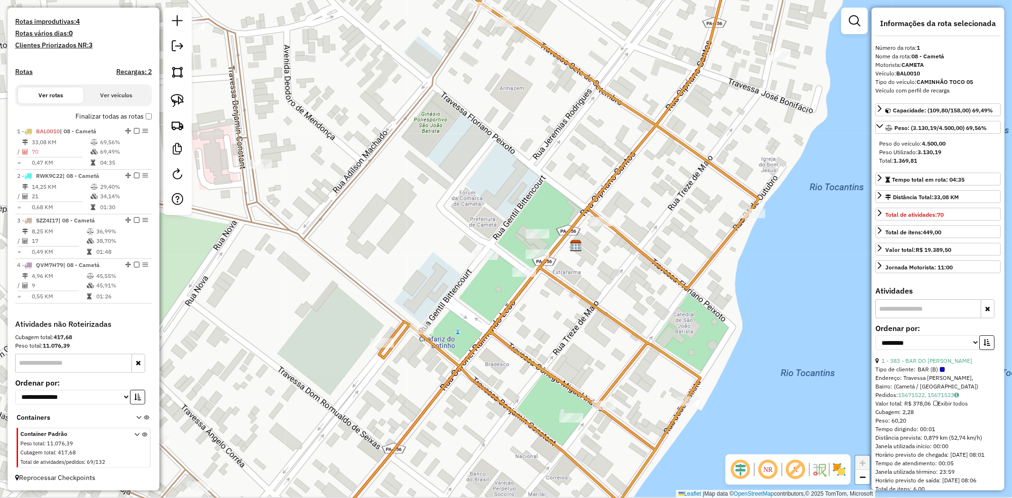
drag, startPoint x: 634, startPoint y: 324, endPoint x: 572, endPoint y: 168, distance: 167.8
click at [572, 168] on div "Janela de atendimento Grade de atendimento Capacidade Transportadoras Veículos …" at bounding box center [506, 249] width 1012 height 498
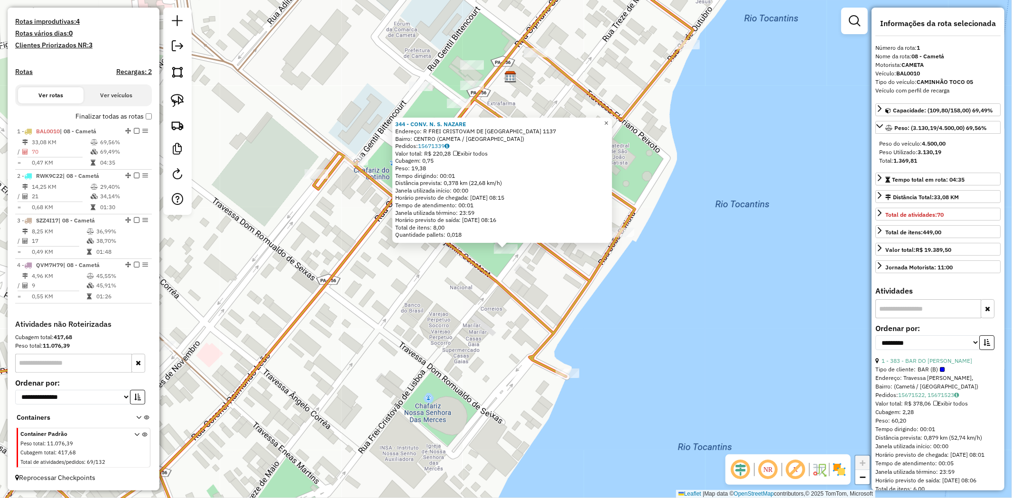
click at [608, 119] on span "×" at bounding box center [606, 123] width 4 height 8
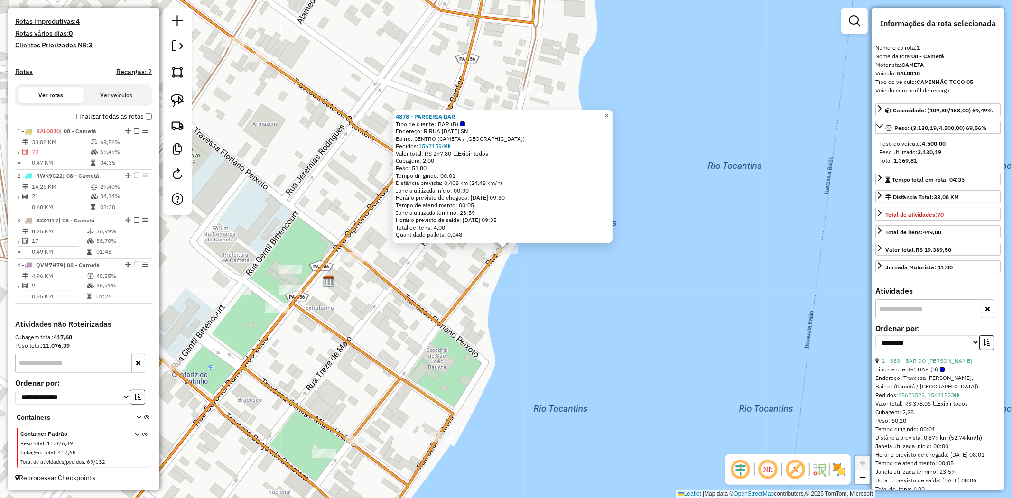
click at [613, 116] on link "×" at bounding box center [606, 115] width 11 height 11
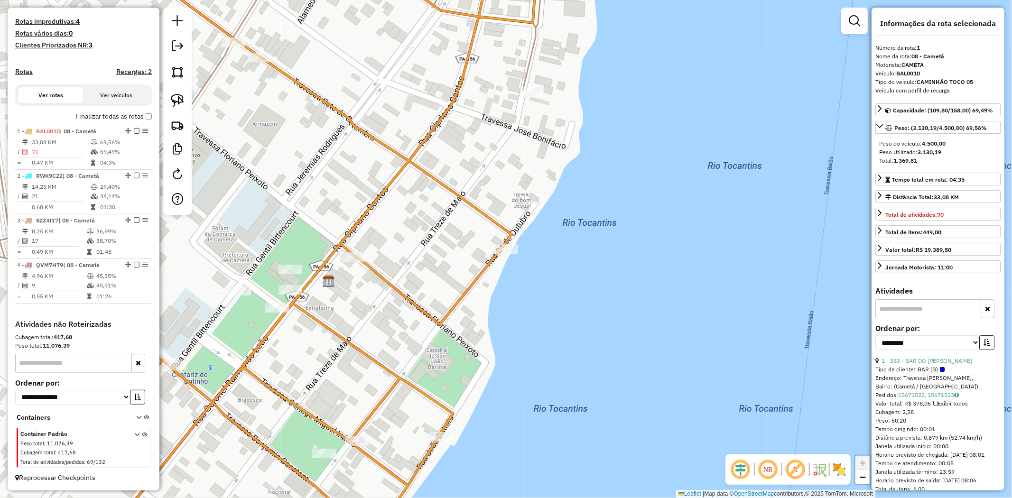
click at [356, 261] on div at bounding box center [354, 256] width 24 height 9
click at [356, 261] on div at bounding box center [355, 255] width 24 height 9
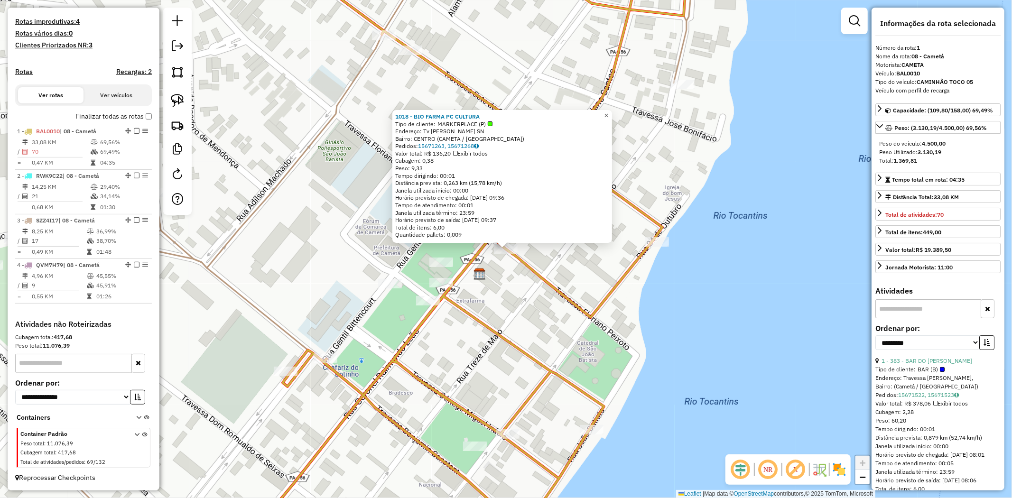
click at [608, 116] on span "×" at bounding box center [606, 116] width 4 height 8
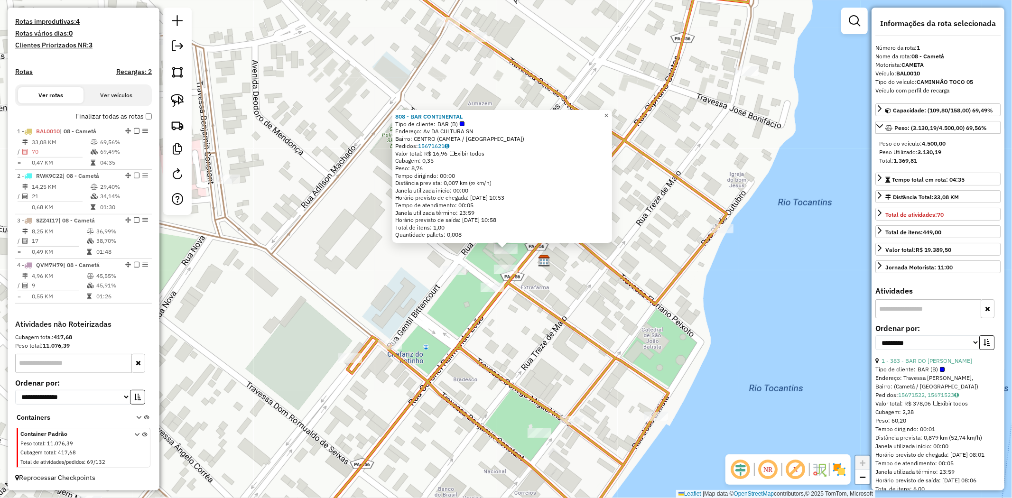
click at [608, 112] on span "×" at bounding box center [606, 116] width 4 height 8
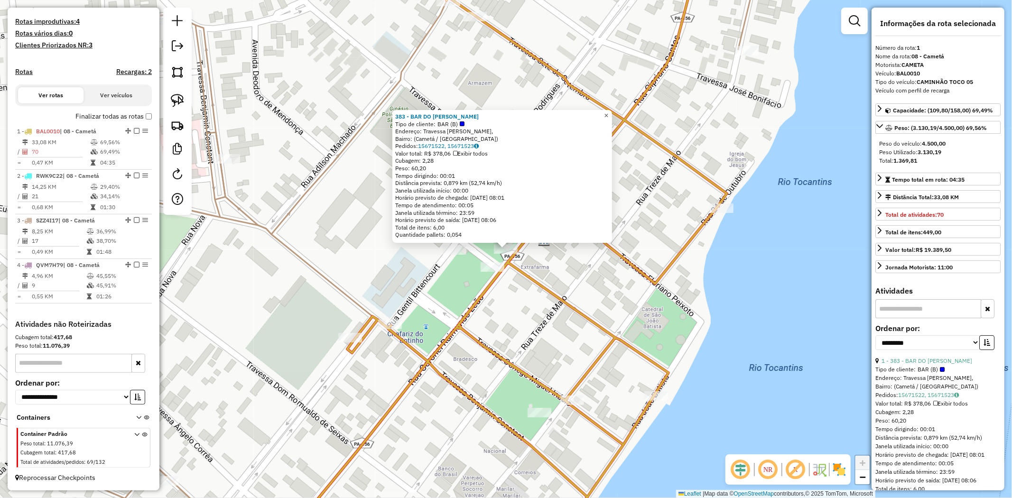
drag, startPoint x: 612, startPoint y: 110, endPoint x: 591, endPoint y: 233, distance: 125.2
click at [608, 112] on span "×" at bounding box center [606, 116] width 4 height 8
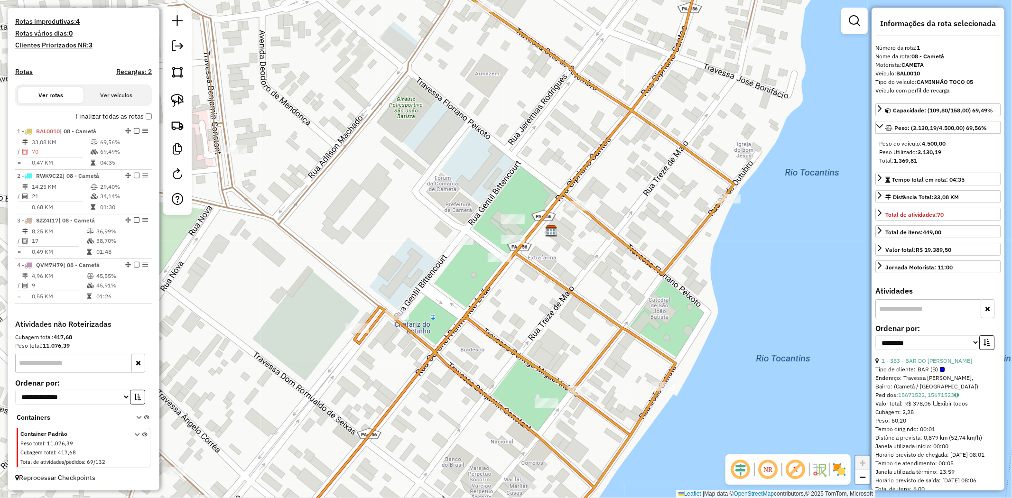
drag, startPoint x: 565, startPoint y: 335, endPoint x: 670, endPoint y: 252, distance: 133.8
click at [670, 253] on div "Janela de atendimento Grade de atendimento Capacidade Transportadoras Veículos …" at bounding box center [506, 249] width 1012 height 498
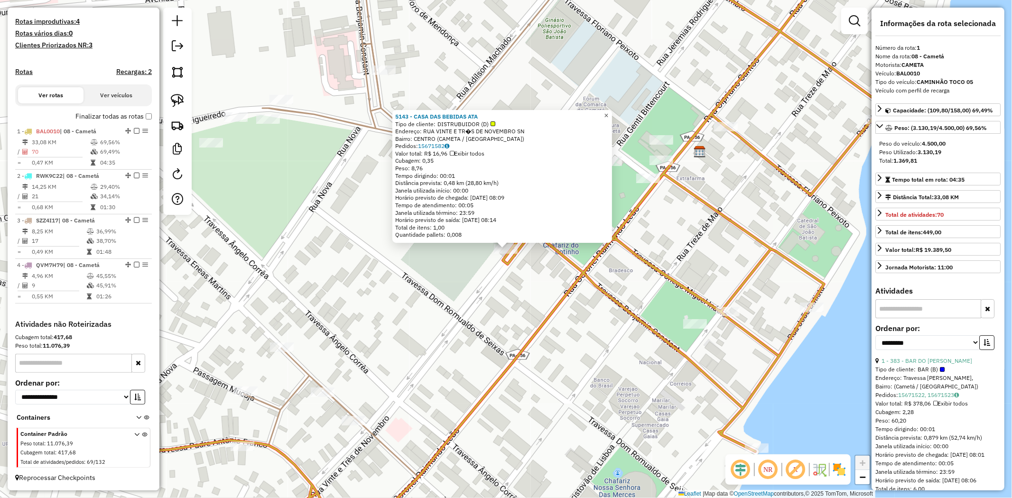
click at [608, 114] on span "×" at bounding box center [606, 116] width 4 height 8
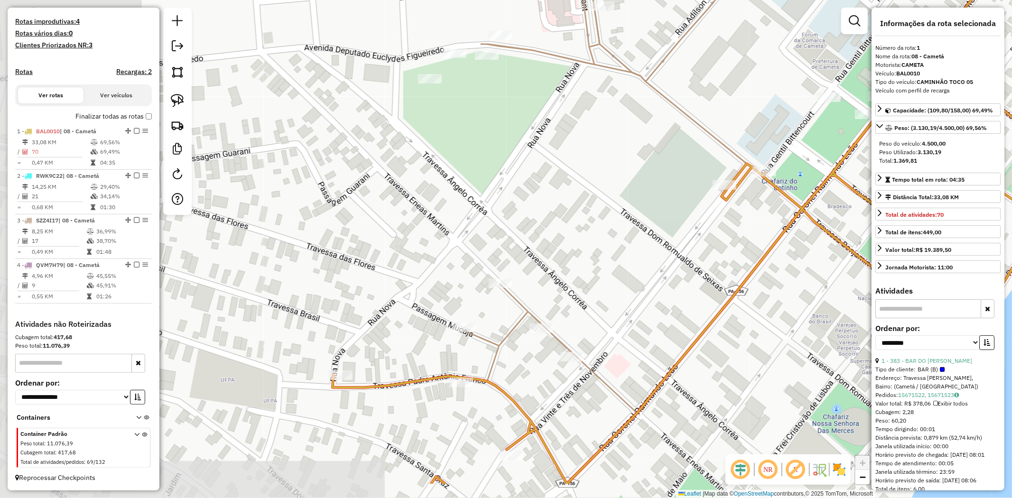
drag, startPoint x: 419, startPoint y: 196, endPoint x: 611, endPoint y: 132, distance: 202.6
click at [611, 132] on div "Janela de atendimento Grade de atendimento Capacidade Transportadoras Veículos …" at bounding box center [506, 249] width 1012 height 498
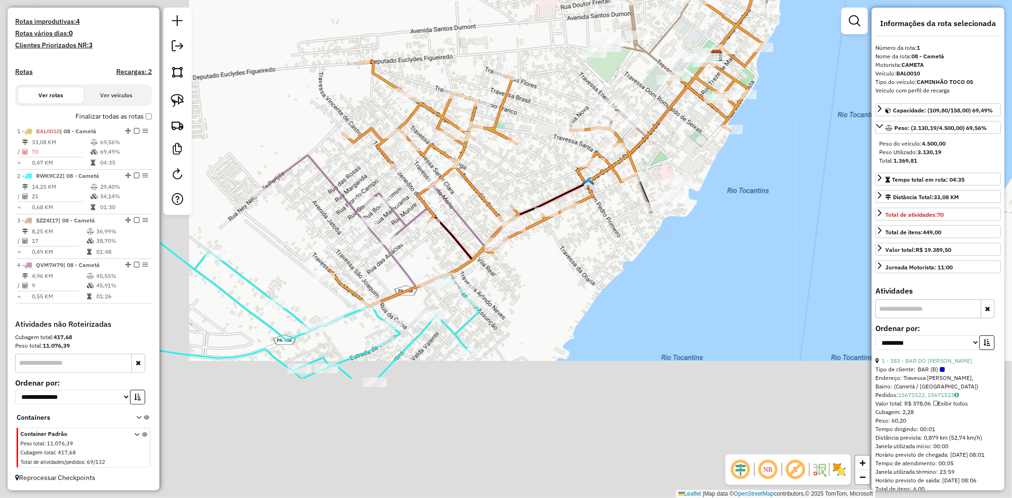
drag, startPoint x: 564, startPoint y: 263, endPoint x: 658, endPoint y: 173, distance: 130.2
click at [658, 173] on div "Janela de atendimento Grade de atendimento Capacidade Transportadoras Veículos …" at bounding box center [506, 249] width 1012 height 498
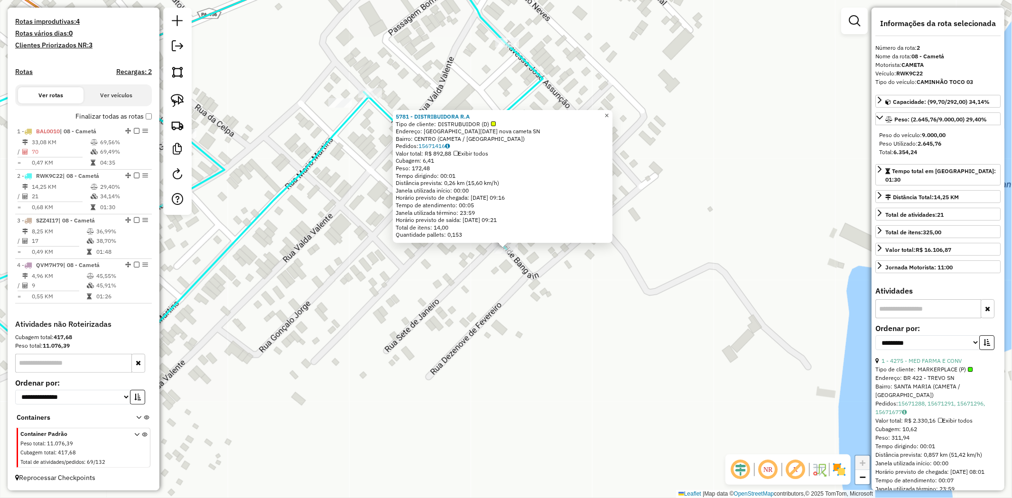
click at [609, 113] on span "×" at bounding box center [606, 116] width 4 height 8
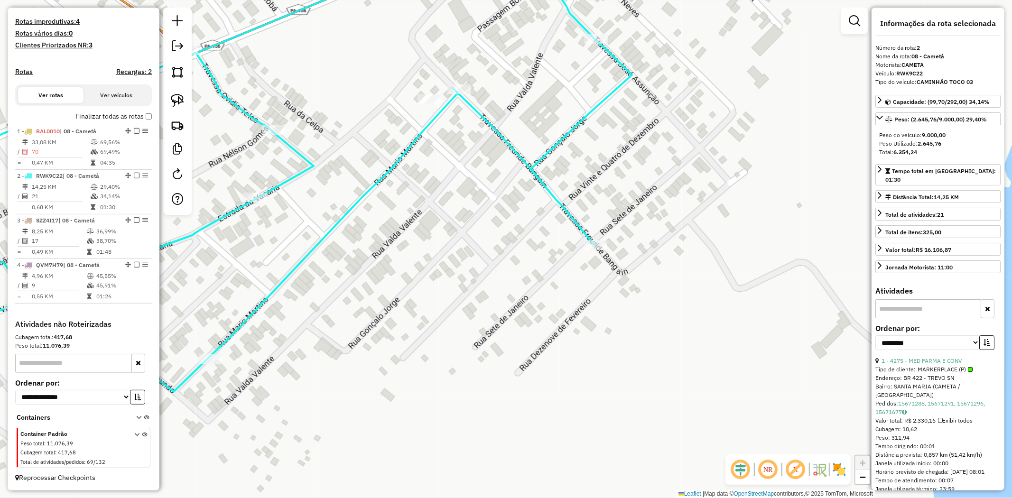
drag, startPoint x: 376, startPoint y: 261, endPoint x: 437, endPoint y: 251, distance: 61.2
click at [437, 251] on div "Janela de atendimento Grade de atendimento Capacidade Transportadoras Veículos …" at bounding box center [506, 249] width 1012 height 498
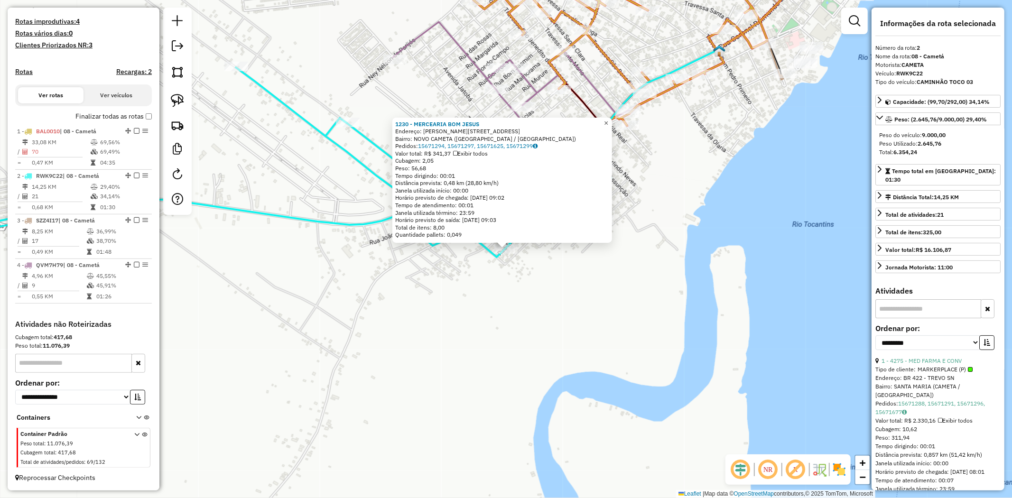
click at [608, 120] on span "×" at bounding box center [606, 123] width 4 height 8
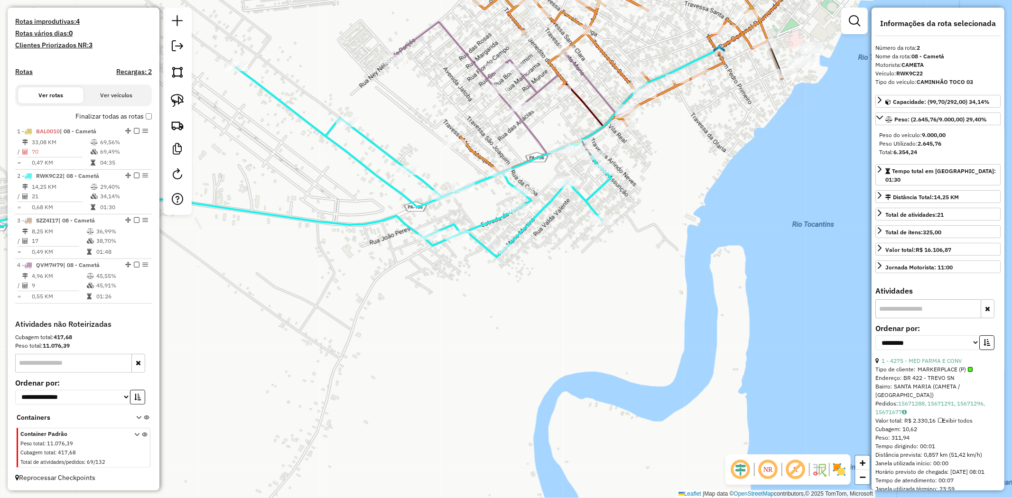
click at [457, 230] on icon at bounding box center [262, 162] width 697 height 190
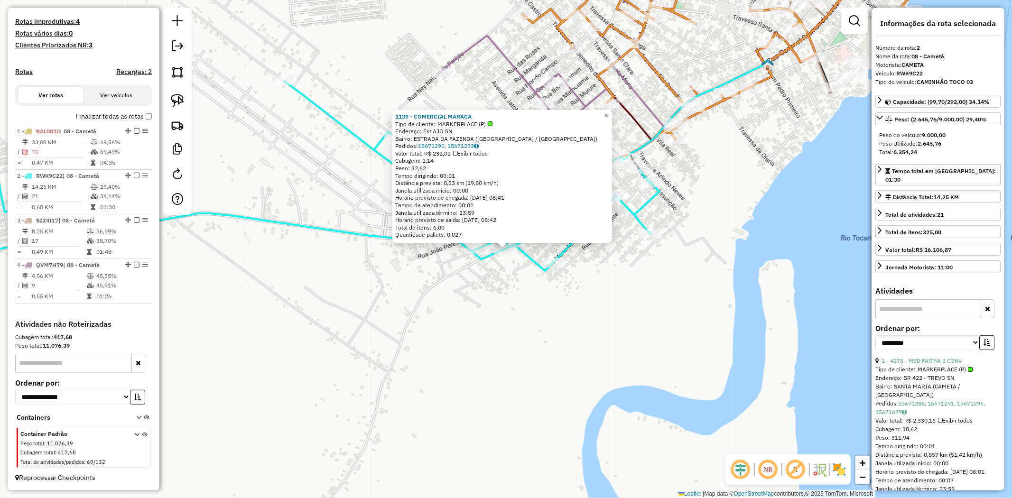
drag, startPoint x: 610, startPoint y: 114, endPoint x: 599, endPoint y: 124, distance: 14.4
click at [608, 114] on span "×" at bounding box center [606, 116] width 4 height 8
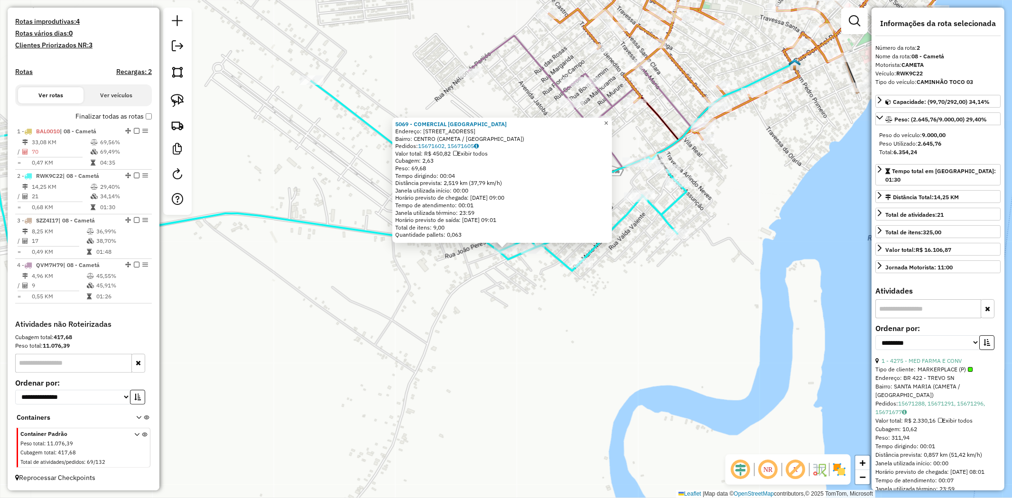
click at [608, 119] on span "×" at bounding box center [606, 123] width 4 height 8
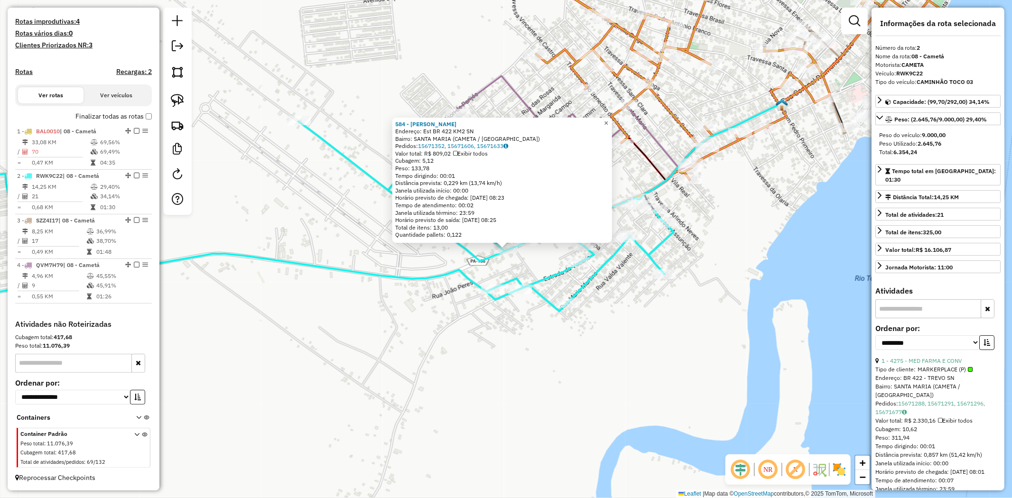
click at [608, 120] on span "×" at bounding box center [606, 123] width 4 height 8
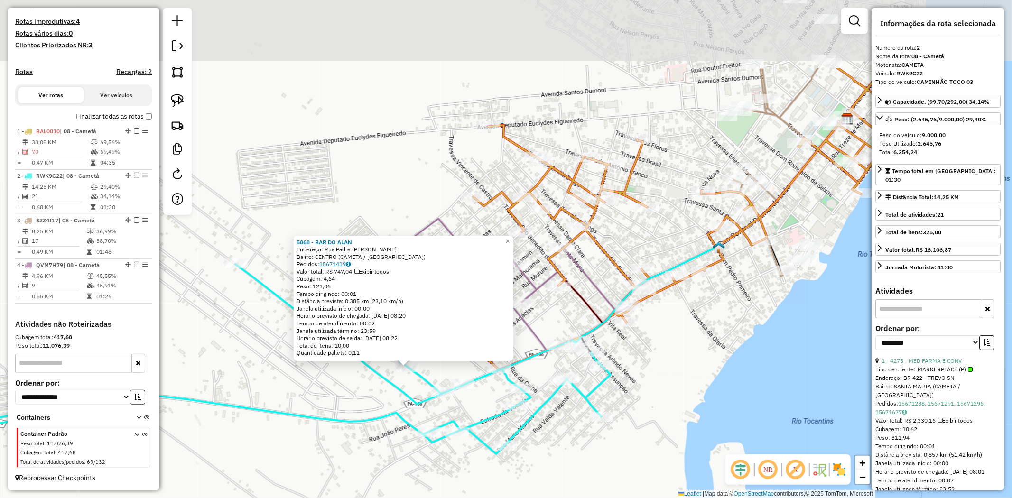
drag, startPoint x: 696, startPoint y: 129, endPoint x: 596, endPoint y: 247, distance: 154.6
click at [596, 247] on icon at bounding box center [677, 219] width 434 height 302
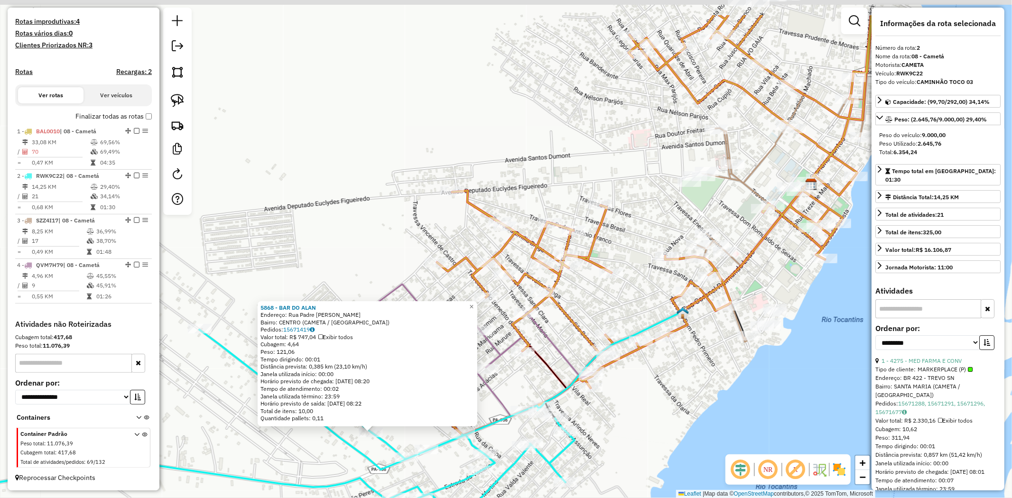
drag, startPoint x: 594, startPoint y: 108, endPoint x: 387, endPoint y: 357, distance: 323.5
click at [387, 363] on div "5868 - BAR DO [PERSON_NAME]: Rua Padre [PERSON_NAME] SN Bairro: CENTRO ([GEOGRA…" at bounding box center [506, 249] width 1012 height 498
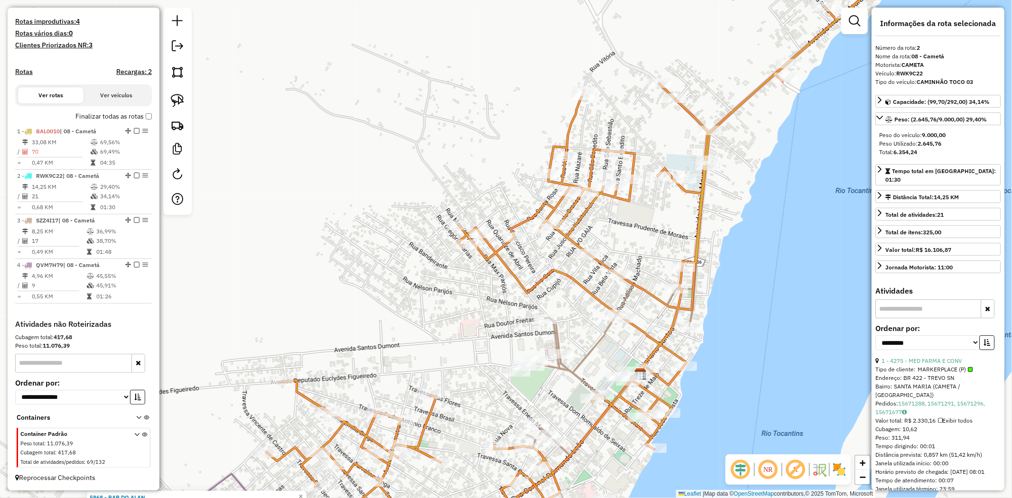
click at [454, 199] on div "5868 - BAR DO [PERSON_NAME]: Rua Padre [PERSON_NAME] SN Bairro: CENTRO ([GEOGRA…" at bounding box center [506, 249] width 1012 height 498
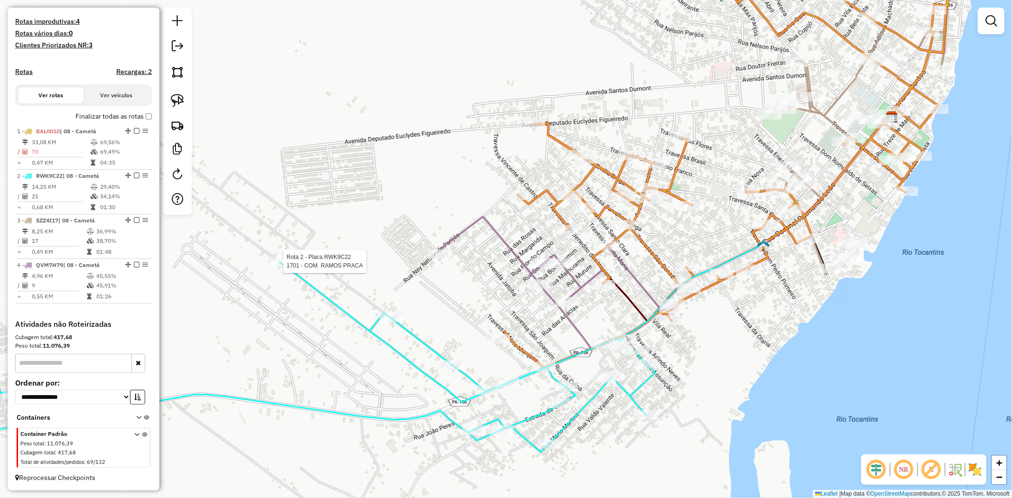
select select "**********"
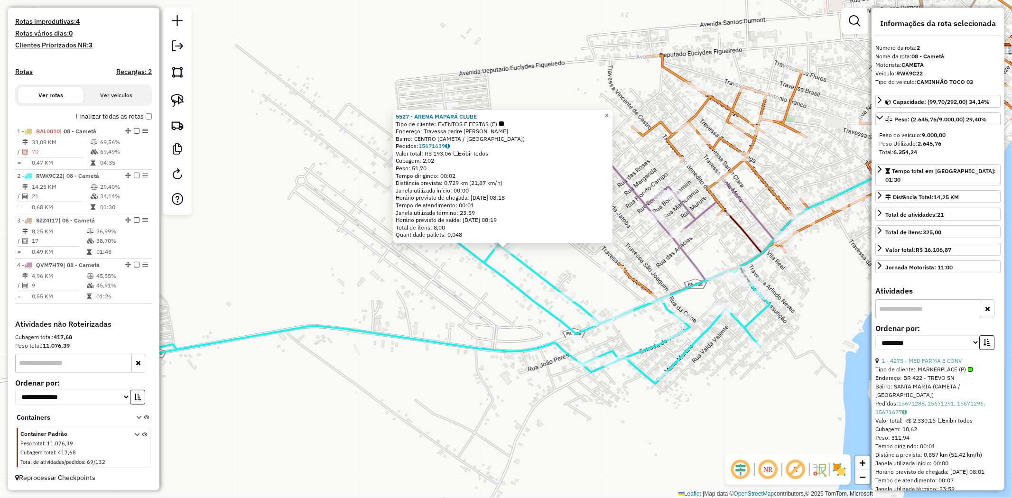
click at [609, 112] on span "×" at bounding box center [606, 116] width 4 height 8
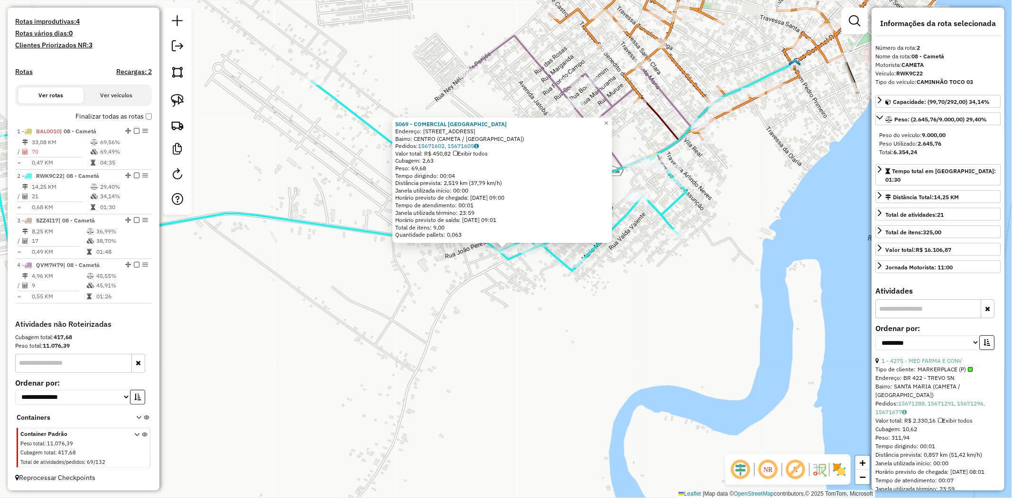
click at [534, 256] on div "5069 - COMERCIAL [GEOGRAPHIC_DATA] Endereço: [STREET_ADDRESS] [GEOGRAPHIC_DATA]…" at bounding box center [506, 249] width 1012 height 498
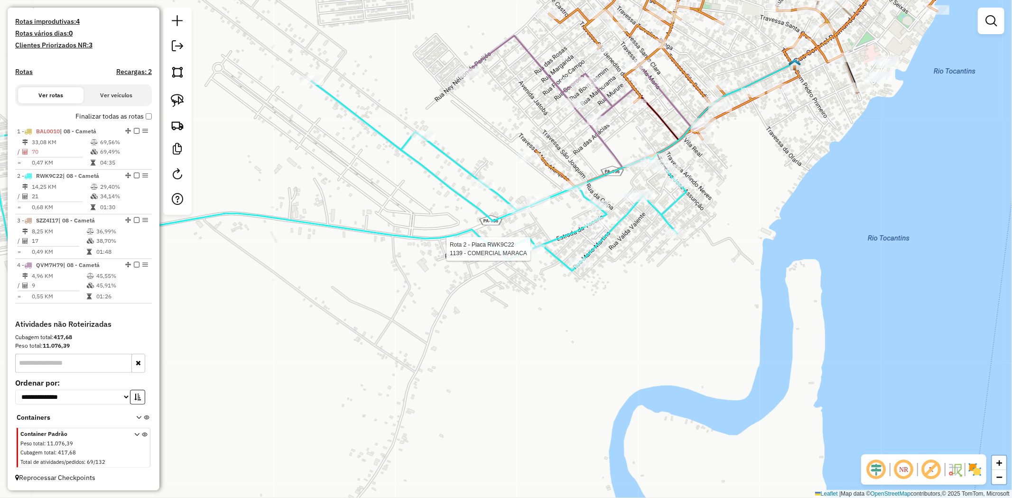
select select "**********"
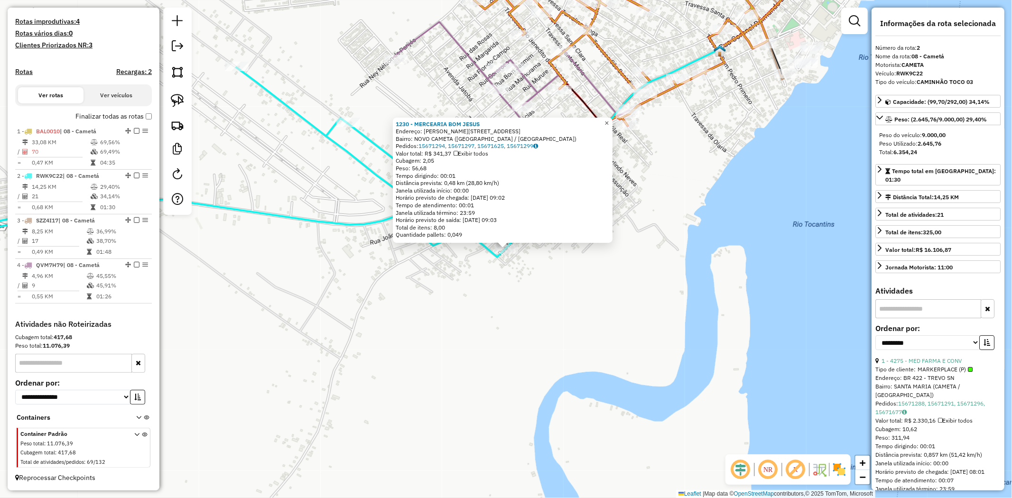
click at [609, 121] on span "×" at bounding box center [606, 123] width 4 height 8
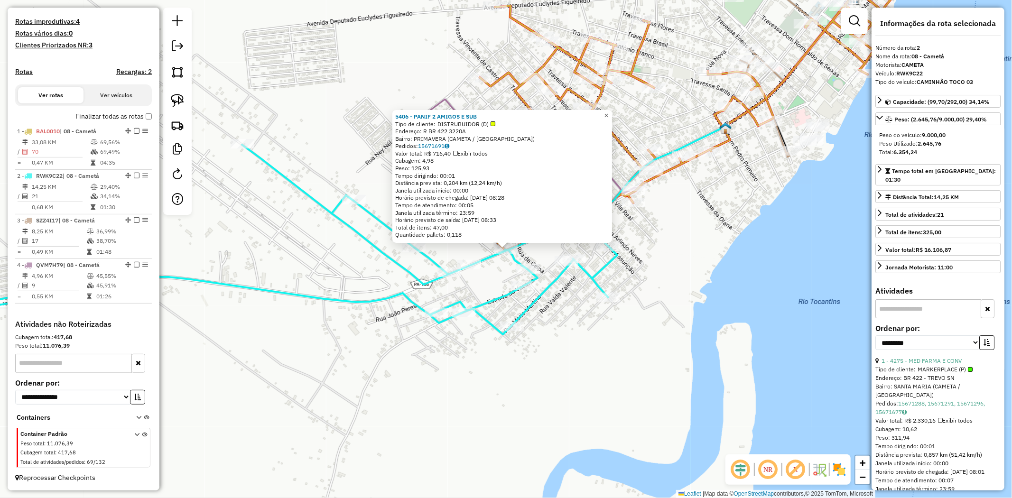
drag, startPoint x: 65, startPoint y: 224, endPoint x: 611, endPoint y: 112, distance: 557.0
click at [608, 112] on span "×" at bounding box center [606, 116] width 4 height 8
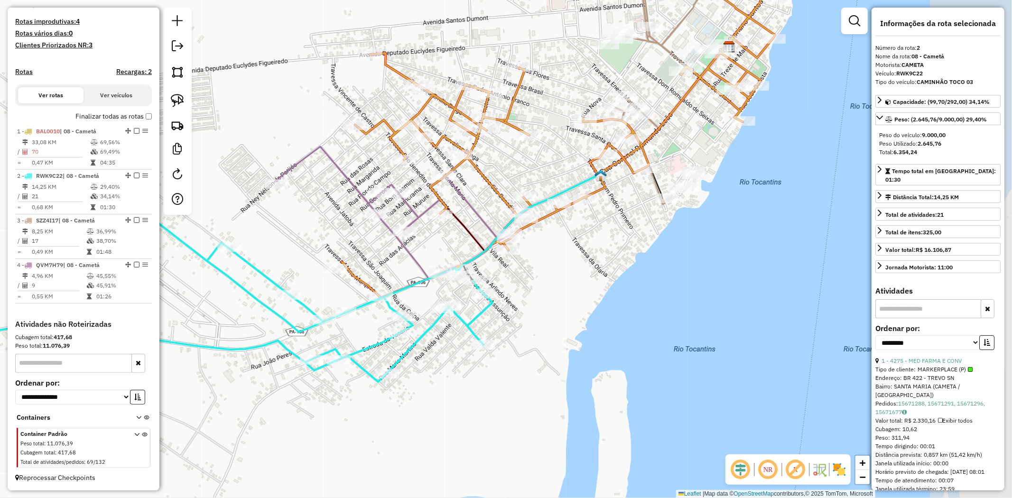
drag, startPoint x: 432, startPoint y: 169, endPoint x: 307, endPoint y: 217, distance: 133.7
click at [307, 217] on div "Janela de atendimento Grade de atendimento Capacidade Transportadoras Veículos …" at bounding box center [506, 249] width 1012 height 498
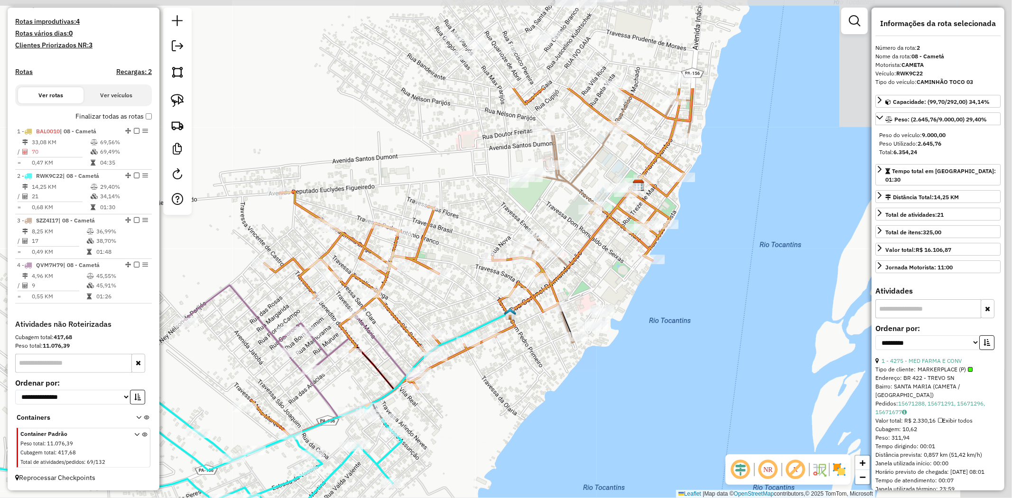
drag, startPoint x: 624, startPoint y: 131, endPoint x: 534, endPoint y: 269, distance: 164.5
click at [534, 269] on icon at bounding box center [471, 262] width 441 height 348
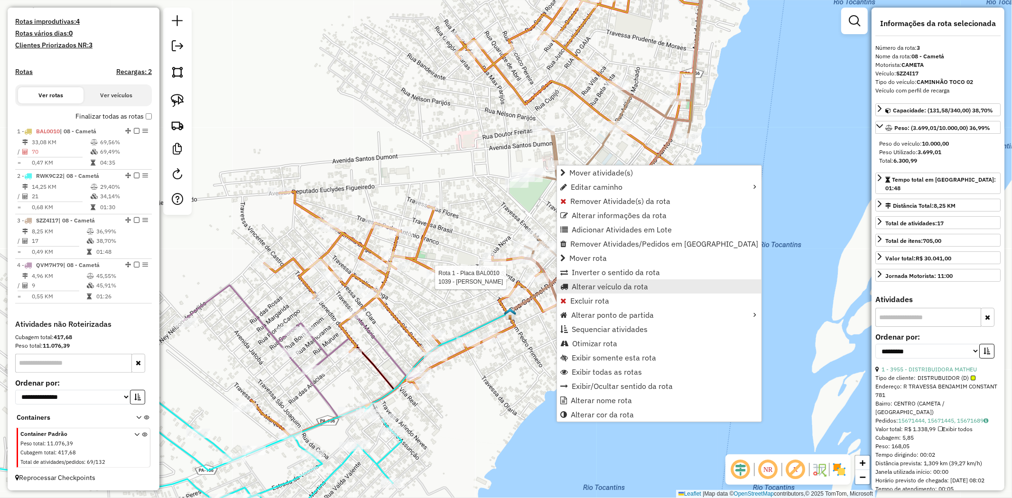
click at [624, 283] on span "Alterar veículo da rota" at bounding box center [610, 287] width 76 height 8
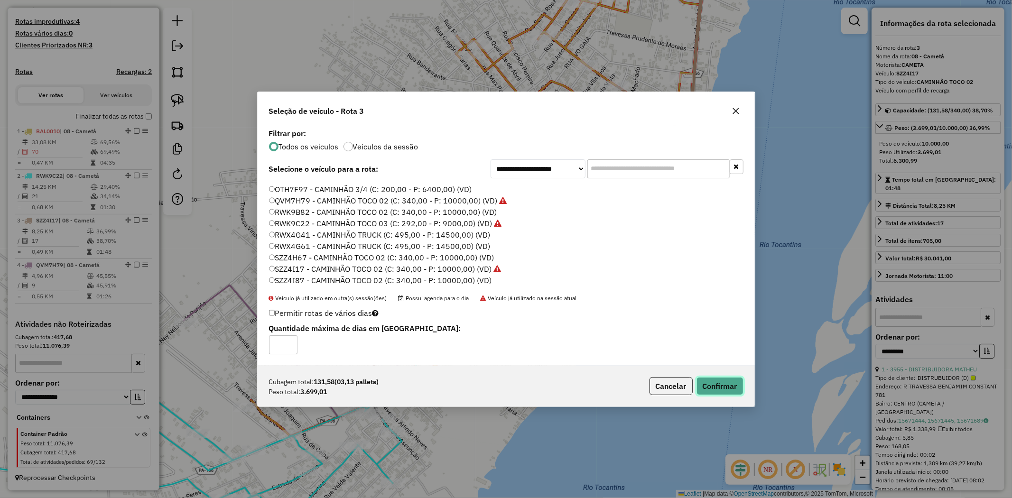
click at [716, 382] on button "Confirmar" at bounding box center [720, 386] width 47 height 18
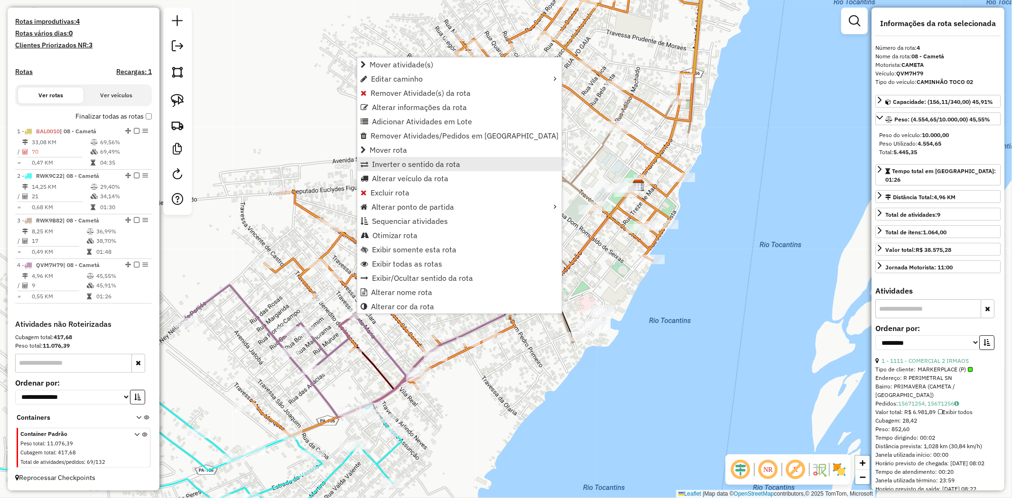
click at [421, 171] on link "Inverter o sentido da rota" at bounding box center [459, 164] width 205 height 14
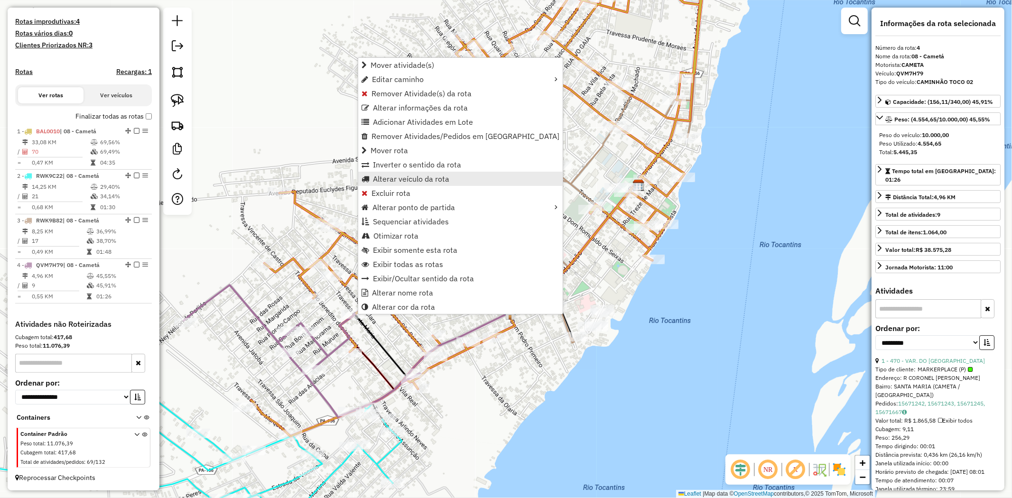
click at [411, 181] on span "Alterar veículo da rota" at bounding box center [411, 179] width 76 height 8
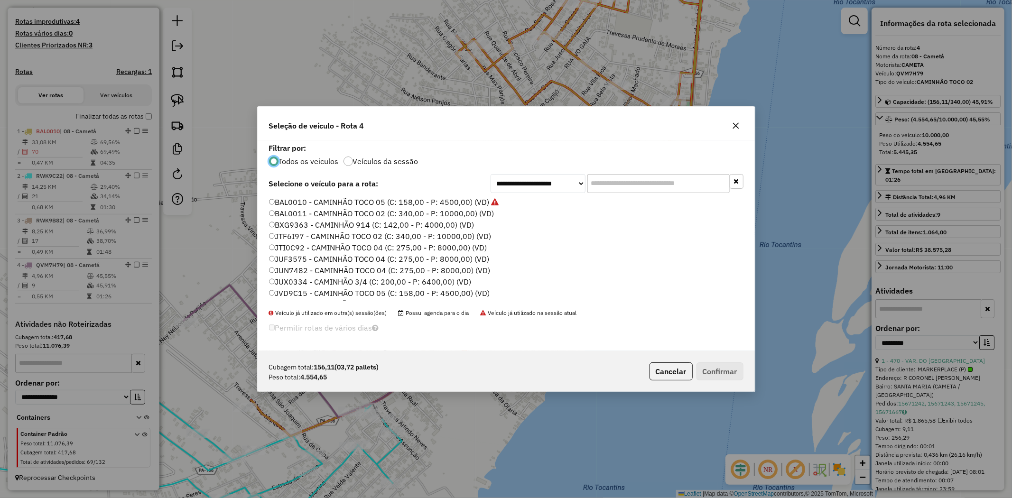
scroll to position [5, 2]
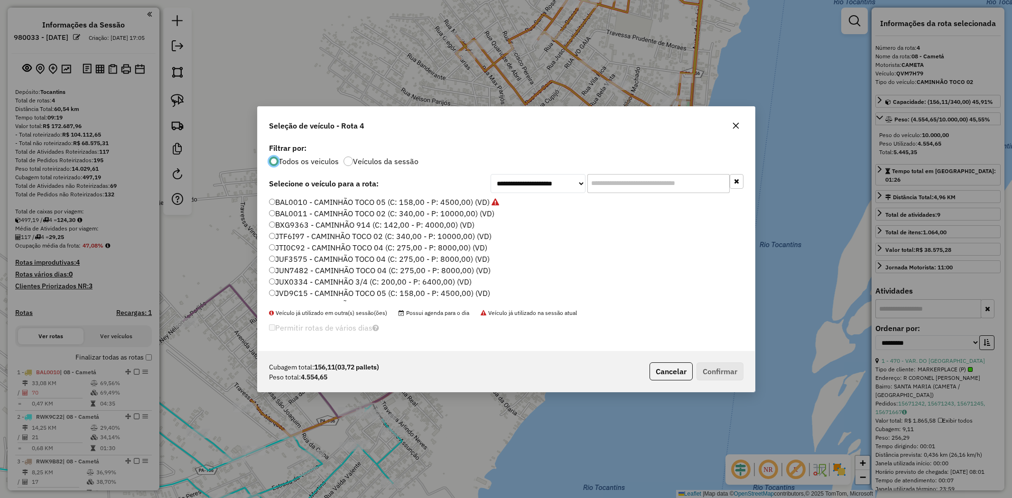
select select "**********"
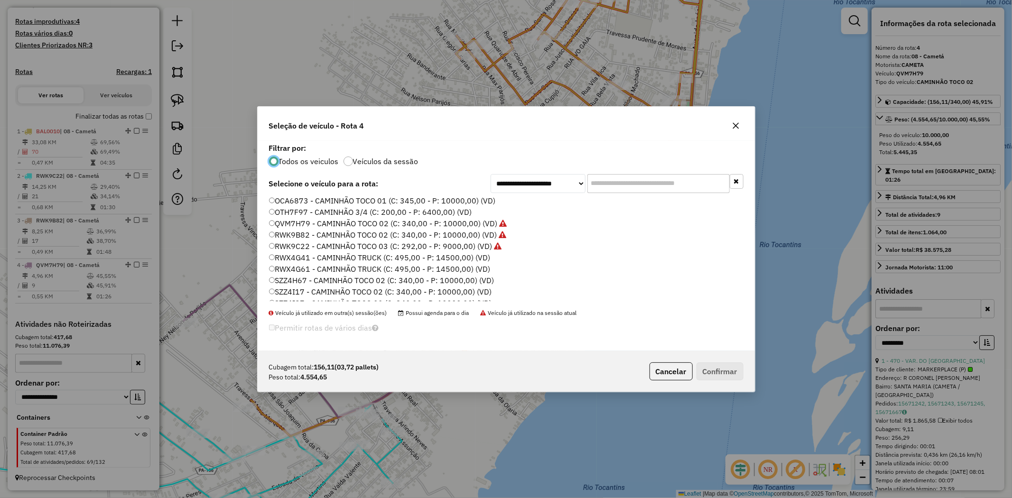
scroll to position [158, 0]
click at [302, 283] on label "SZZ4I17 - CAMINHÃO TOCO 02 (C: 340,00 - P: 10000,00) (VD)" at bounding box center [380, 283] width 223 height 11
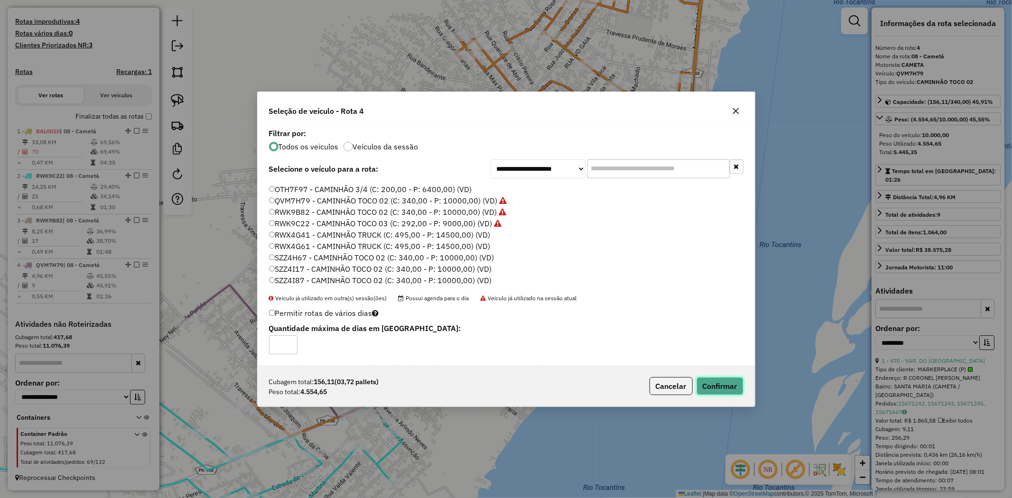
click at [723, 394] on button "Confirmar" at bounding box center [720, 386] width 47 height 18
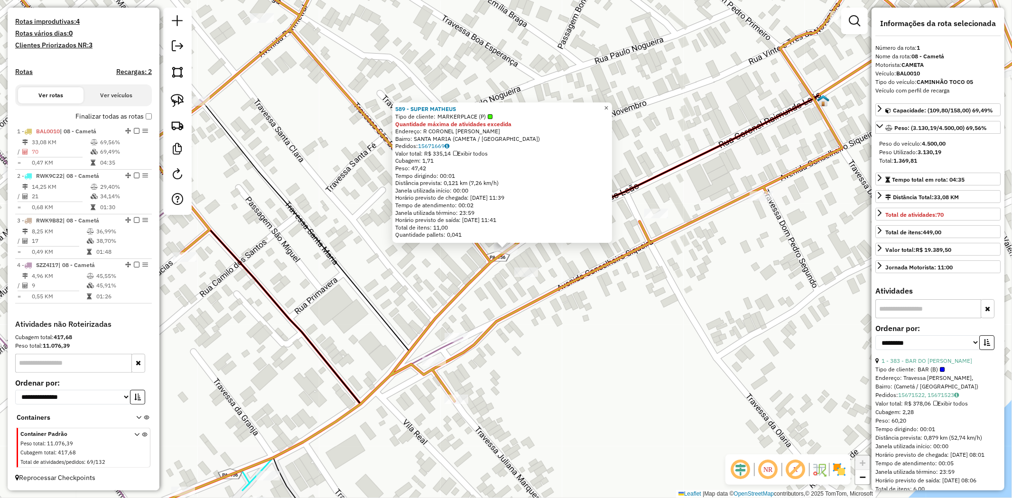
click at [608, 106] on span "×" at bounding box center [606, 108] width 4 height 8
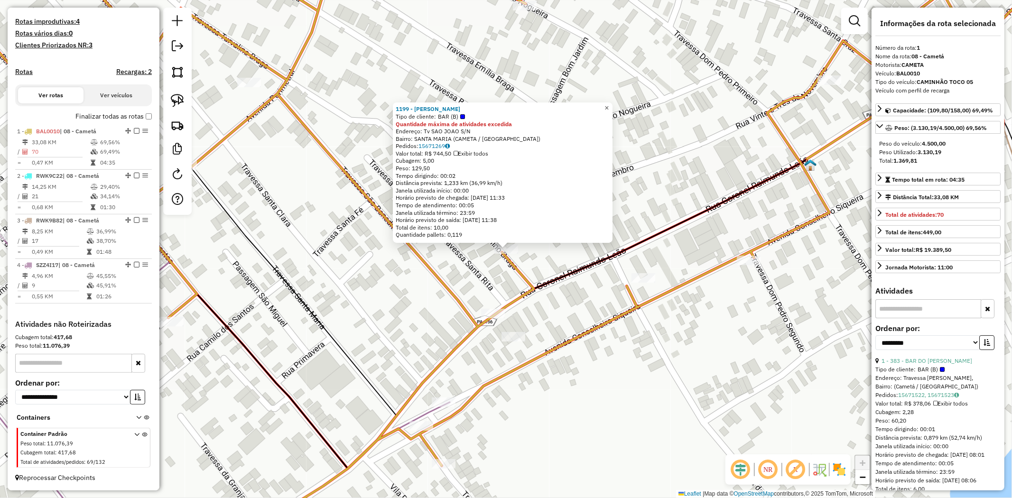
click at [609, 104] on span "×" at bounding box center [606, 108] width 4 height 8
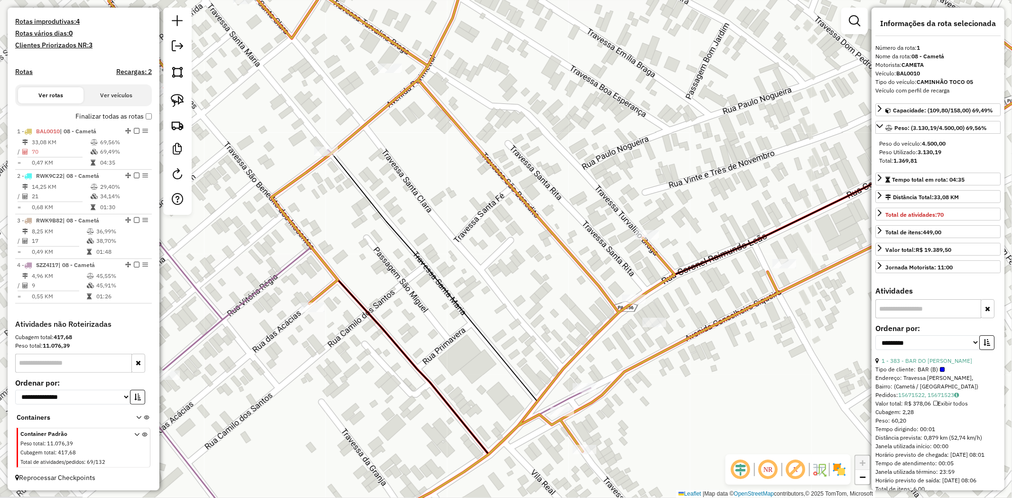
drag, startPoint x: 492, startPoint y: 217, endPoint x: 595, endPoint y: 194, distance: 105.6
click at [602, 196] on div "Janela de atendimento Grade de atendimento Capacidade Transportadoras Veículos …" at bounding box center [506, 249] width 1012 height 498
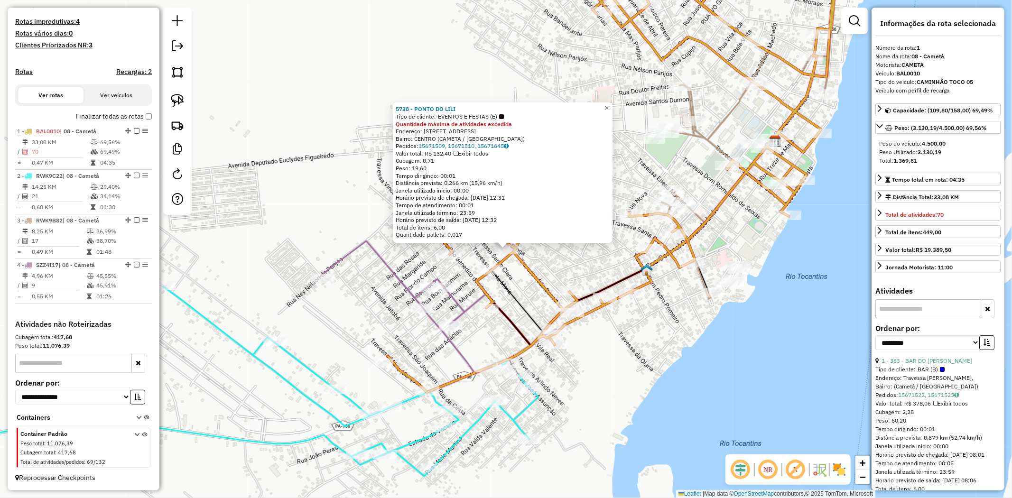
drag, startPoint x: 611, startPoint y: 106, endPoint x: 606, endPoint y: 112, distance: 7.1
click at [609, 106] on span "×" at bounding box center [606, 108] width 4 height 8
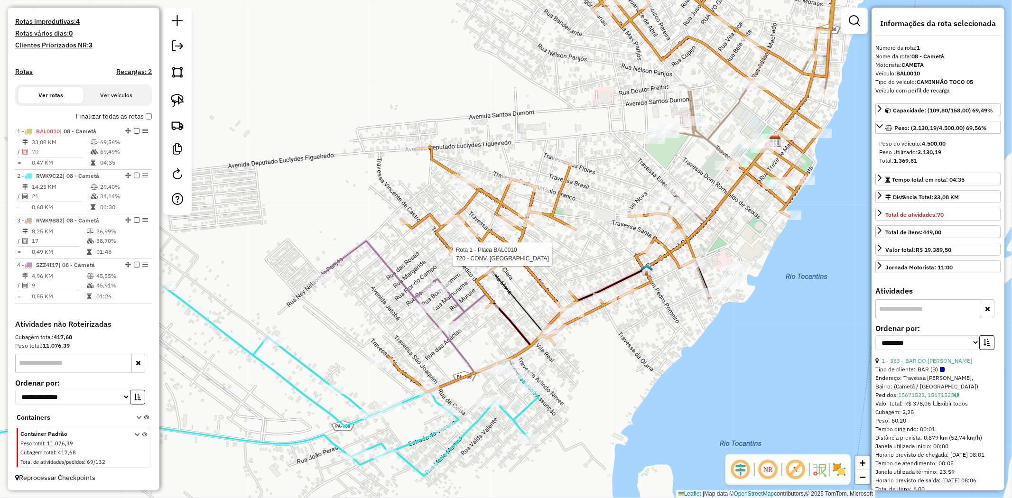
click at [445, 259] on div at bounding box center [450, 254] width 24 height 9
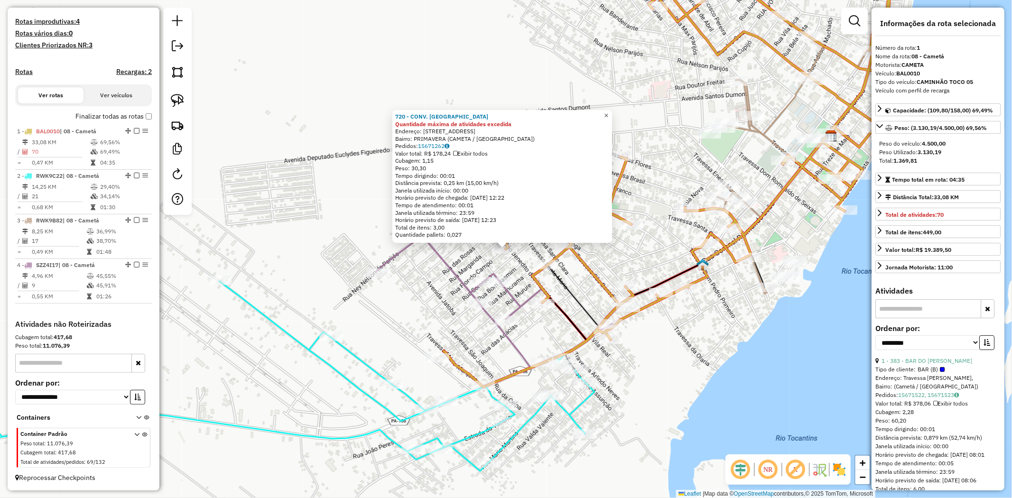
click at [608, 112] on span "×" at bounding box center [606, 116] width 4 height 8
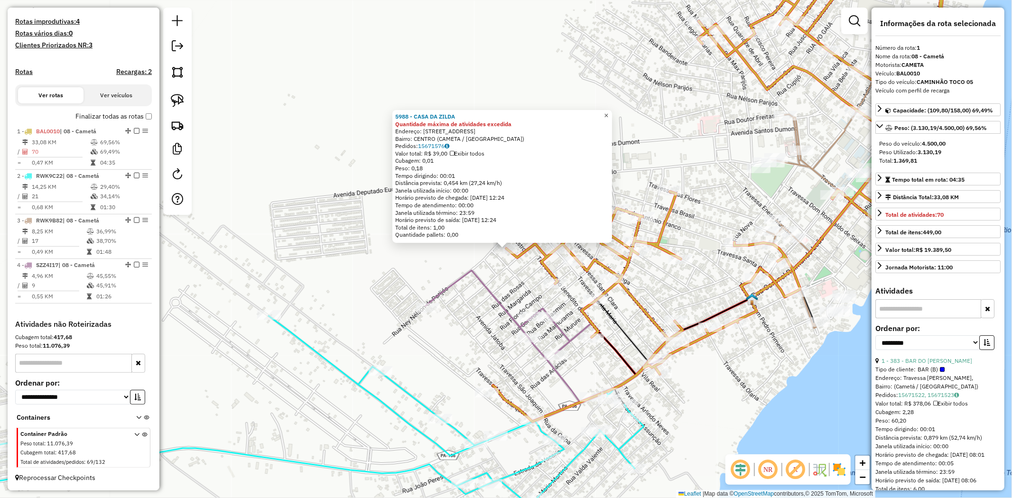
click at [608, 114] on span "×" at bounding box center [606, 116] width 4 height 8
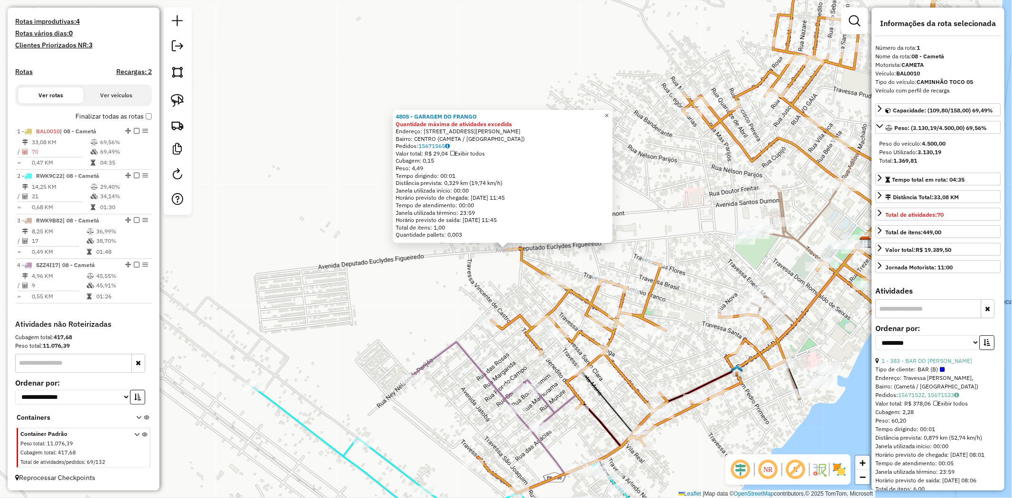
click at [609, 115] on span "×" at bounding box center [606, 116] width 4 height 8
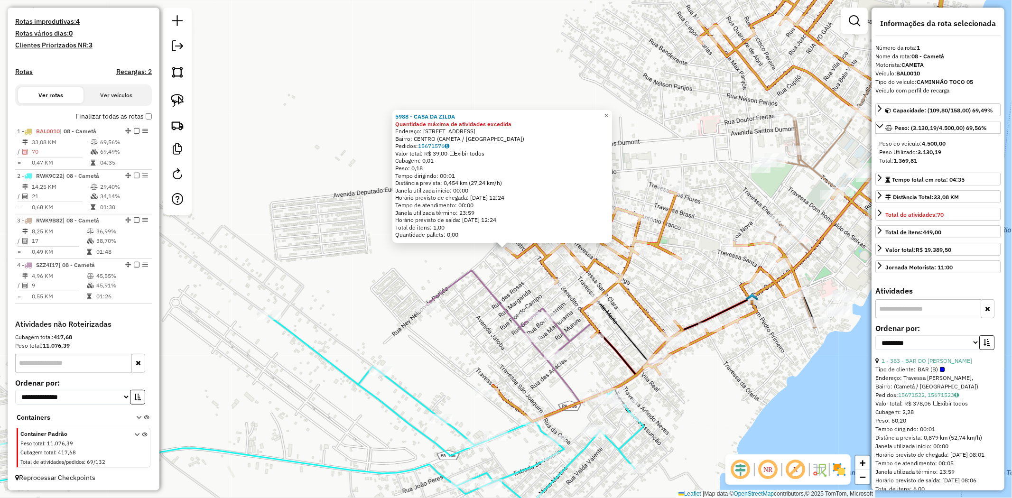
click at [608, 112] on span "×" at bounding box center [606, 116] width 4 height 8
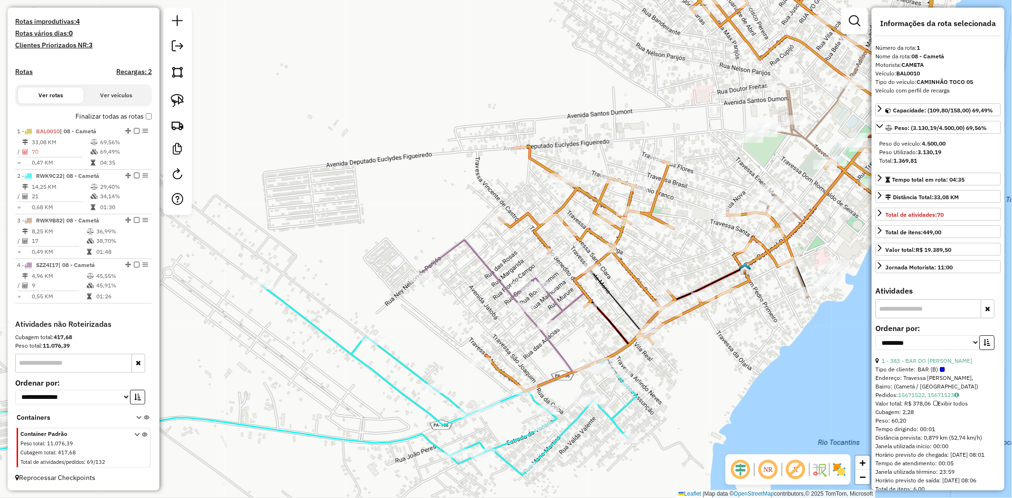
drag, startPoint x: 530, startPoint y: 216, endPoint x: 514, endPoint y: 164, distance: 55.1
click at [514, 164] on div "Janela de atendimento Grade de atendimento Capacidade Transportadoras Veículos …" at bounding box center [506, 249] width 1012 height 498
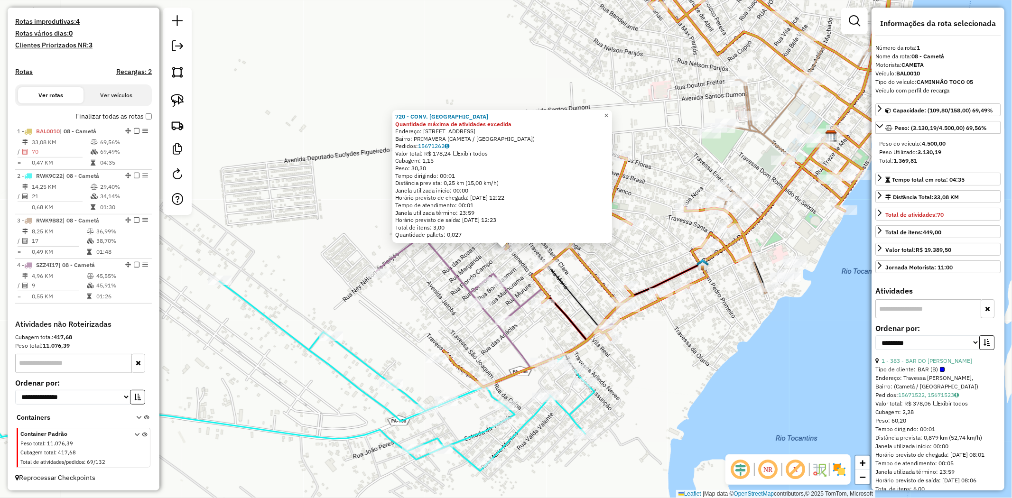
click at [608, 112] on span "×" at bounding box center [606, 116] width 4 height 8
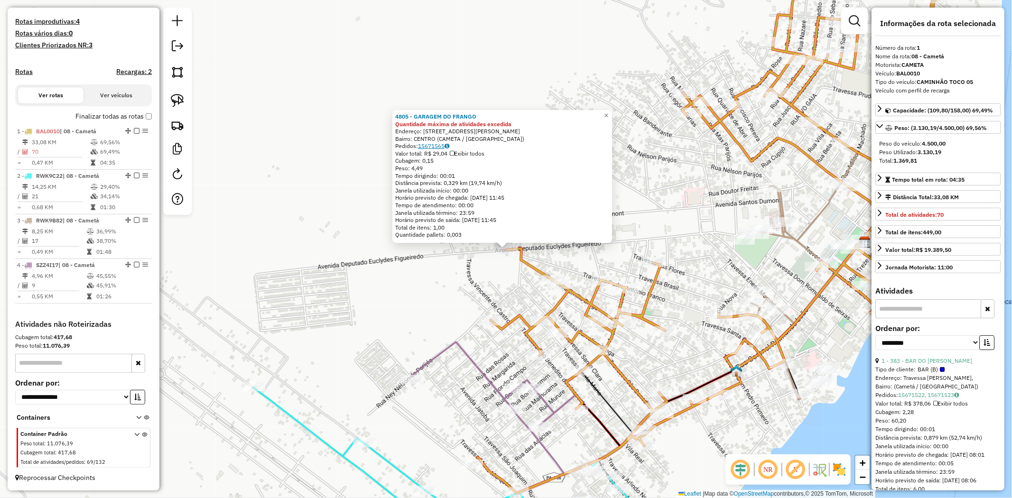
click at [435, 145] on link "15671565" at bounding box center [433, 145] width 31 height 7
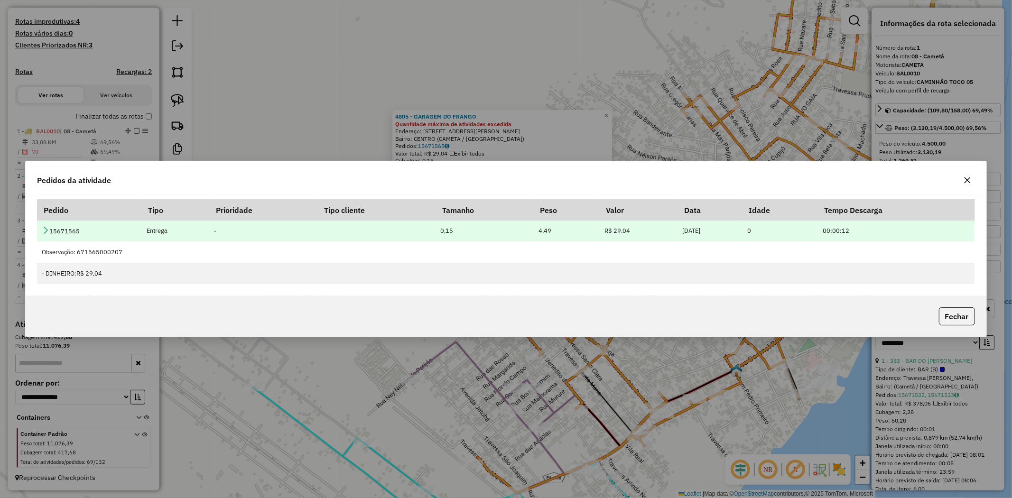
click at [46, 228] on icon at bounding box center [46, 230] width 8 height 8
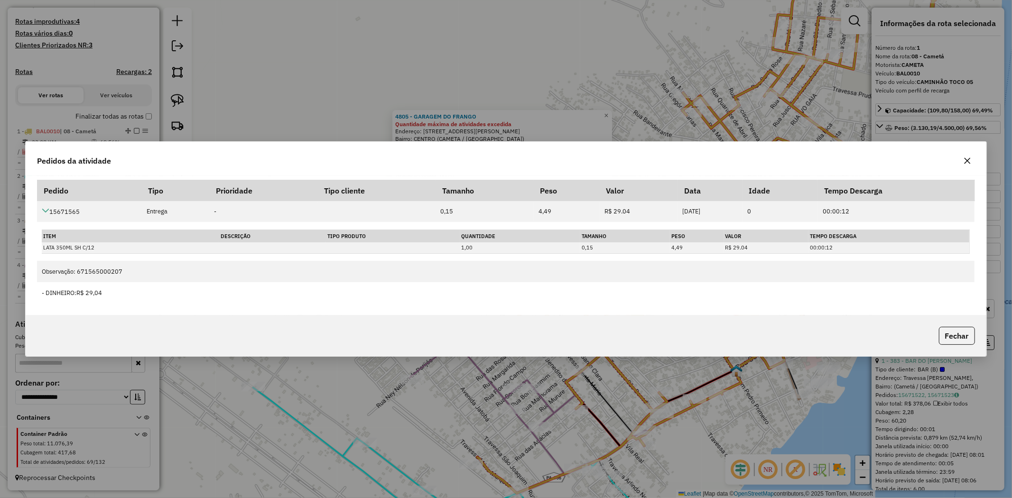
click at [969, 163] on icon "button" at bounding box center [967, 161] width 6 height 6
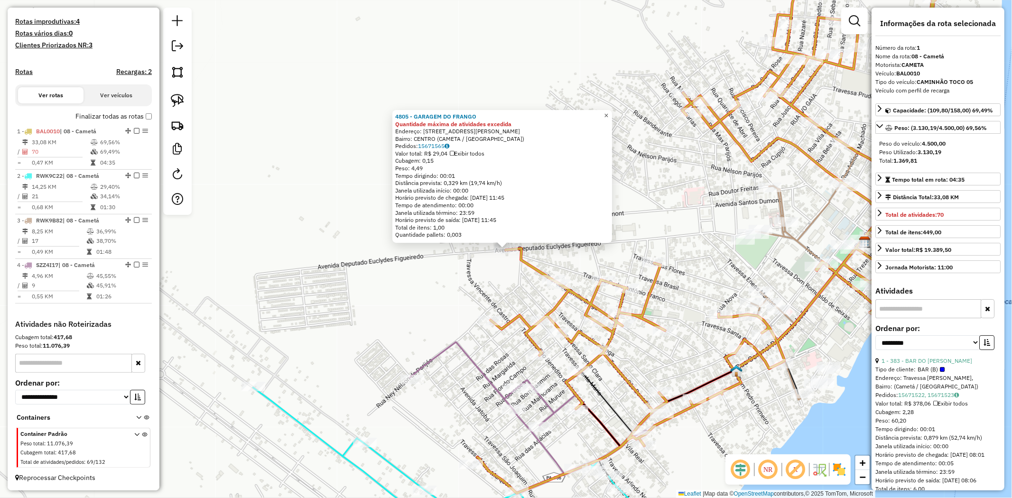
click at [608, 112] on span "×" at bounding box center [606, 116] width 4 height 8
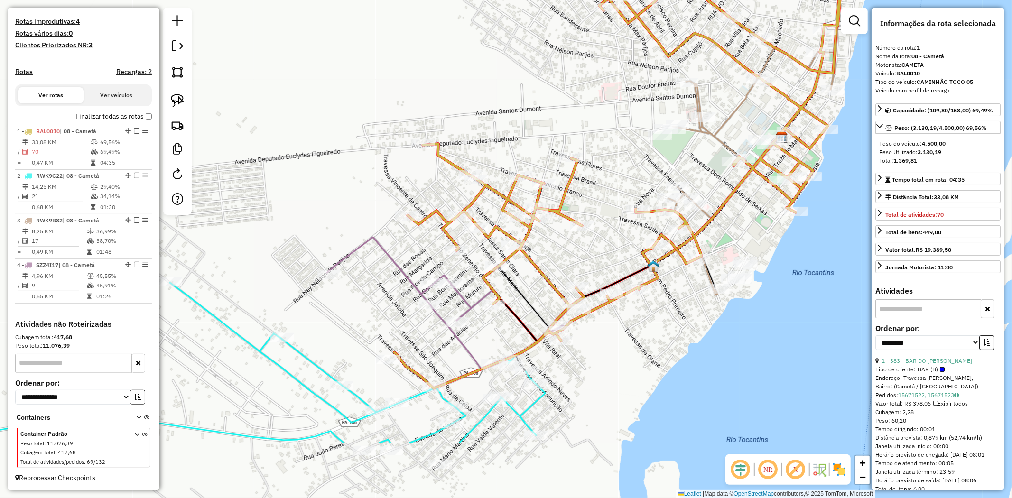
drag, startPoint x: 688, startPoint y: 312, endPoint x: 566, endPoint y: 158, distance: 196.4
click at [566, 158] on div "Janela de atendimento Grade de atendimento Capacidade Transportadoras Veículos …" at bounding box center [506, 249] width 1012 height 498
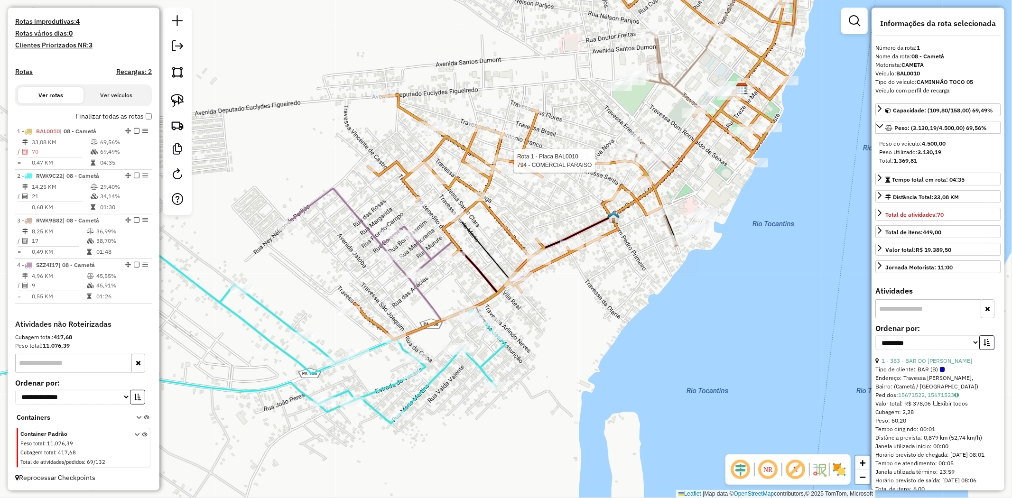
click at [599, 166] on div at bounding box center [598, 160] width 24 height 9
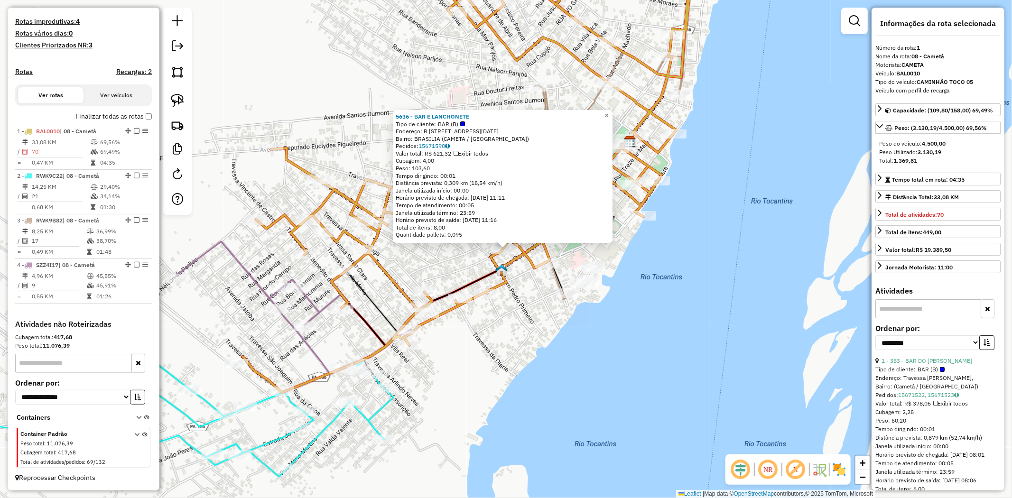
click at [609, 112] on span "×" at bounding box center [606, 116] width 4 height 8
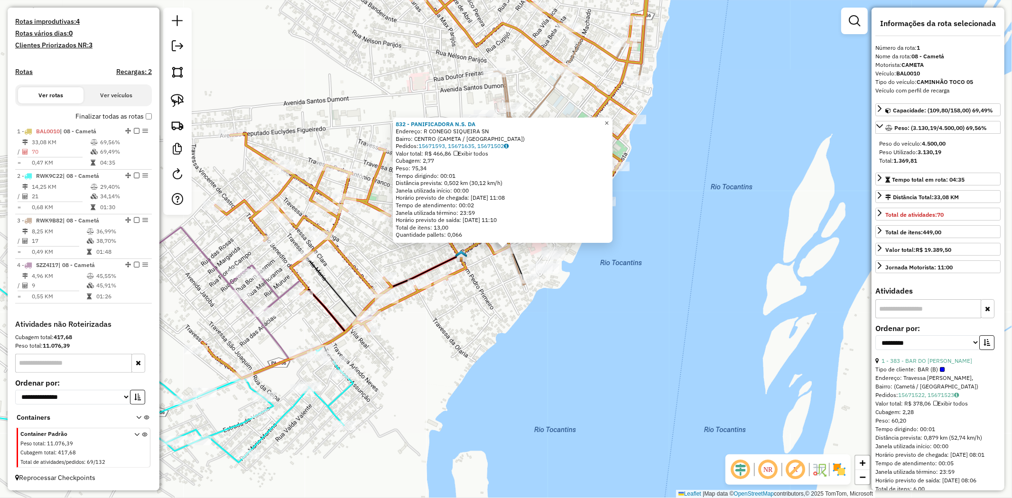
click at [609, 121] on span "×" at bounding box center [606, 123] width 4 height 8
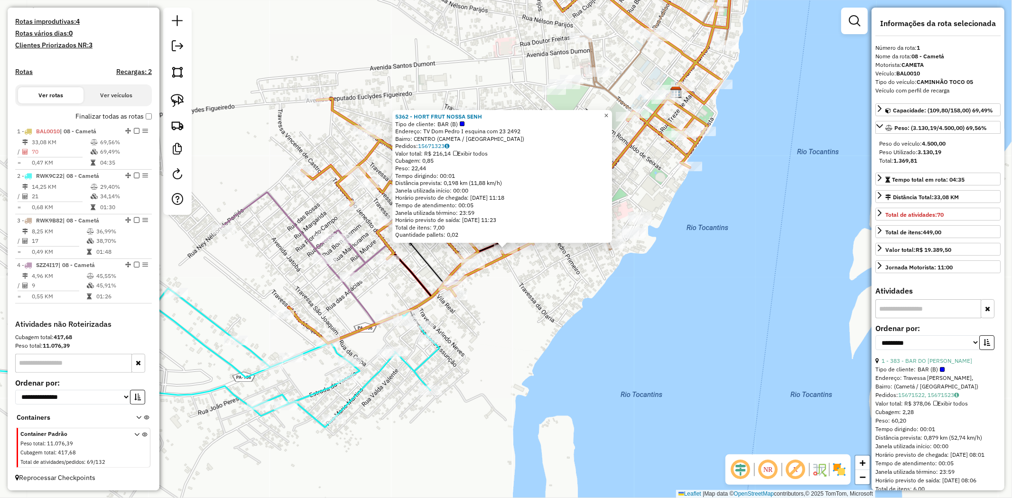
click at [608, 112] on span "×" at bounding box center [606, 116] width 4 height 8
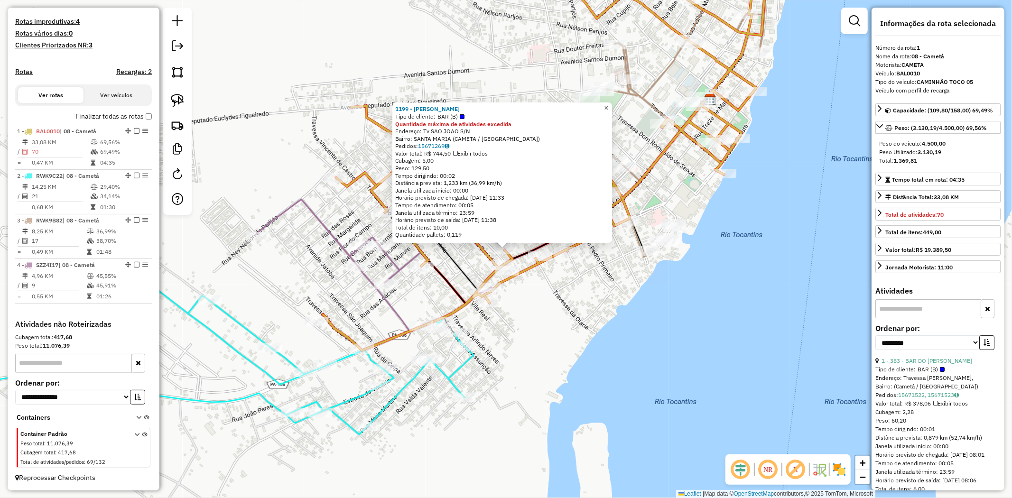
click at [608, 105] on span "×" at bounding box center [606, 108] width 4 height 8
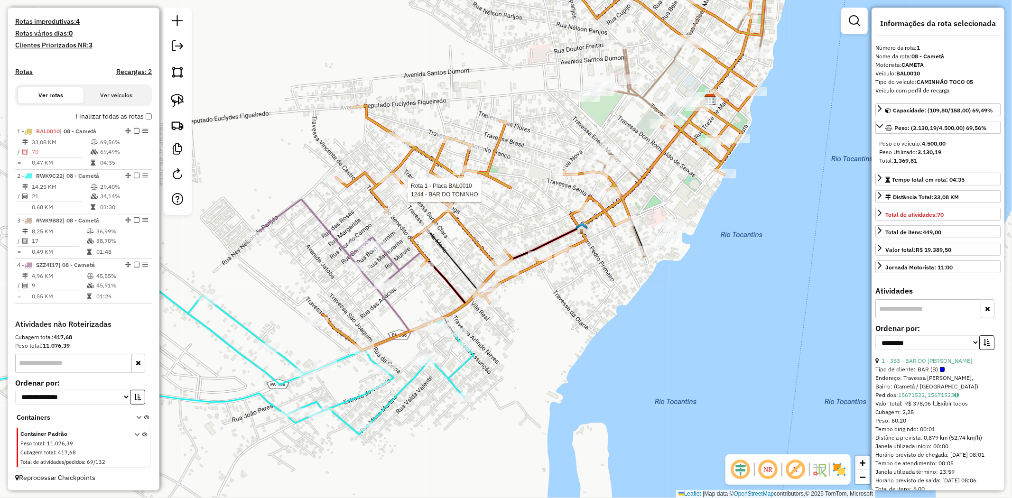
click at [744, 216] on div at bounding box center [744, 216] width 0 height 0
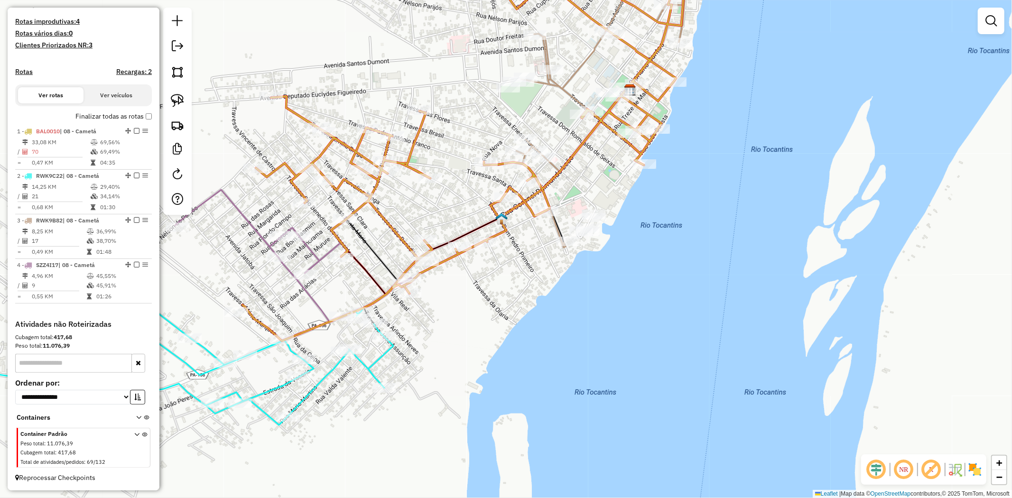
drag, startPoint x: 525, startPoint y: 212, endPoint x: 444, endPoint y: 198, distance: 82.3
click at [444, 198] on div "Janela de atendimento Grade de atendimento Capacidade Transportadoras Veículos …" at bounding box center [506, 249] width 1012 height 498
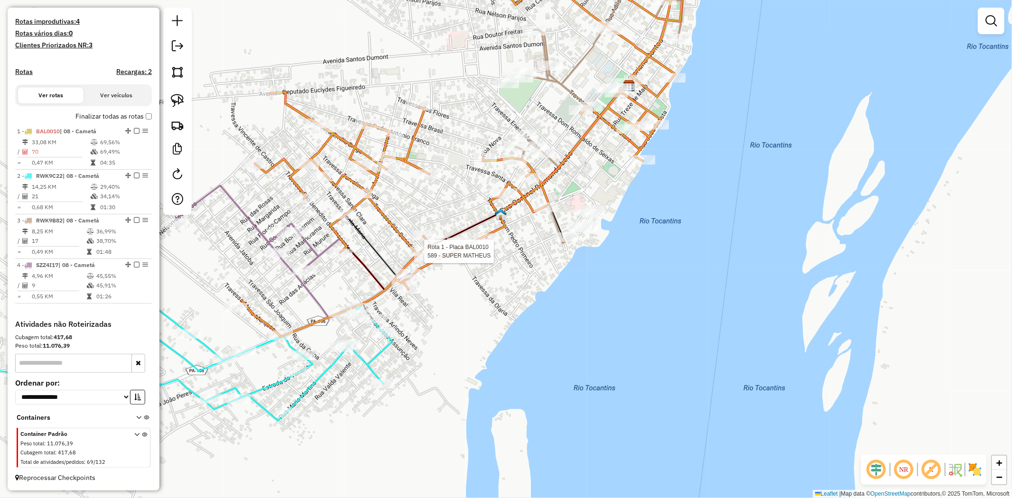
select select "**********"
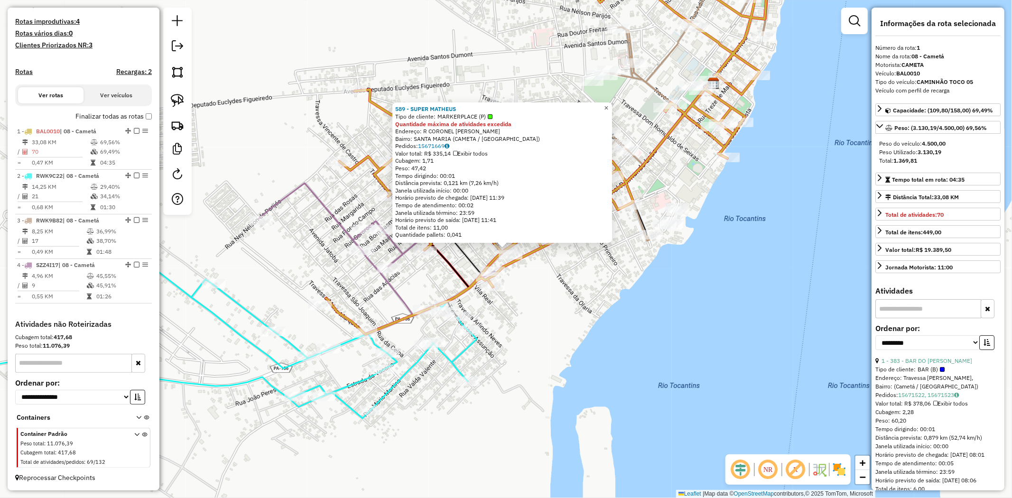
click at [608, 105] on span "×" at bounding box center [606, 108] width 4 height 8
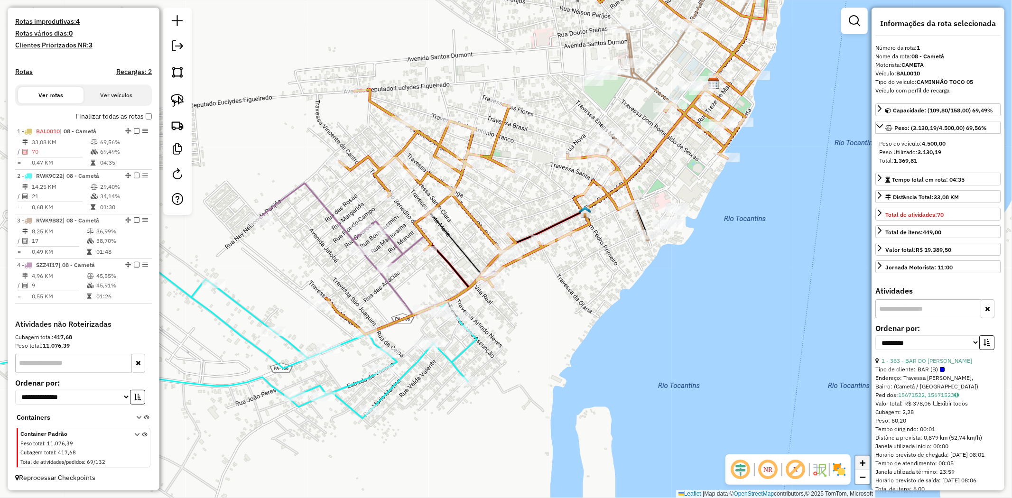
click at [860, 459] on span "+" at bounding box center [863, 463] width 6 height 12
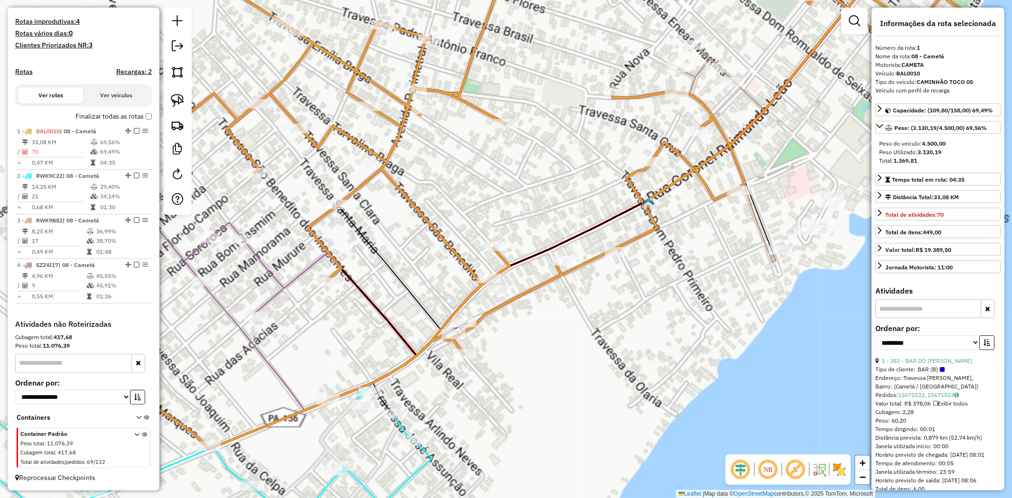
drag, startPoint x: 654, startPoint y: 355, endPoint x: 637, endPoint y: 385, distance: 34.6
click at [637, 385] on div "Janela de atendimento Grade de atendimento Capacidade Transportadoras Veículos …" at bounding box center [506, 249] width 1012 height 498
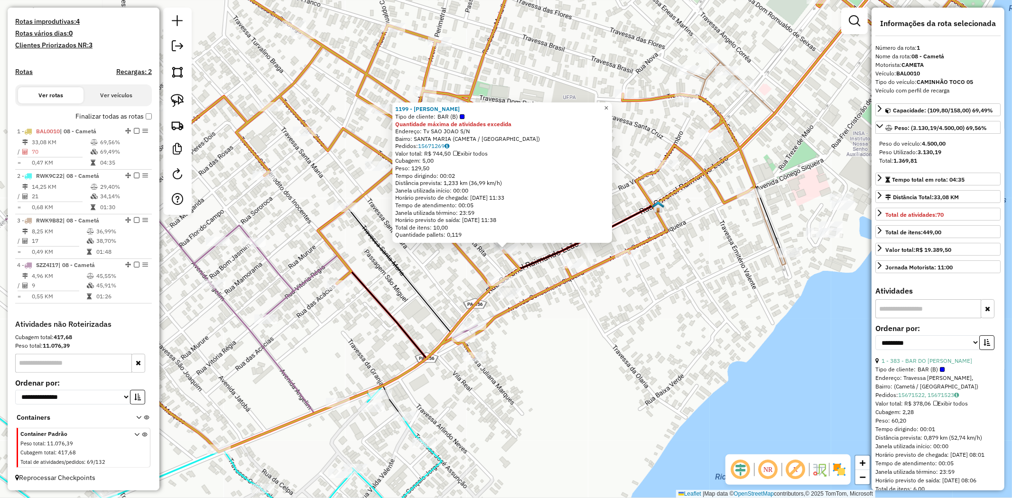
click at [608, 106] on span "×" at bounding box center [606, 108] width 4 height 8
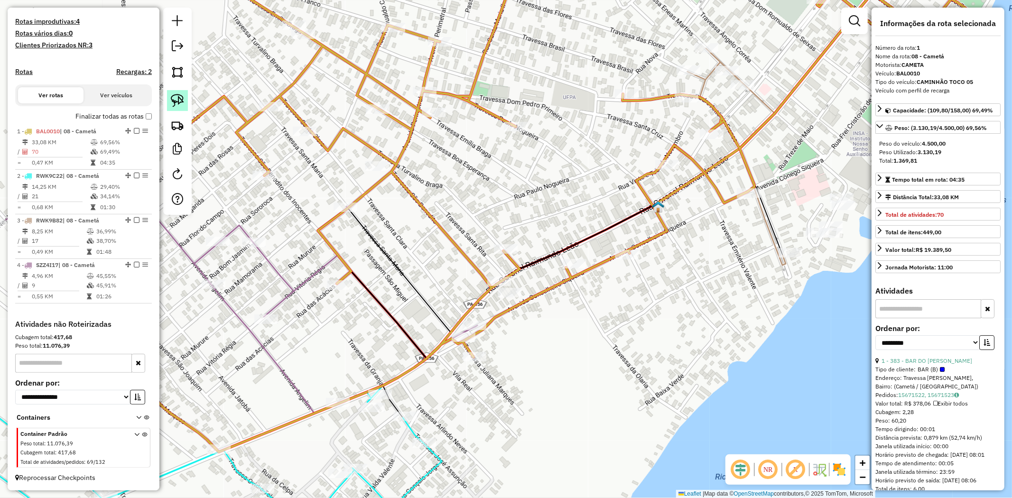
click at [182, 102] on img at bounding box center [177, 100] width 13 height 13
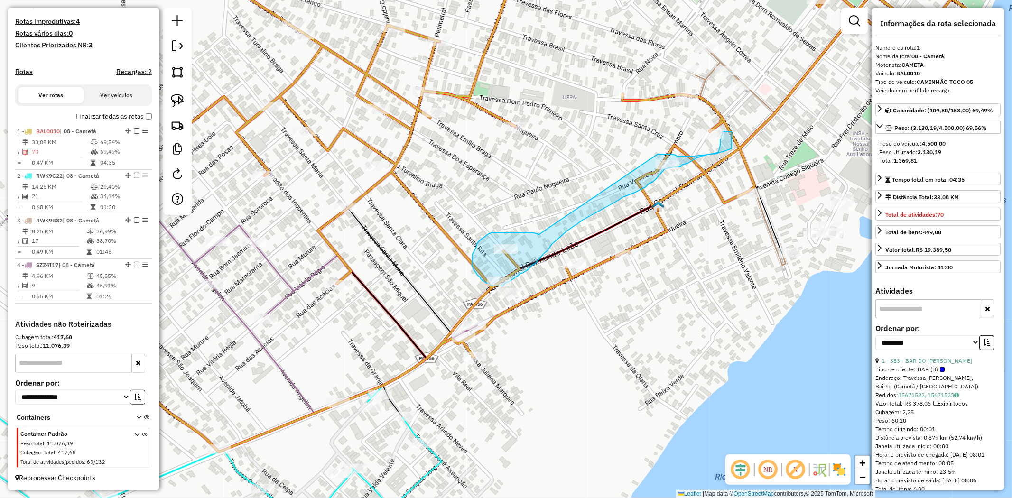
drag, startPoint x: 539, startPoint y: 235, endPoint x: 658, endPoint y: 154, distance: 143.8
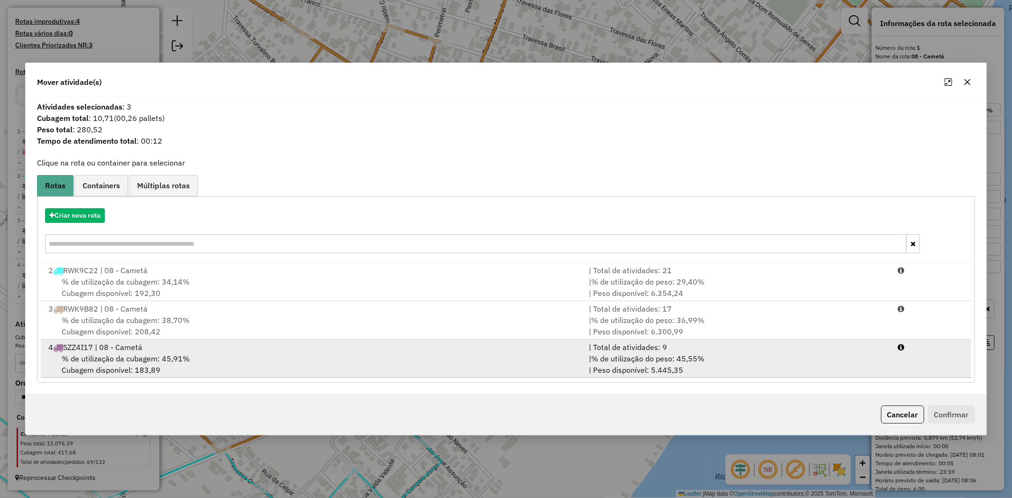
click at [118, 353] on div "% de utilização da cubagem: 45,91% Cubagem disponível: 183,89" at bounding box center [313, 364] width 540 height 23
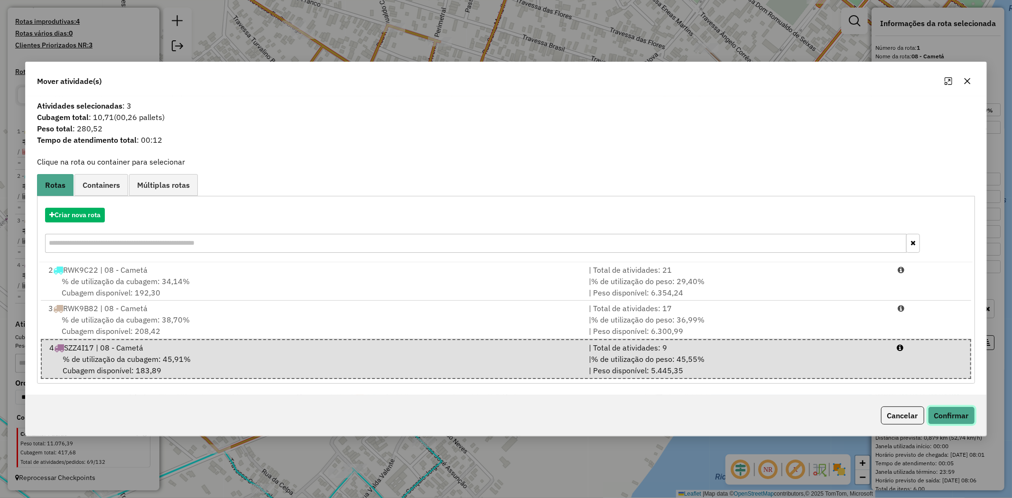
click at [942, 414] on button "Confirmar" at bounding box center [951, 416] width 47 height 18
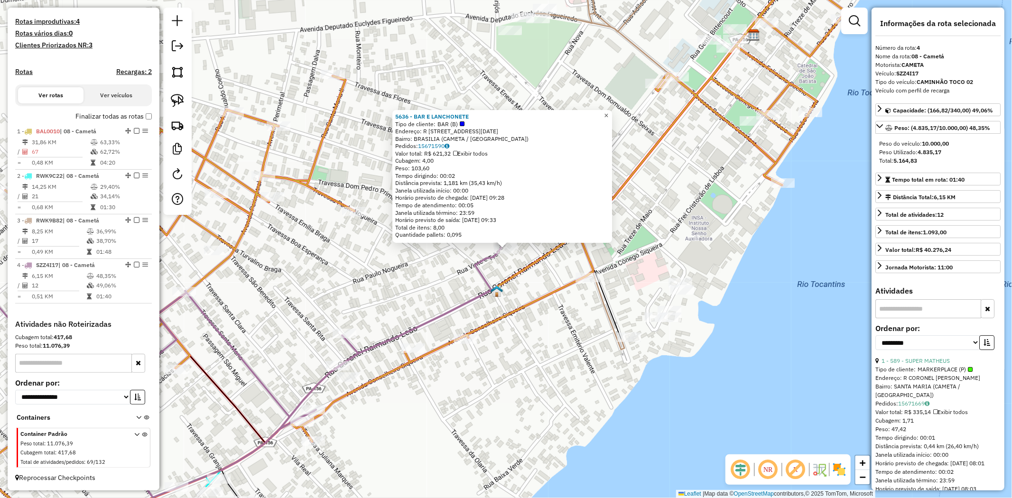
click at [612, 117] on link "×" at bounding box center [606, 115] width 11 height 11
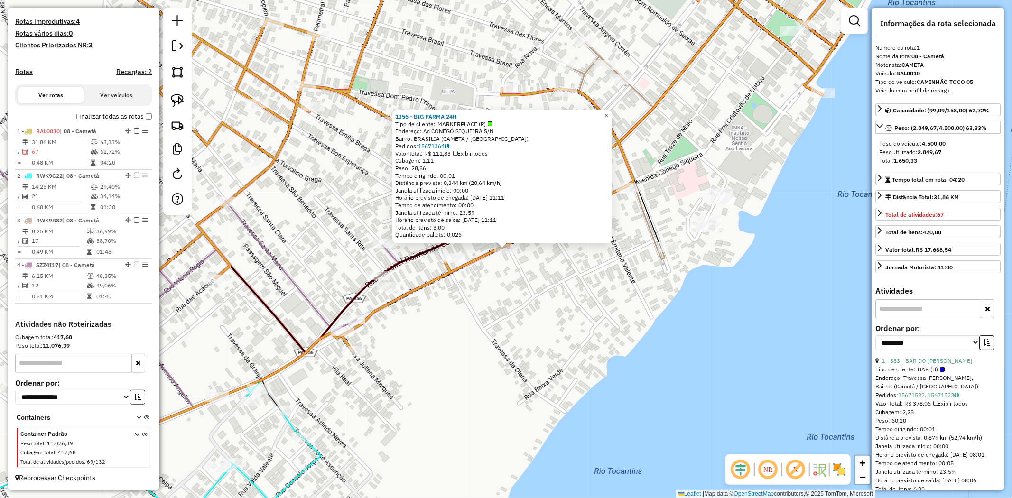
drag, startPoint x: 615, startPoint y: 112, endPoint x: 622, endPoint y: 169, distance: 57.9
click at [608, 112] on span "×" at bounding box center [606, 116] width 4 height 8
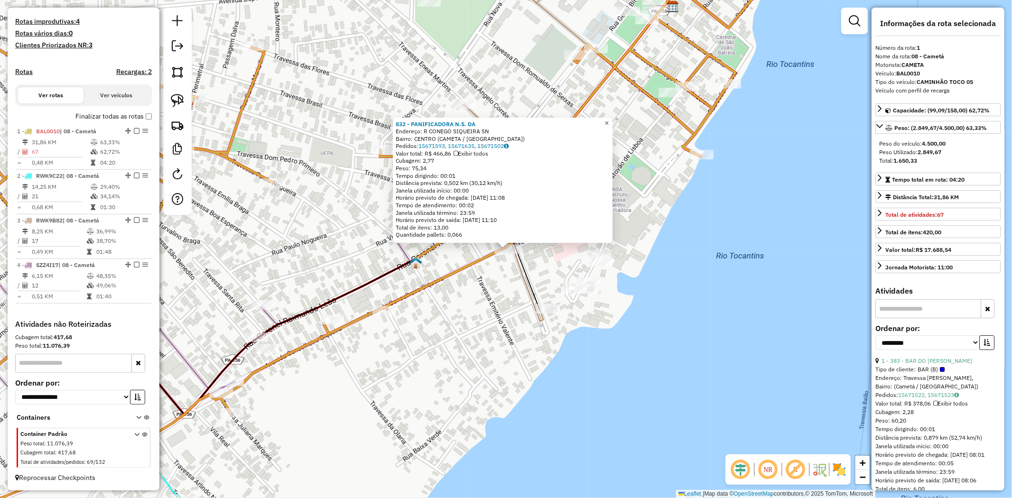
click at [613, 119] on link "×" at bounding box center [606, 123] width 11 height 11
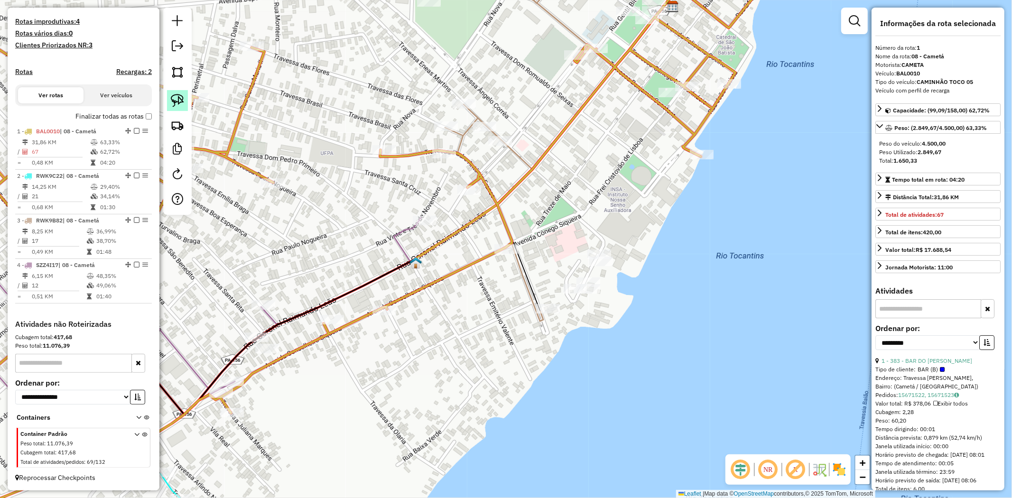
click at [177, 101] on img at bounding box center [177, 100] width 13 height 13
drag, startPoint x: 479, startPoint y: 230, endPoint x: 525, endPoint y: 250, distance: 50.2
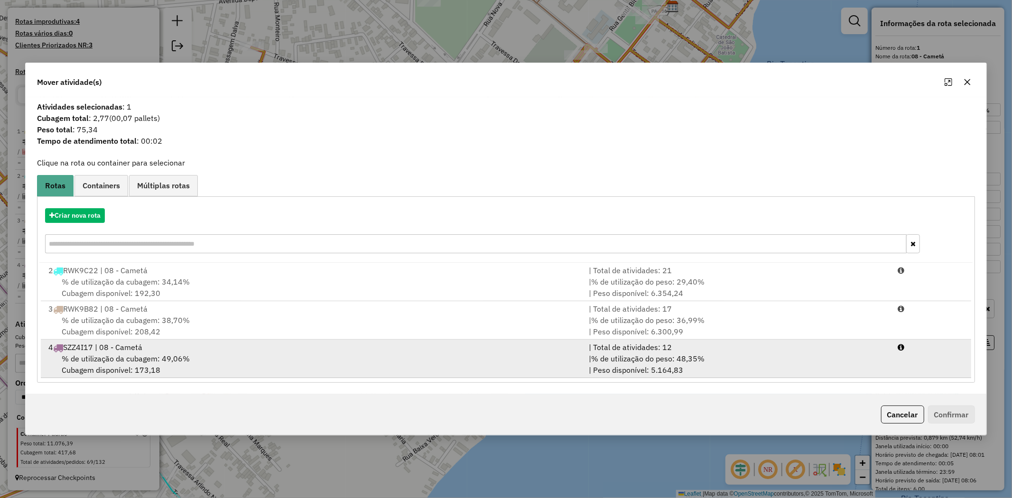
click at [133, 348] on div "4 SZZ4I17 | 08 - Cametá" at bounding box center [313, 347] width 540 height 11
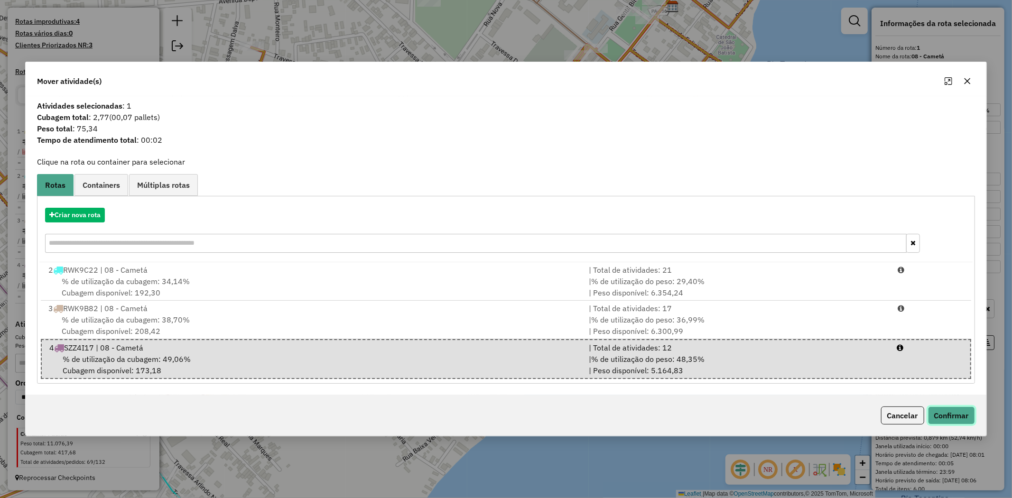
click at [947, 414] on button "Confirmar" at bounding box center [951, 416] width 47 height 18
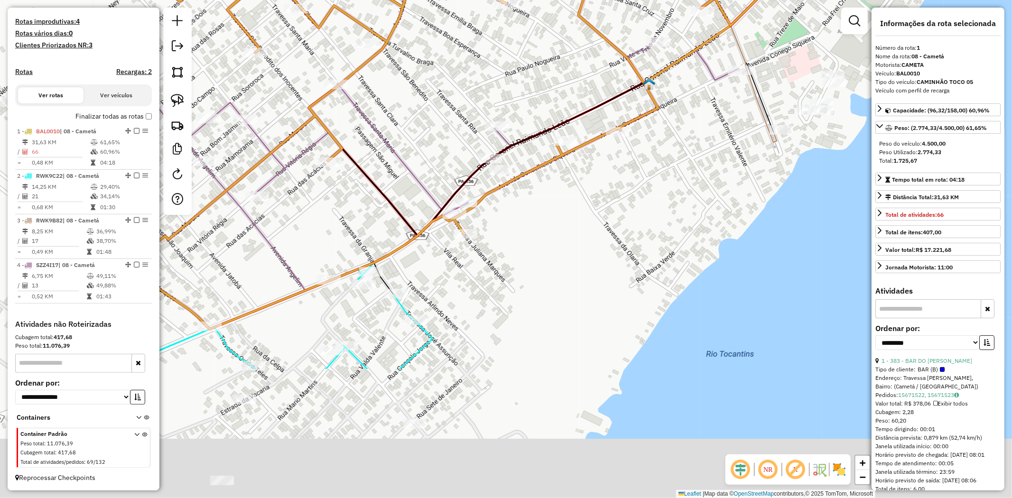
drag, startPoint x: 304, startPoint y: 274, endPoint x: 553, endPoint y: 75, distance: 319.0
click at [553, 75] on div "Janela de atendimento Grade de atendimento Capacidade Transportadoras Veículos …" at bounding box center [506, 249] width 1012 height 498
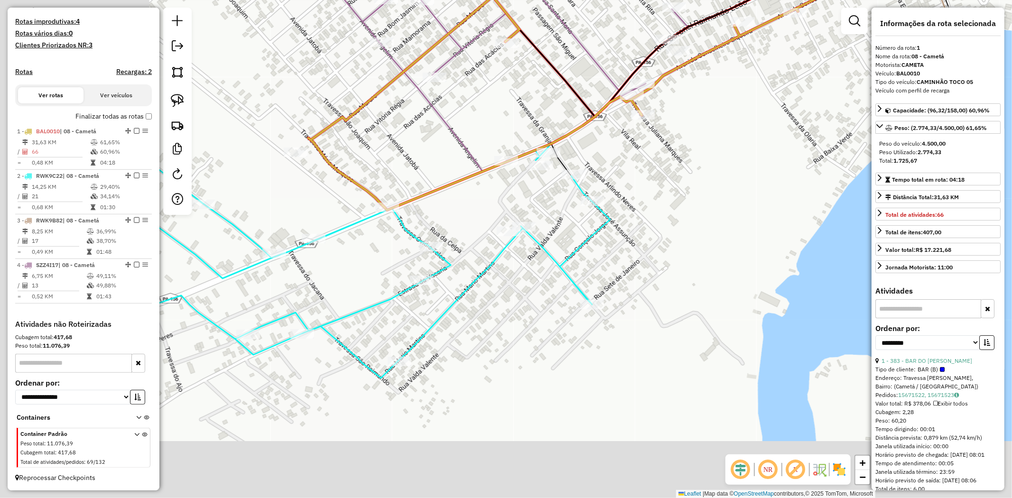
drag, startPoint x: 407, startPoint y: 237, endPoint x: 589, endPoint y: 124, distance: 215.0
click at [589, 124] on icon at bounding box center [709, 30] width 803 height 359
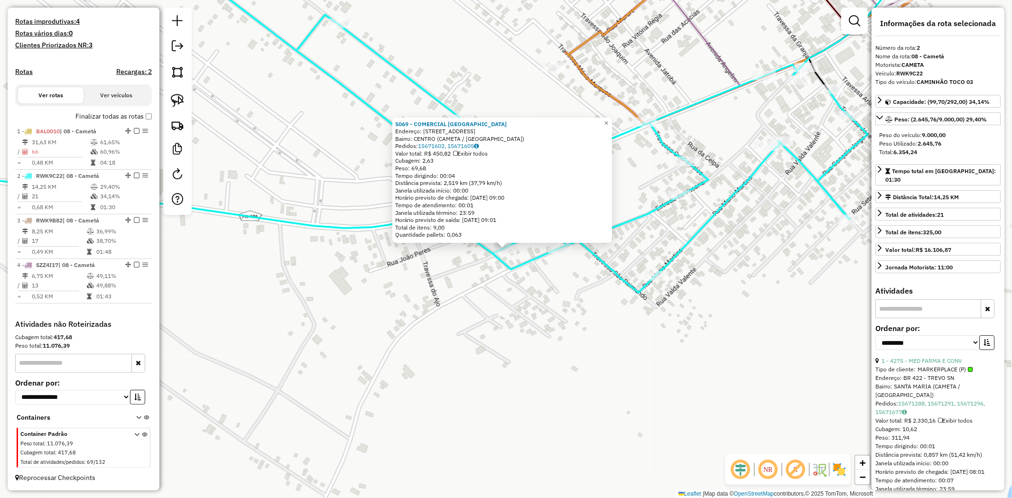
click at [657, 283] on div "Rota 2 - Placa RWK9C22 1230 - MERCEARIA BOM JESUS 5069 - COMERCIAL NOVO NORTE E…" at bounding box center [506, 249] width 1012 height 498
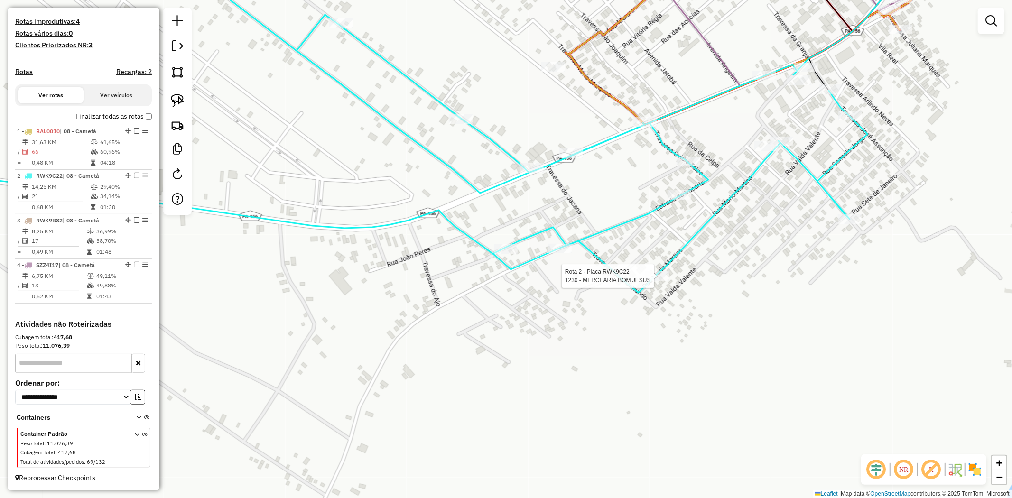
select select "**********"
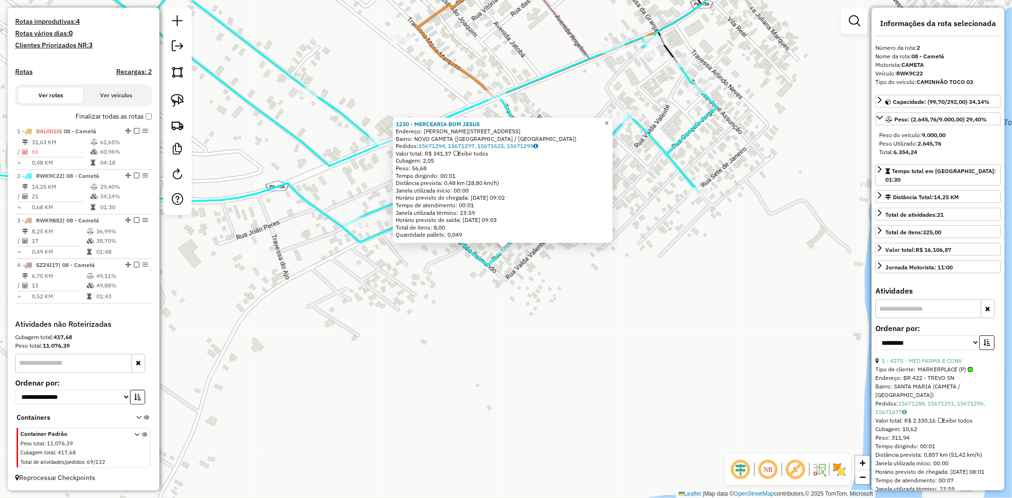
click at [613, 125] on link "×" at bounding box center [606, 123] width 11 height 11
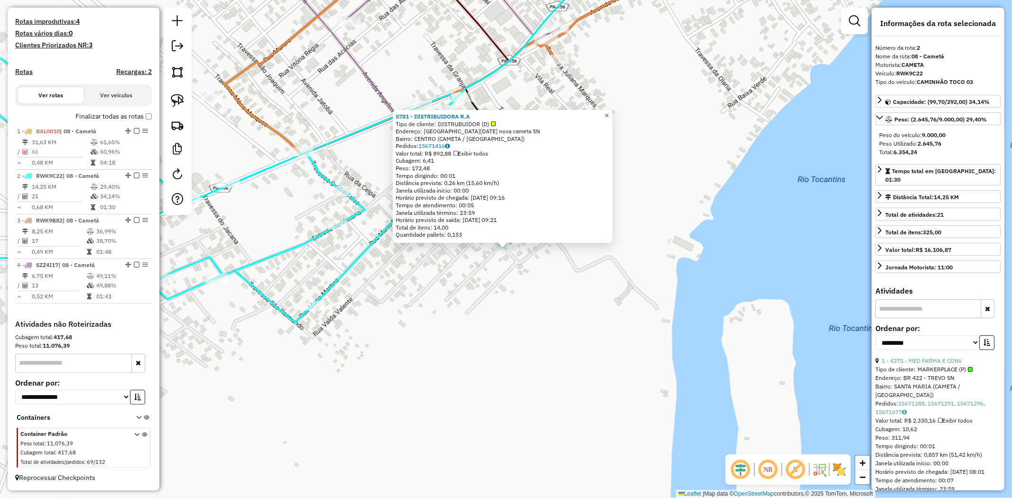
click at [609, 112] on span "×" at bounding box center [606, 116] width 4 height 8
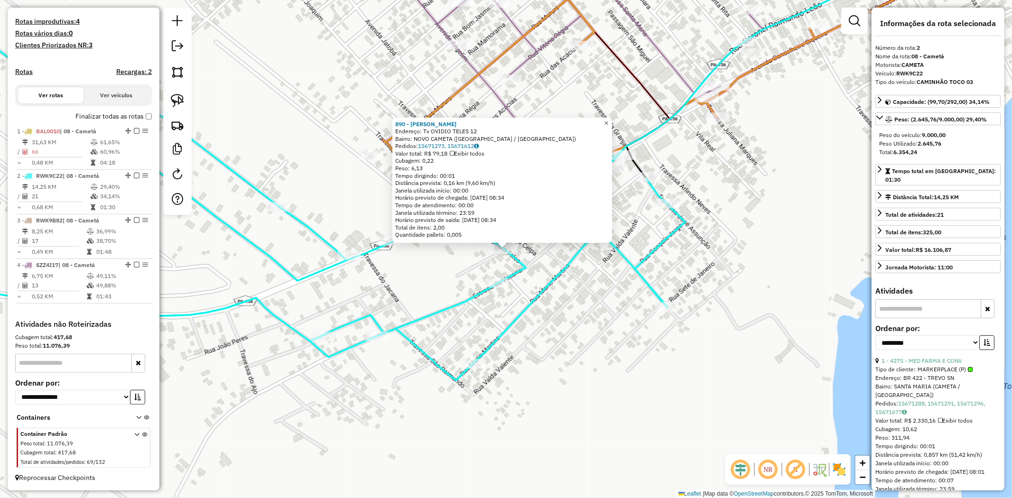
click at [608, 120] on span "×" at bounding box center [606, 123] width 4 height 8
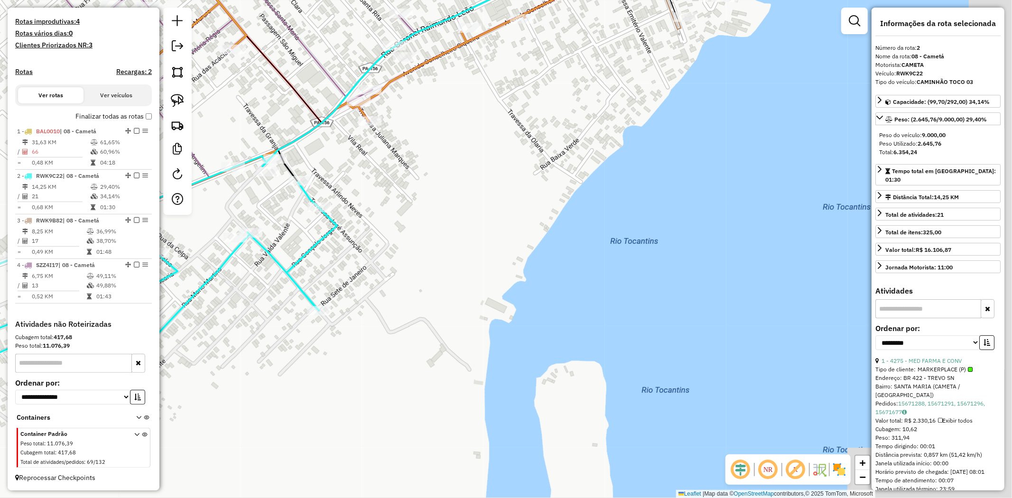
drag, startPoint x: 801, startPoint y: 270, endPoint x: 447, endPoint y: 294, distance: 354.3
click at [447, 294] on div "Janela de atendimento Grade de atendimento Capacidade Transportadoras Veículos …" at bounding box center [506, 249] width 1012 height 498
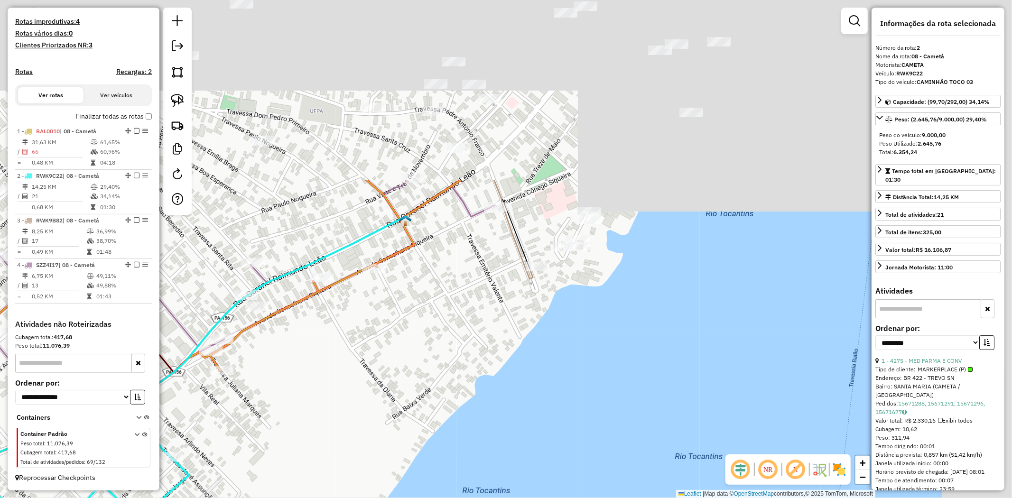
drag, startPoint x: 539, startPoint y: 165, endPoint x: 388, endPoint y: 411, distance: 289.1
click at [388, 411] on div "Janela de atendimento Grade de atendimento Capacidade Transportadoras Veículos …" at bounding box center [506, 249] width 1012 height 498
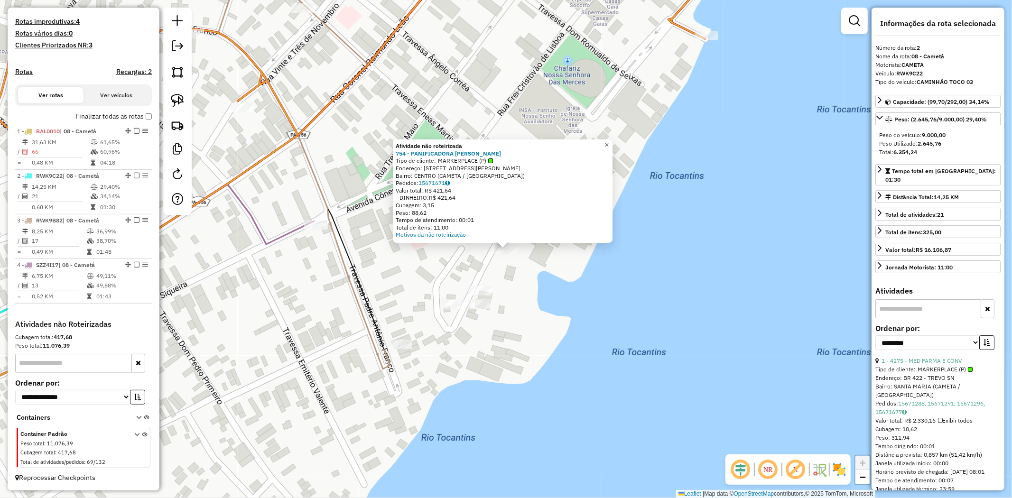
click at [609, 142] on span "×" at bounding box center [607, 145] width 4 height 8
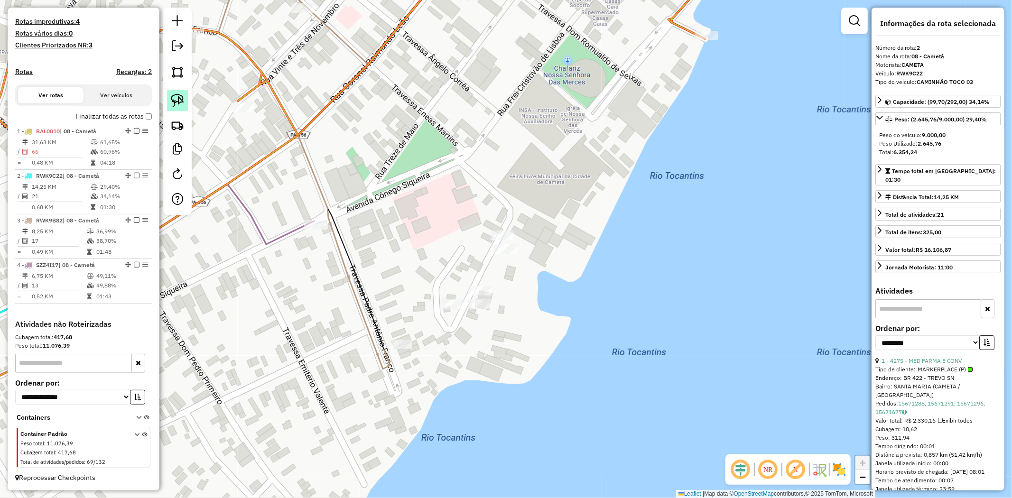
click at [180, 103] on img at bounding box center [177, 100] width 13 height 13
drag, startPoint x: 475, startPoint y: 192, endPoint x: 527, endPoint y: 233, distance: 65.8
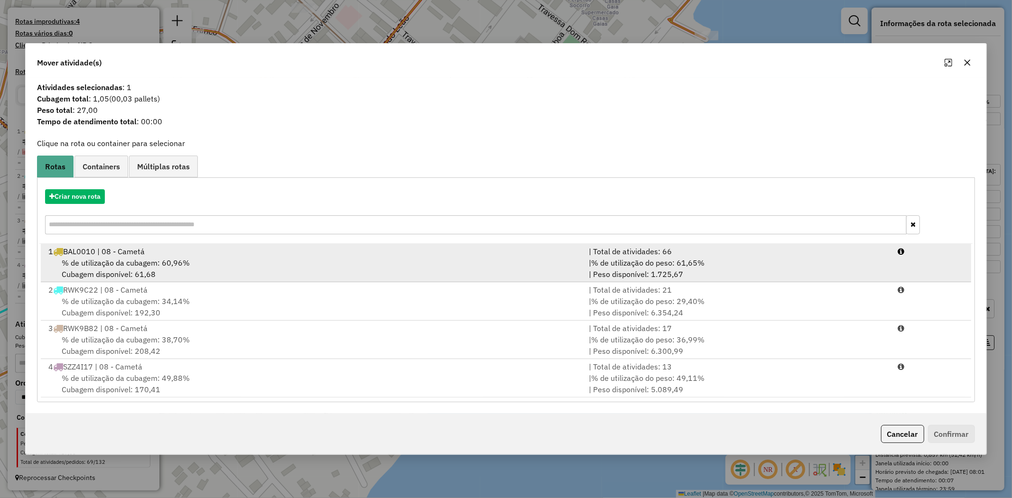
click at [137, 252] on div "1 BAL0010 | 08 - Cametá" at bounding box center [313, 251] width 540 height 11
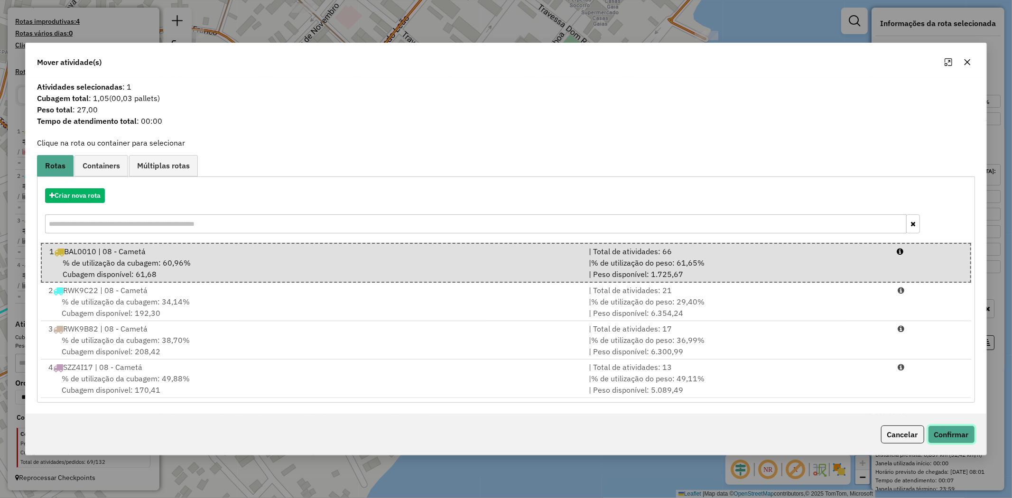
click at [960, 435] on button "Confirmar" at bounding box center [951, 435] width 47 height 18
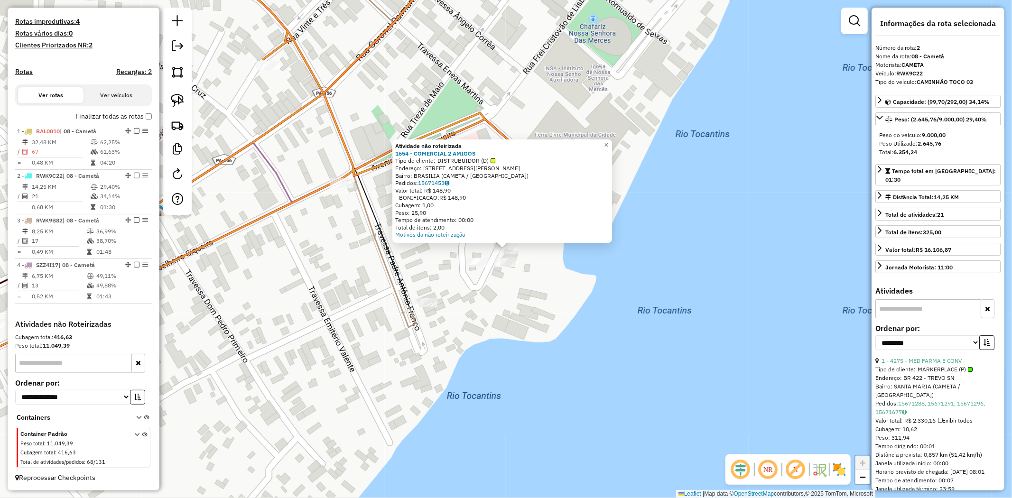
click at [506, 267] on div at bounding box center [506, 262] width 24 height 9
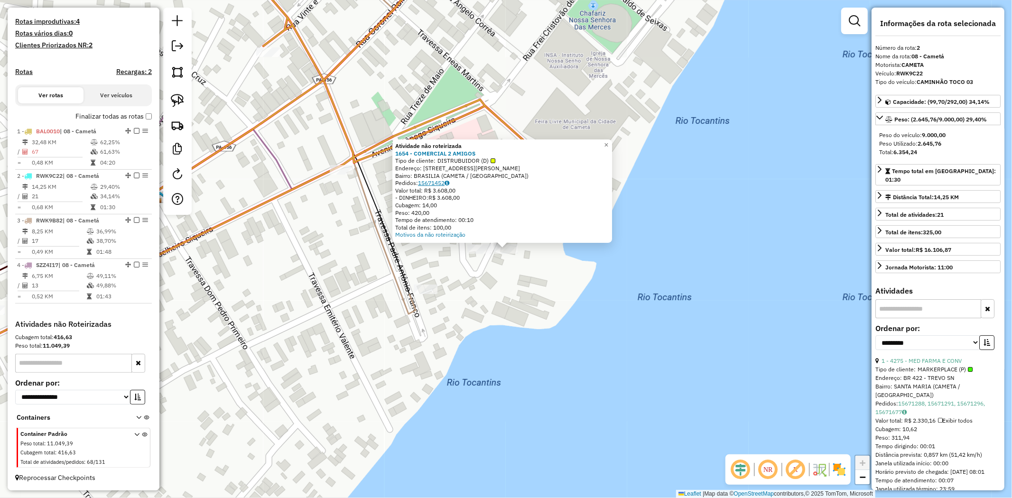
click at [428, 185] on link "15671452" at bounding box center [433, 182] width 31 height 7
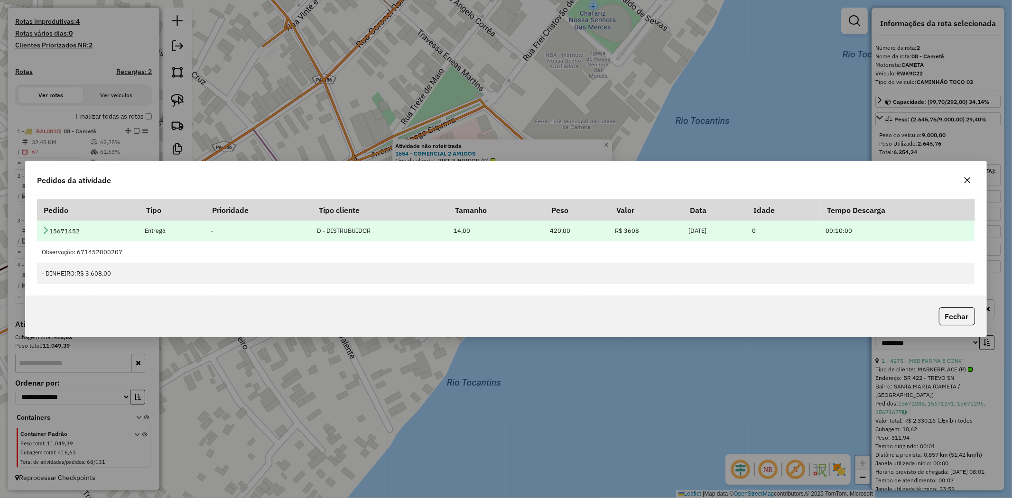
click at [44, 230] on icon at bounding box center [46, 230] width 8 height 8
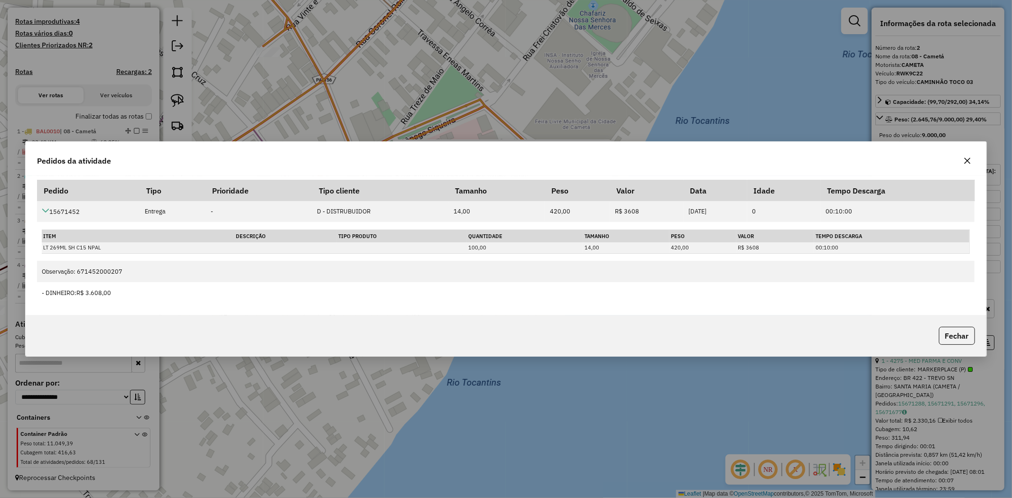
click at [968, 161] on icon "button" at bounding box center [968, 161] width 8 height 8
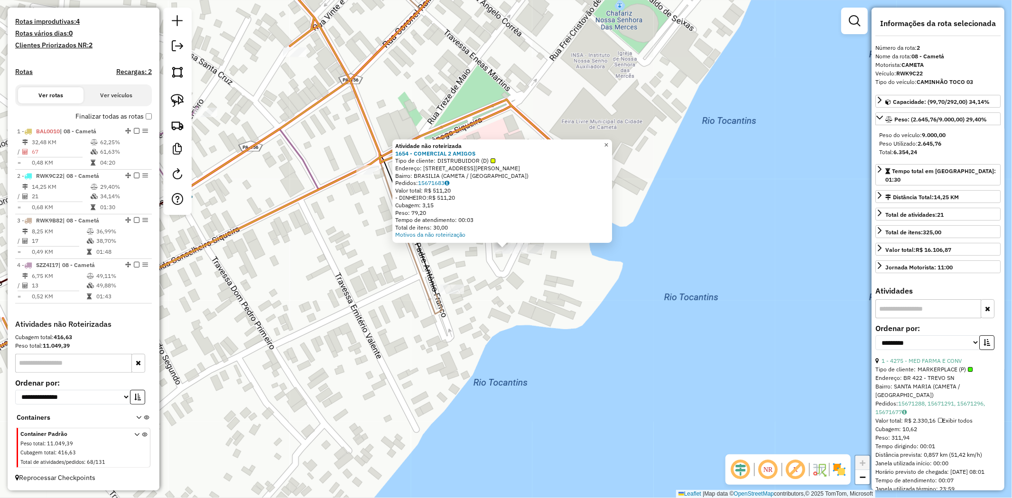
click at [609, 141] on span "×" at bounding box center [606, 145] width 4 height 8
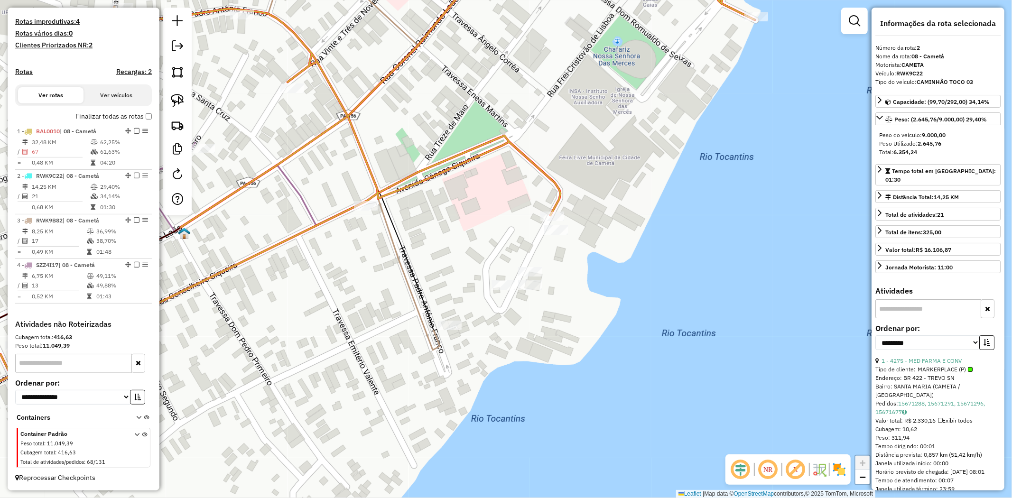
drag, startPoint x: 374, startPoint y: 224, endPoint x: 369, endPoint y: 264, distance: 40.1
click at [369, 264] on div "Janela de atendimento Grade de atendimento Capacidade Transportadoras Veículos …" at bounding box center [506, 249] width 1012 height 498
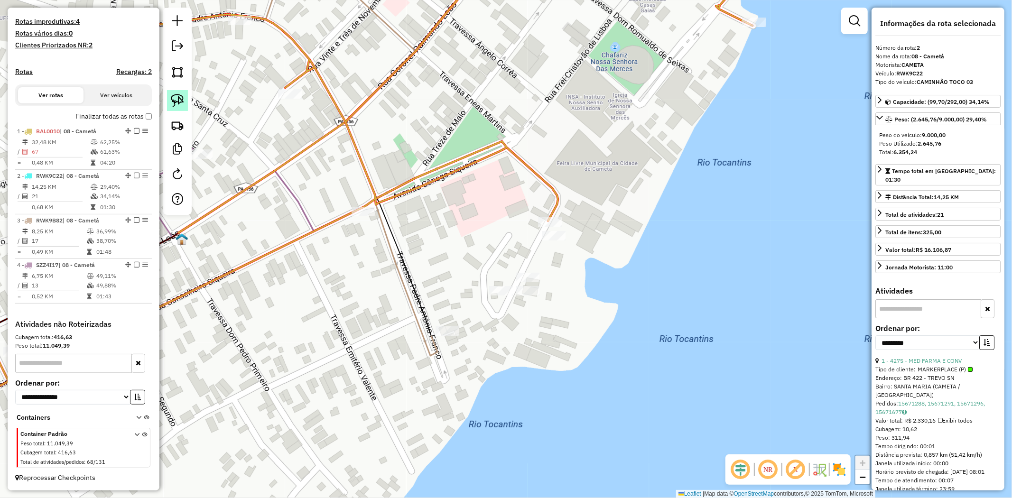
click at [177, 105] on img at bounding box center [177, 100] width 13 height 13
drag, startPoint x: 478, startPoint y: 261, endPoint x: 563, endPoint y: 270, distance: 85.5
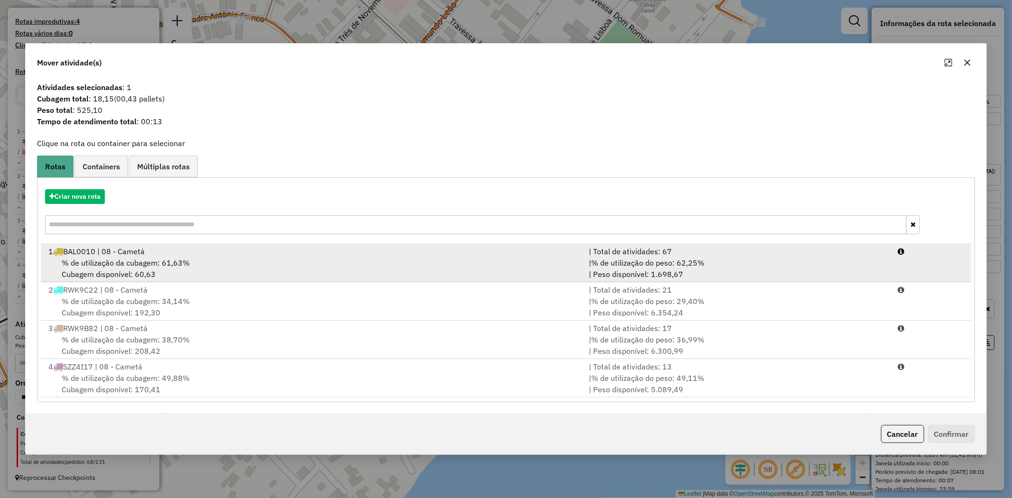
click at [184, 261] on span "% de utilização da cubagem: 61,63%" at bounding box center [126, 262] width 128 height 9
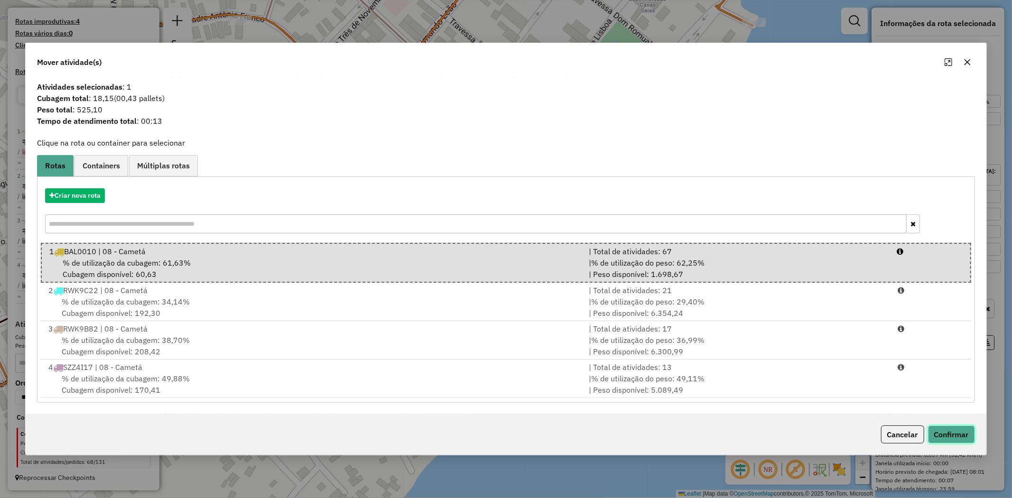
click at [964, 428] on button "Confirmar" at bounding box center [951, 435] width 47 height 18
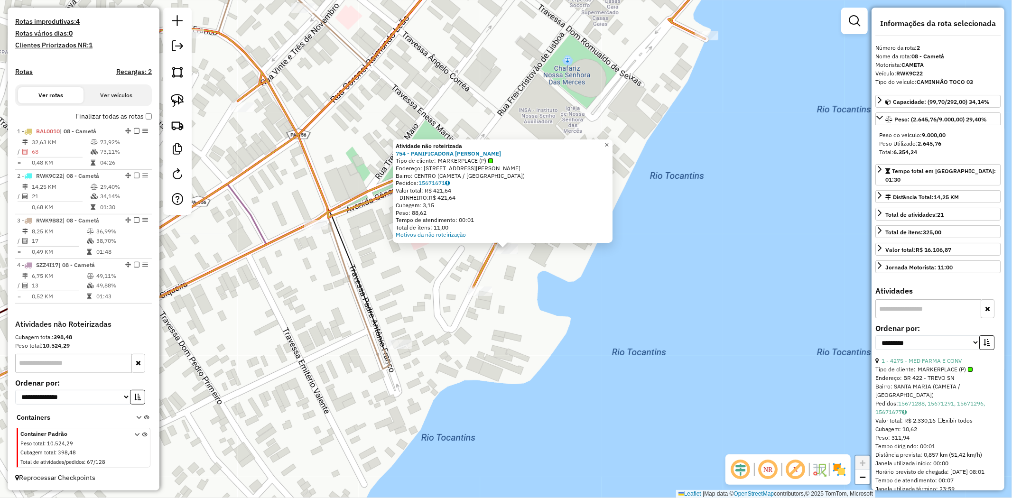
click at [609, 141] on span "×" at bounding box center [607, 145] width 4 height 8
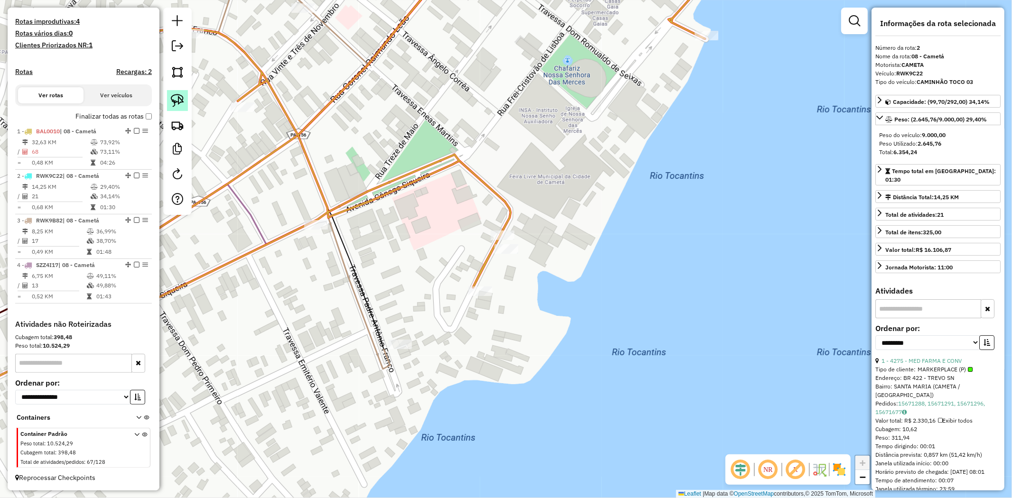
click at [179, 103] on img at bounding box center [177, 100] width 13 height 13
drag, startPoint x: 465, startPoint y: 245, endPoint x: 535, endPoint y: 243, distance: 69.8
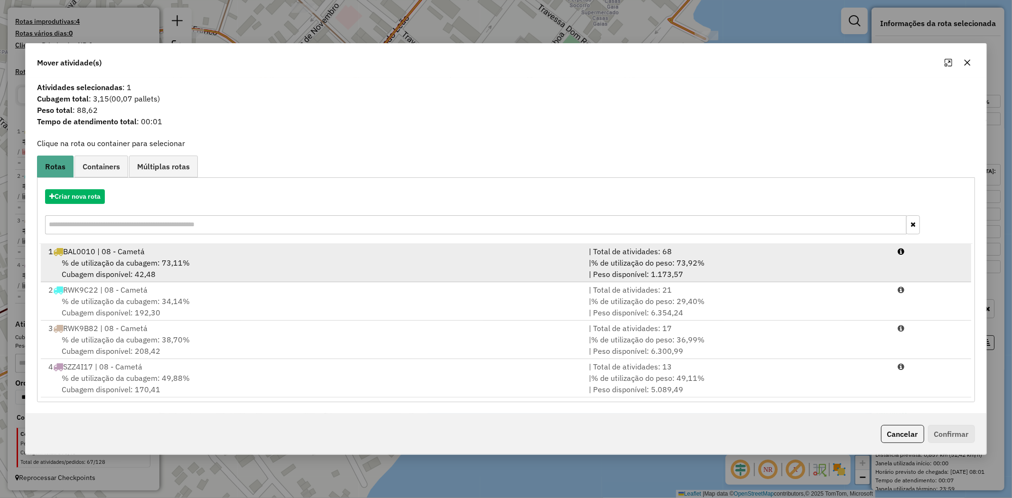
click at [153, 268] on div "% de utilização da cubagem: 73,11% Cubagem disponível: 42,48" at bounding box center [313, 268] width 540 height 23
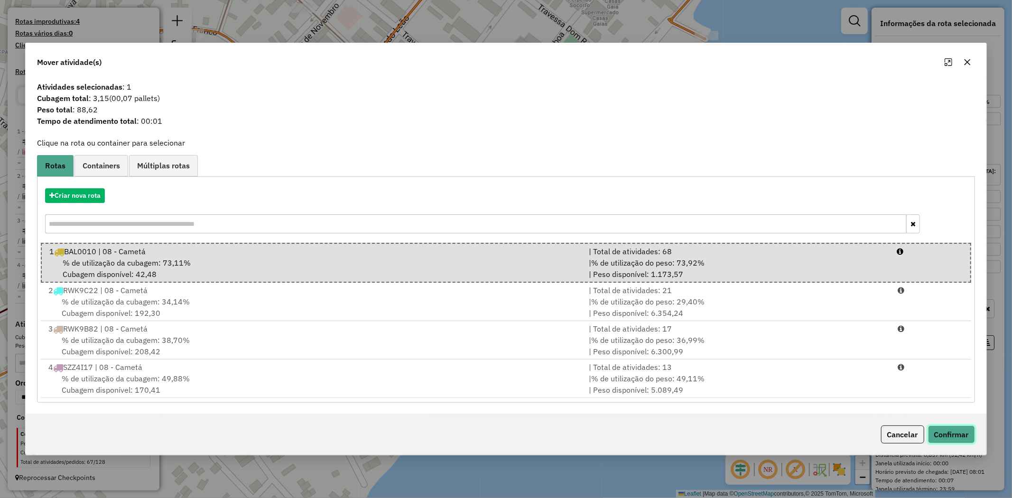
click at [954, 430] on button "Confirmar" at bounding box center [951, 435] width 47 height 18
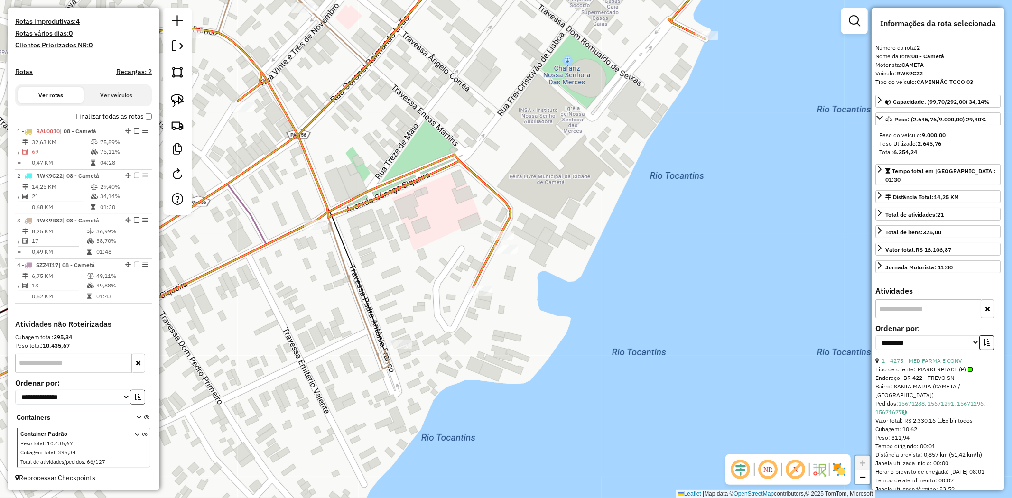
drag, startPoint x: 250, startPoint y: 234, endPoint x: 304, endPoint y: 235, distance: 54.6
click at [302, 235] on div "Janela de atendimento Grade de atendimento Capacidade Transportadoras Veículos …" at bounding box center [506, 249] width 1012 height 498
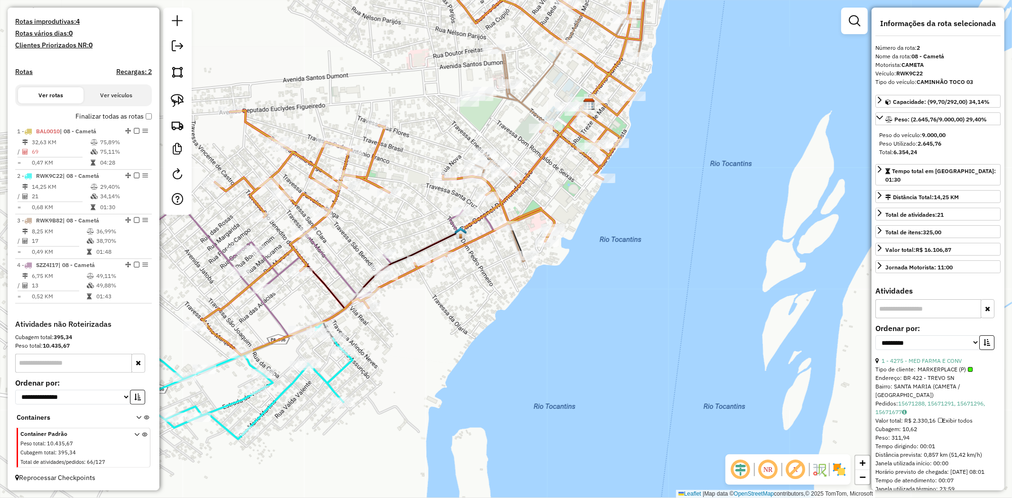
drag, startPoint x: 334, startPoint y: 257, endPoint x: 489, endPoint y: 249, distance: 155.8
click at [489, 249] on div "Janela de atendimento Grade de atendimento Capacidade Transportadoras Veículos …" at bounding box center [506, 249] width 1012 height 498
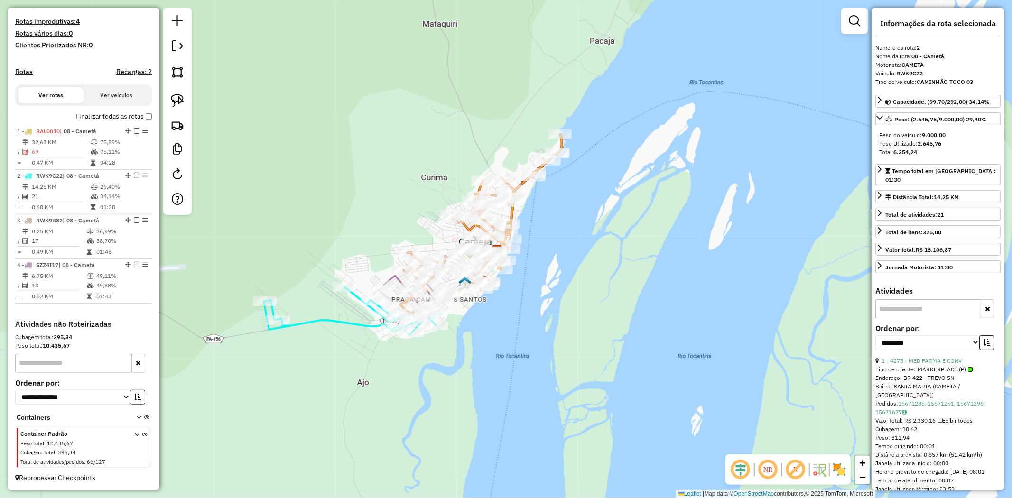
drag, startPoint x: 512, startPoint y: 238, endPoint x: 630, endPoint y: 247, distance: 118.0
click at [618, 272] on div "Janela de atendimento Grade de atendimento Capacidade Transportadoras Veículos …" at bounding box center [506, 249] width 1012 height 498
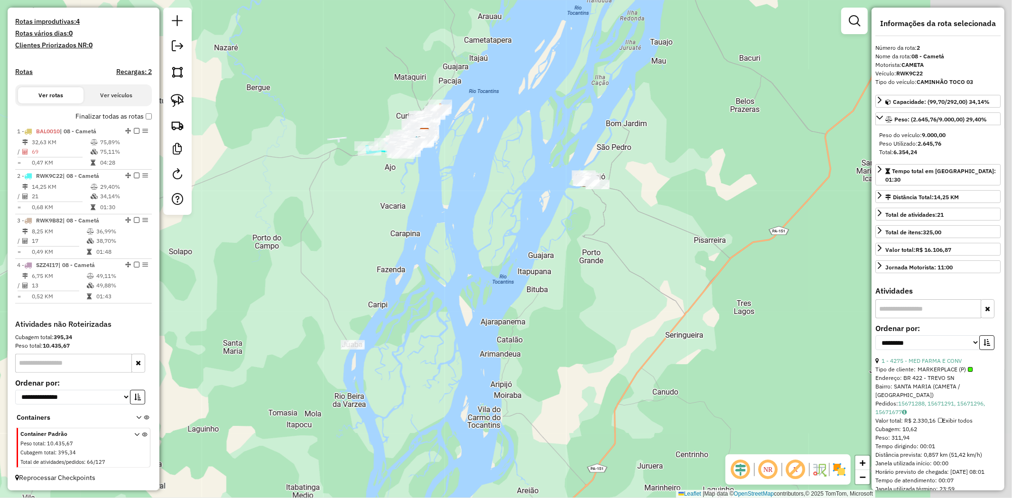
drag, startPoint x: 567, startPoint y: 393, endPoint x: 471, endPoint y: 249, distance: 172.5
click at [471, 249] on div "Janela de atendimento Grade de atendimento Capacidade Transportadoras Veículos …" at bounding box center [506, 249] width 1012 height 498
click at [177, 101] on img at bounding box center [177, 100] width 13 height 13
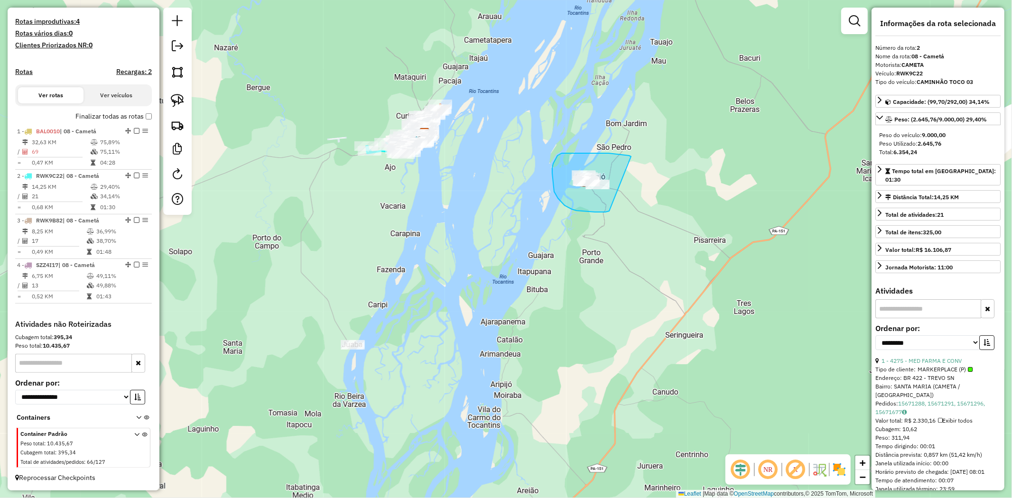
drag, startPoint x: 598, startPoint y: 153, endPoint x: 610, endPoint y: 211, distance: 58.6
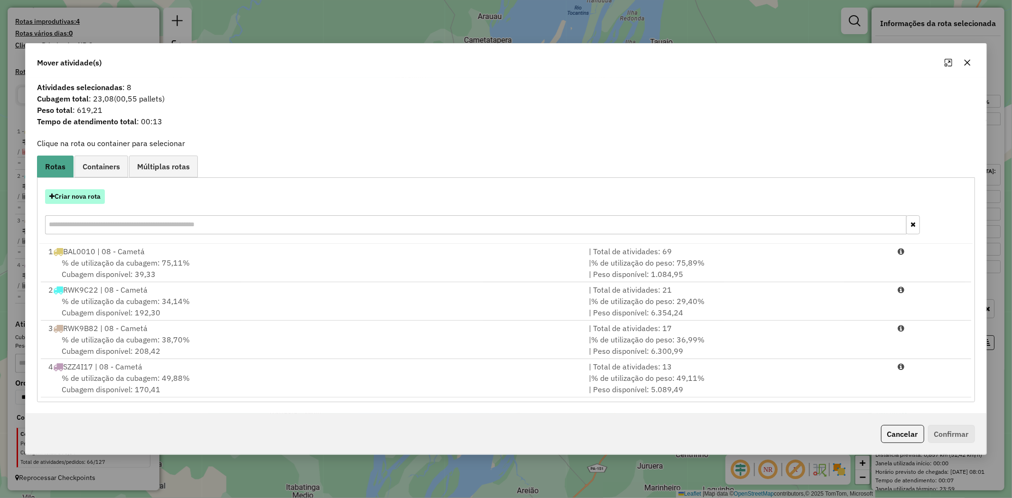
click at [92, 195] on button "Criar nova rota" at bounding box center [75, 196] width 60 height 15
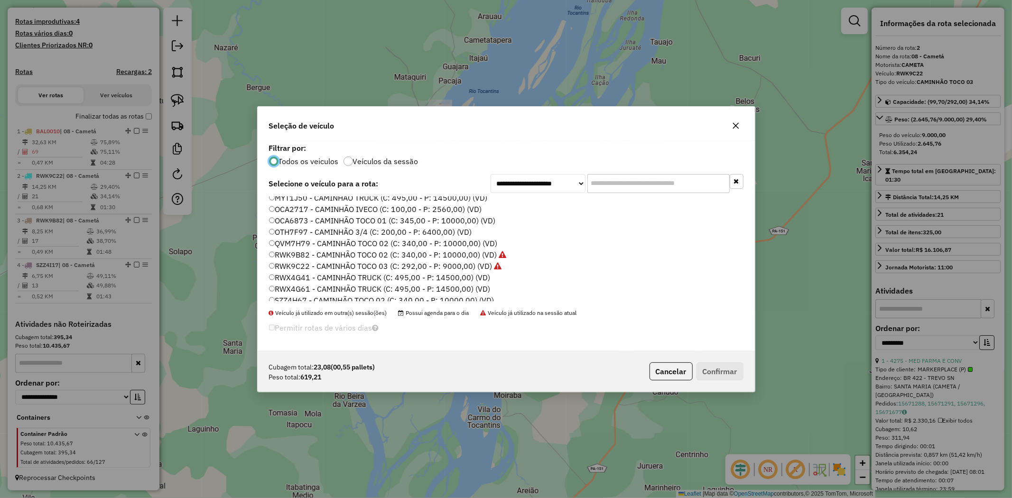
scroll to position [127, 0]
click at [383, 207] on label "OCA2717 - CAMINHÃO IVECO (C: 100,00 - P: 2560,00) (VD)" at bounding box center [375, 211] width 213 height 11
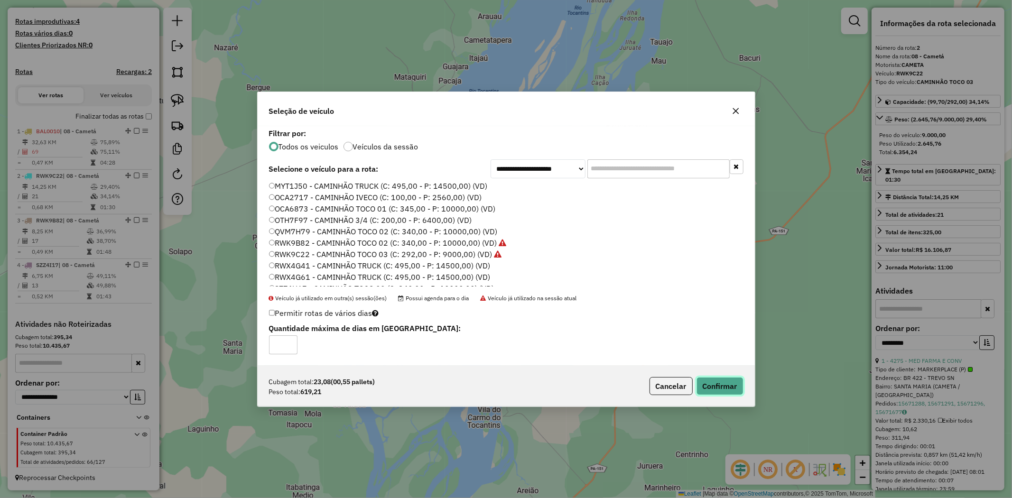
click at [727, 382] on button "Confirmar" at bounding box center [720, 386] width 47 height 18
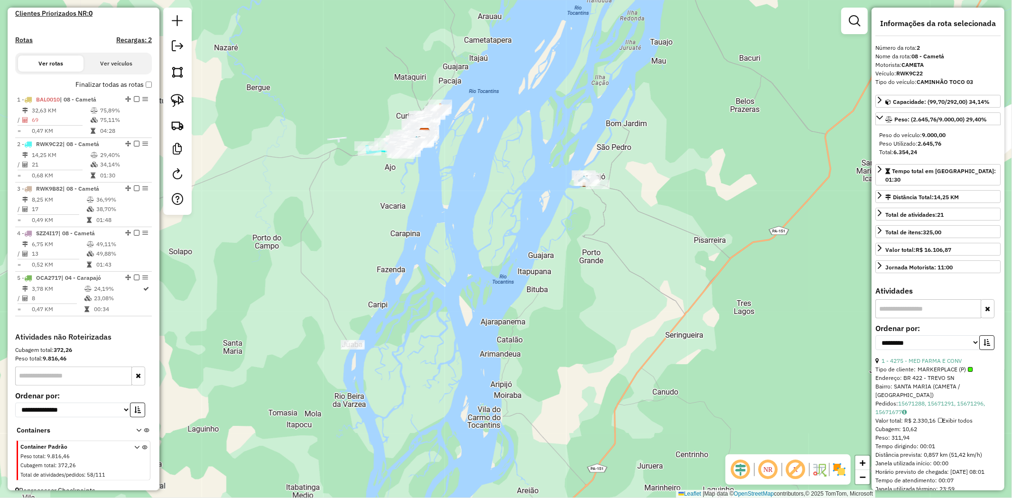
scroll to position [293, 0]
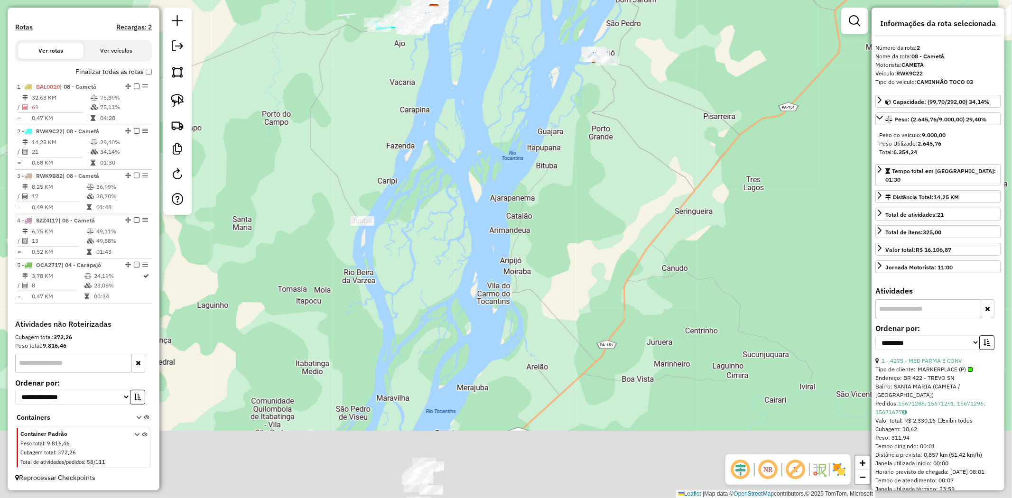
drag, startPoint x: 576, startPoint y: 362, endPoint x: 586, endPoint y: 94, distance: 268.3
click at [586, 94] on div "Janela de atendimento Grade de atendimento Capacidade Transportadoras Veículos …" at bounding box center [506, 249] width 1012 height 498
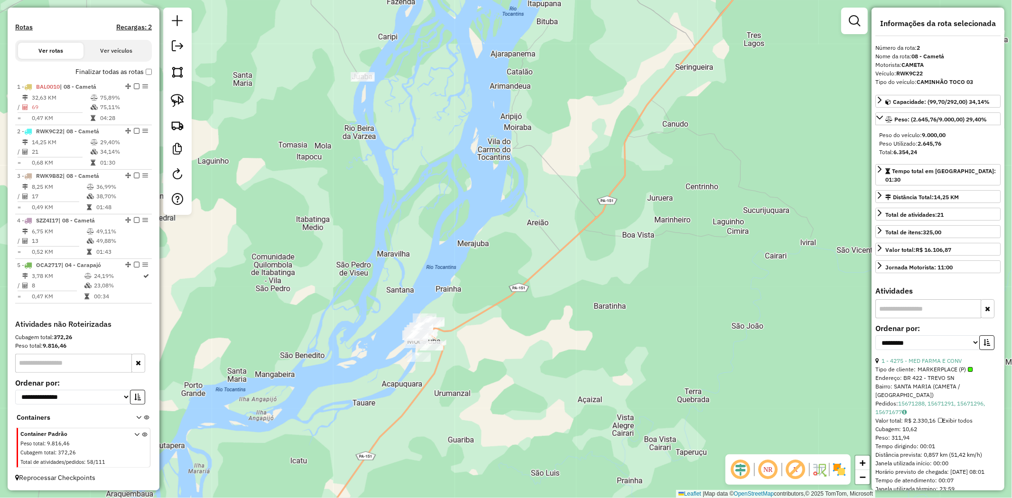
drag, startPoint x: 543, startPoint y: 179, endPoint x: 556, endPoint y: 140, distance: 41.1
click at [551, 155] on div "Janela de atendimento Grade de atendimento Capacidade Transportadoras Veículos …" at bounding box center [506, 249] width 1012 height 498
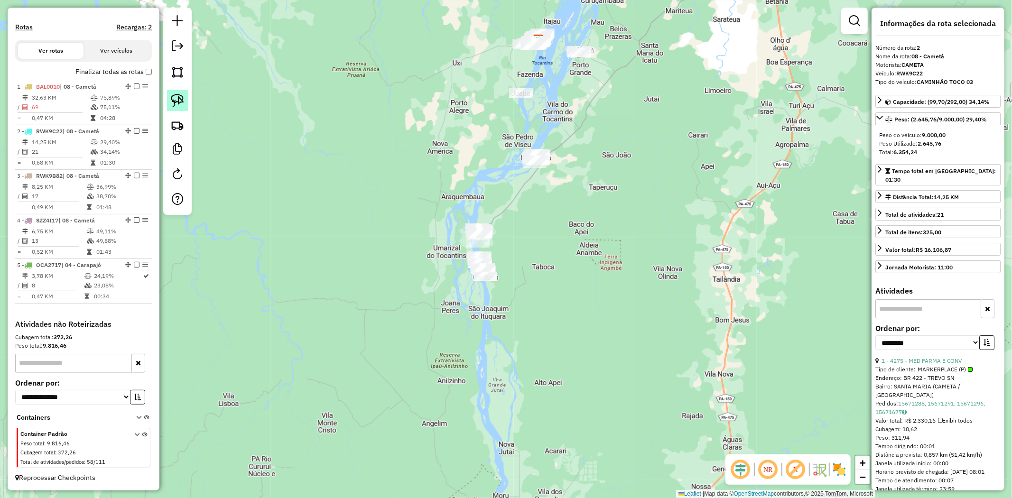
click at [171, 103] on img at bounding box center [177, 100] width 13 height 13
drag, startPoint x: 549, startPoint y: 102, endPoint x: 563, endPoint y: 192, distance: 91.6
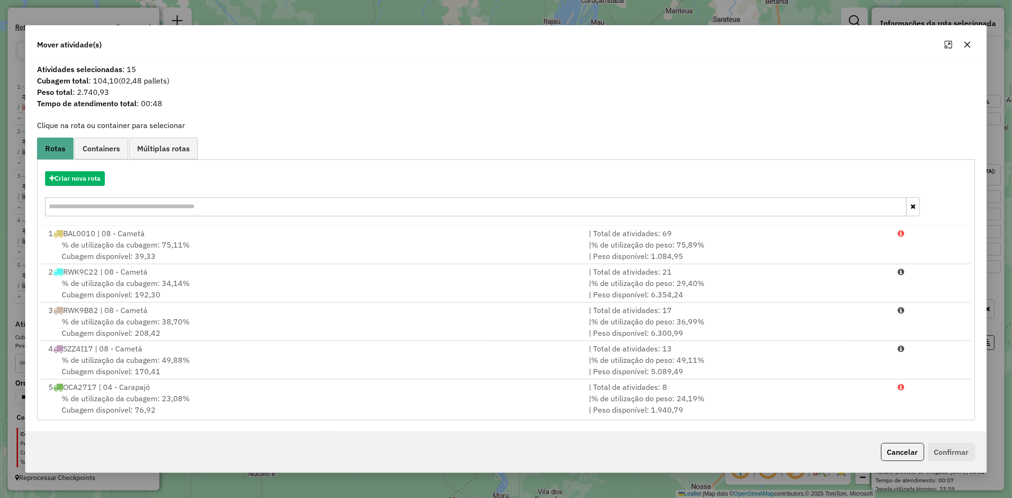
click at [96, 186] on div "Criar nova rota" at bounding box center [505, 195] width 933 height 62
click at [95, 178] on button "Criar nova rota" at bounding box center [75, 178] width 60 height 15
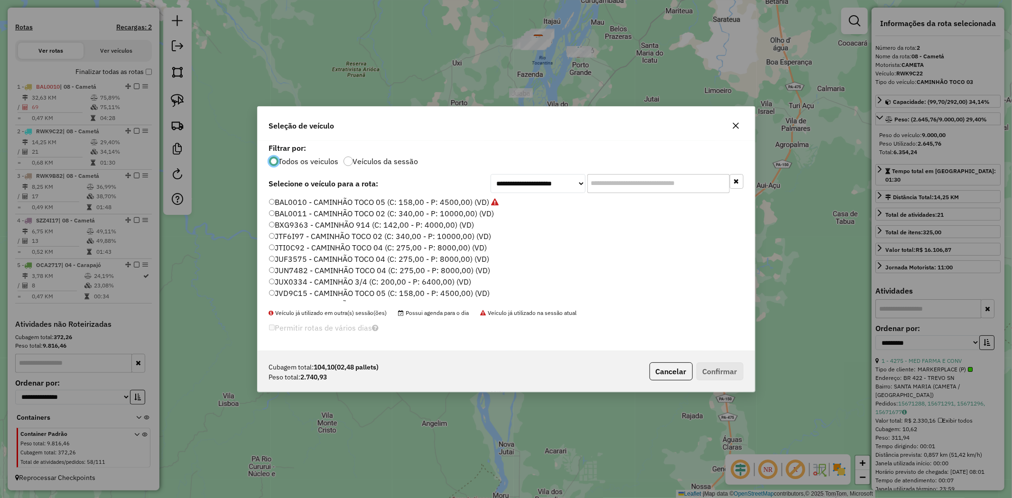
scroll to position [5, 2]
click at [421, 214] on label "BAL0011 - CAMINHÃO TOCO 02 (C: 340,00 - P: 10000,00) (VD)" at bounding box center [381, 213] width 225 height 11
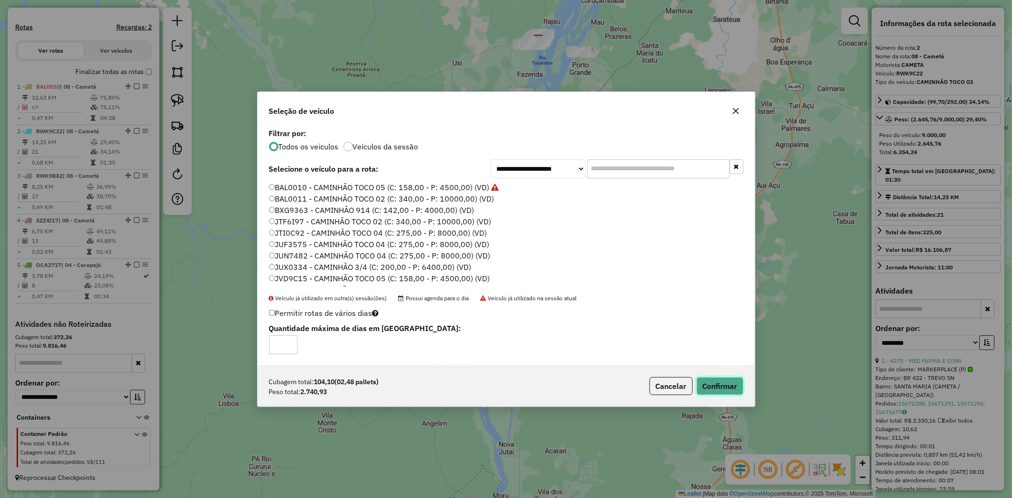
click at [719, 388] on button "Confirmar" at bounding box center [720, 386] width 47 height 18
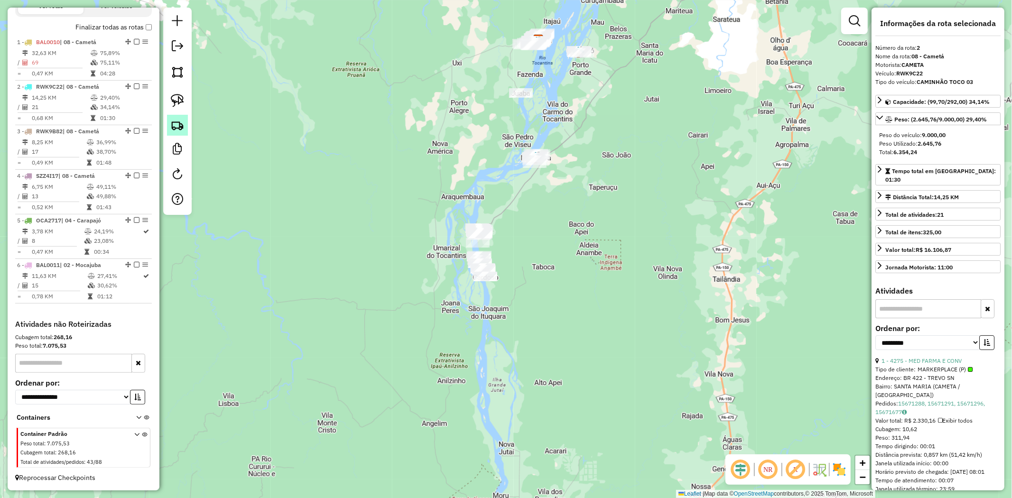
scroll to position [338, 0]
click at [177, 105] on img at bounding box center [177, 100] width 13 height 13
drag, startPoint x: 510, startPoint y: 214, endPoint x: 517, endPoint y: 300, distance: 86.2
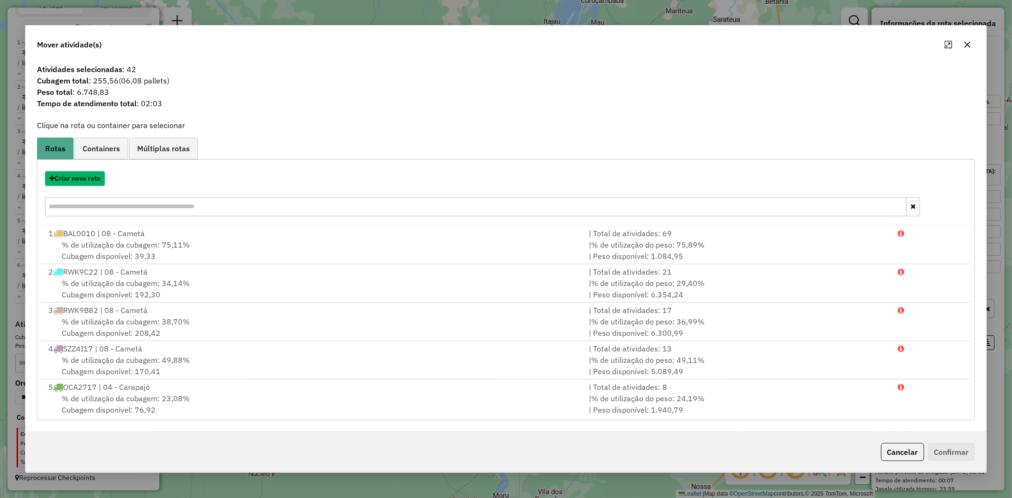
click at [91, 185] on button "Criar nova rota" at bounding box center [75, 178] width 60 height 15
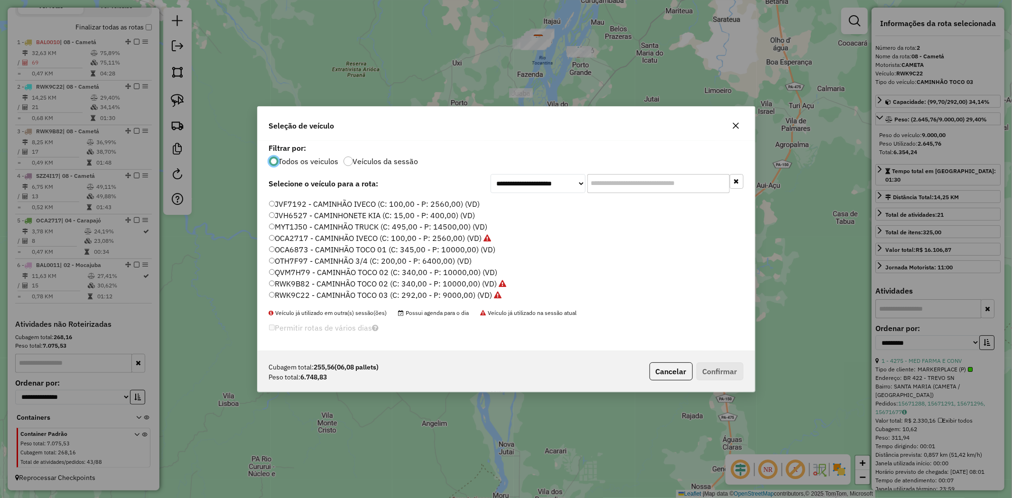
scroll to position [158, 0]
click at [343, 292] on label "SZZ4I87 - CAMINHÃO TOCO 02 (C: 340,00 - P: 10000,00) (VD)" at bounding box center [380, 294] width 223 height 11
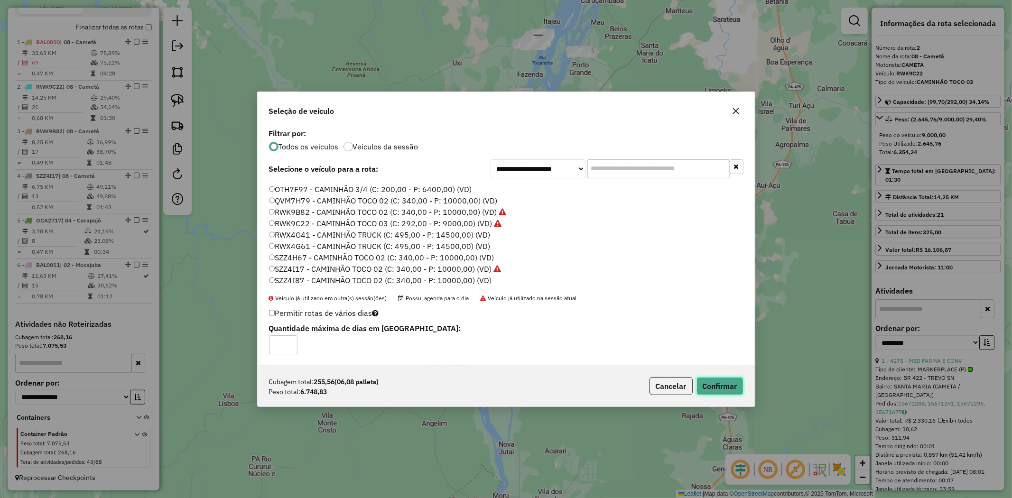
click at [720, 383] on button "Confirmar" at bounding box center [720, 386] width 47 height 18
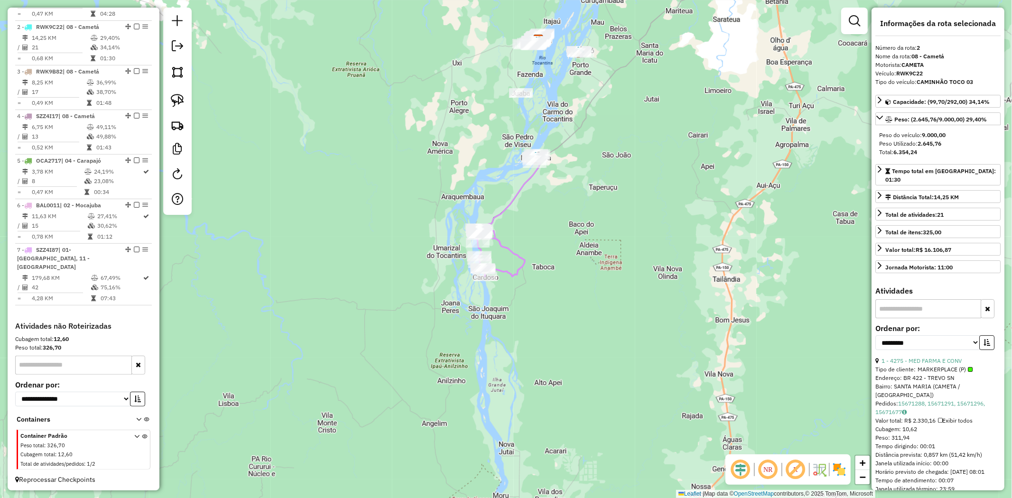
scroll to position [391, 0]
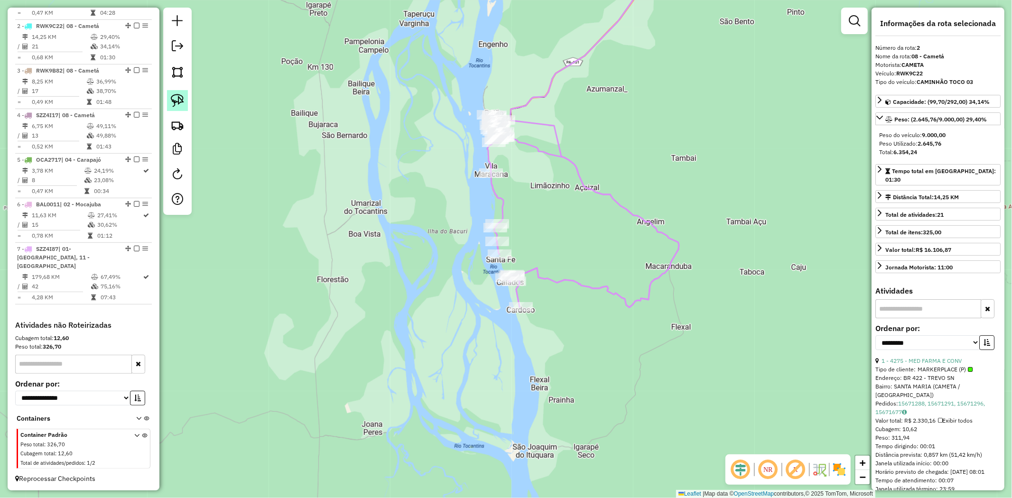
click at [181, 103] on img at bounding box center [177, 100] width 13 height 13
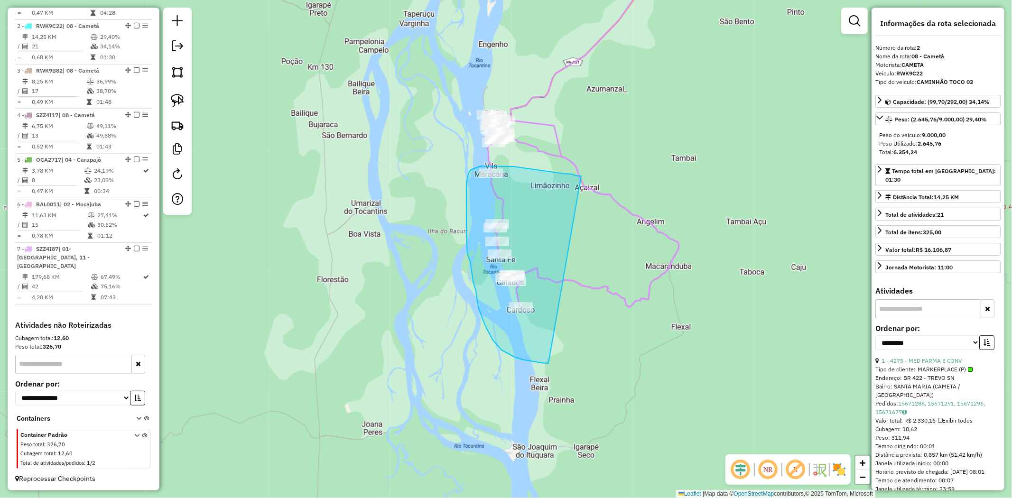
drag, startPoint x: 581, startPoint y: 176, endPoint x: 549, endPoint y: 363, distance: 190.3
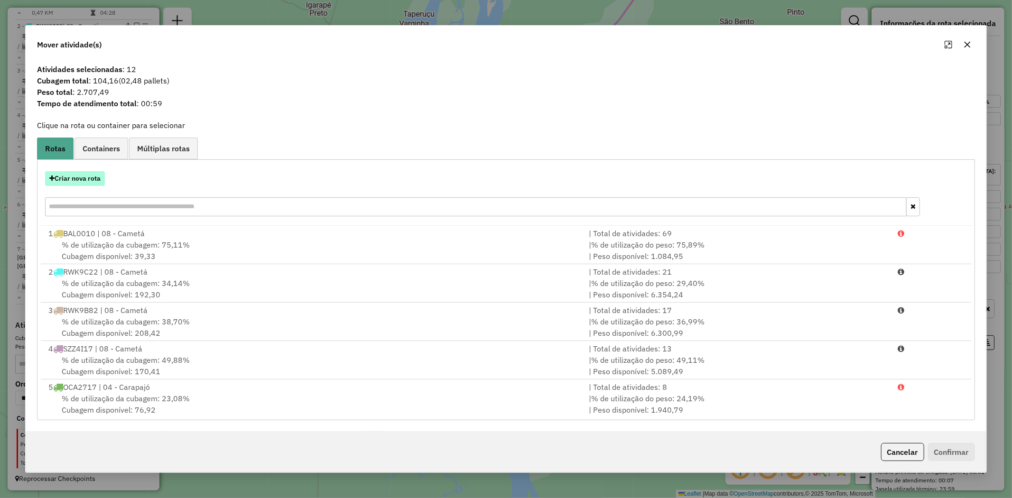
click at [95, 178] on button "Criar nova rota" at bounding box center [75, 178] width 60 height 15
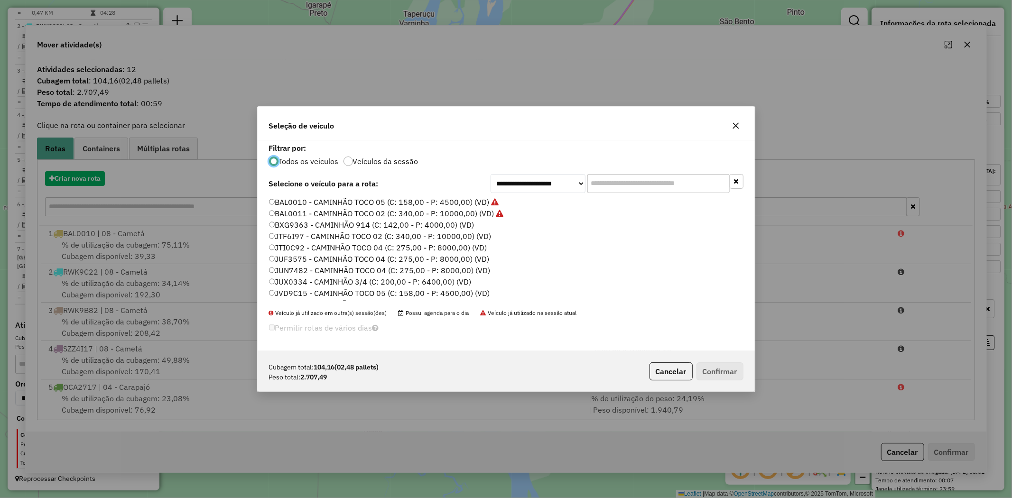
scroll to position [5, 2]
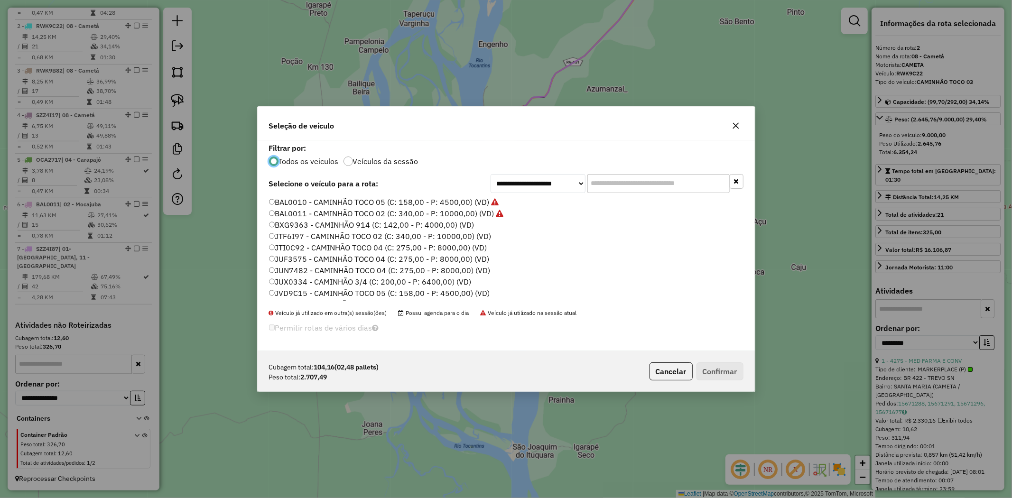
click at [300, 293] on label "JVD9C15 - CAMINHÃO TOCO 05 (C: 158,00 - P: 4500,00) (VD)" at bounding box center [379, 293] width 221 height 11
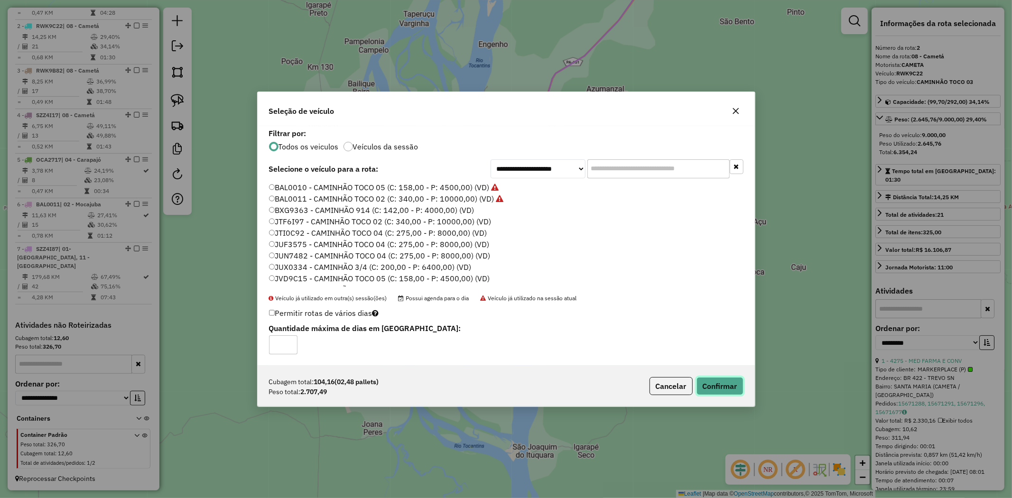
click at [730, 385] on button "Confirmar" at bounding box center [720, 386] width 47 height 18
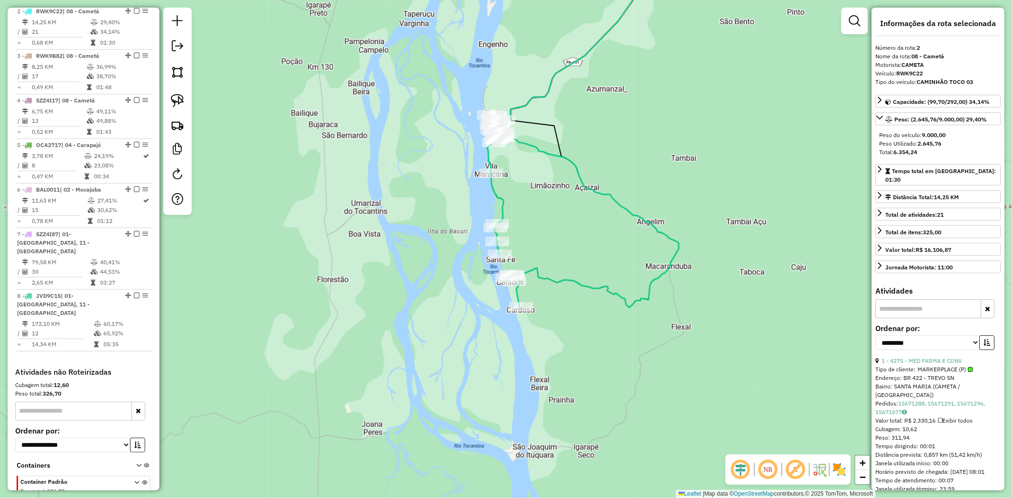
scroll to position [411, 0]
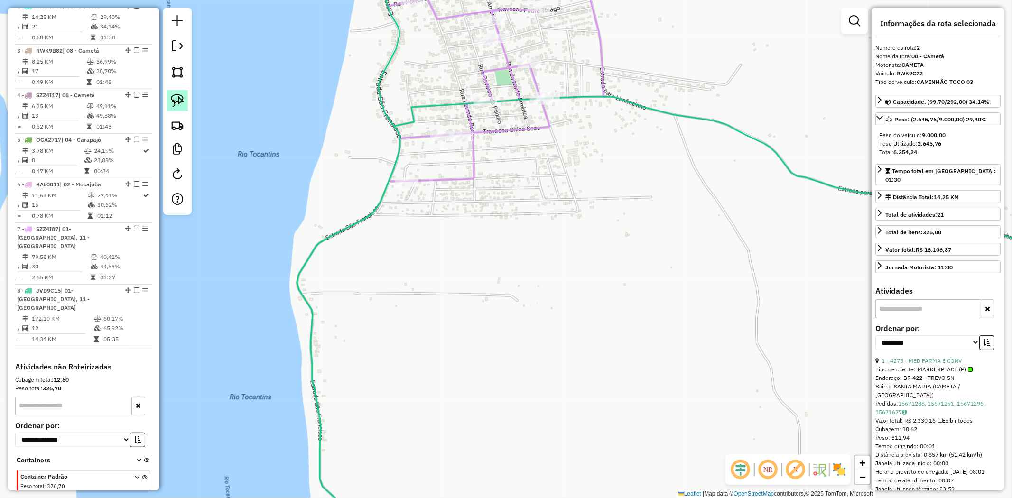
click at [181, 95] on img at bounding box center [177, 100] width 13 height 13
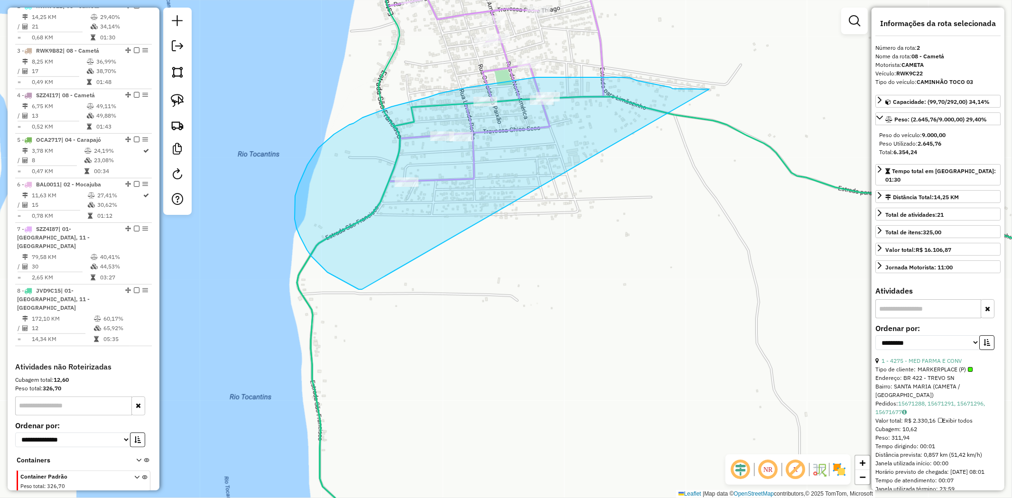
drag, startPoint x: 709, startPoint y: 89, endPoint x: 362, endPoint y: 289, distance: 400.9
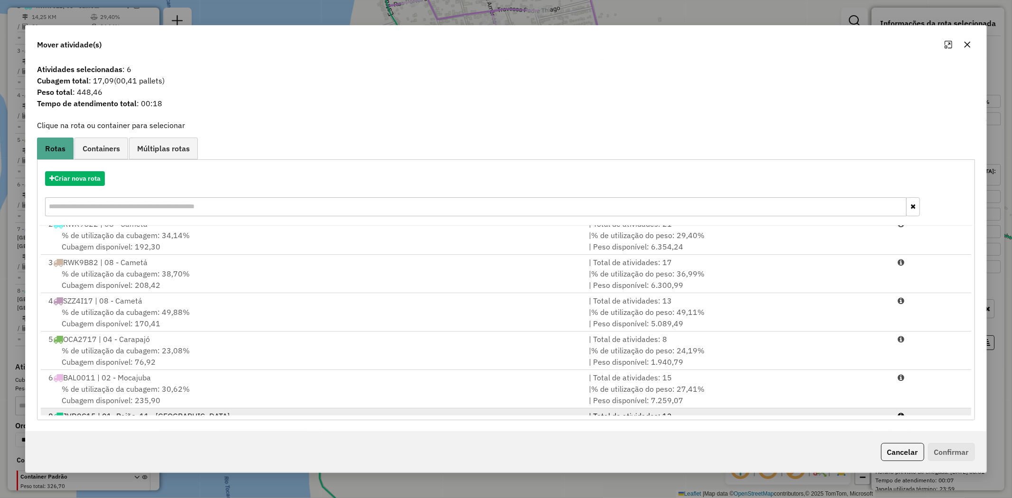
scroll to position [79, 0]
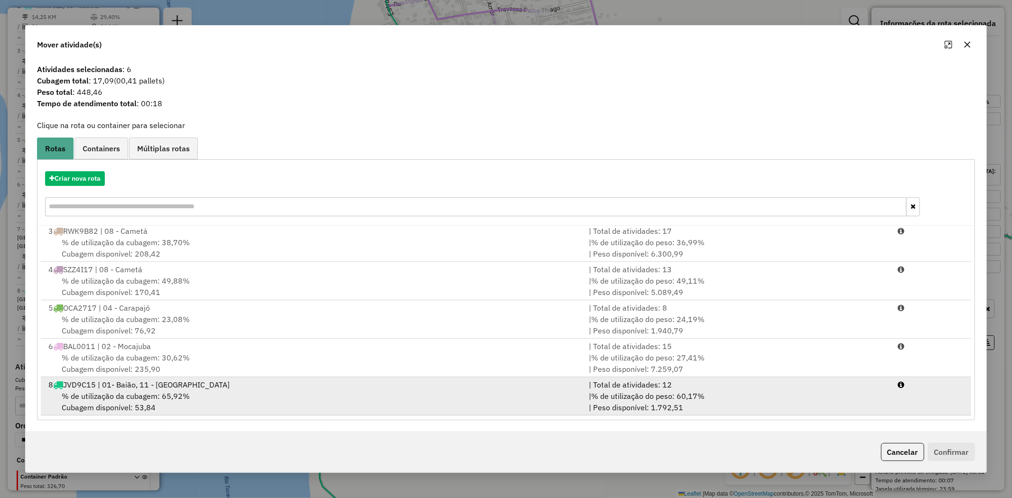
click at [109, 400] on span "% de utilização da cubagem: 65,92%" at bounding box center [126, 395] width 128 height 9
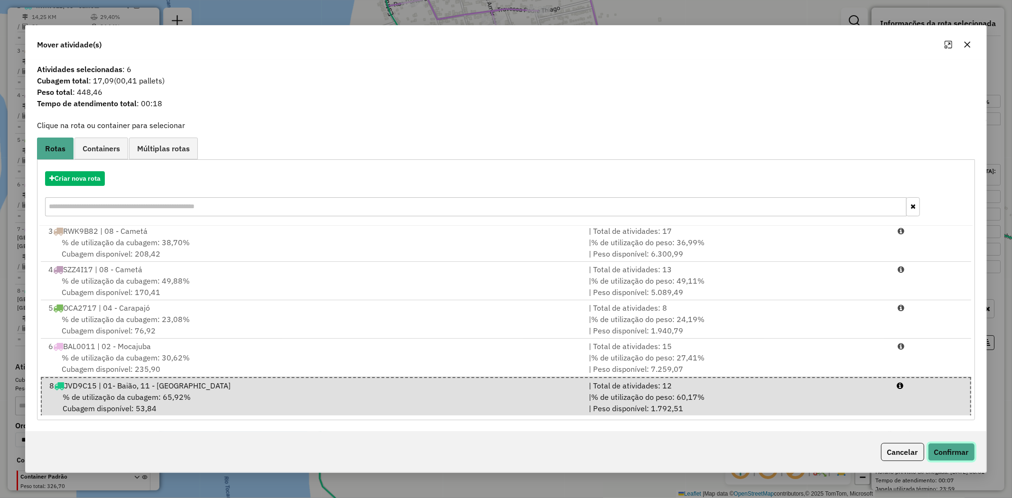
click at [954, 450] on button "Confirmar" at bounding box center [951, 452] width 47 height 18
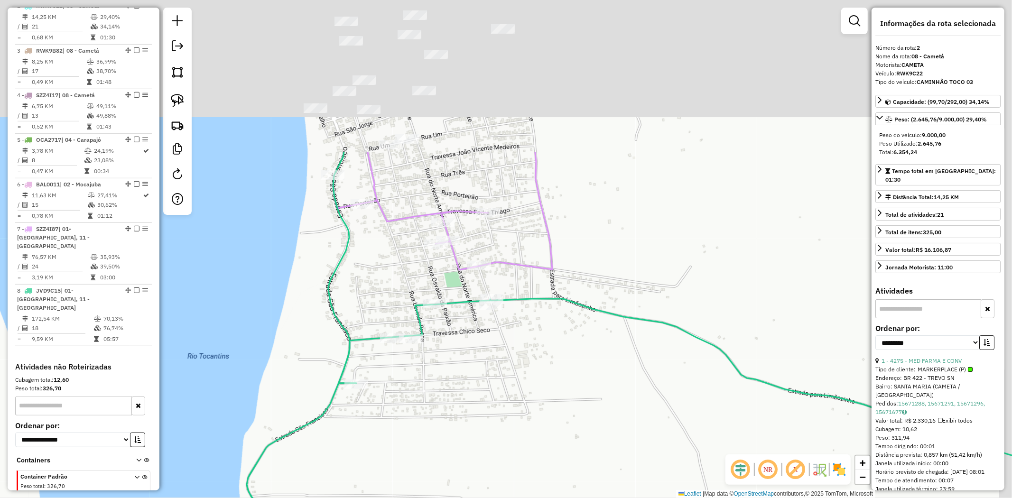
drag, startPoint x: 726, startPoint y: 155, endPoint x: 676, endPoint y: 357, distance: 208.3
click at [676, 357] on div "Janela de atendimento Grade de atendimento Capacidade Transportadoras Veículos …" at bounding box center [506, 249] width 1012 height 498
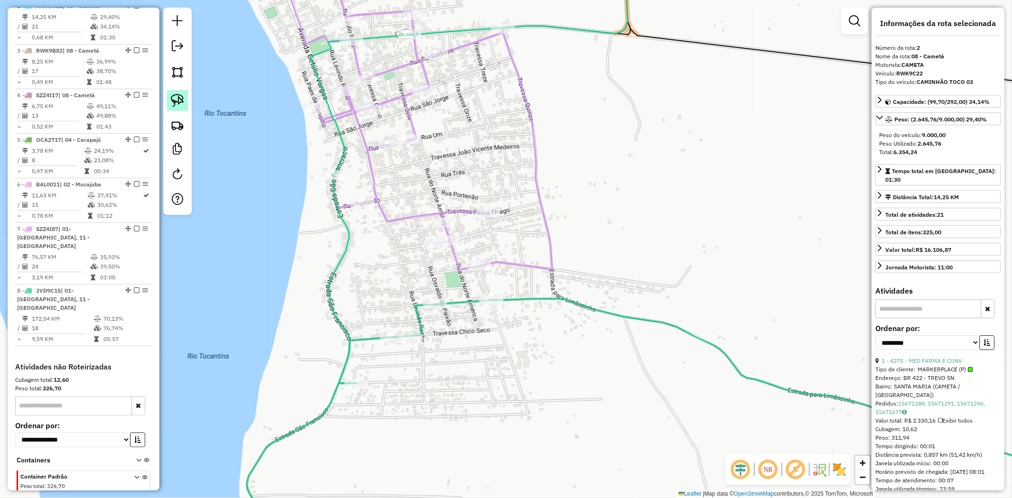
click at [177, 96] on img at bounding box center [177, 100] width 13 height 13
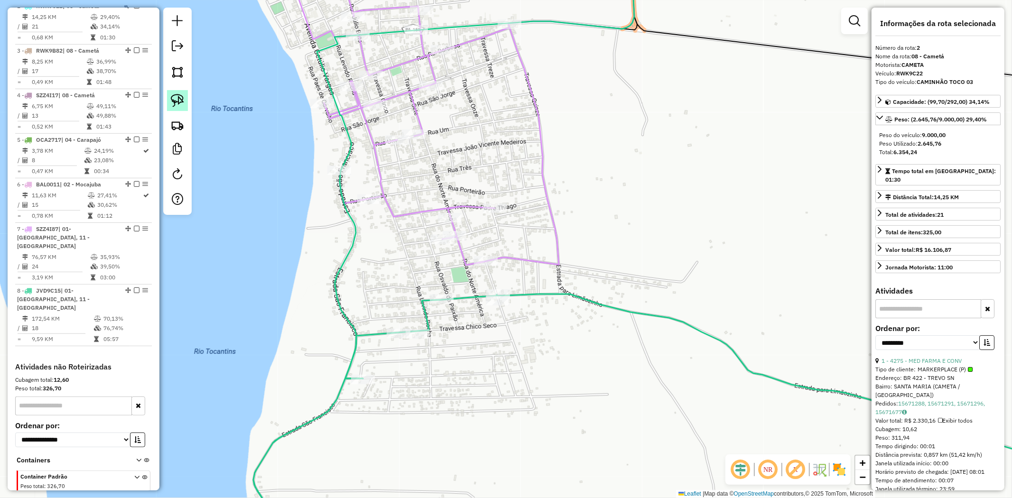
click at [175, 103] on img at bounding box center [177, 100] width 13 height 13
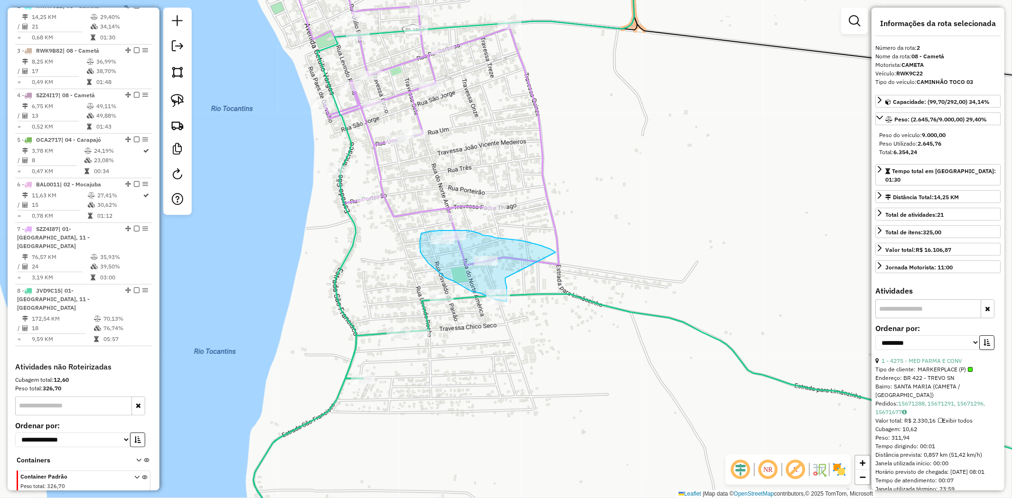
drag, startPoint x: 556, startPoint y: 252, endPoint x: 505, endPoint y: 278, distance: 56.4
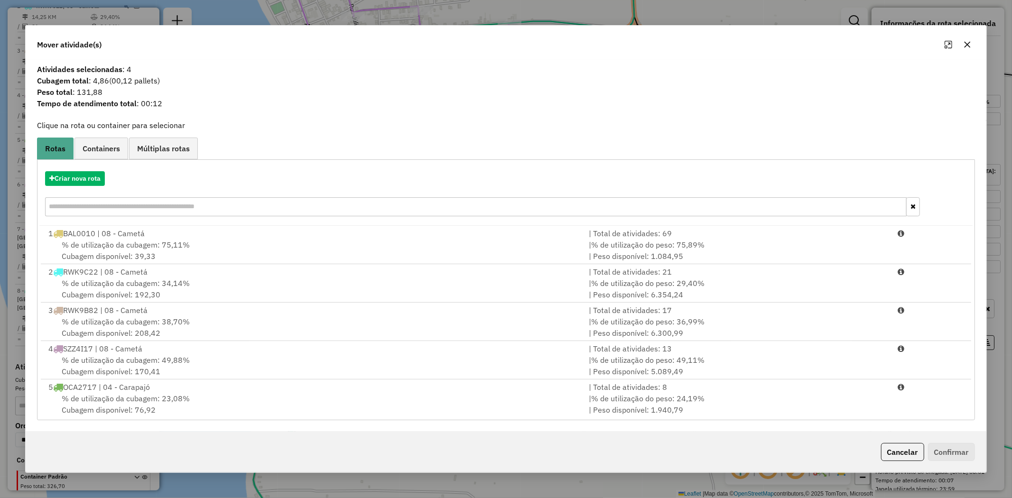
click at [970, 46] on icon "button" at bounding box center [968, 45] width 8 height 8
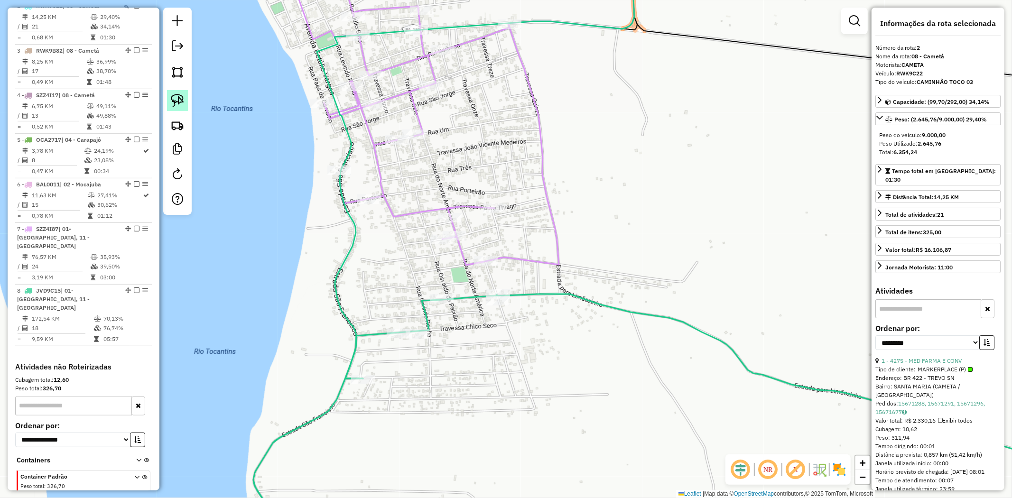
click at [168, 105] on link at bounding box center [177, 100] width 21 height 21
drag, startPoint x: 505, startPoint y: 232, endPoint x: 499, endPoint y: 269, distance: 37.1
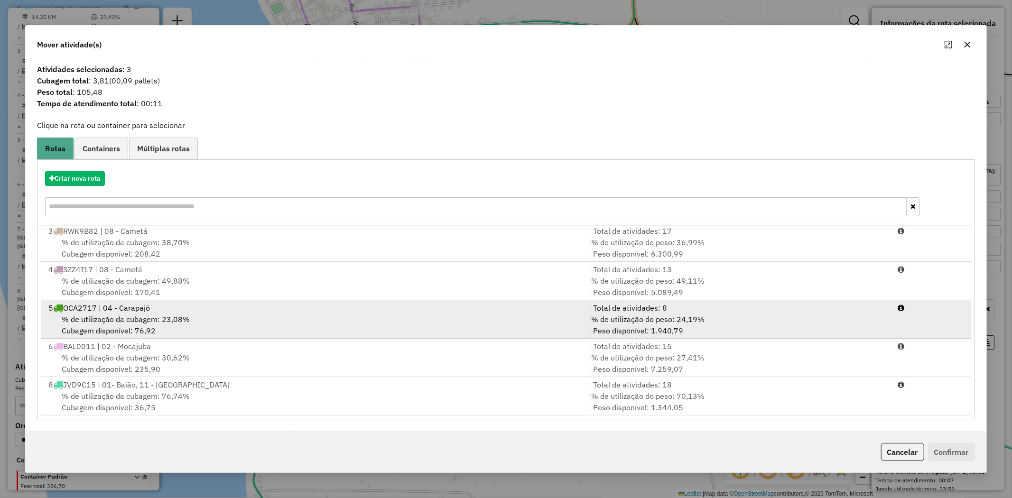
click at [92, 394] on span "% de utilização da cubagem: 76,74%" at bounding box center [126, 395] width 128 height 9
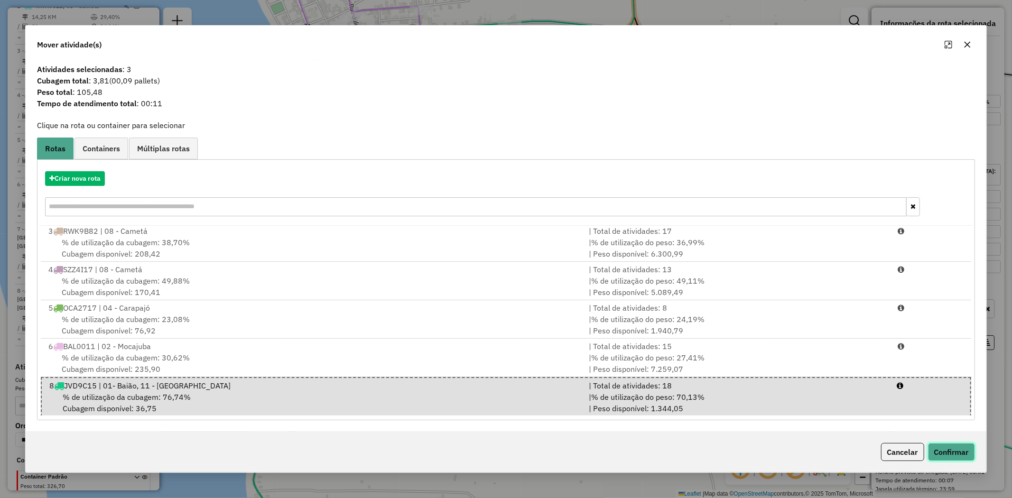
click at [966, 451] on button "Confirmar" at bounding box center [951, 452] width 47 height 18
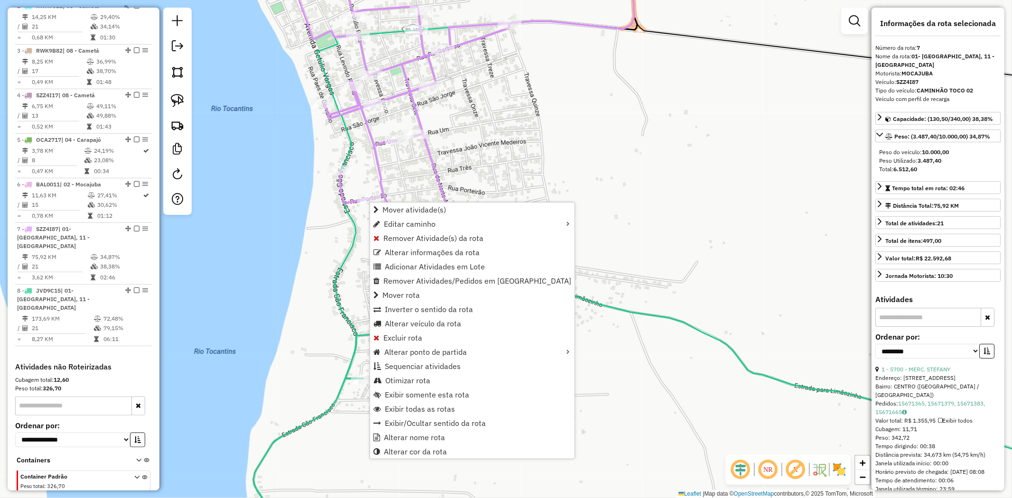
scroll to position [444, 0]
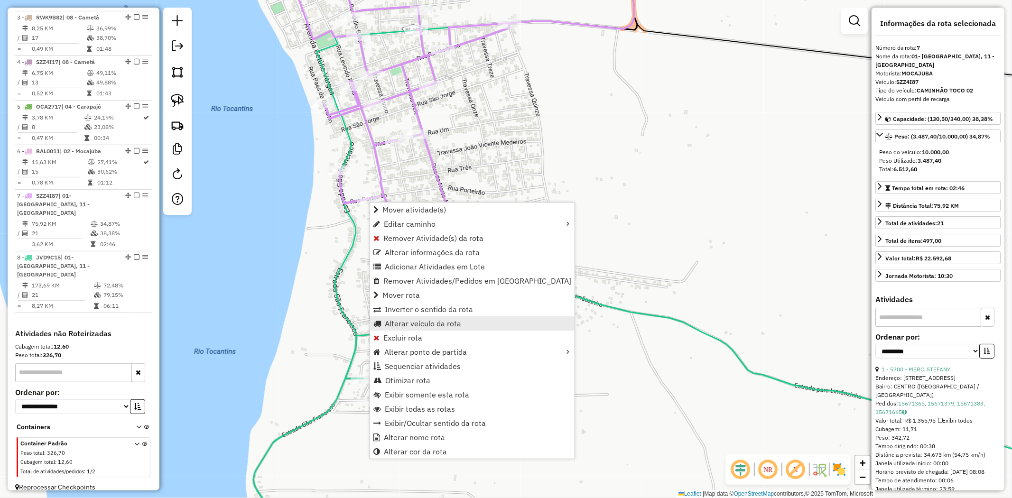
click at [418, 327] on span "Alterar veículo da rota" at bounding box center [423, 324] width 76 height 8
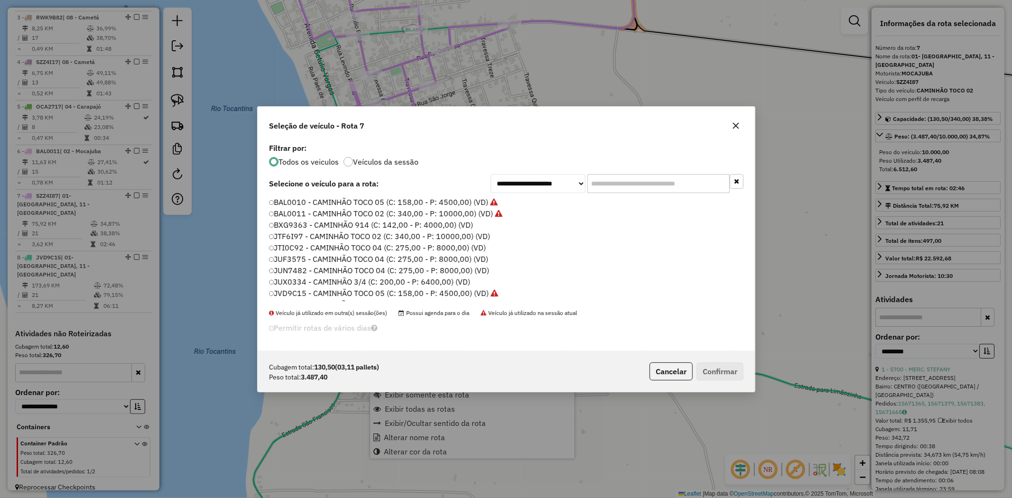
scroll to position [5, 2]
click at [297, 273] on label "JUN7482 - CAMINHÃO TOCO 04 (C: 275,00 - P: 8000,00) (VD)" at bounding box center [379, 270] width 221 height 11
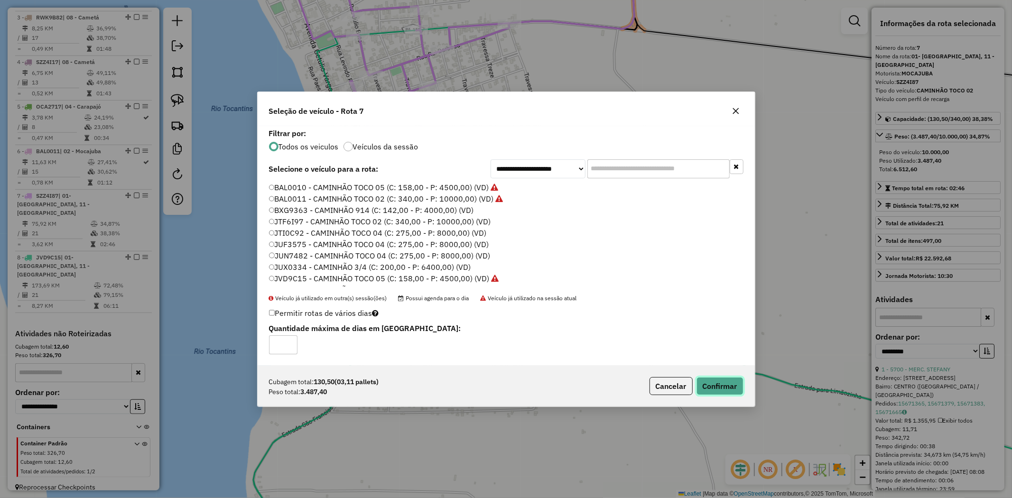
click at [717, 388] on button "Confirmar" at bounding box center [720, 386] width 47 height 18
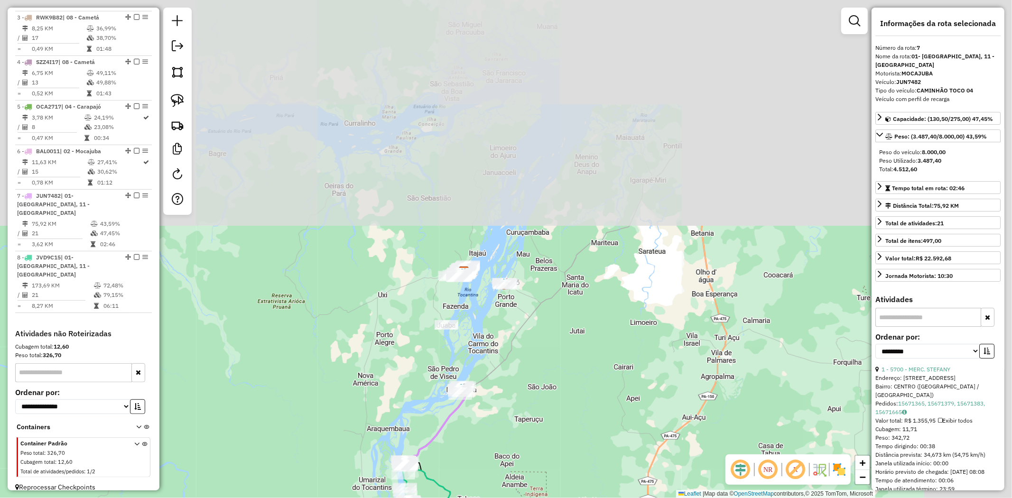
drag, startPoint x: 683, startPoint y: 139, endPoint x: 547, endPoint y: 378, distance: 274.8
click at [547, 378] on div "Janela de atendimento Grade de atendimento Capacidade Transportadoras Veículos …" at bounding box center [506, 249] width 1012 height 498
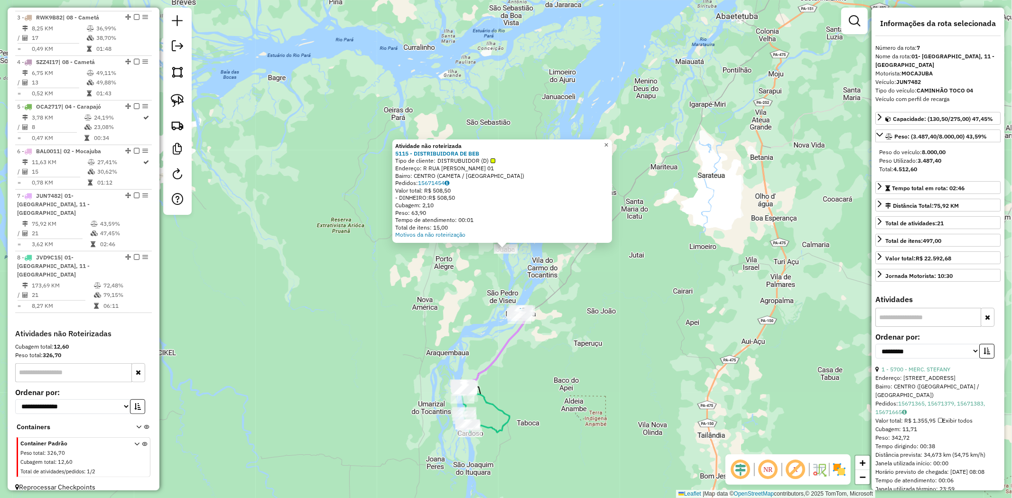
click at [612, 145] on link "×" at bounding box center [606, 144] width 11 height 11
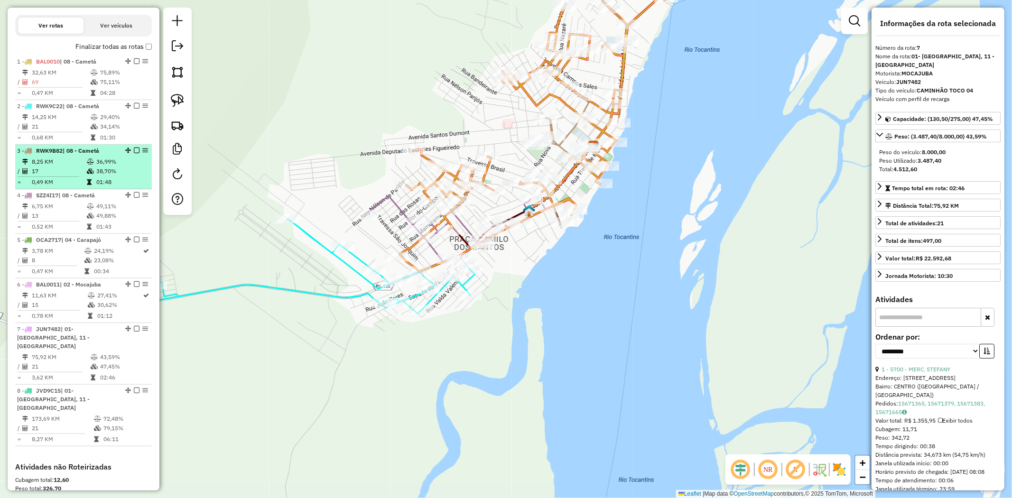
scroll to position [286, 0]
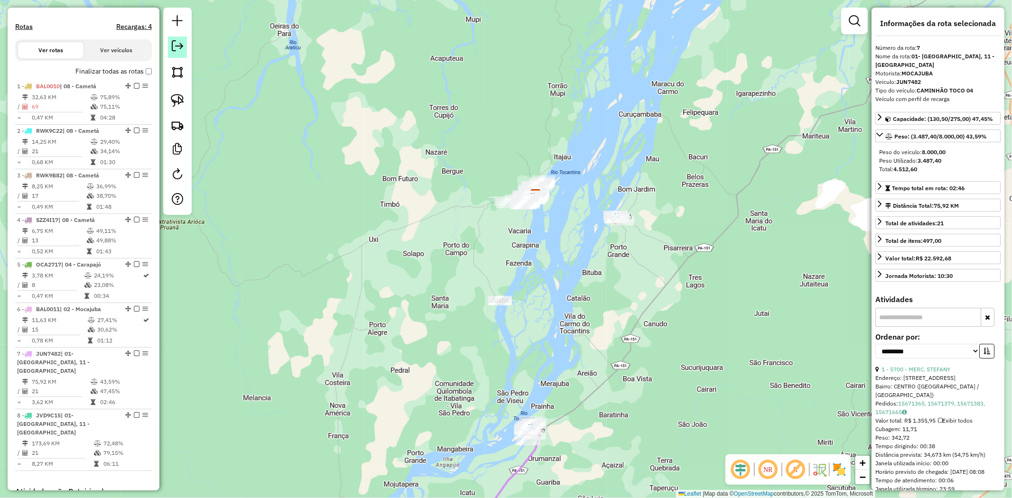
click at [176, 47] on em at bounding box center [177, 45] width 11 height 11
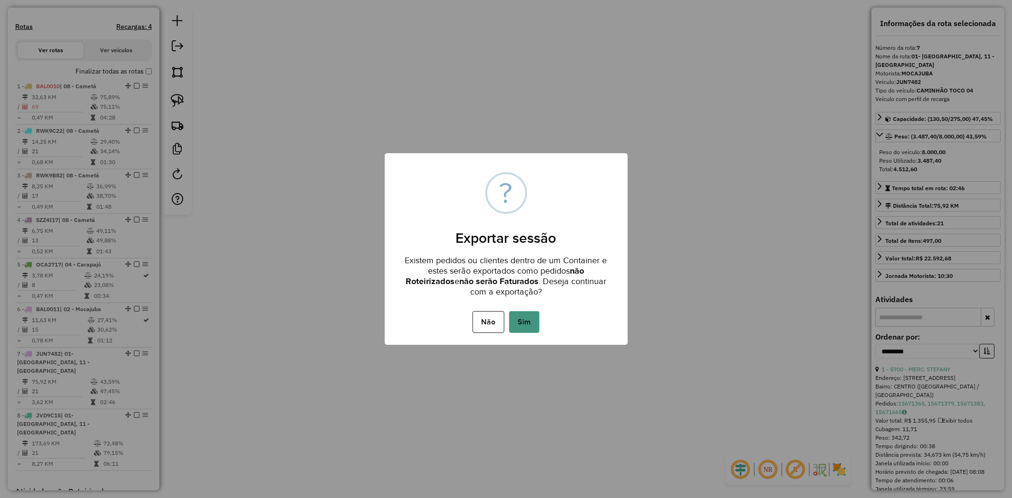
click at [524, 322] on button "Sim" at bounding box center [524, 322] width 30 height 22
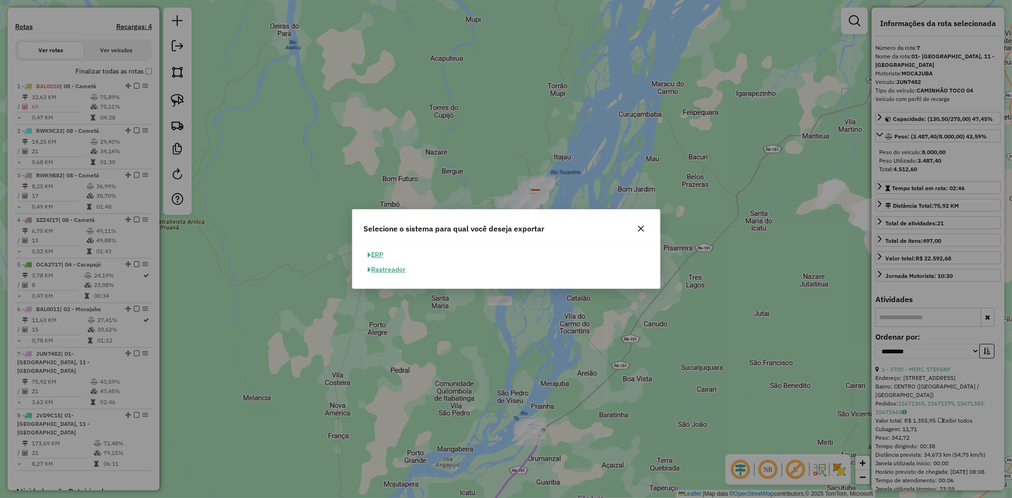
click at [382, 257] on button "ERP" at bounding box center [376, 255] width 24 height 15
select select "**"
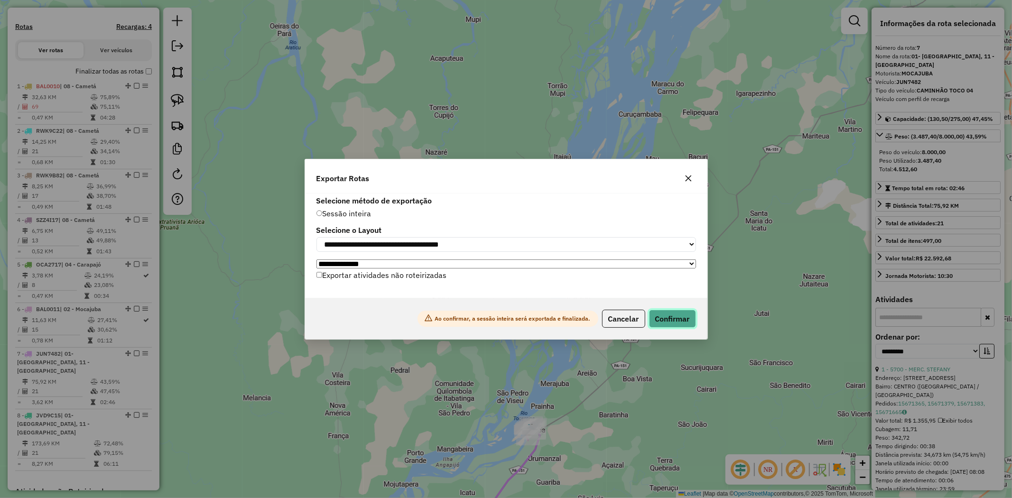
click at [669, 320] on button "Confirmar" at bounding box center [672, 319] width 47 height 18
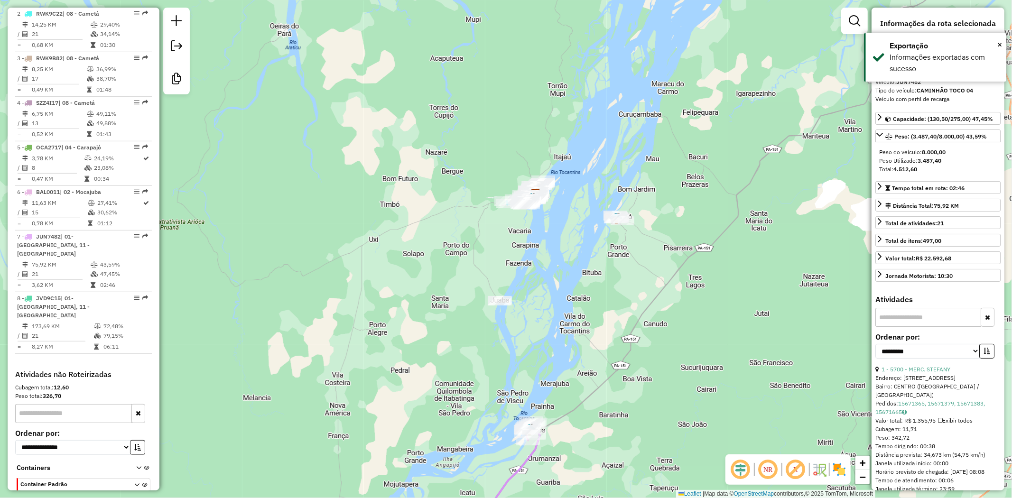
scroll to position [430, 0]
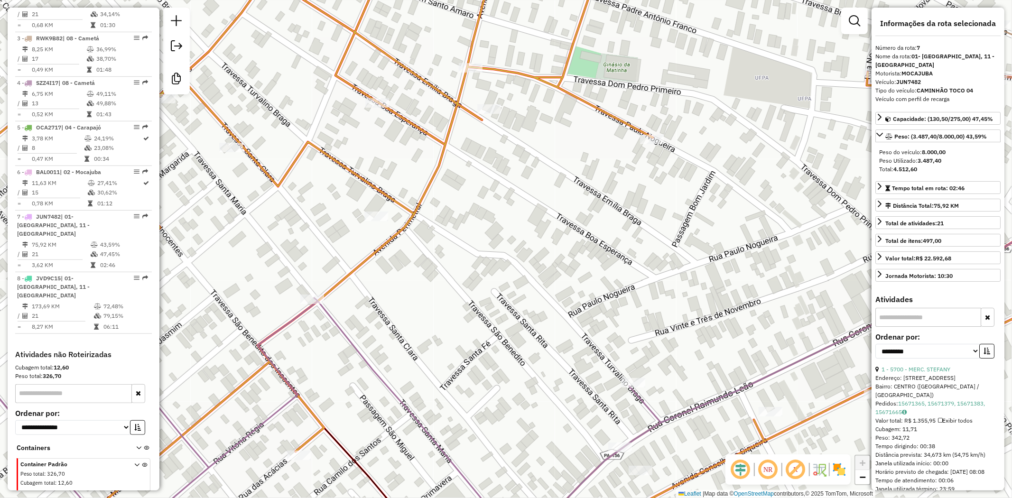
drag, startPoint x: 501, startPoint y: 331, endPoint x: 571, endPoint y: 59, distance: 280.8
click at [558, 119] on div "Janela de atendimento Grade de atendimento Capacidade Transportadoras Veículos …" at bounding box center [506, 249] width 1012 height 498
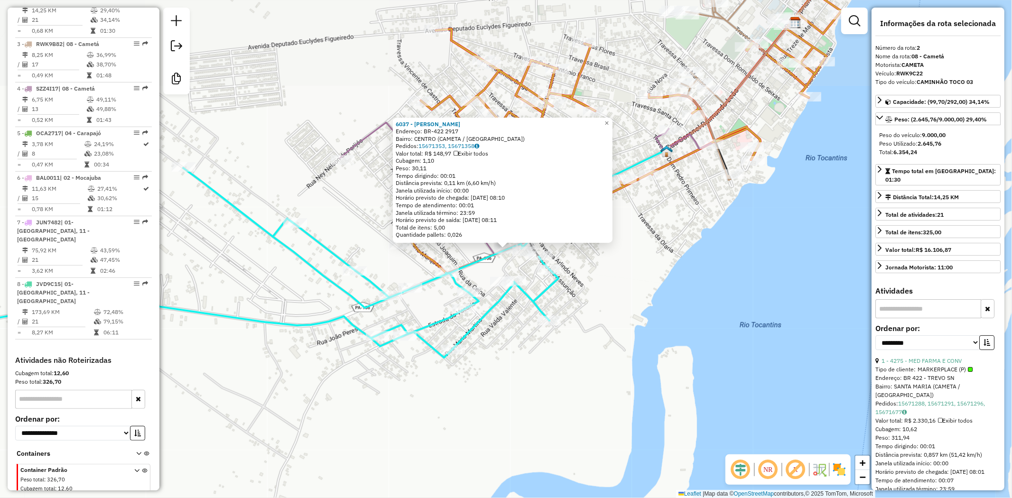
scroll to position [418, 0]
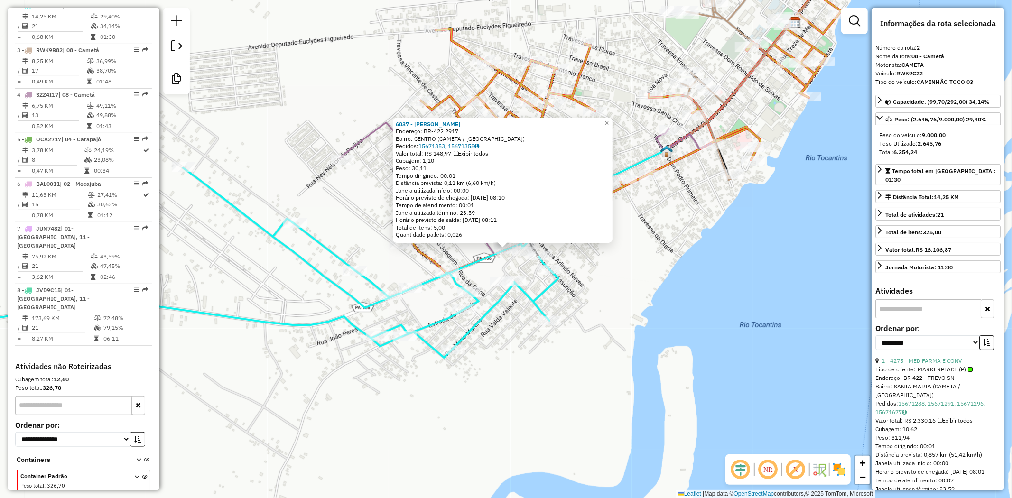
click at [433, 150] on div "Valor total: R$ 148,97 Exibir todos" at bounding box center [503, 154] width 214 height 8
click at [434, 146] on link "15671353, 15671358" at bounding box center [448, 145] width 61 height 7
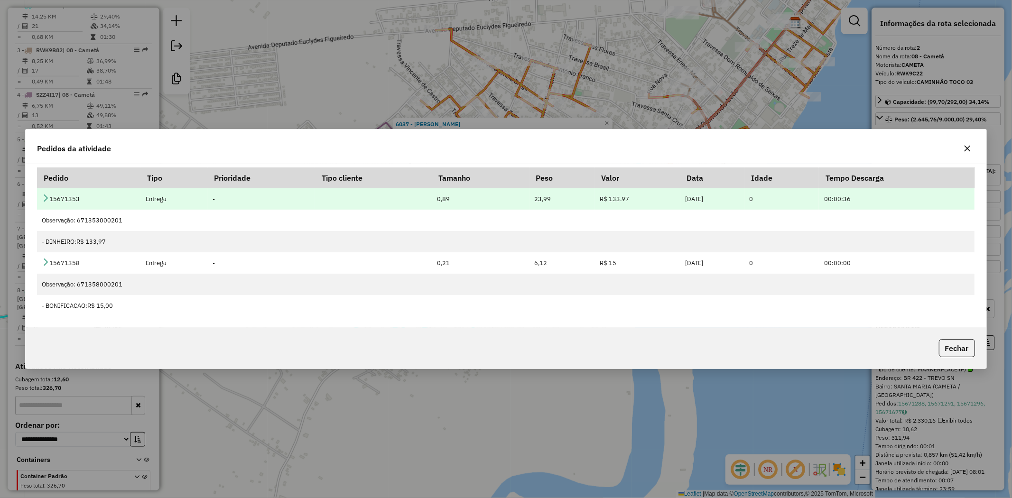
click at [43, 197] on icon at bounding box center [46, 198] width 8 height 8
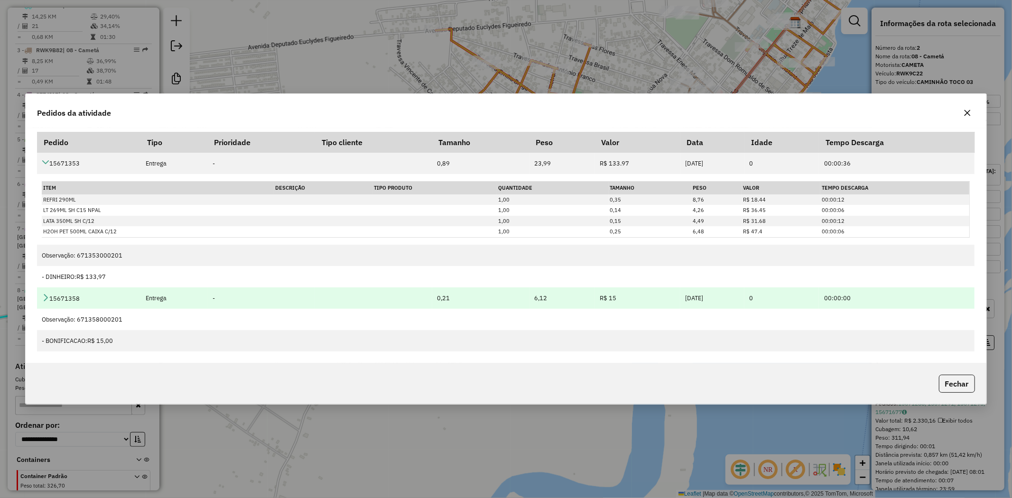
click at [46, 296] on icon at bounding box center [46, 298] width 8 height 8
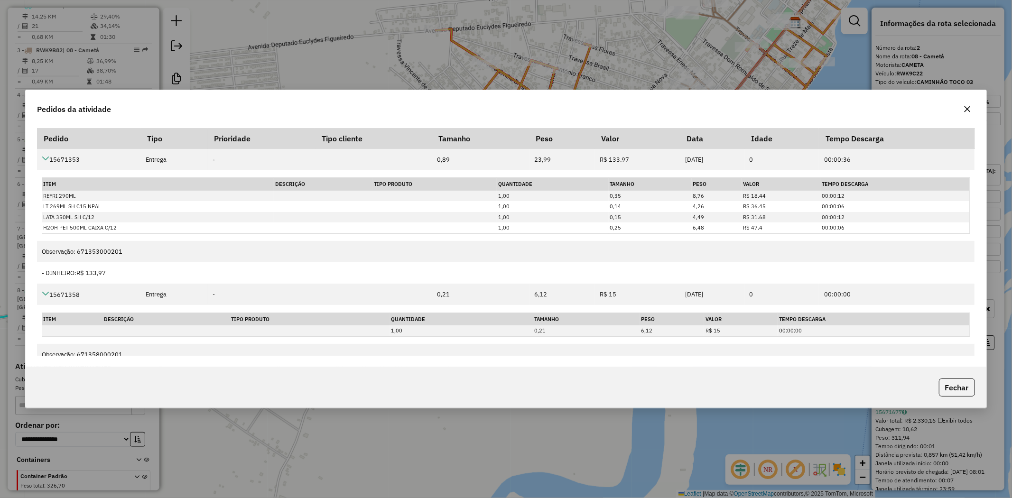
click at [973, 110] on button "button" at bounding box center [967, 109] width 15 height 15
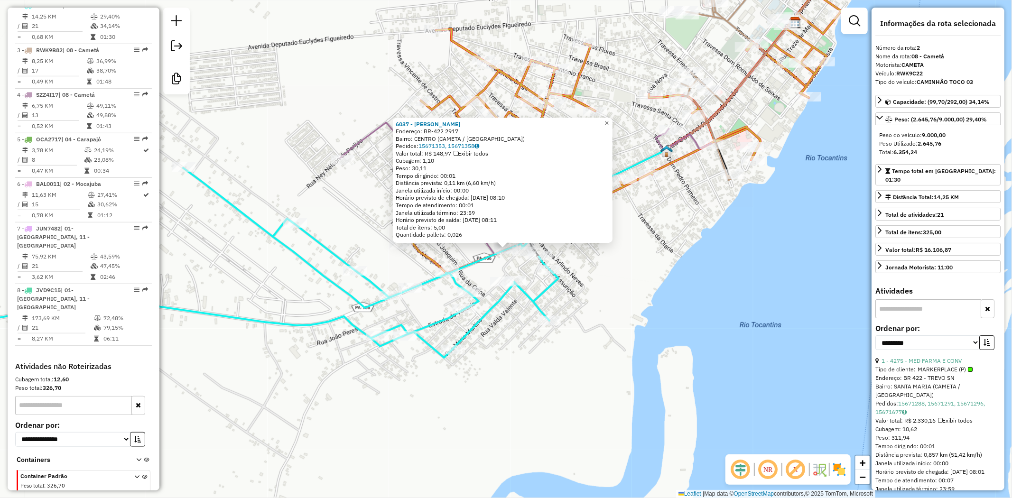
click at [613, 121] on link "×" at bounding box center [606, 123] width 11 height 11
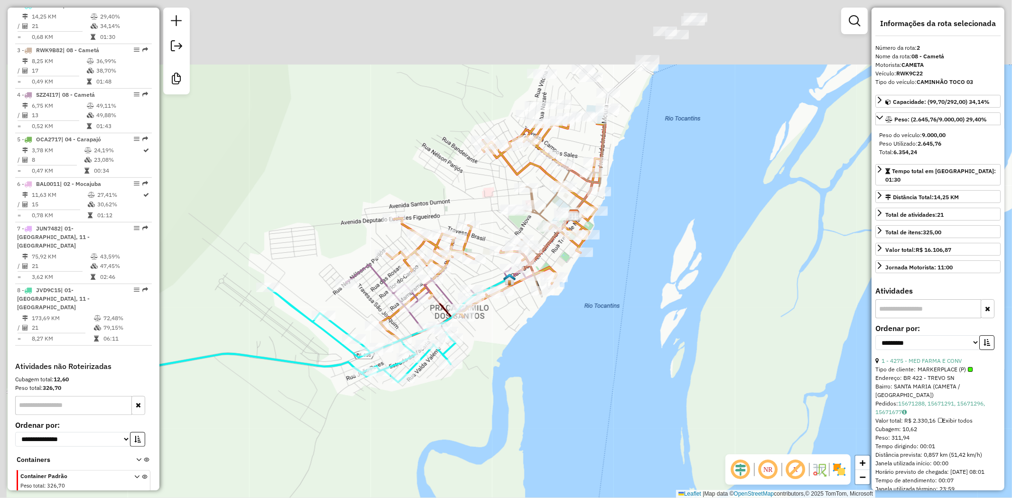
drag, startPoint x: 528, startPoint y: 382, endPoint x: 595, endPoint y: 500, distance: 135.1
click at [595, 498] on html "Aguarde... Pop-up bloqueado! Seu navegador bloqueou automáticamente a abertura …" at bounding box center [506, 249] width 1012 height 498
